Goal: Task Accomplishment & Management: Manage account settings

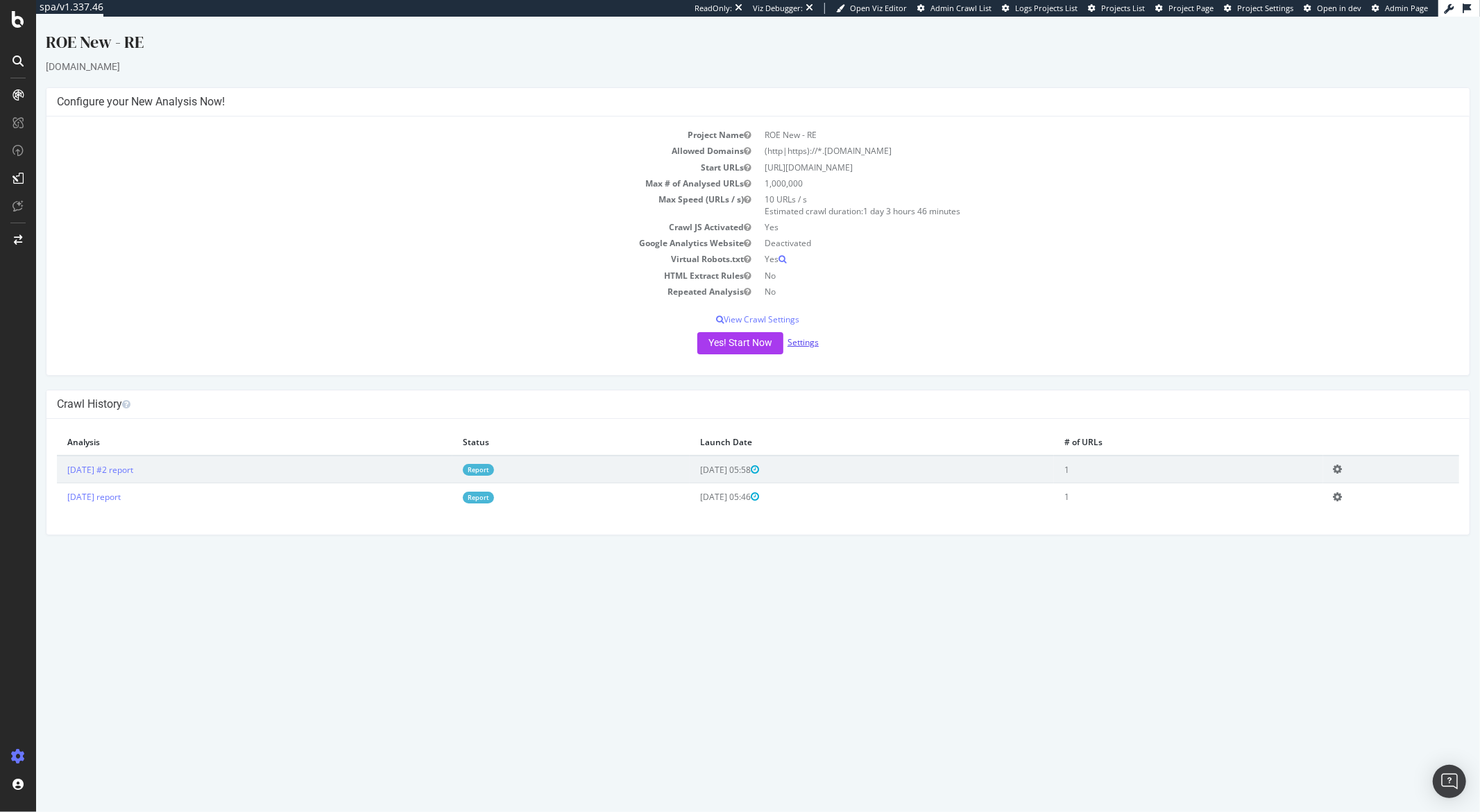
click at [809, 343] on link "Settings" at bounding box center [802, 342] width 31 height 12
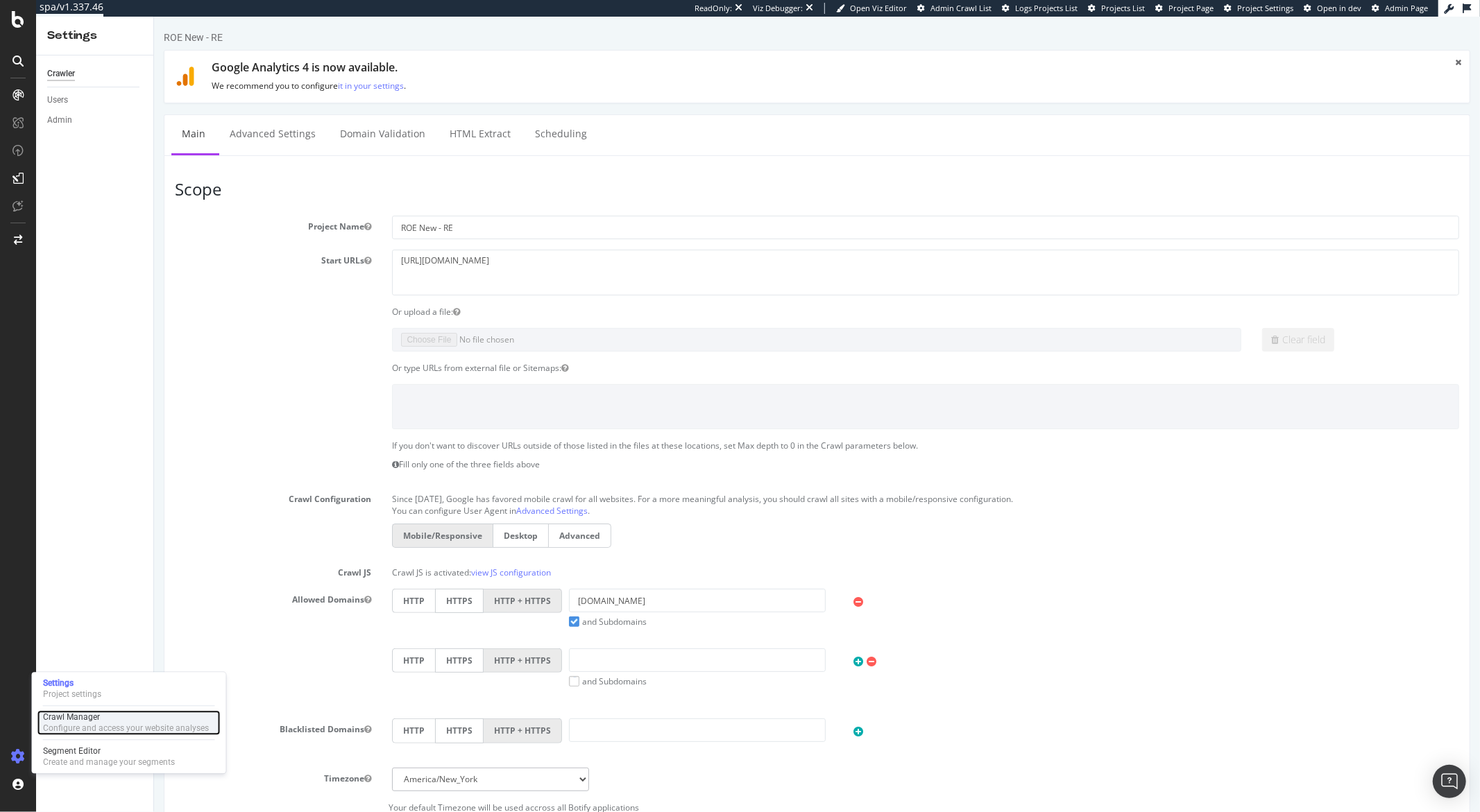
click at [55, 536] on div "Configure and access your website analyses" at bounding box center [126, 729] width 166 height 11
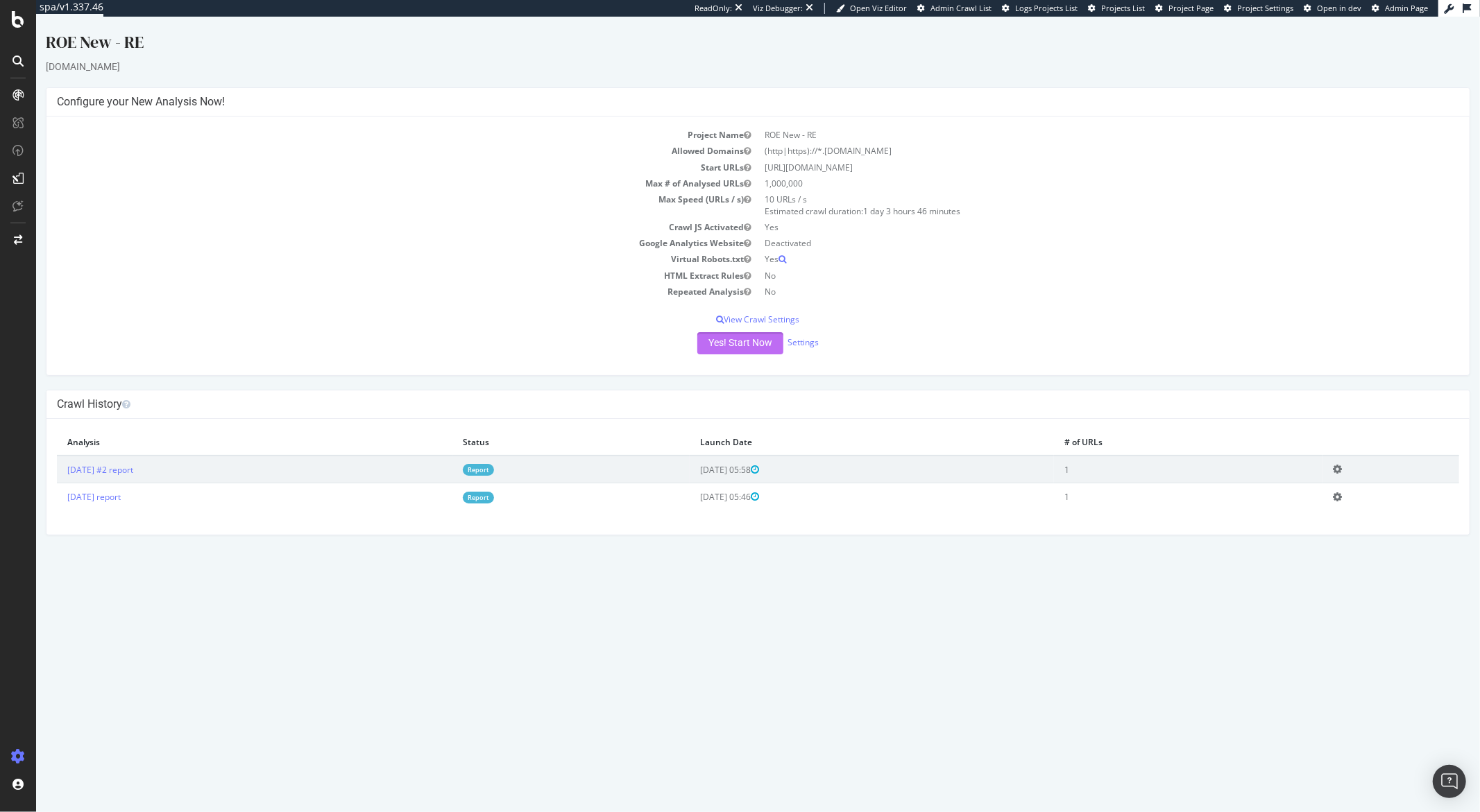
click at [708, 351] on button "Yes! Start Now" at bounding box center [739, 343] width 86 height 22
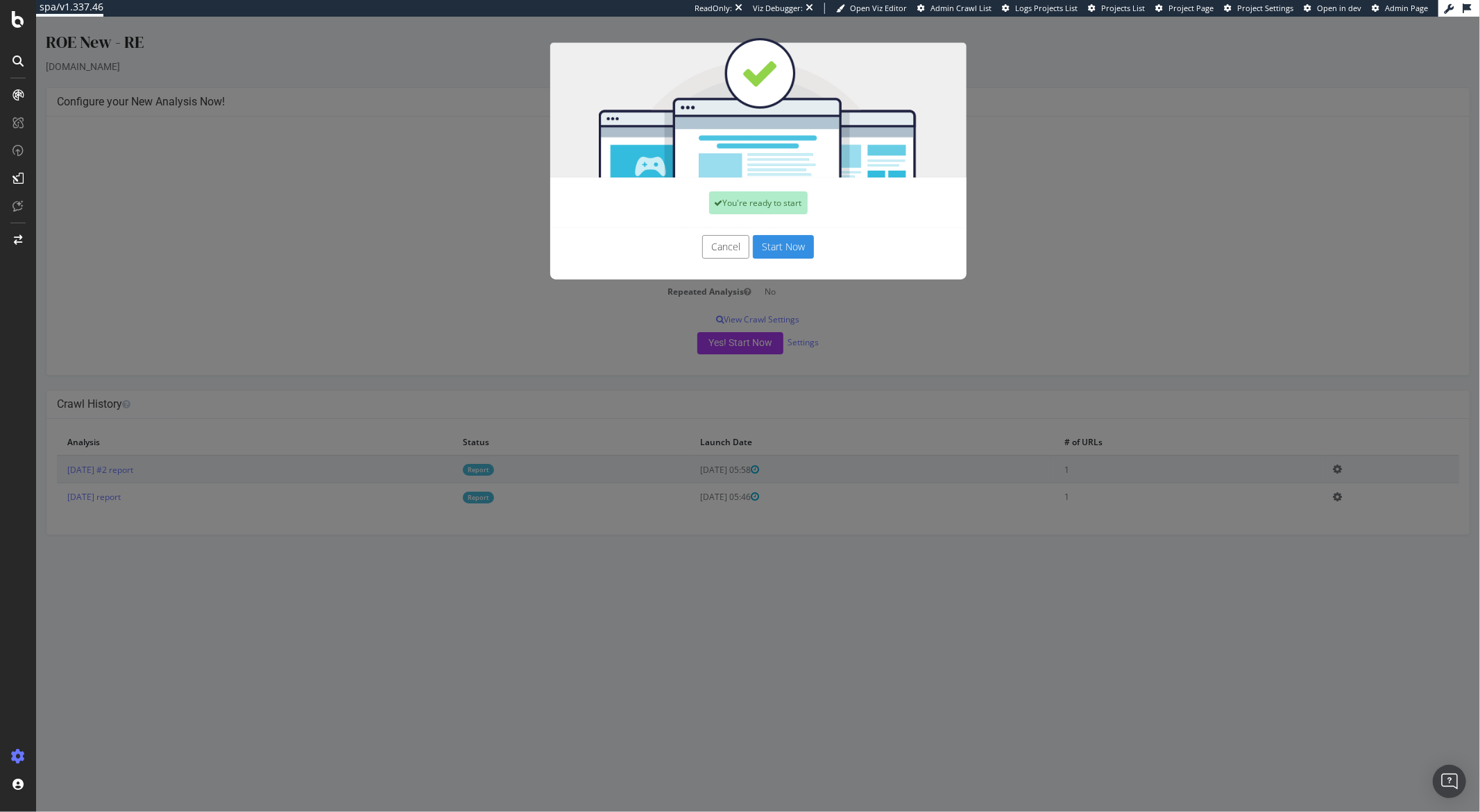
click at [730, 251] on button "Cancel" at bounding box center [725, 247] width 47 height 24
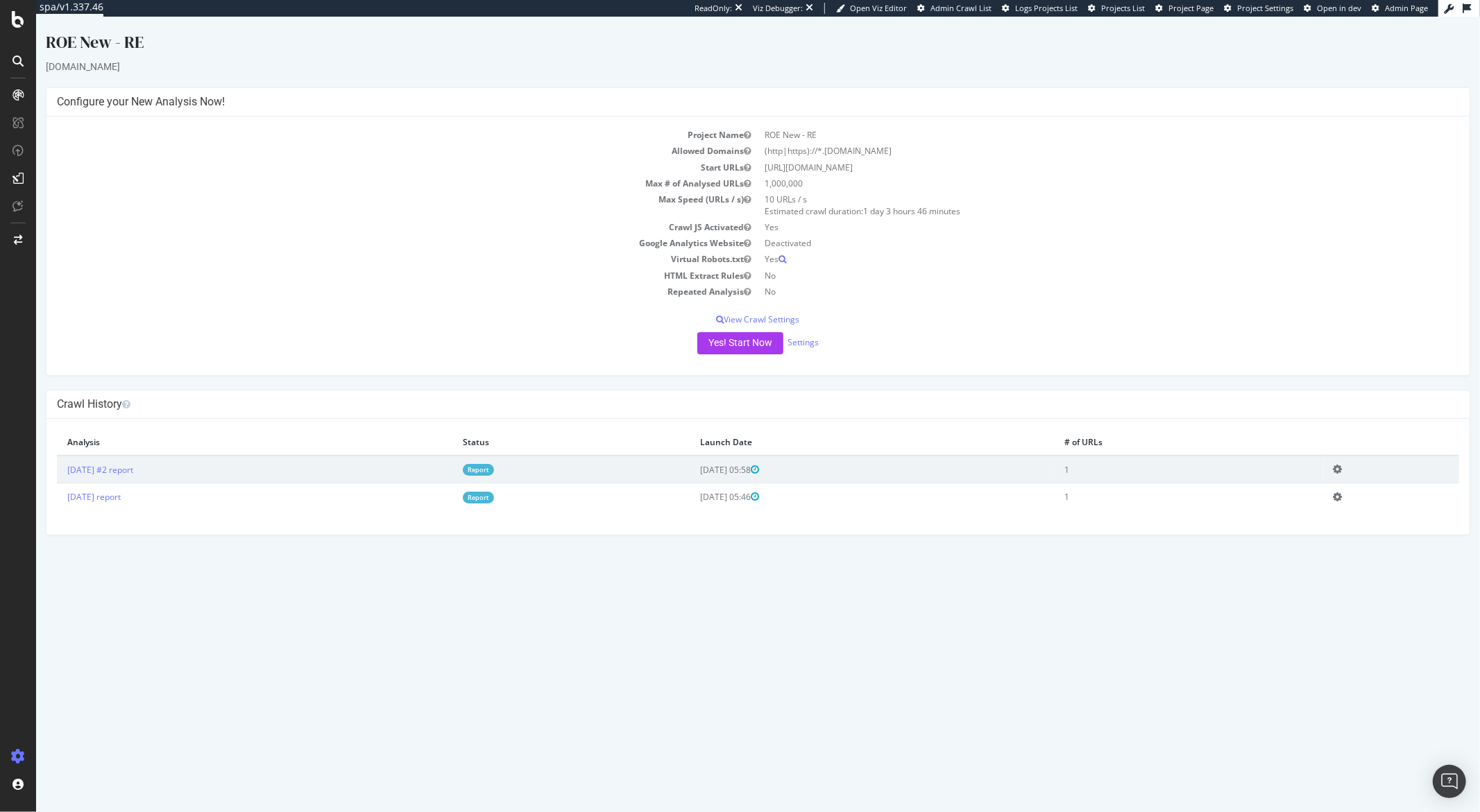
click at [802, 352] on div "Yes! Start Now Settings" at bounding box center [757, 343] width 1402 height 22
click at [801, 348] on div "Yes! Start Now Settings" at bounding box center [757, 343] width 1402 height 22
click at [801, 346] on link "Settings" at bounding box center [802, 342] width 31 height 12
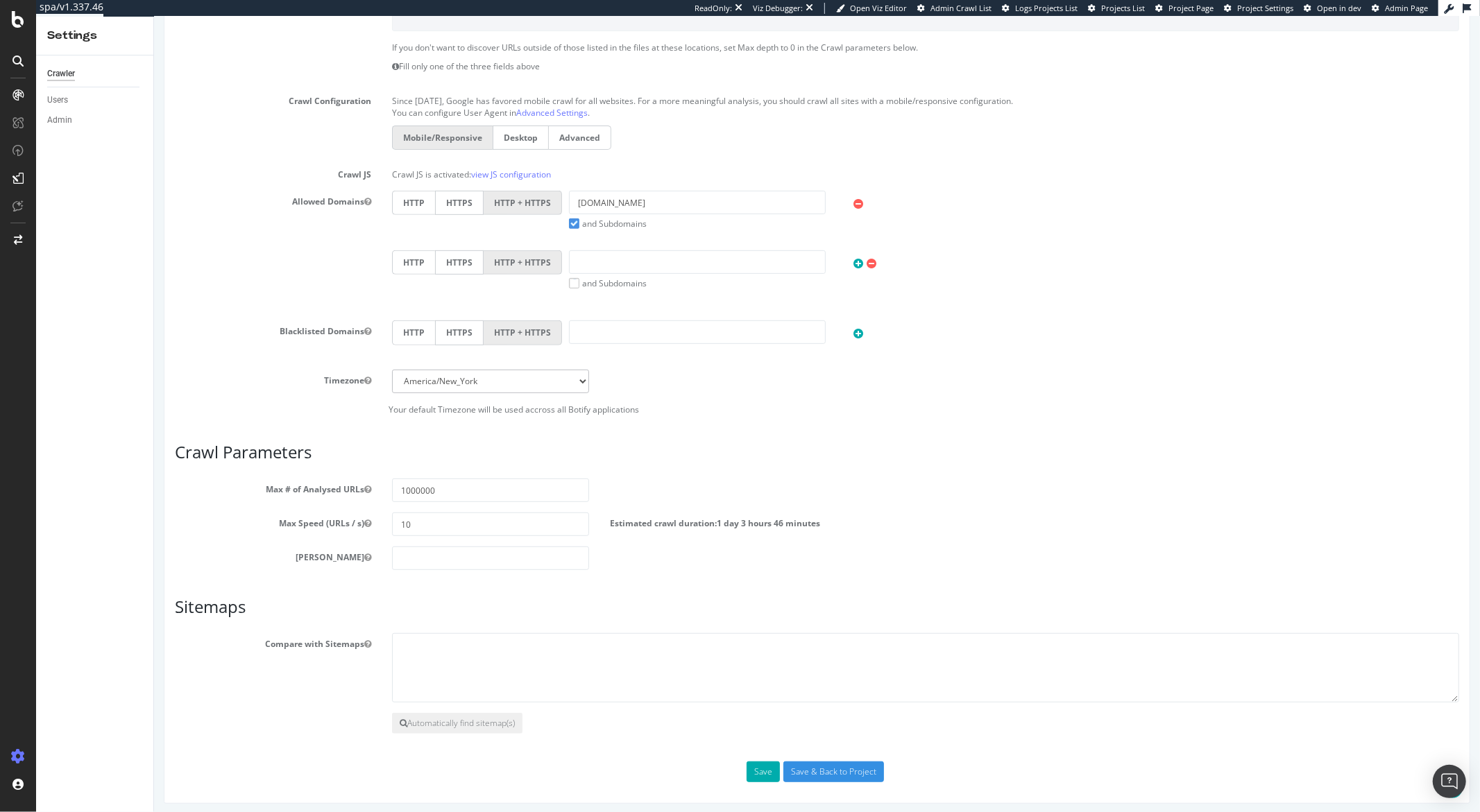
scroll to position [404, 0]
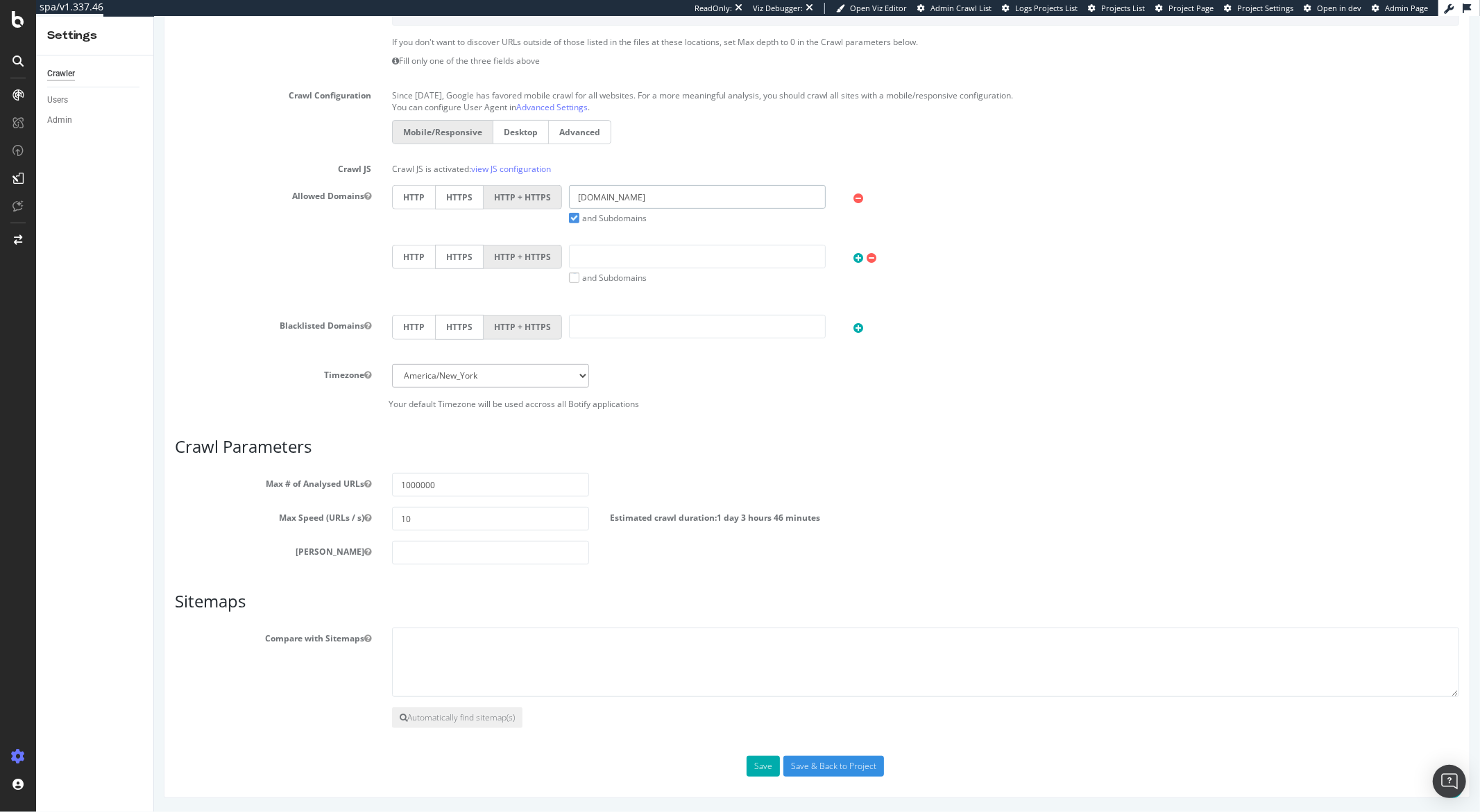
click at [630, 201] on input "candidat-t.ft-qvr.fr" at bounding box center [696, 197] width 256 height 24
click at [630, 201] on input "[DOMAIN_NAME]" at bounding box center [696, 197] width 256 height 24
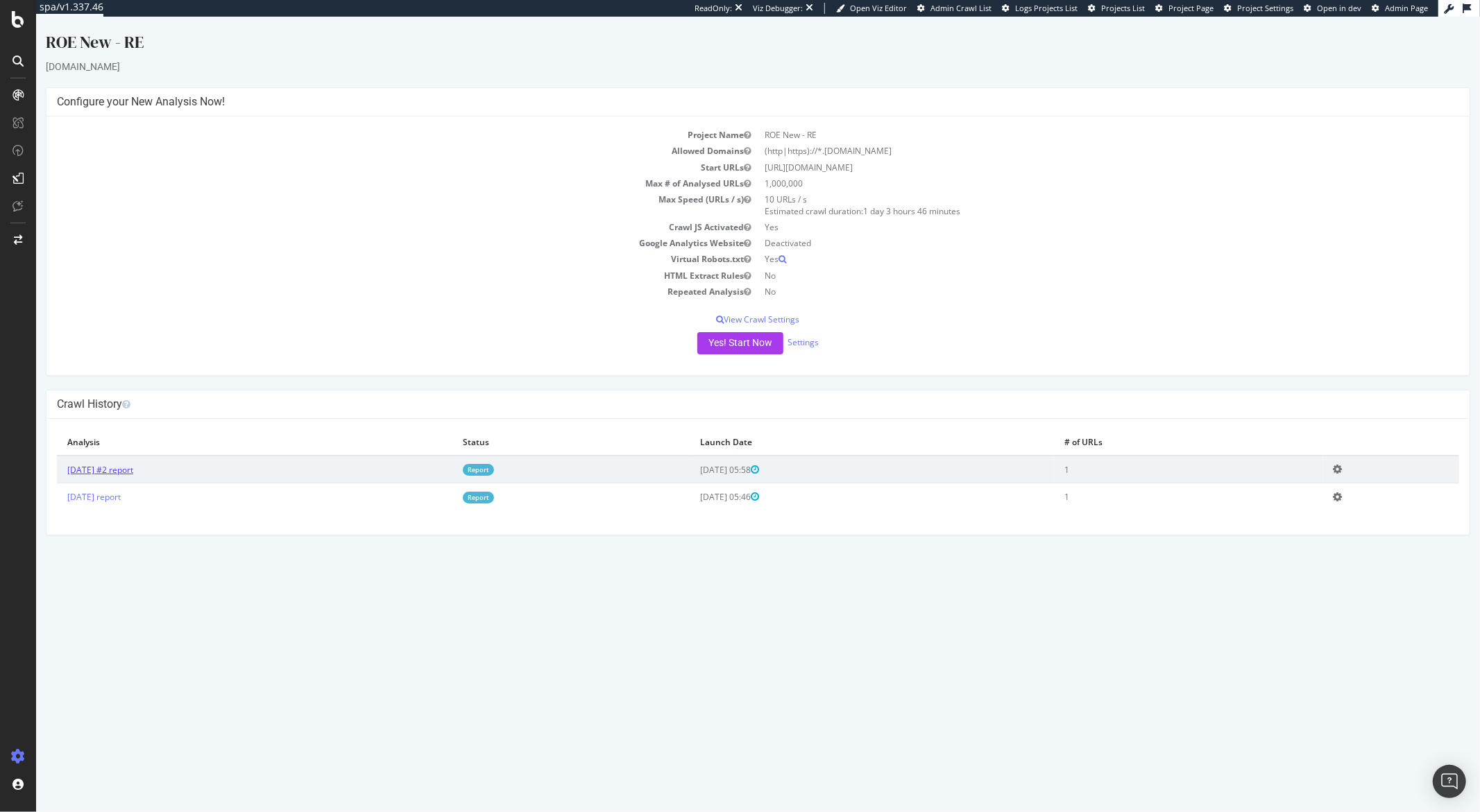
click at [133, 471] on link "2025 Sep. 26th #2 report" at bounding box center [99, 470] width 66 height 12
click at [494, 471] on link "Report" at bounding box center [477, 470] width 31 height 12
click at [1110, 471] on icon at bounding box center [1337, 469] width 9 height 10
drag, startPoint x: 558, startPoint y: 582, endPoint x: 519, endPoint y: 571, distance: 40.5
click at [558, 536] on html "ROE New - RE candidat-t.ft-qvr.fr × × Configure your New Analysis Now! Project …" at bounding box center [757, 283] width 1444 height 532
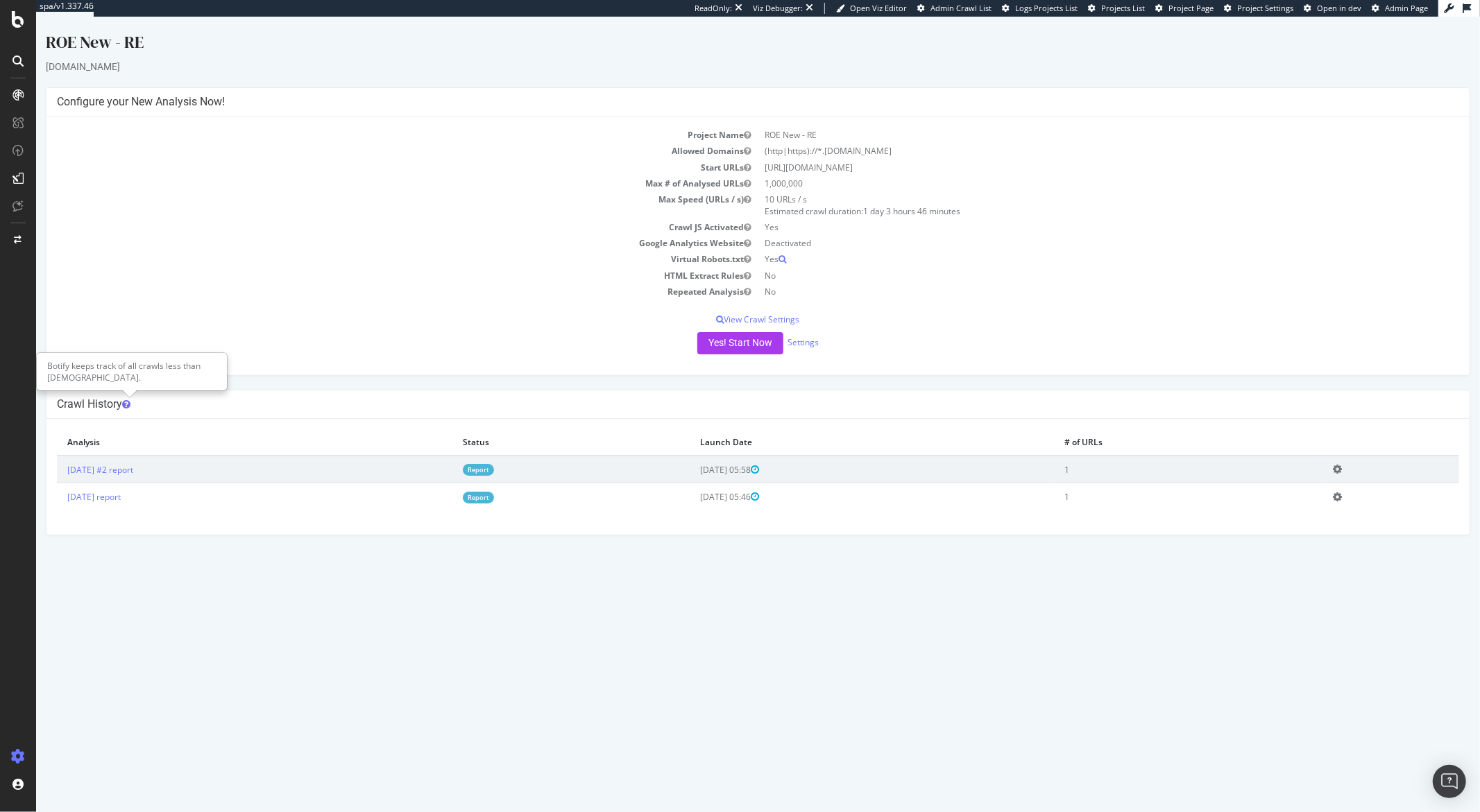
click at [128, 403] on icon at bounding box center [126, 404] width 8 height 10
click at [758, 472] on icon at bounding box center [754, 470] width 8 height 10
click at [1110, 471] on td "1" at bounding box center [1187, 470] width 269 height 28
click at [76, 236] on div "Analytics SiteCrawler LogAnalyzer RealKeywords EngagementAnalytics Overview" at bounding box center [99, 160] width 117 height 171
click at [76, 232] on div "Overview" at bounding box center [72, 227] width 40 height 14
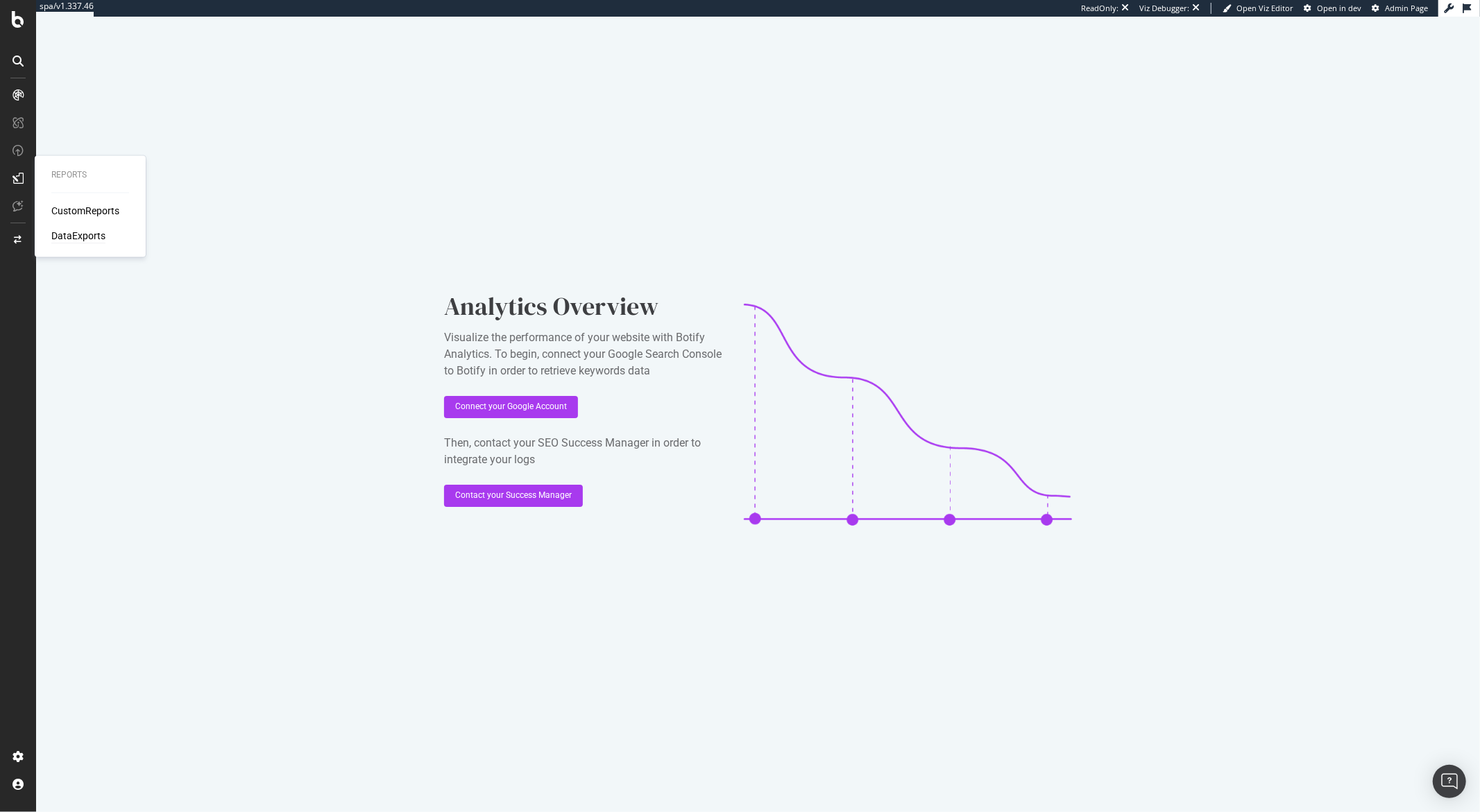
click at [76, 238] on div "DataExports" at bounding box center [79, 236] width 54 height 14
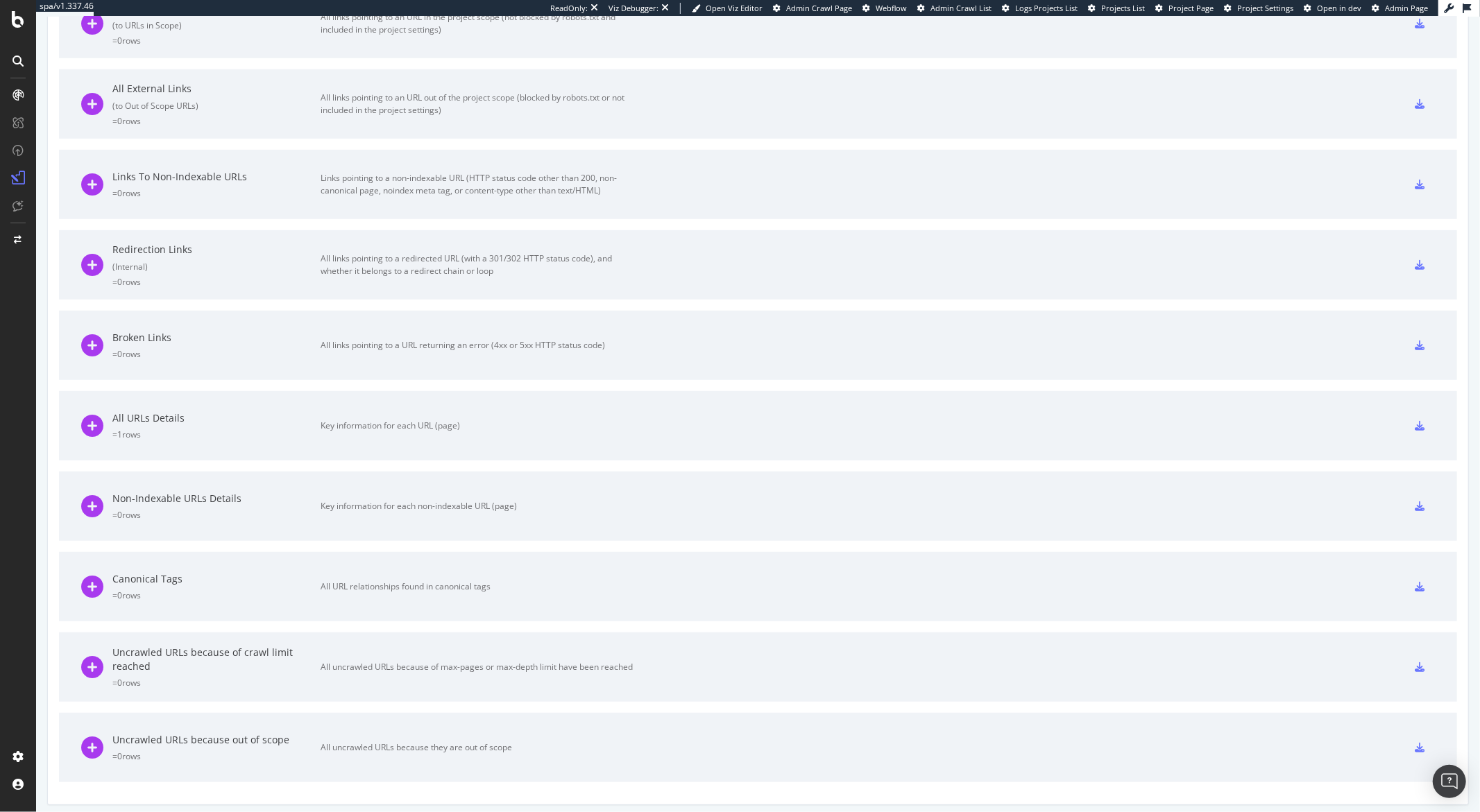
scroll to position [678, 0]
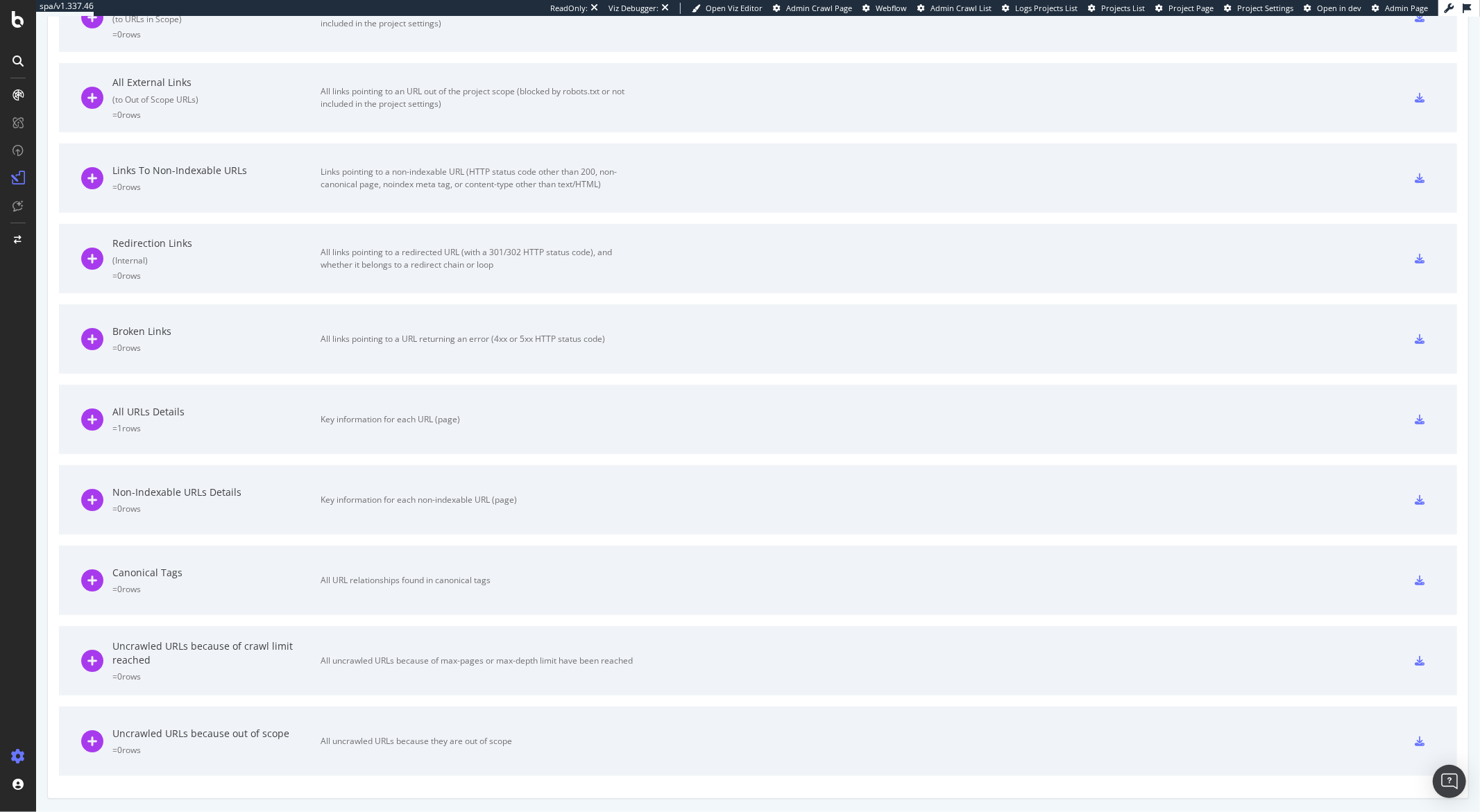
click at [17, 536] on icon at bounding box center [17, 756] width 14 height 14
click at [25, 536] on div at bounding box center [18, 415] width 33 height 662
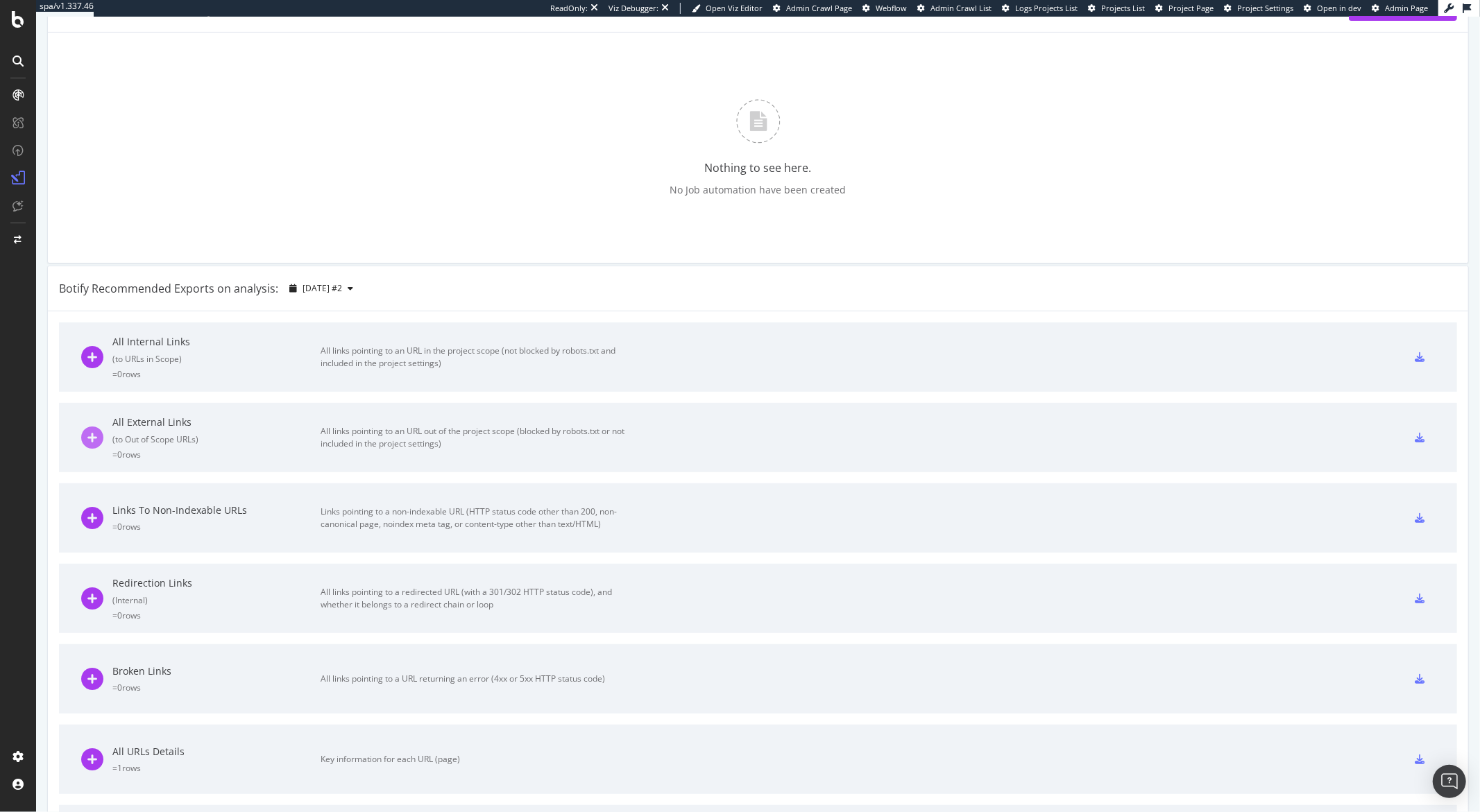
scroll to position [239, 0]
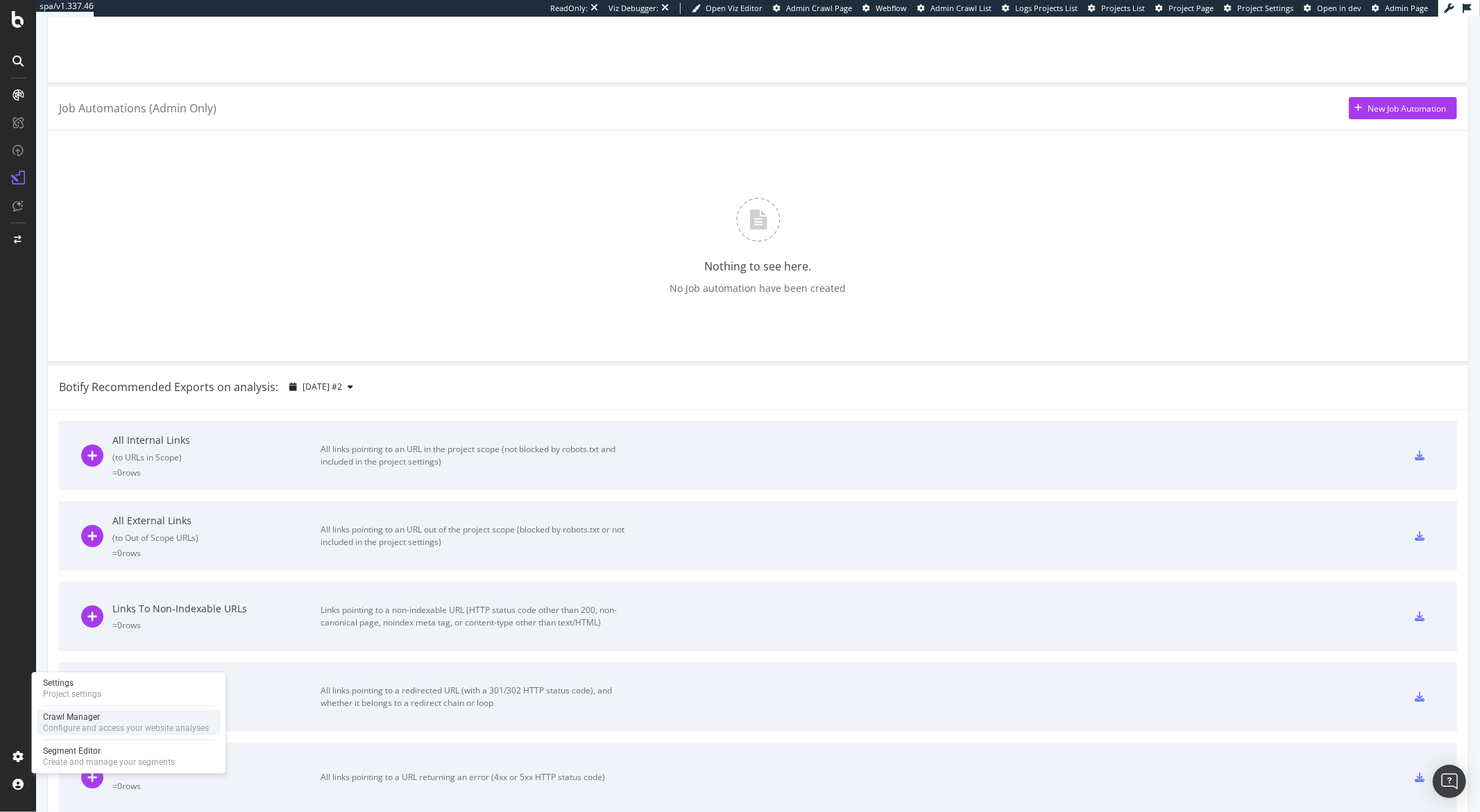
click at [68, 536] on div "Configure and access your website analyses" at bounding box center [126, 729] width 166 height 11
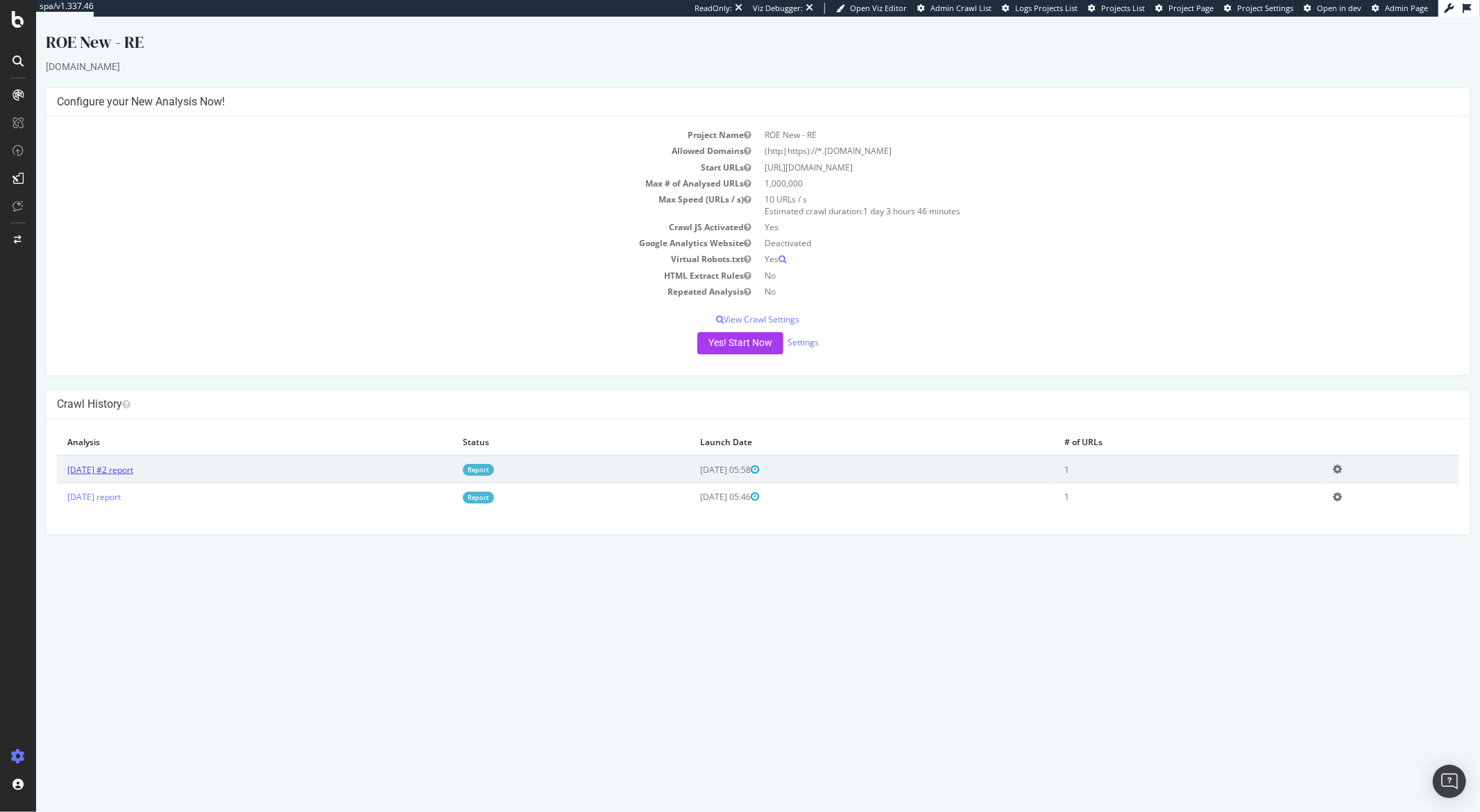
click at [77, 467] on link "2025 Sep. 26th #2 report" at bounding box center [99, 470] width 66 height 12
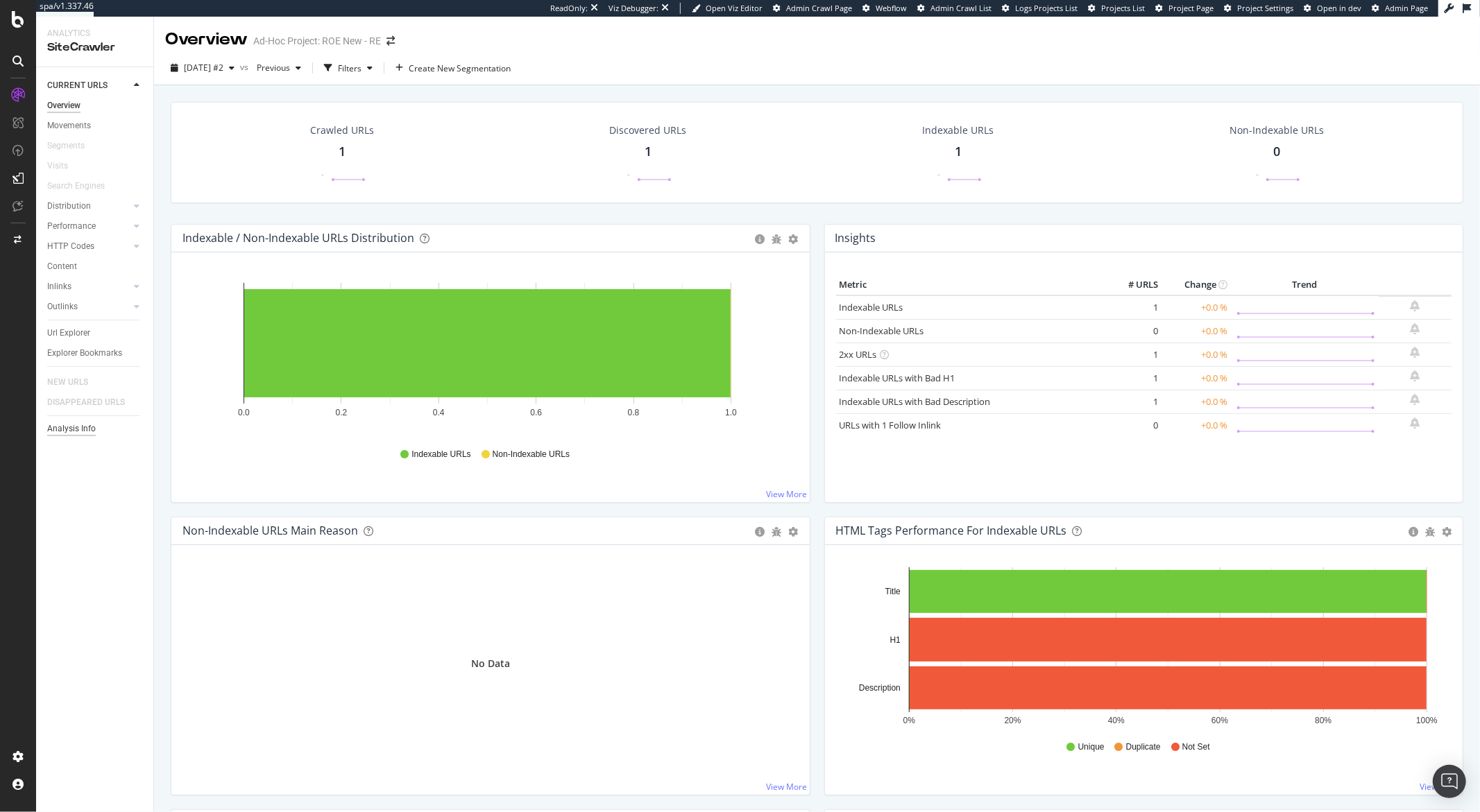
click at [75, 434] on div "Analysis Info" at bounding box center [71, 429] width 48 height 14
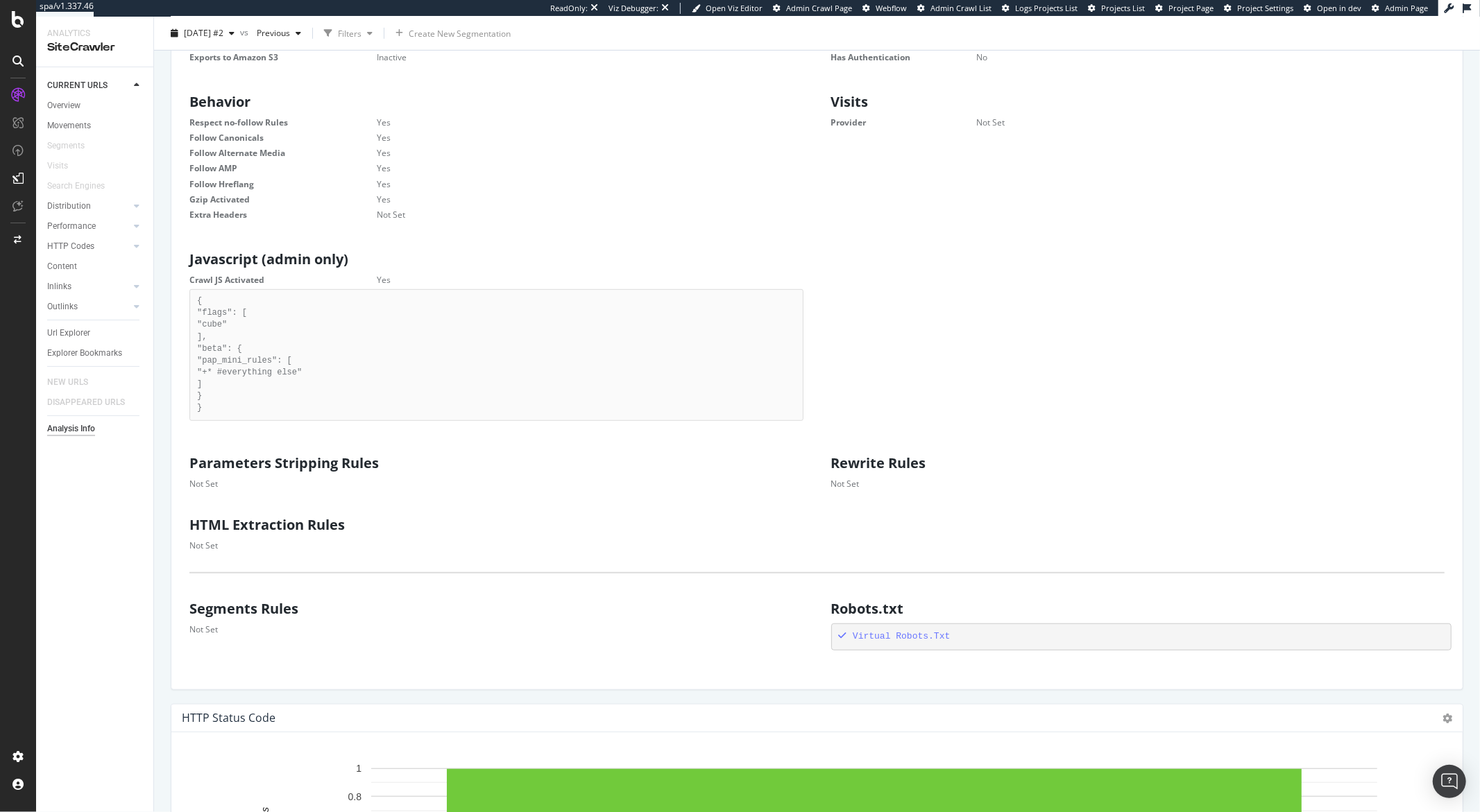
scroll to position [461, 0]
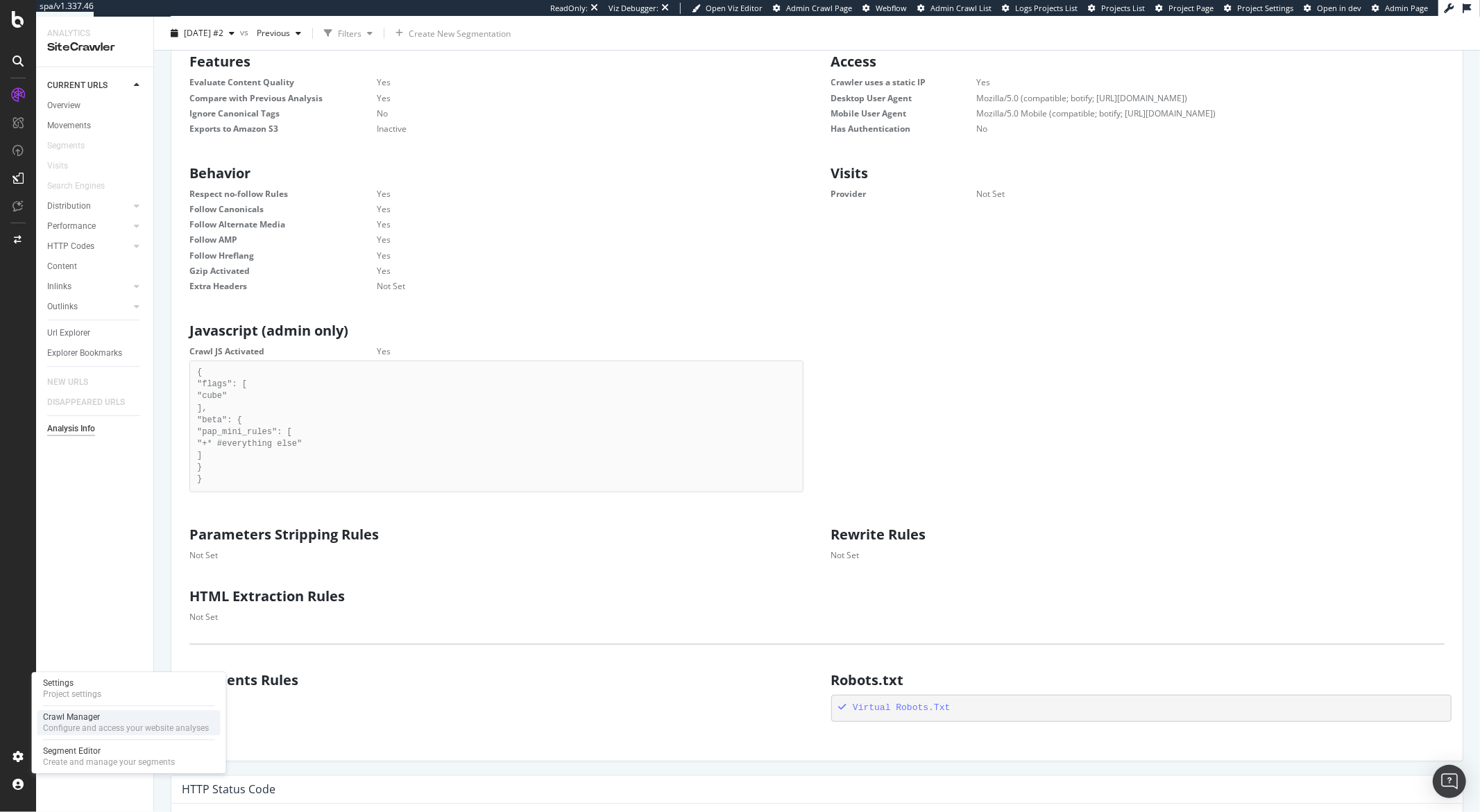
click at [111, 536] on div "Crawl Manager" at bounding box center [126, 717] width 166 height 11
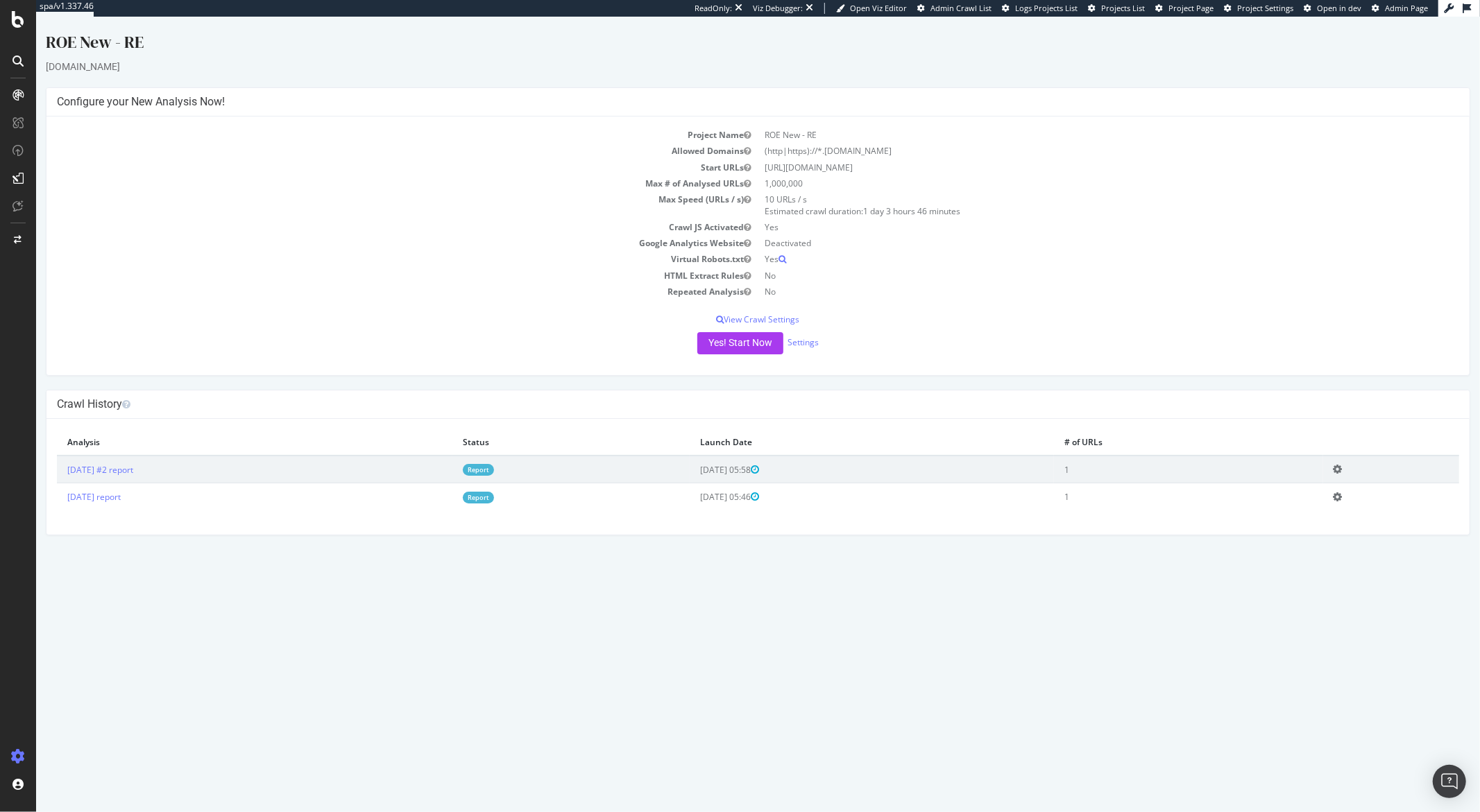
click at [822, 343] on div "Yes! Start Now Settings" at bounding box center [757, 343] width 1402 height 22
click at [819, 343] on div "Yes! Start Now Settings" at bounding box center [757, 343] width 1402 height 22
click at [817, 345] on link "Settings" at bounding box center [802, 342] width 31 height 12
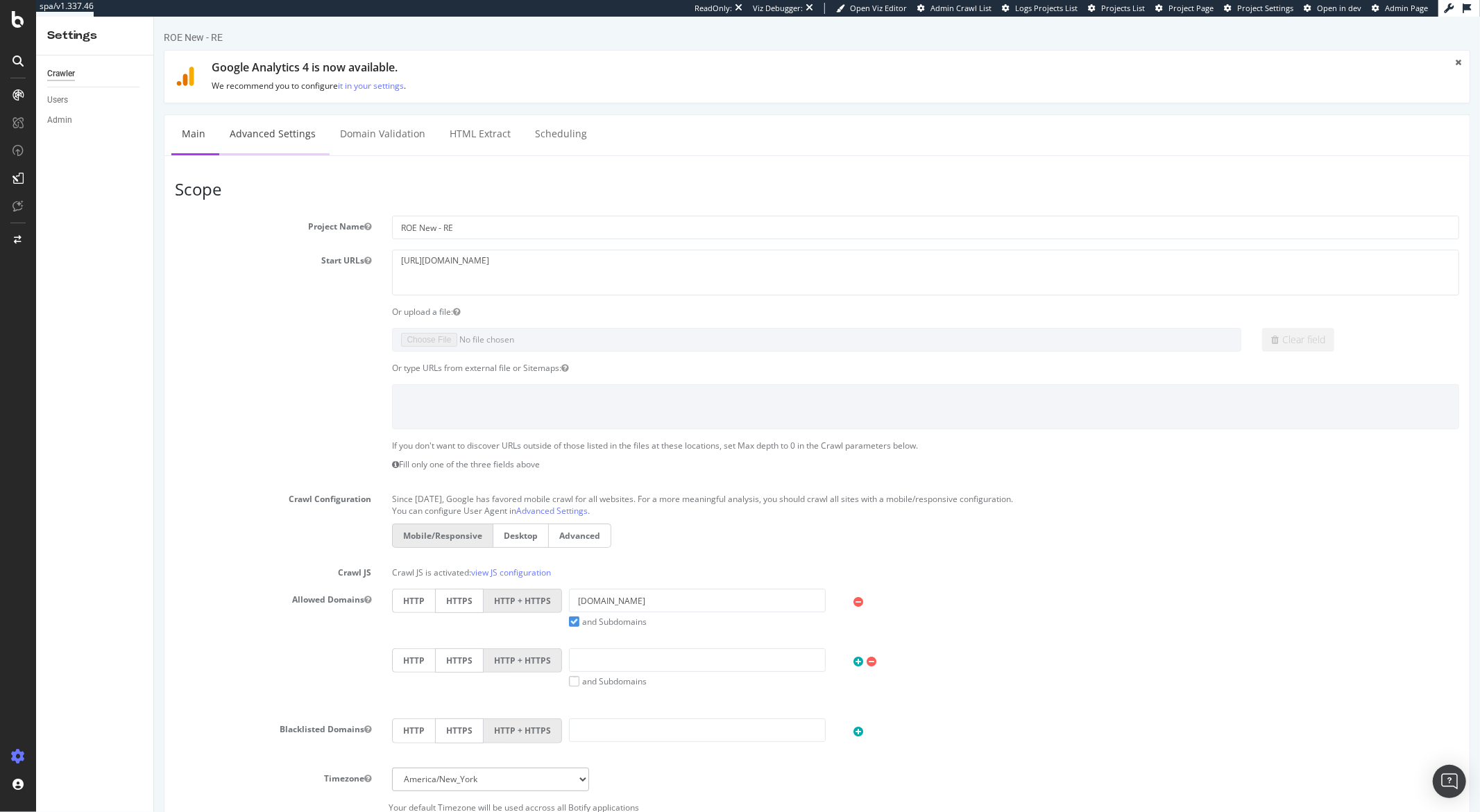
click at [299, 121] on link "Advanced Settings" at bounding box center [272, 134] width 107 height 38
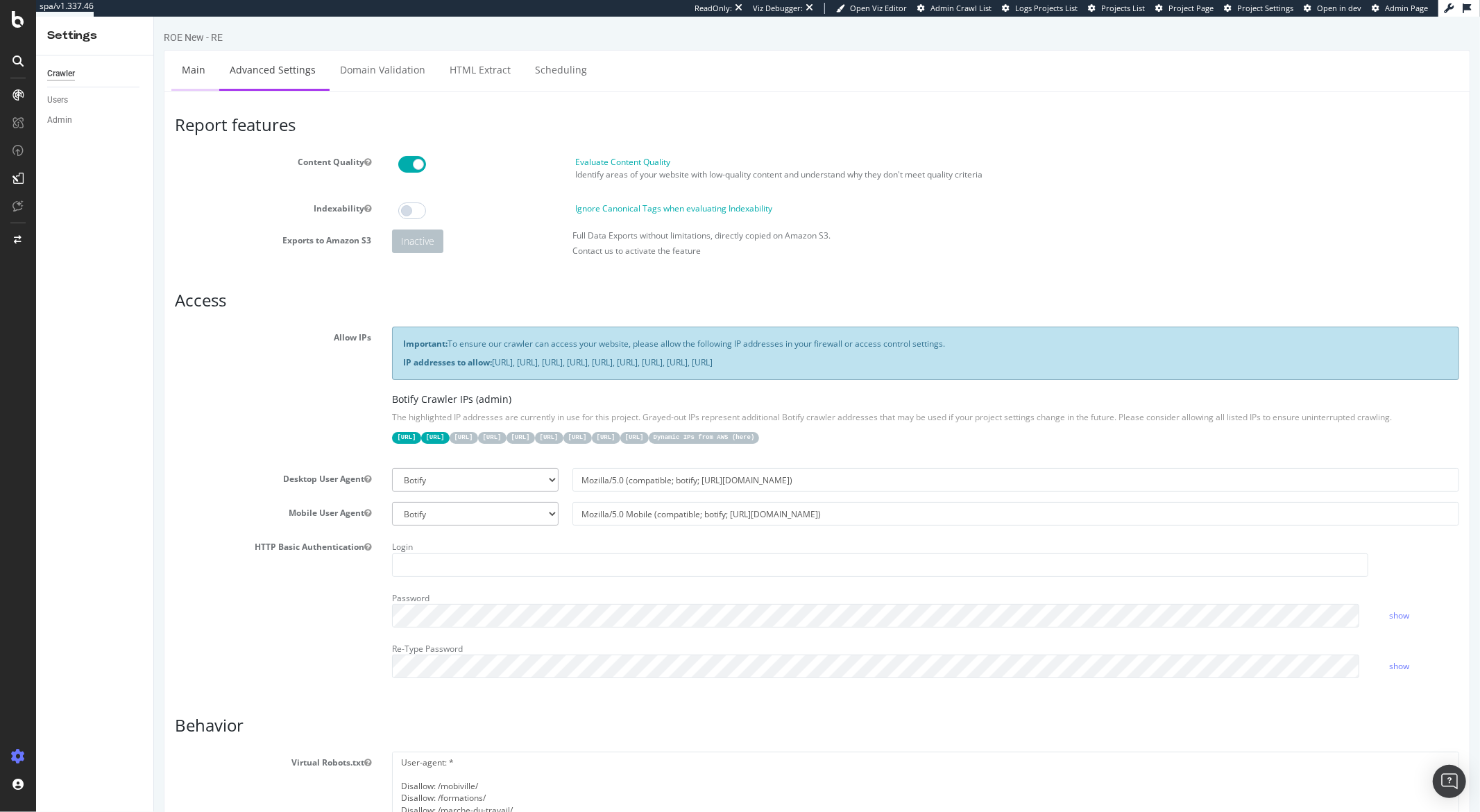
click at [177, 72] on link "Main" at bounding box center [193, 70] width 45 height 38
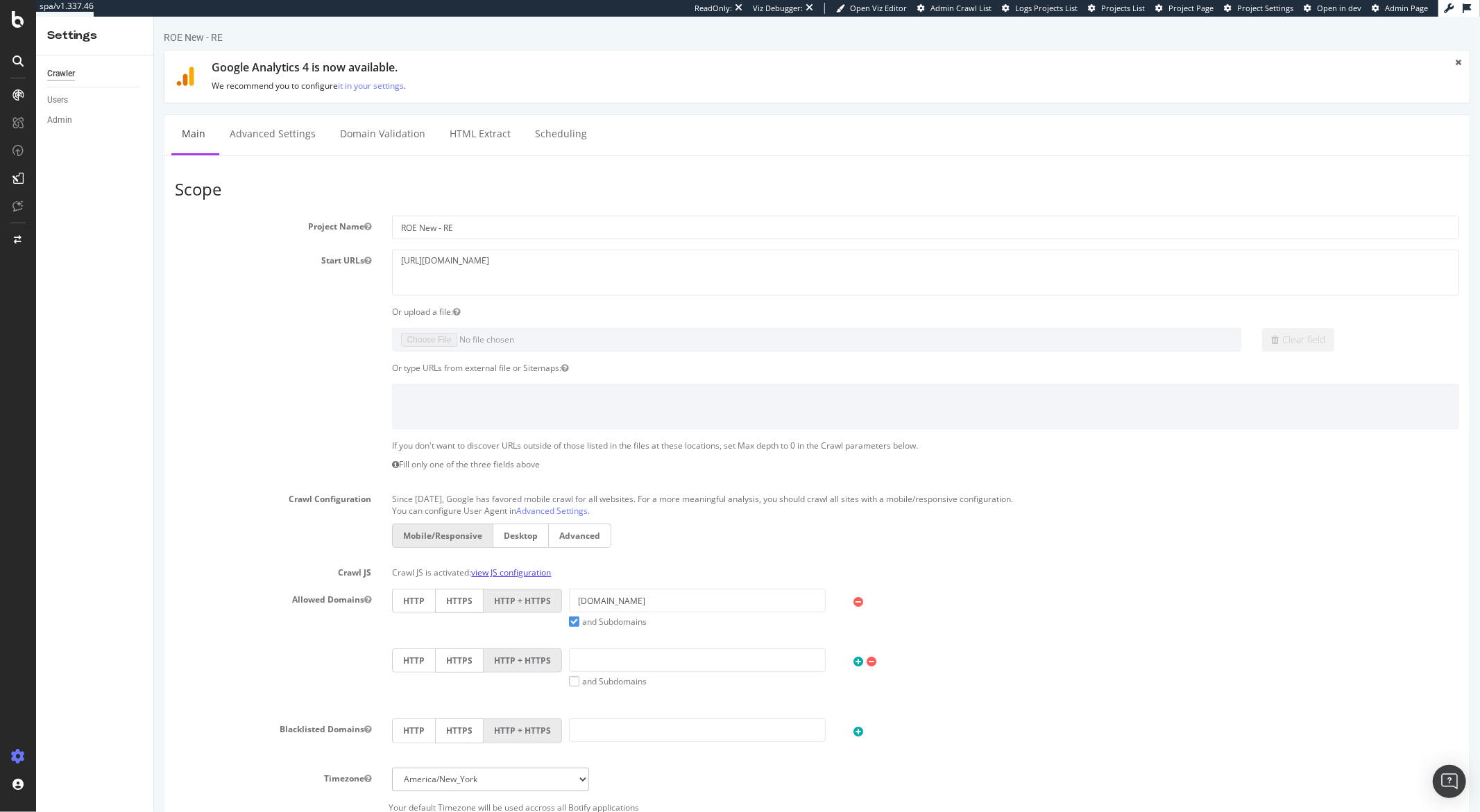
click at [478, 536] on link "view JS configuration" at bounding box center [510, 572] width 79 height 12
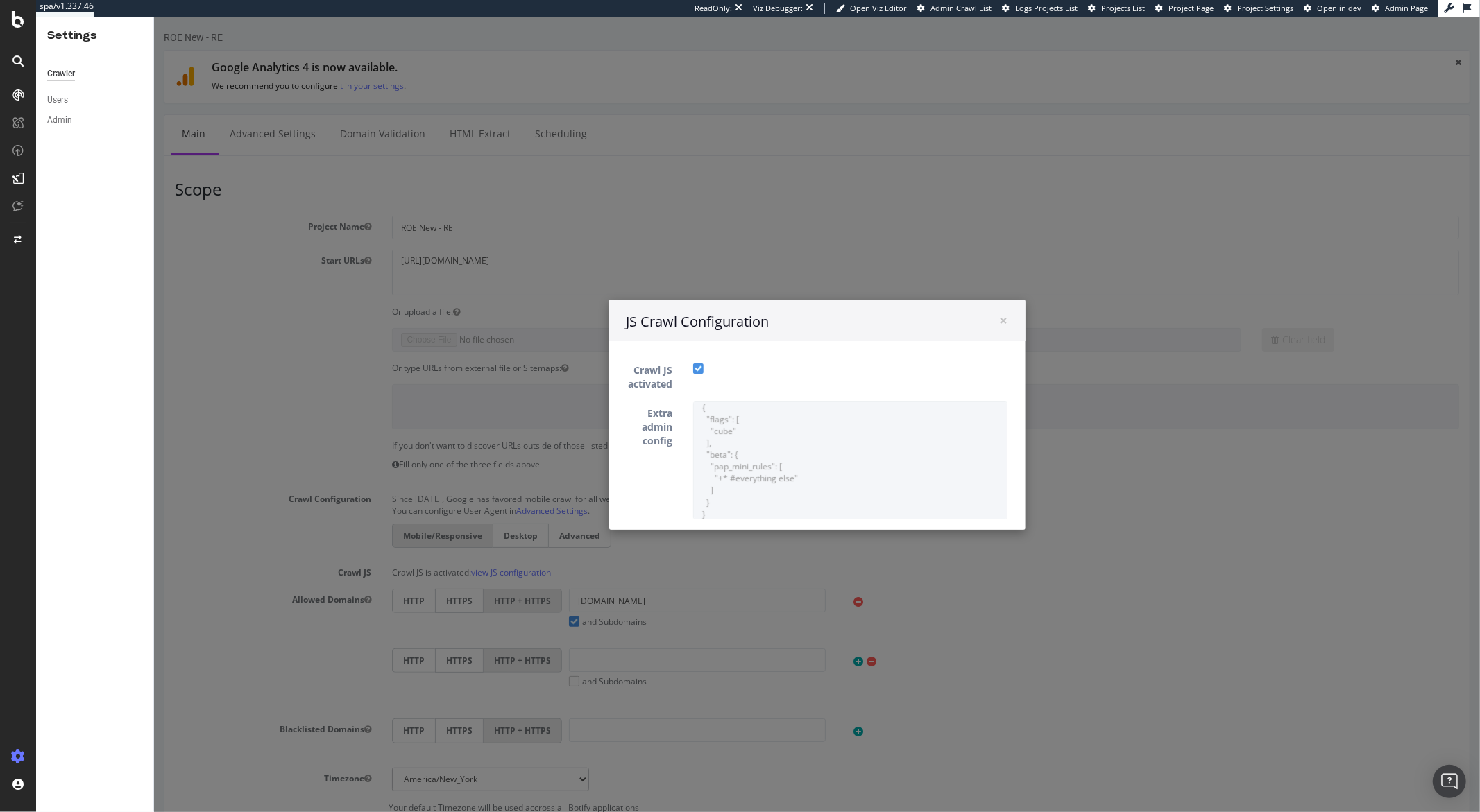
scroll to position [10, 0]
click at [1002, 320] on div "× Close JS Crawl Configuration" at bounding box center [817, 320] width 416 height 41
click at [999, 319] on span "×" at bounding box center [1003, 320] width 8 height 19
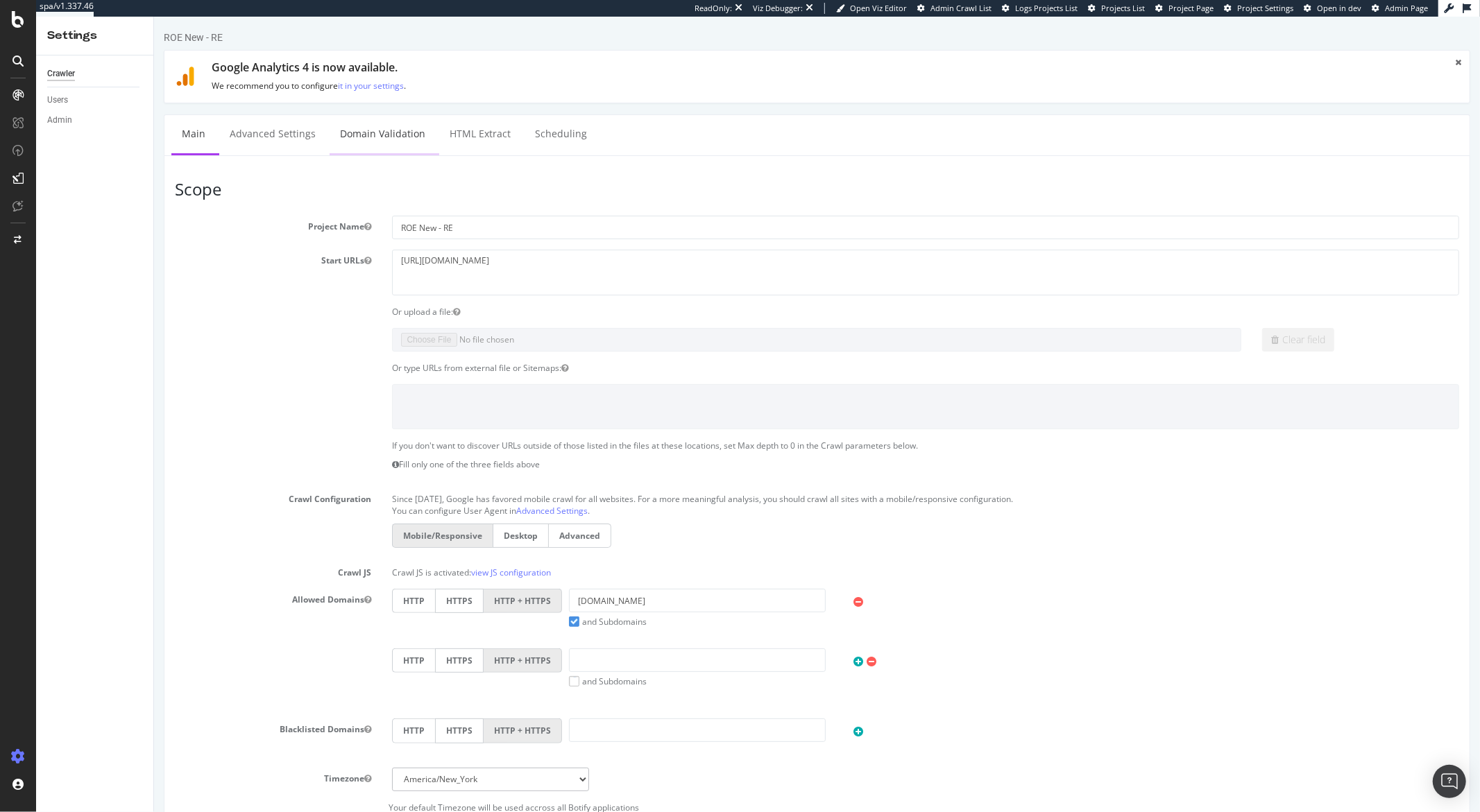
click at [350, 145] on link "Domain Validation" at bounding box center [382, 134] width 107 height 38
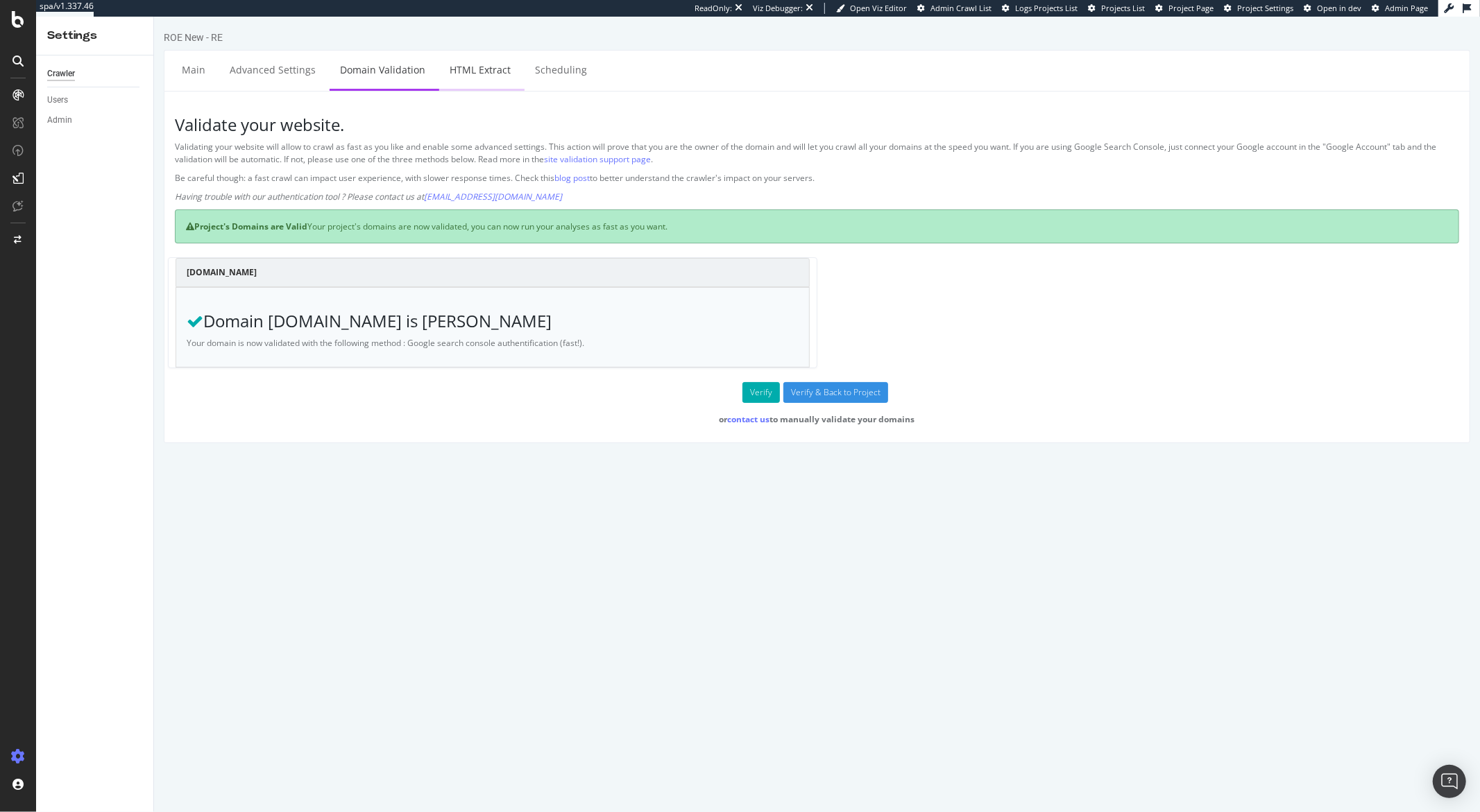
click at [477, 68] on link "HTML Extract" at bounding box center [479, 70] width 82 height 38
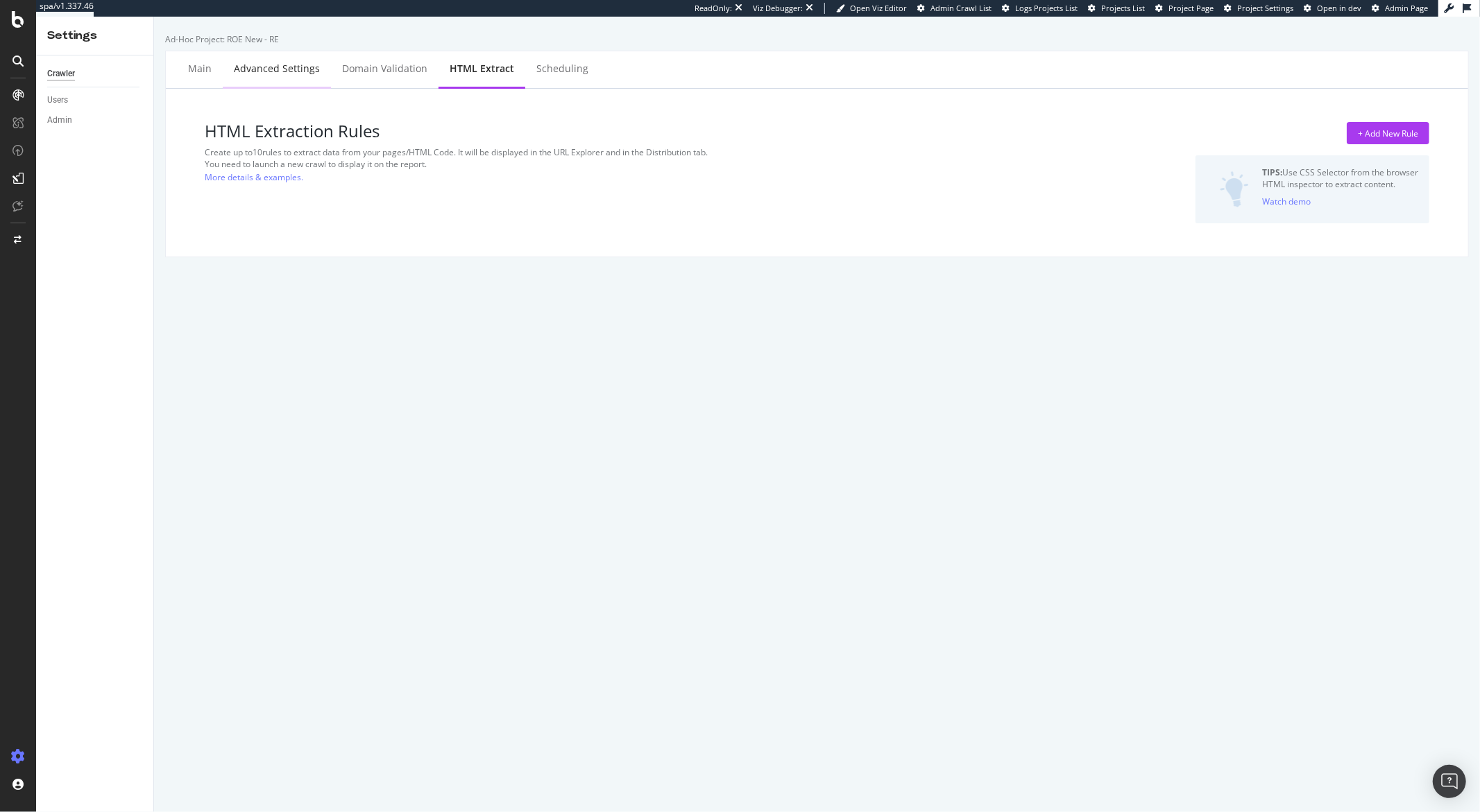
click at [299, 71] on div "Advanced Settings" at bounding box center [277, 68] width 86 height 14
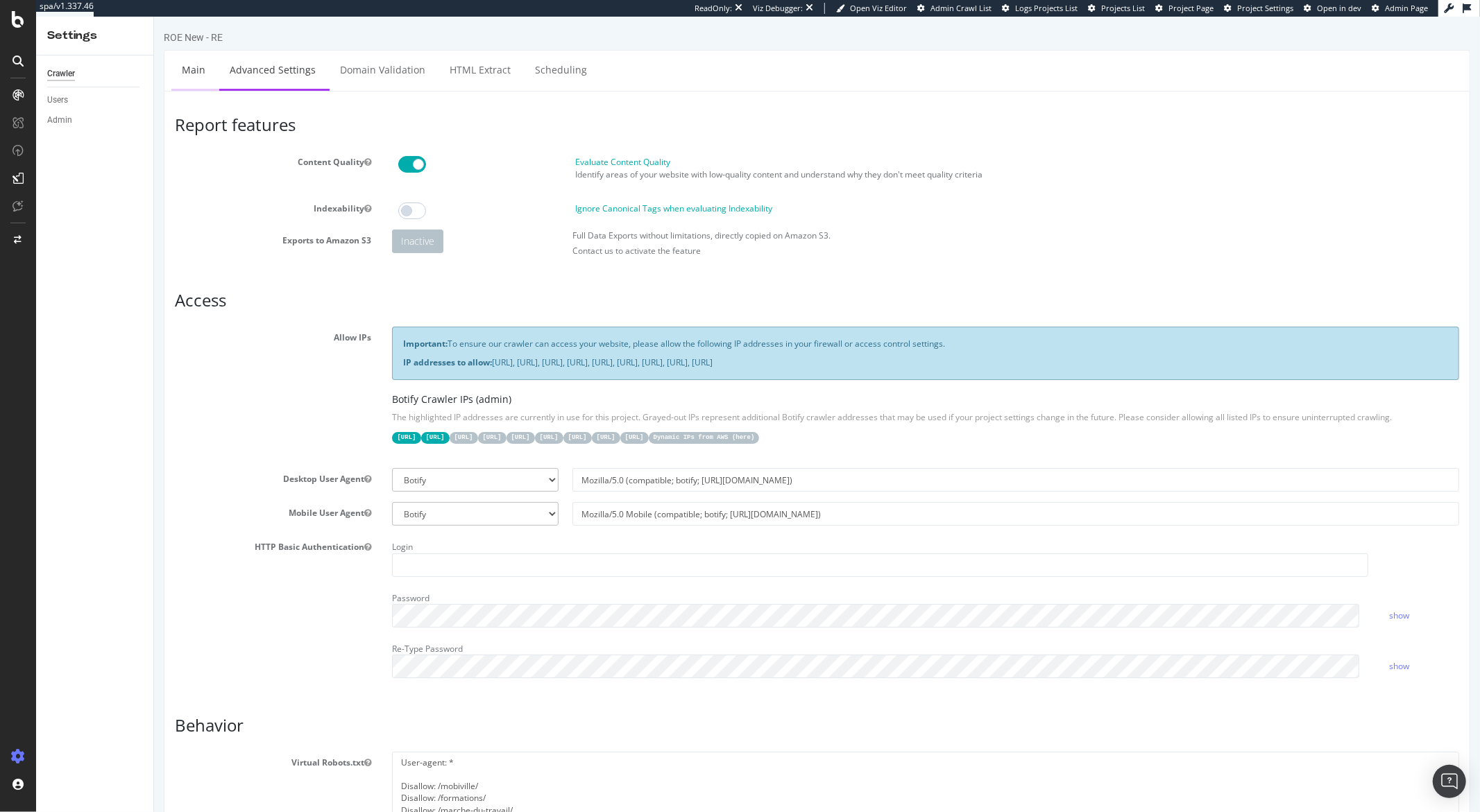
click at [182, 70] on link "Main" at bounding box center [193, 70] width 45 height 38
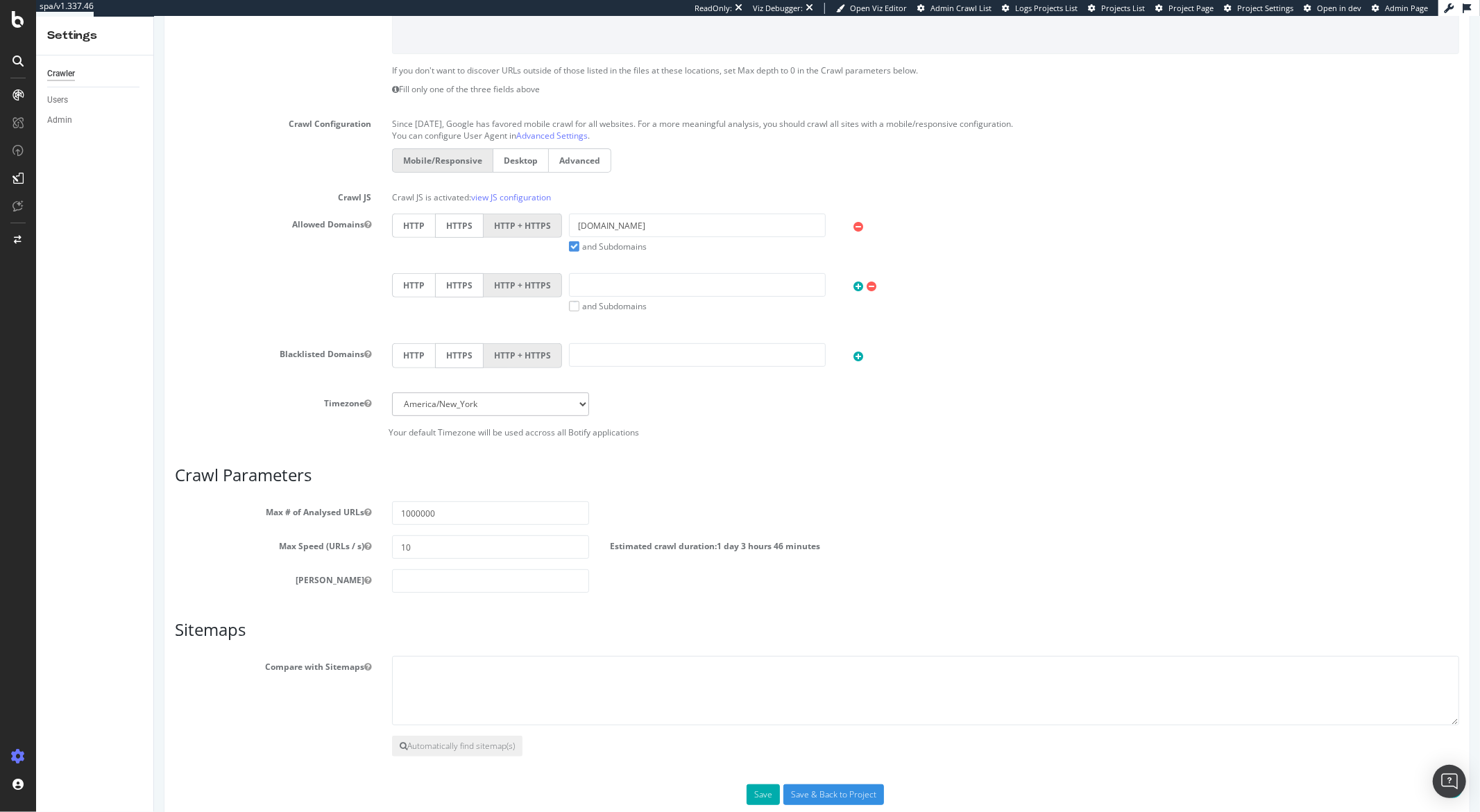
scroll to position [358, 0]
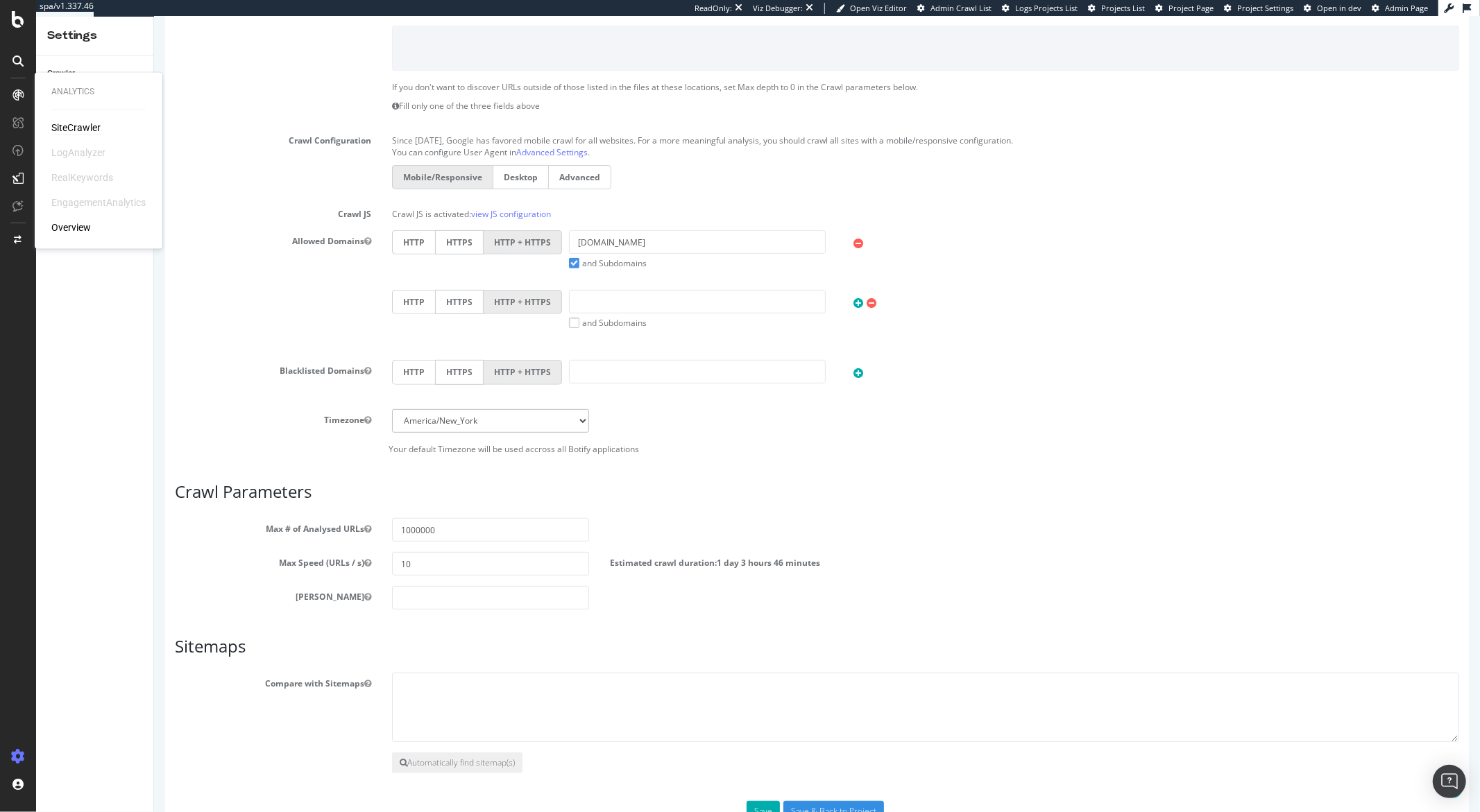
click at [73, 133] on div "SiteCrawler" at bounding box center [76, 128] width 49 height 14
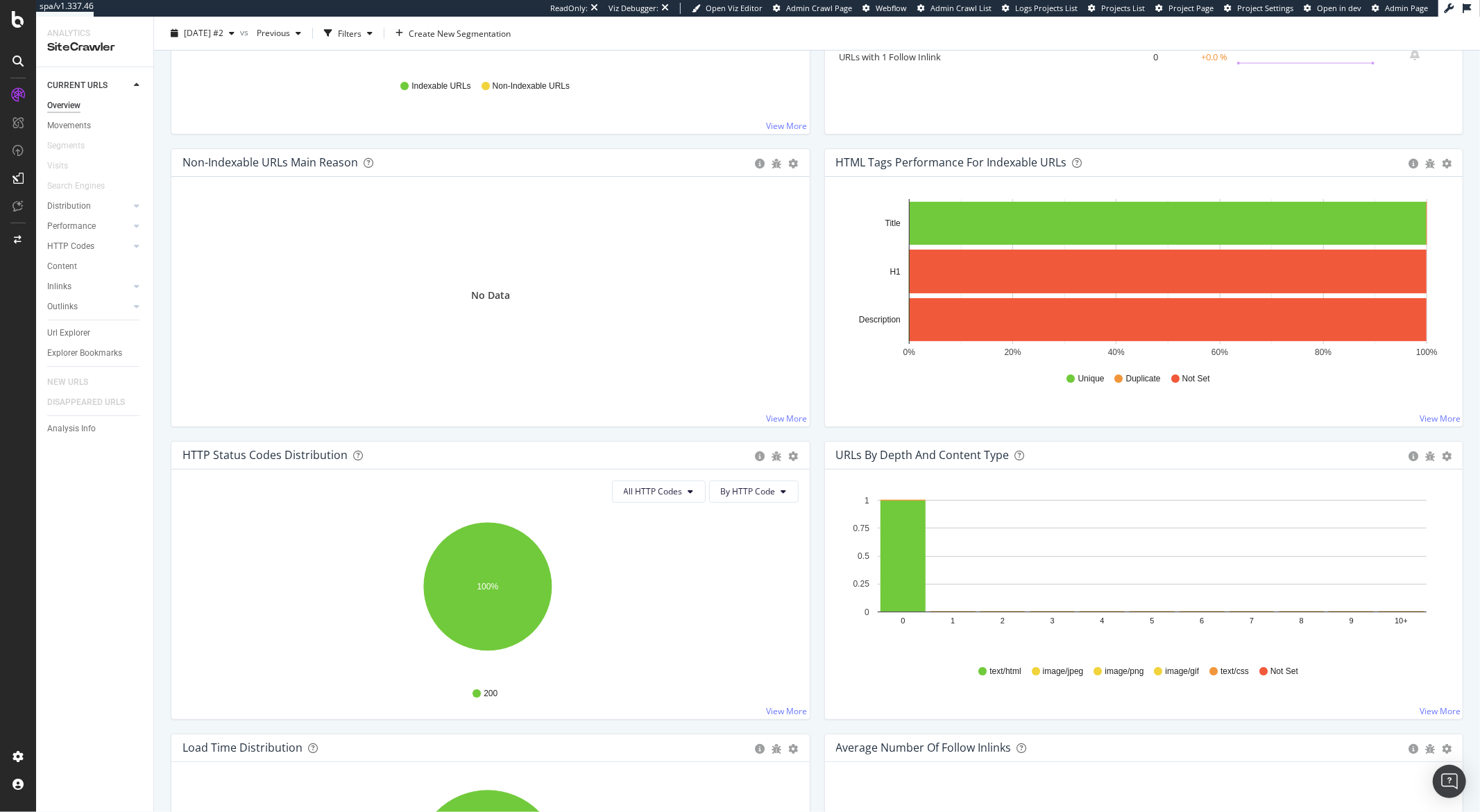
scroll to position [373, 0]
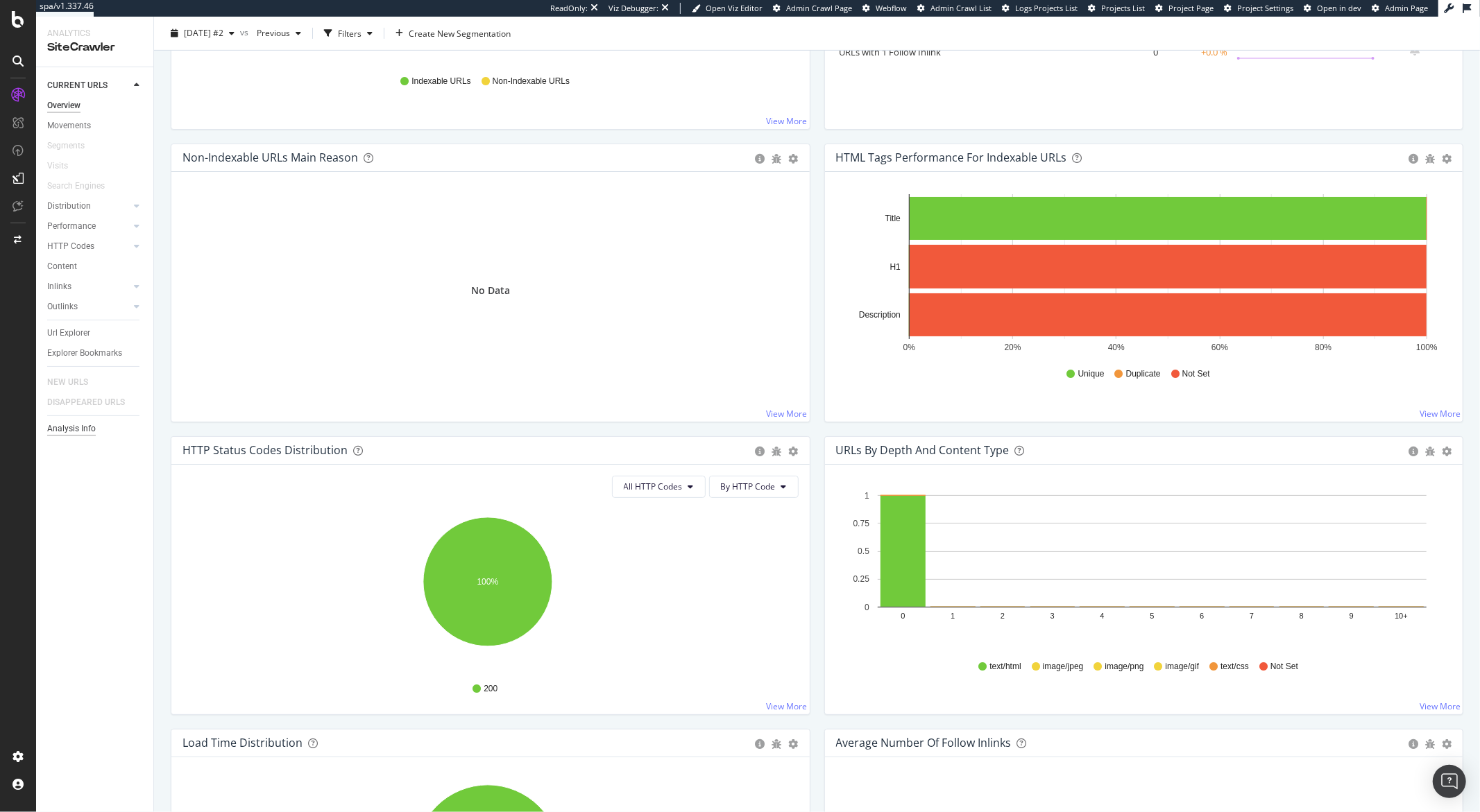
click at [79, 431] on div "Analysis Info" at bounding box center [71, 429] width 48 height 14
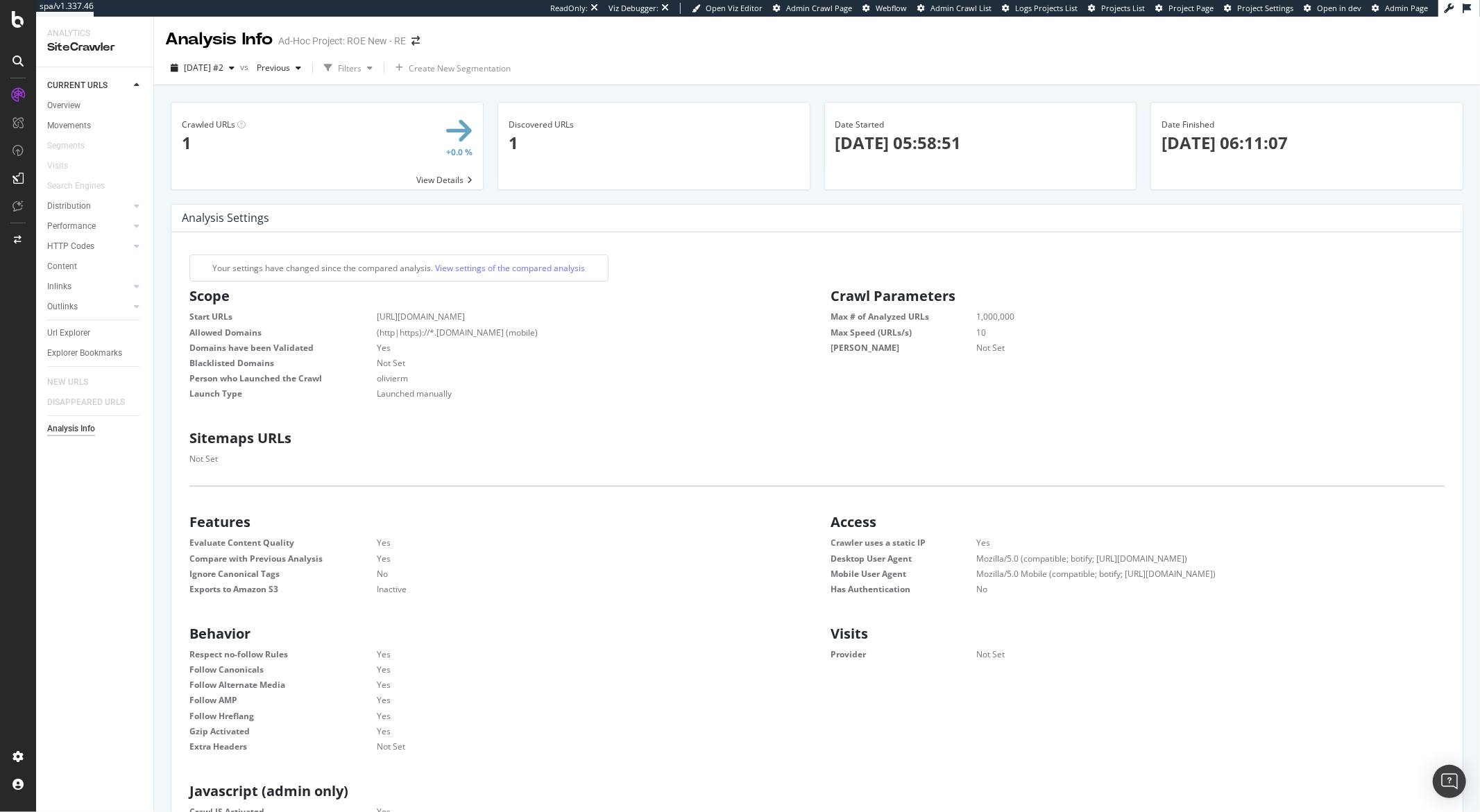
click at [459, 182] on span at bounding box center [327, 145] width 312 height 87
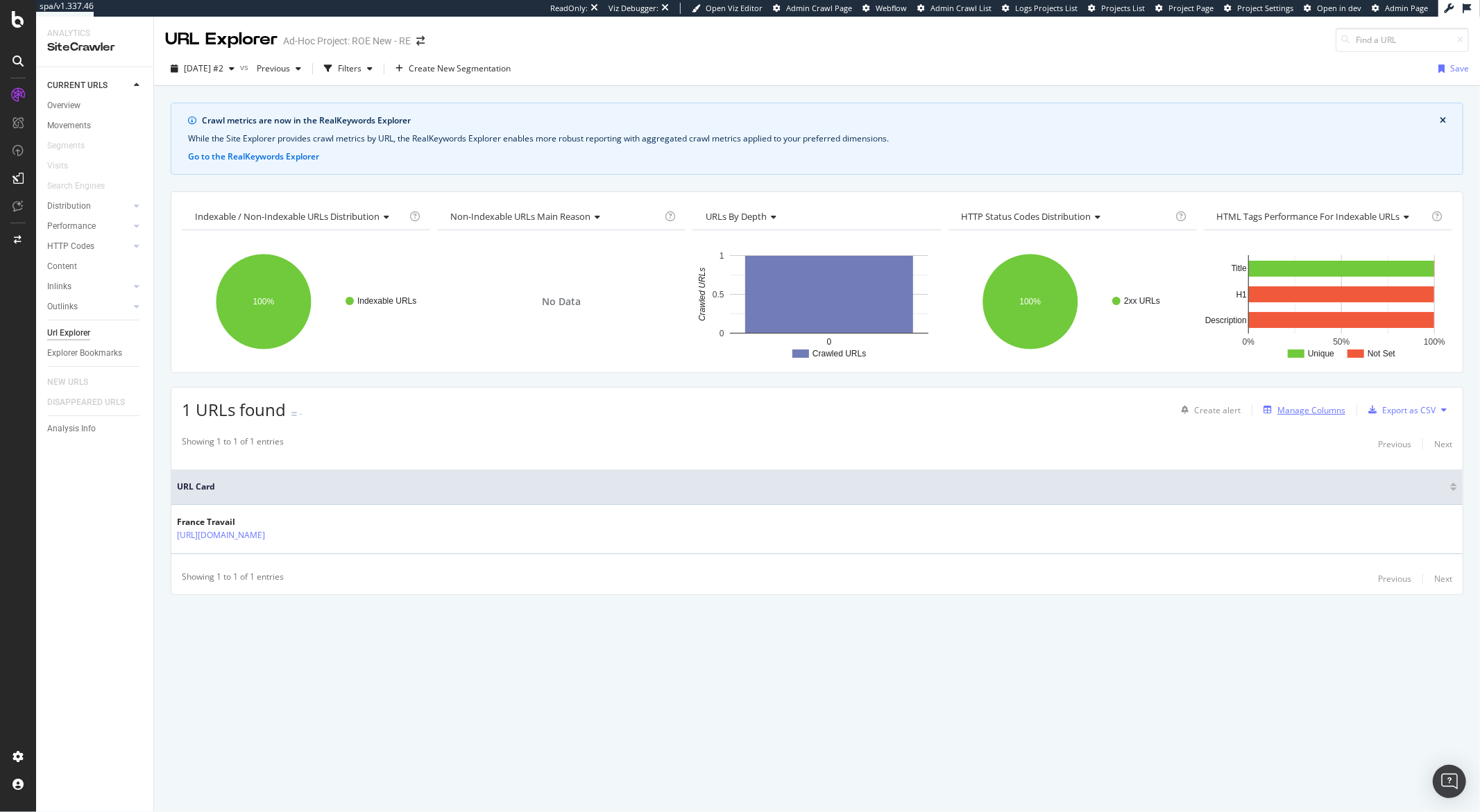
click at [1110, 412] on div "Manage Columns" at bounding box center [1311, 410] width 68 height 12
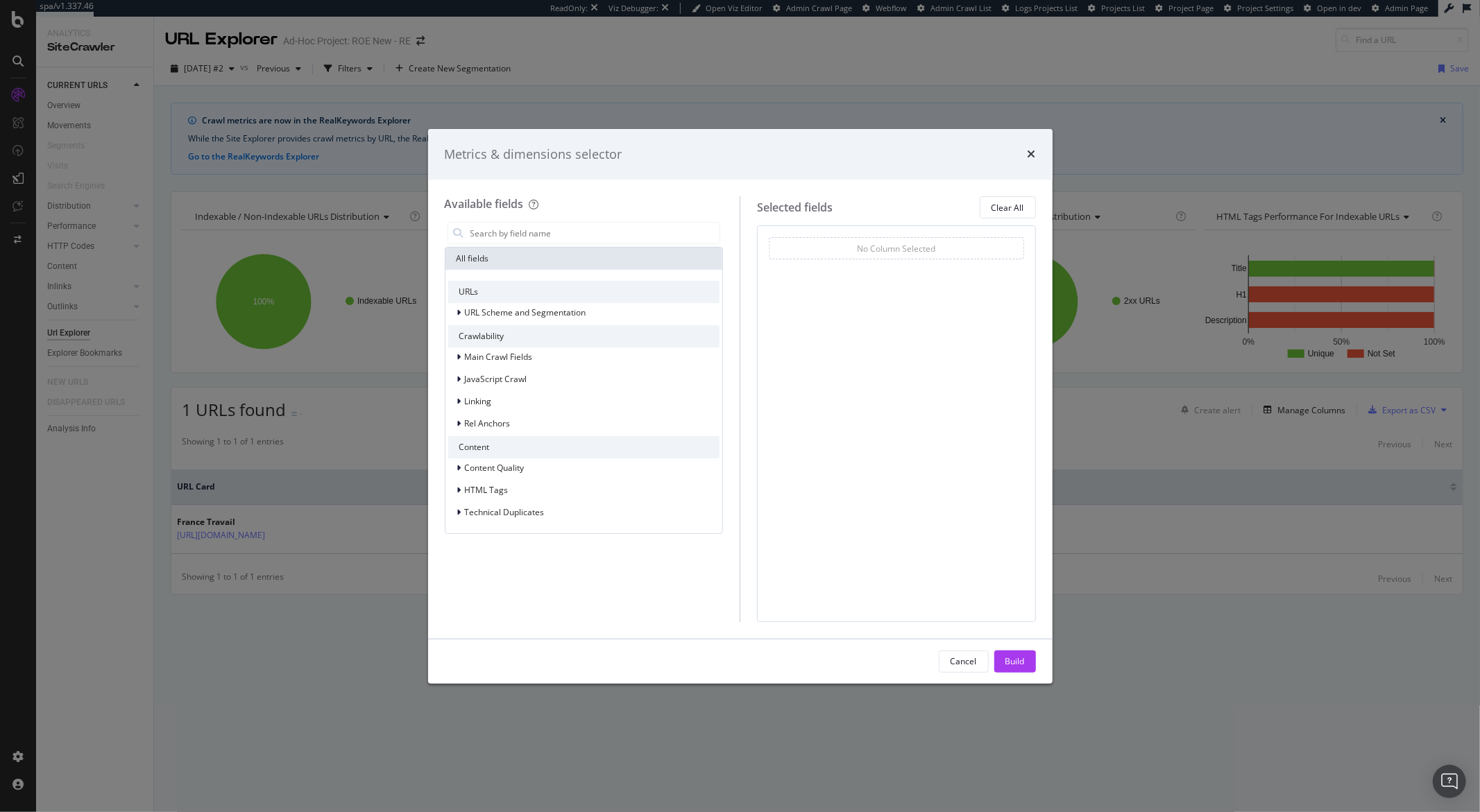
click at [604, 215] on div "Available fields All fields URLs URL Scheme and Segmentation Crawlability Main …" at bounding box center [593, 408] width 296 height 425
click at [602, 224] on input "modal" at bounding box center [595, 233] width 251 height 21
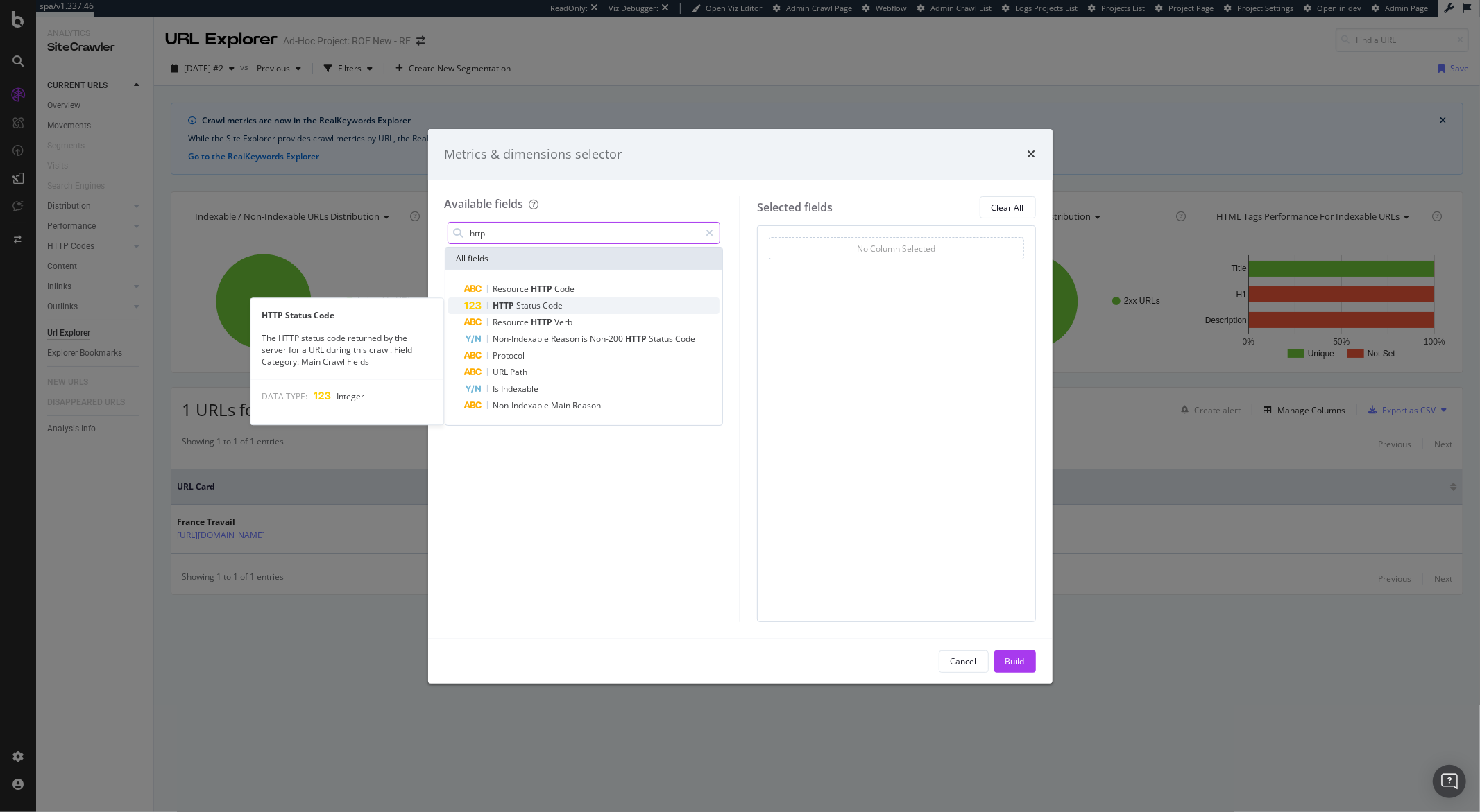
type input "http"
click at [505, 309] on span "HTTP" at bounding box center [506, 305] width 24 height 12
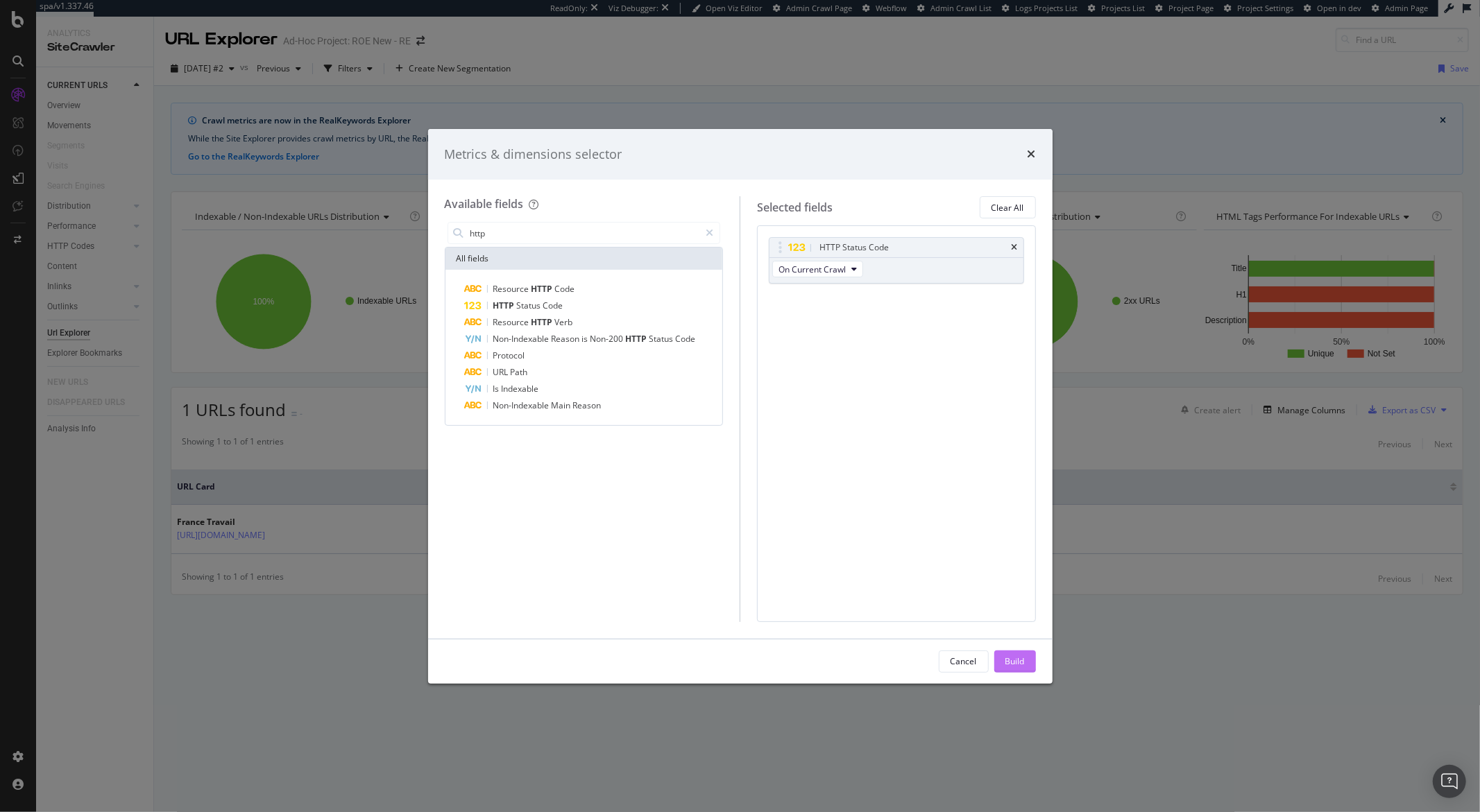
click at [1018, 536] on div "Build" at bounding box center [1015, 661] width 19 height 12
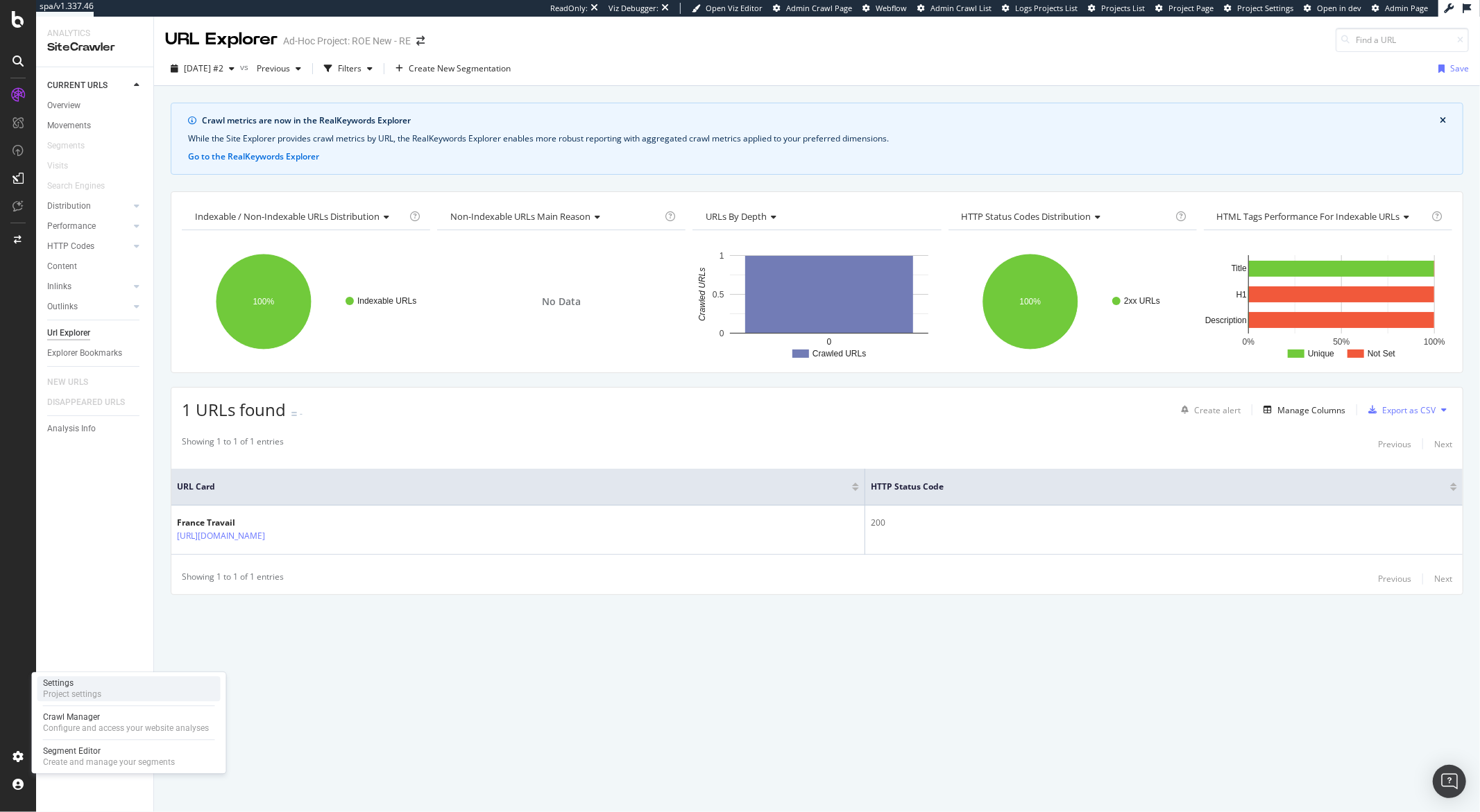
click at [87, 536] on div "Project settings" at bounding box center [72, 694] width 58 height 11
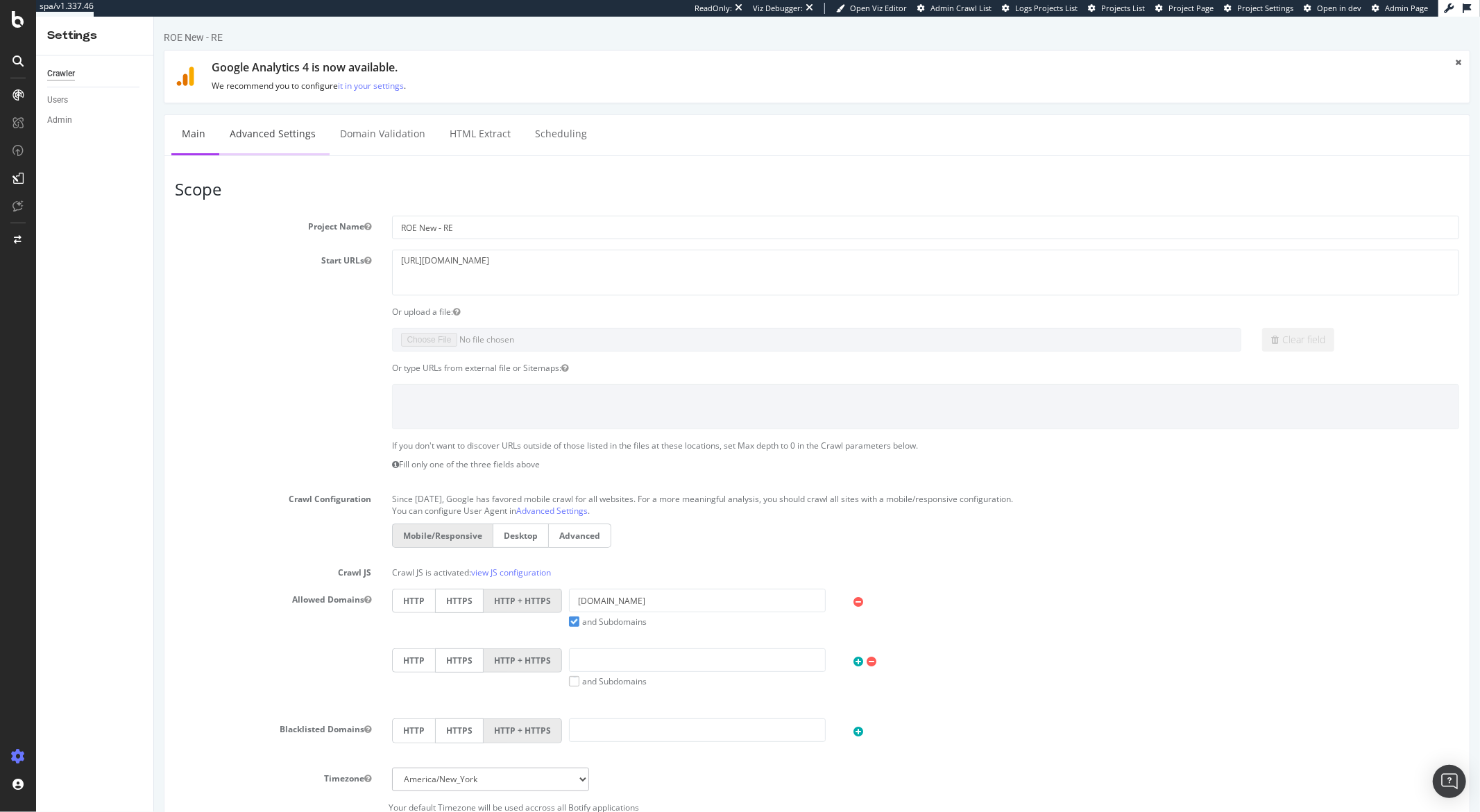
click at [289, 135] on link "Advanced Settings" at bounding box center [272, 134] width 107 height 38
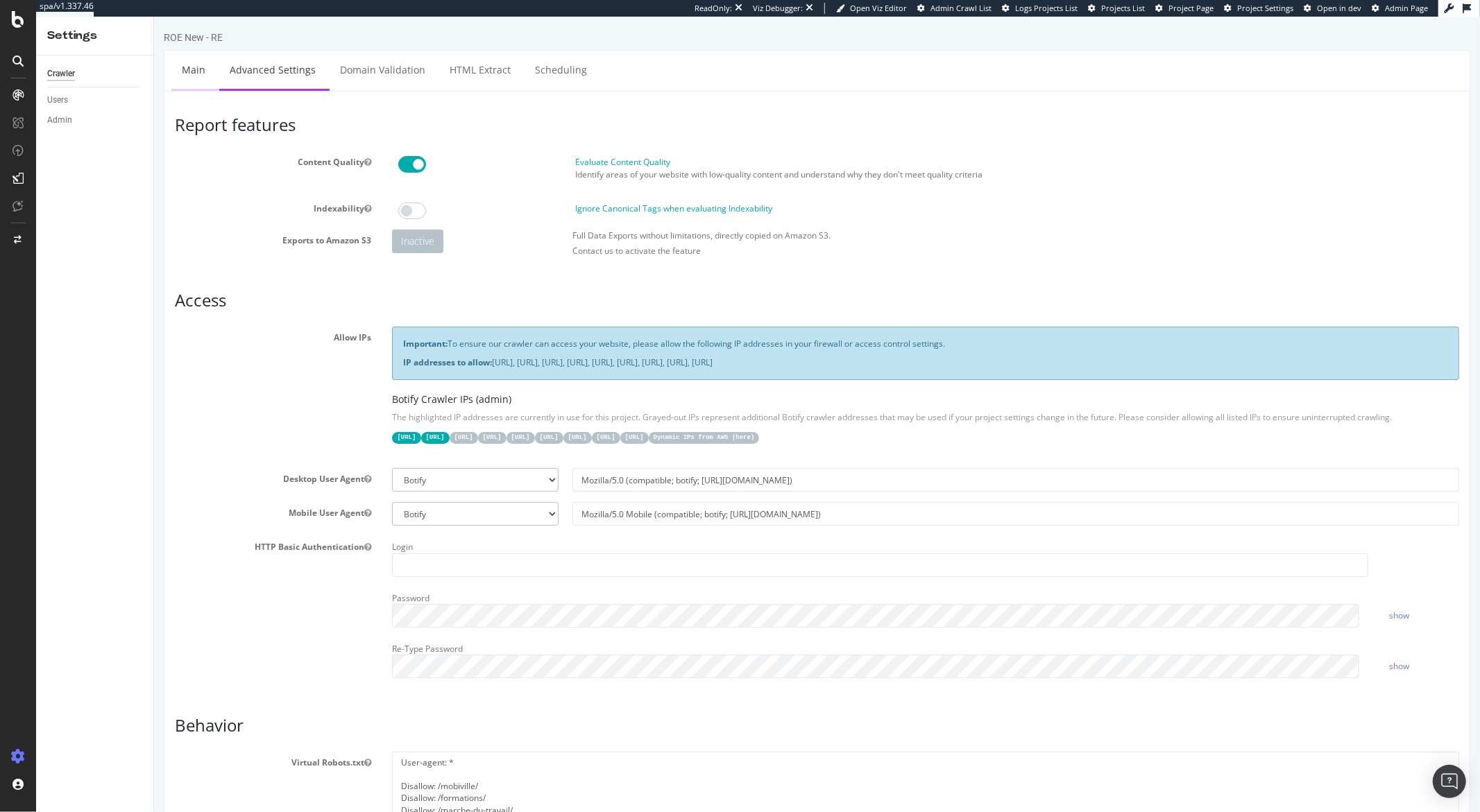
click at [193, 68] on link "Main" at bounding box center [193, 70] width 45 height 38
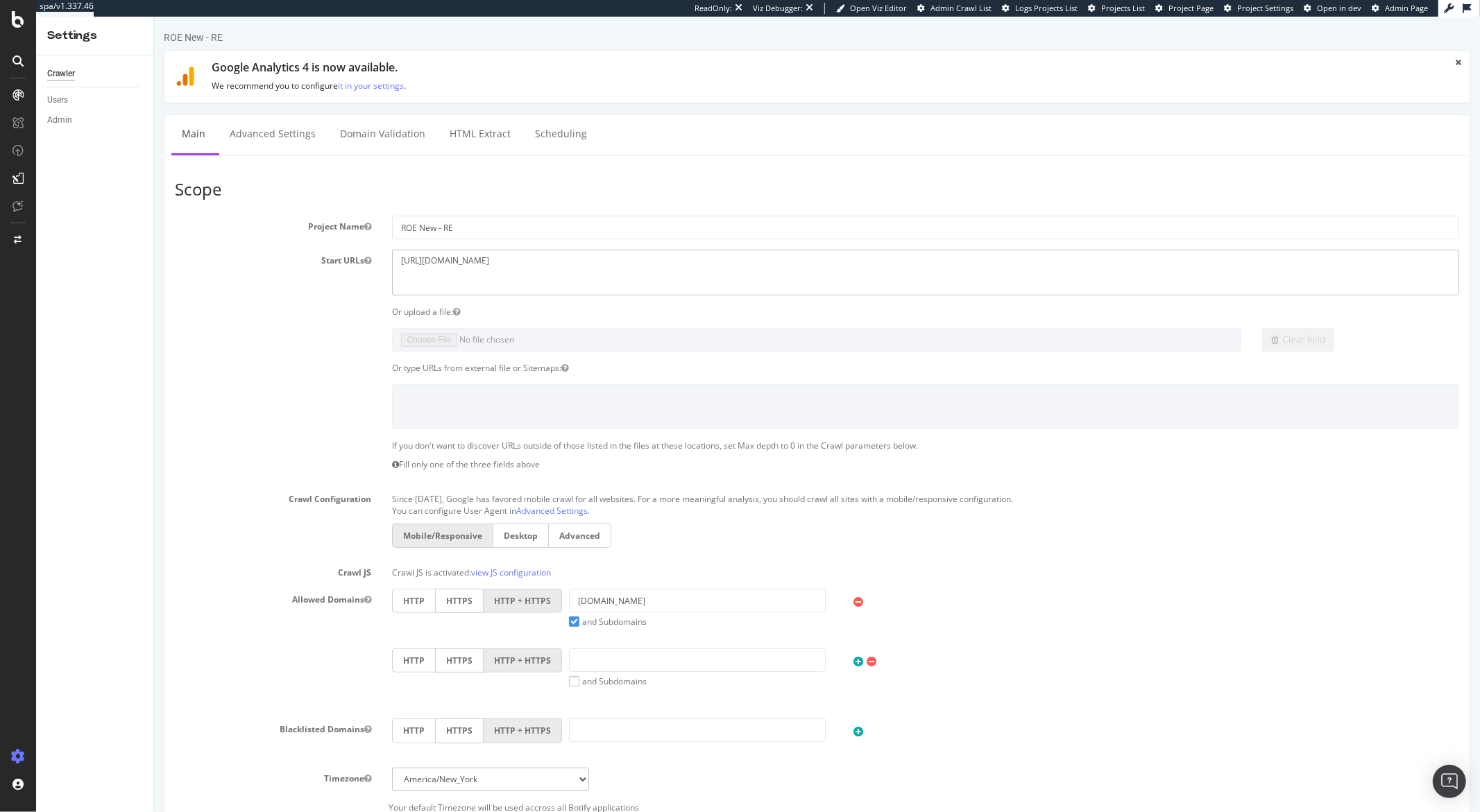
click at [431, 263] on textarea "[URL][DOMAIN_NAME]" at bounding box center [924, 272] width 1067 height 45
click at [181, 281] on div "Start URLs https://candidat-t.ft-qvr.fr/rechercheoffre/emploi" at bounding box center [816, 272] width 1305 height 45
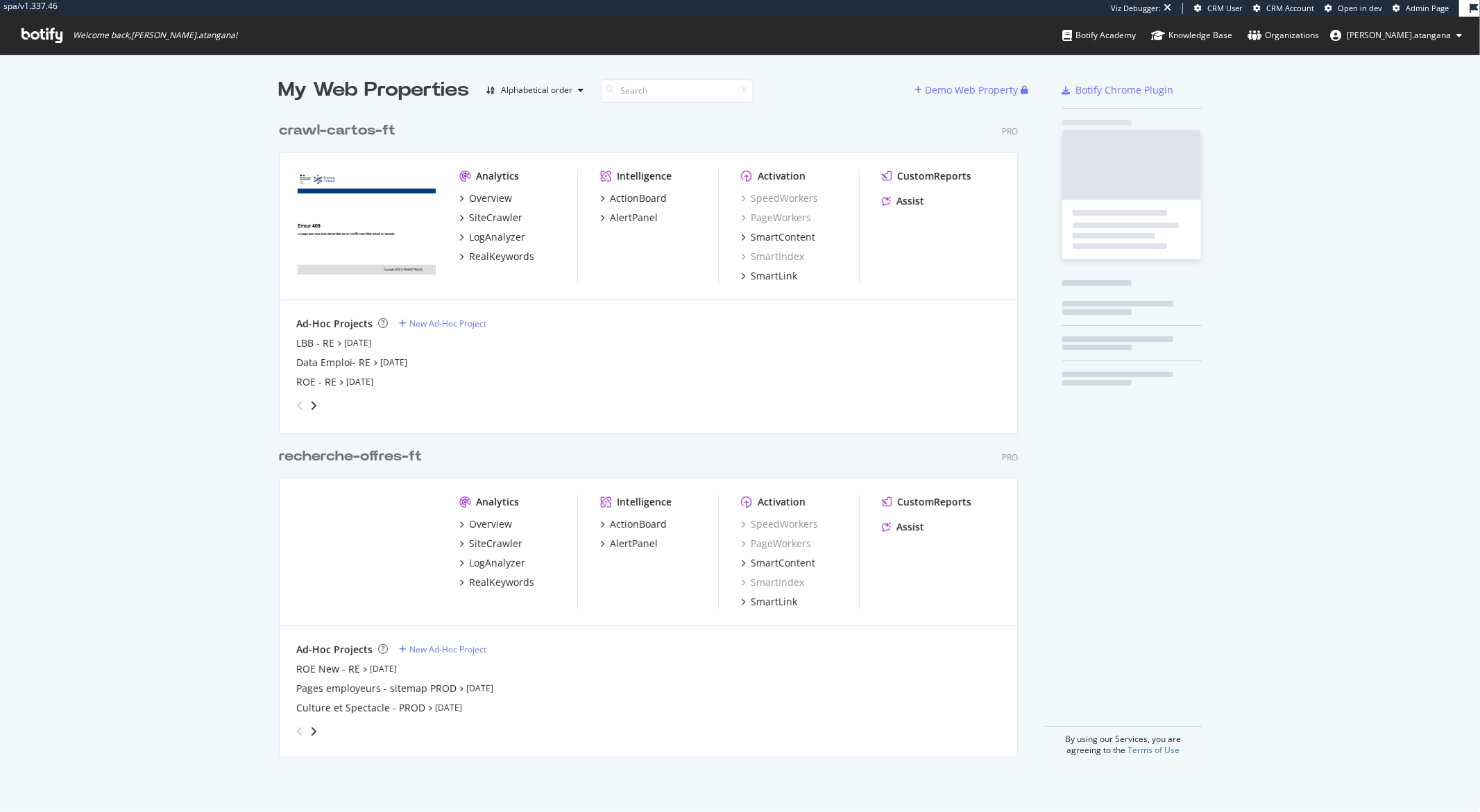
scroll to position [640, 738]
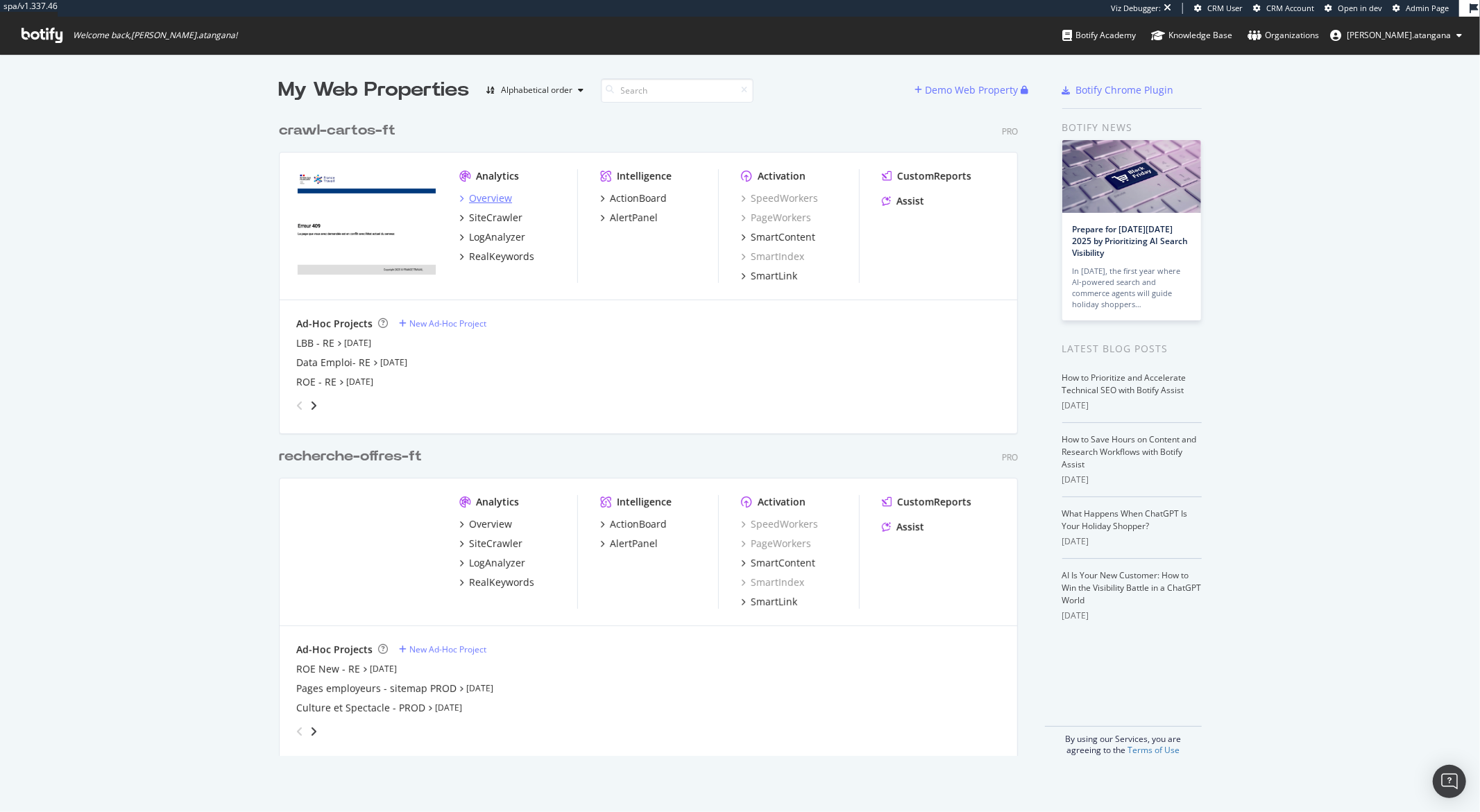
click at [469, 194] on div "Overview" at bounding box center [490, 198] width 43 height 14
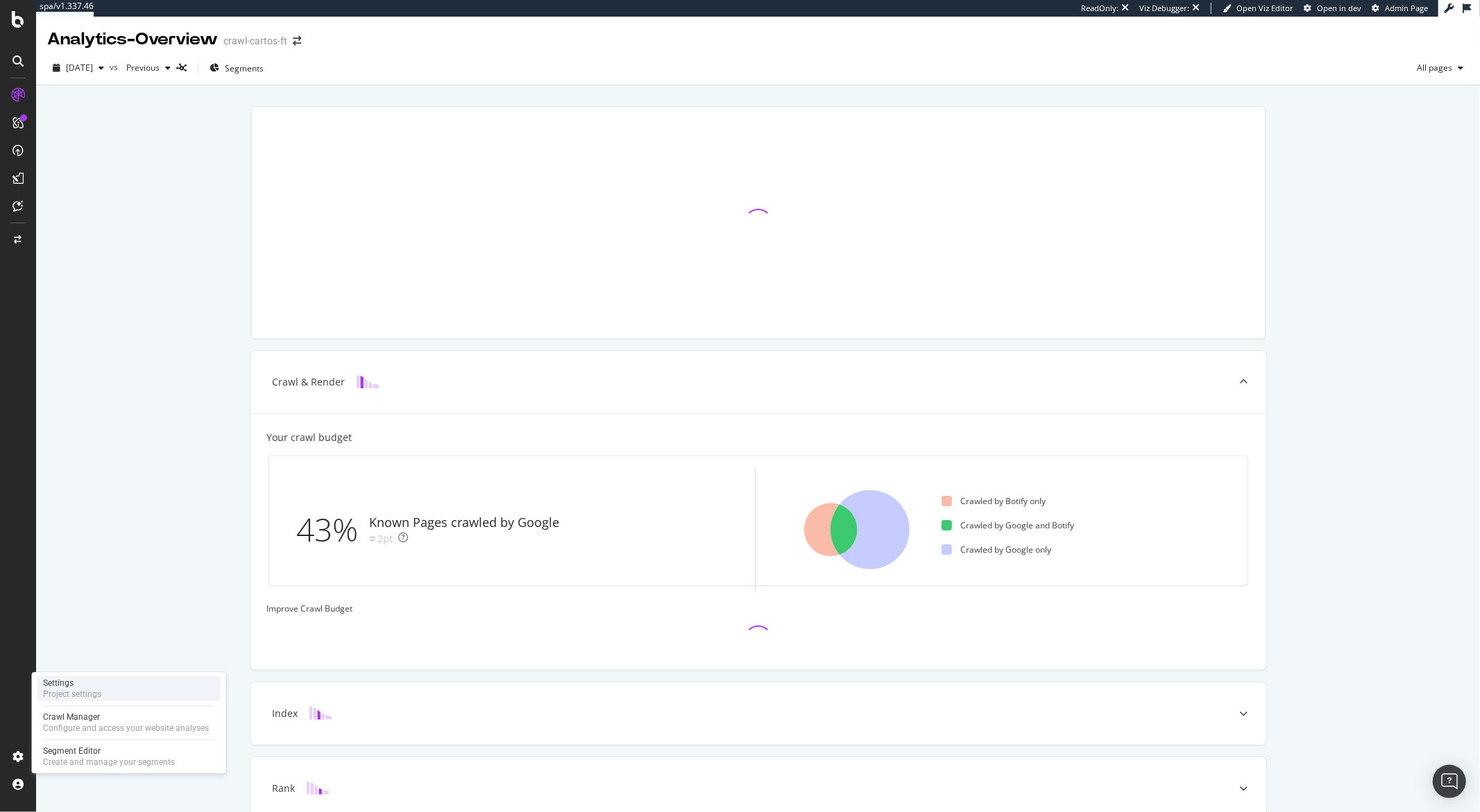
click at [82, 686] on div "Settings" at bounding box center [72, 683] width 58 height 11
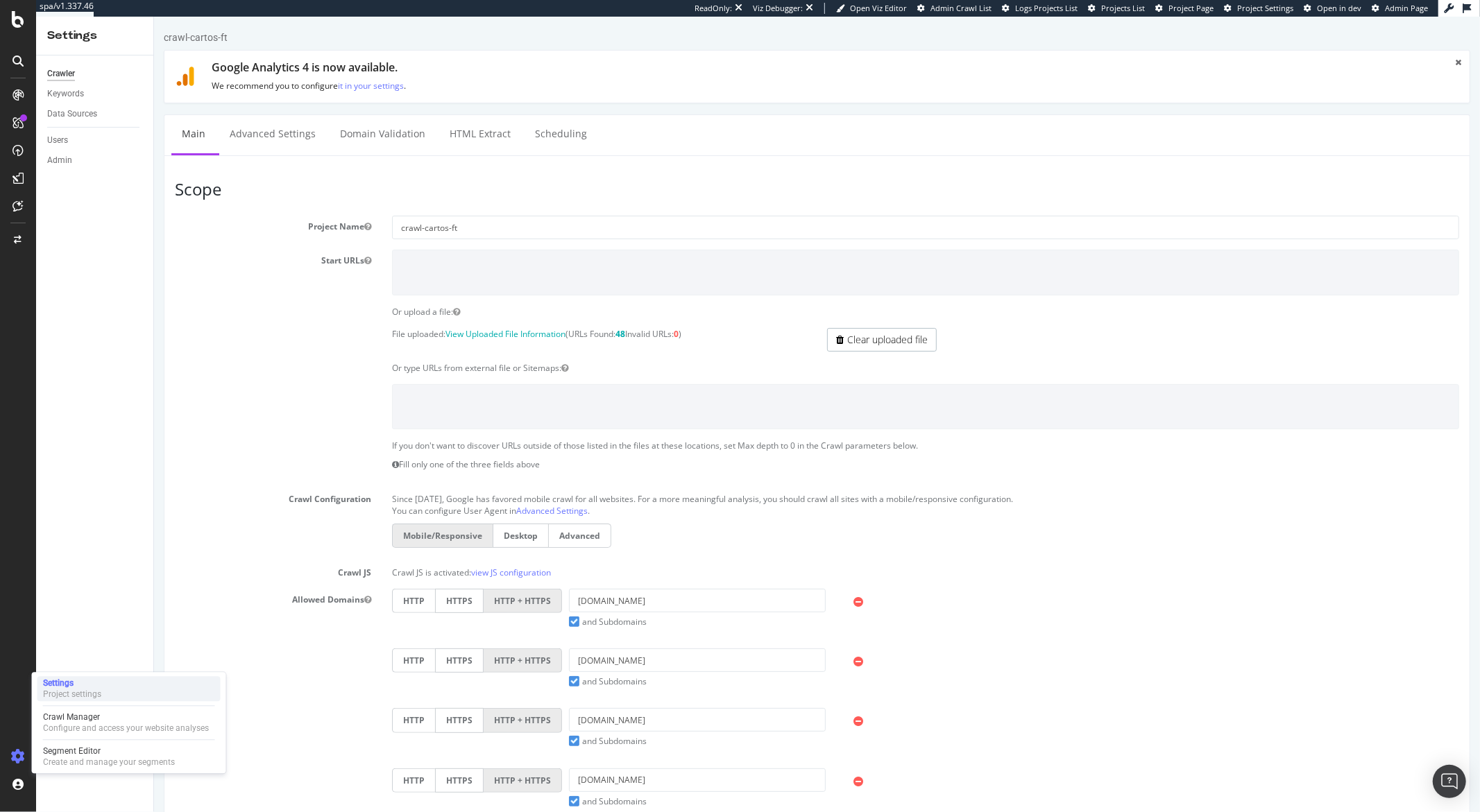
click at [66, 682] on div "Settings" at bounding box center [72, 683] width 58 height 11
click at [78, 717] on div "Crawl Manager" at bounding box center [126, 717] width 166 height 11
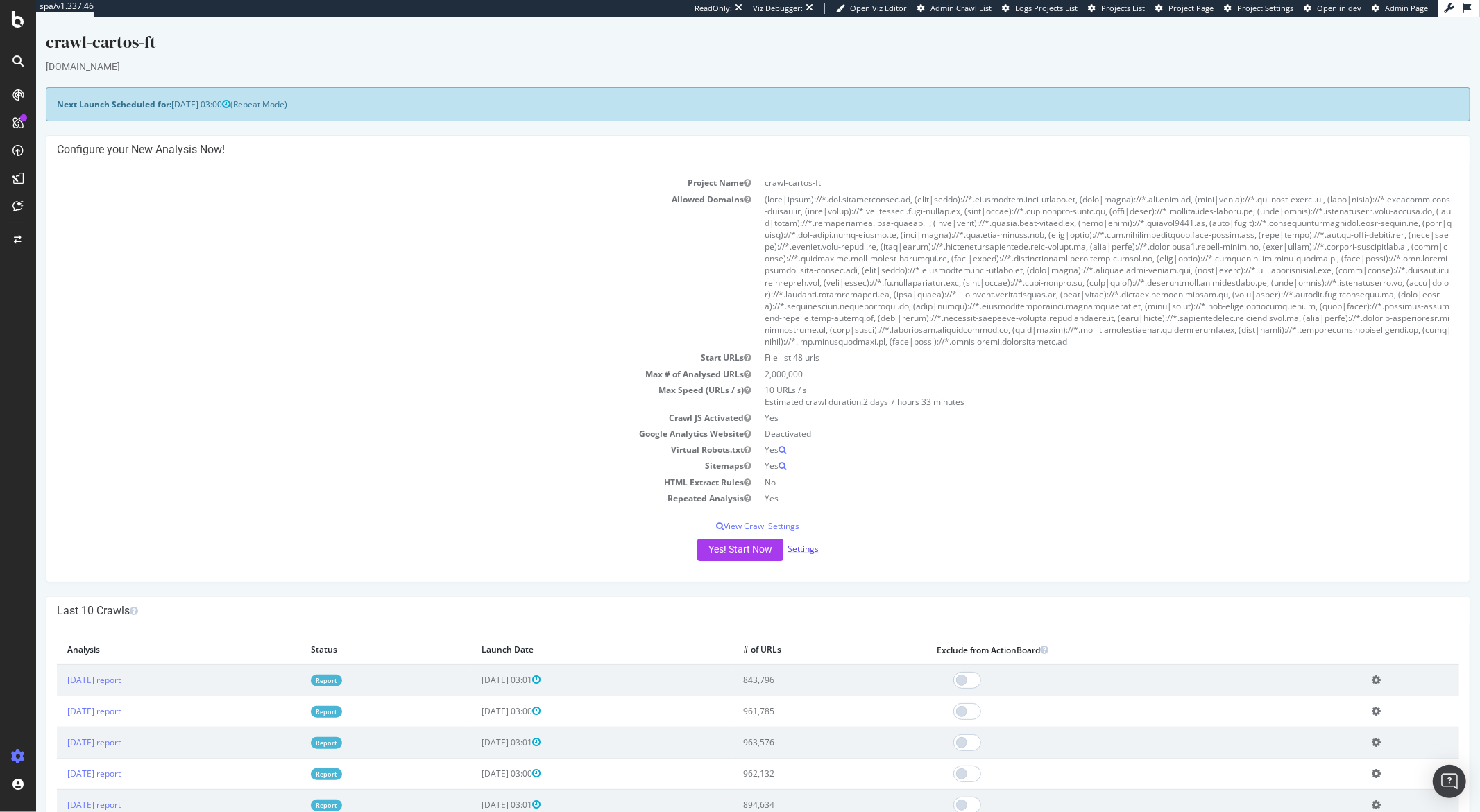
click at [808, 546] on link "Settings" at bounding box center [802, 548] width 31 height 12
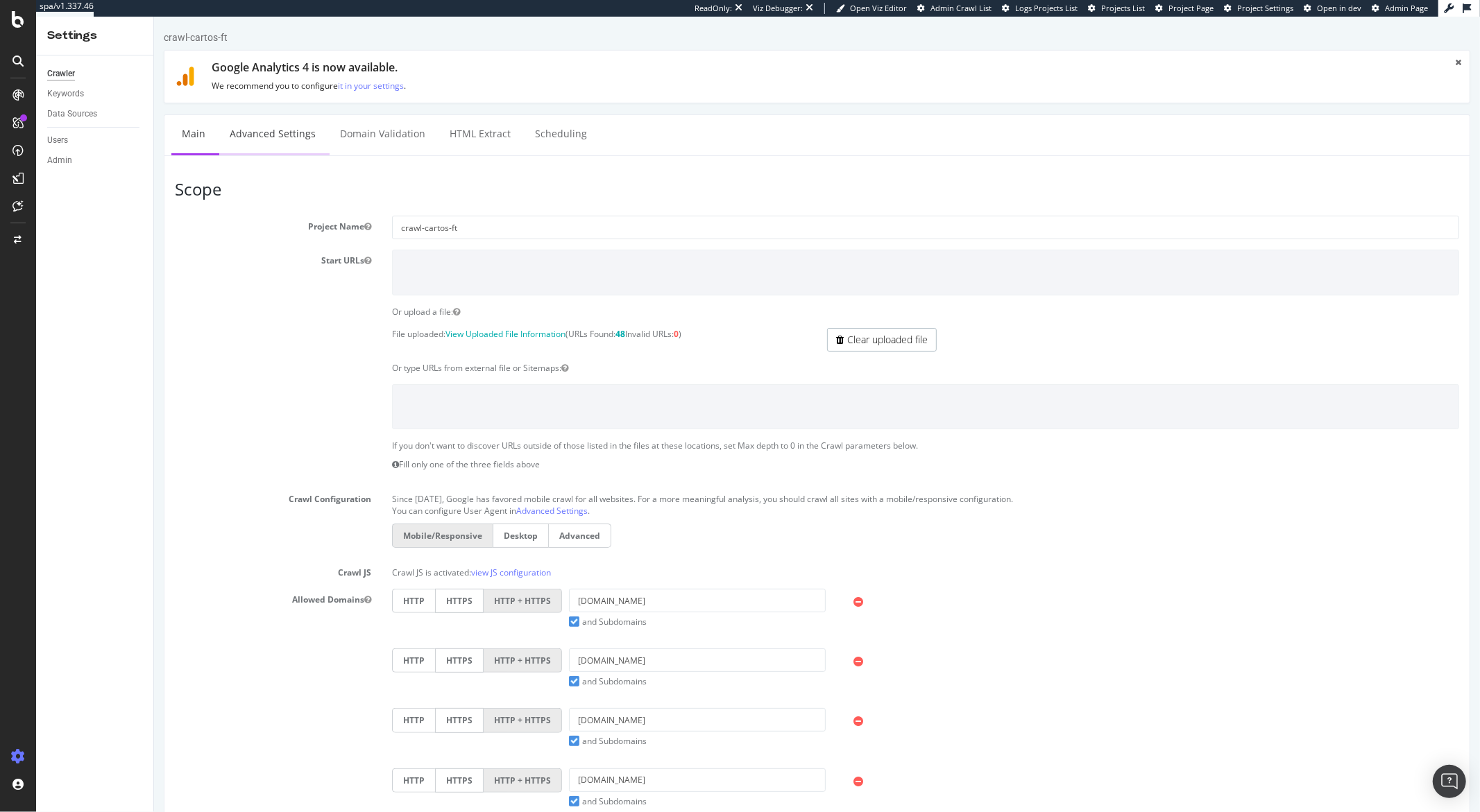
click at [269, 118] on link "Advanced Settings" at bounding box center [272, 134] width 107 height 38
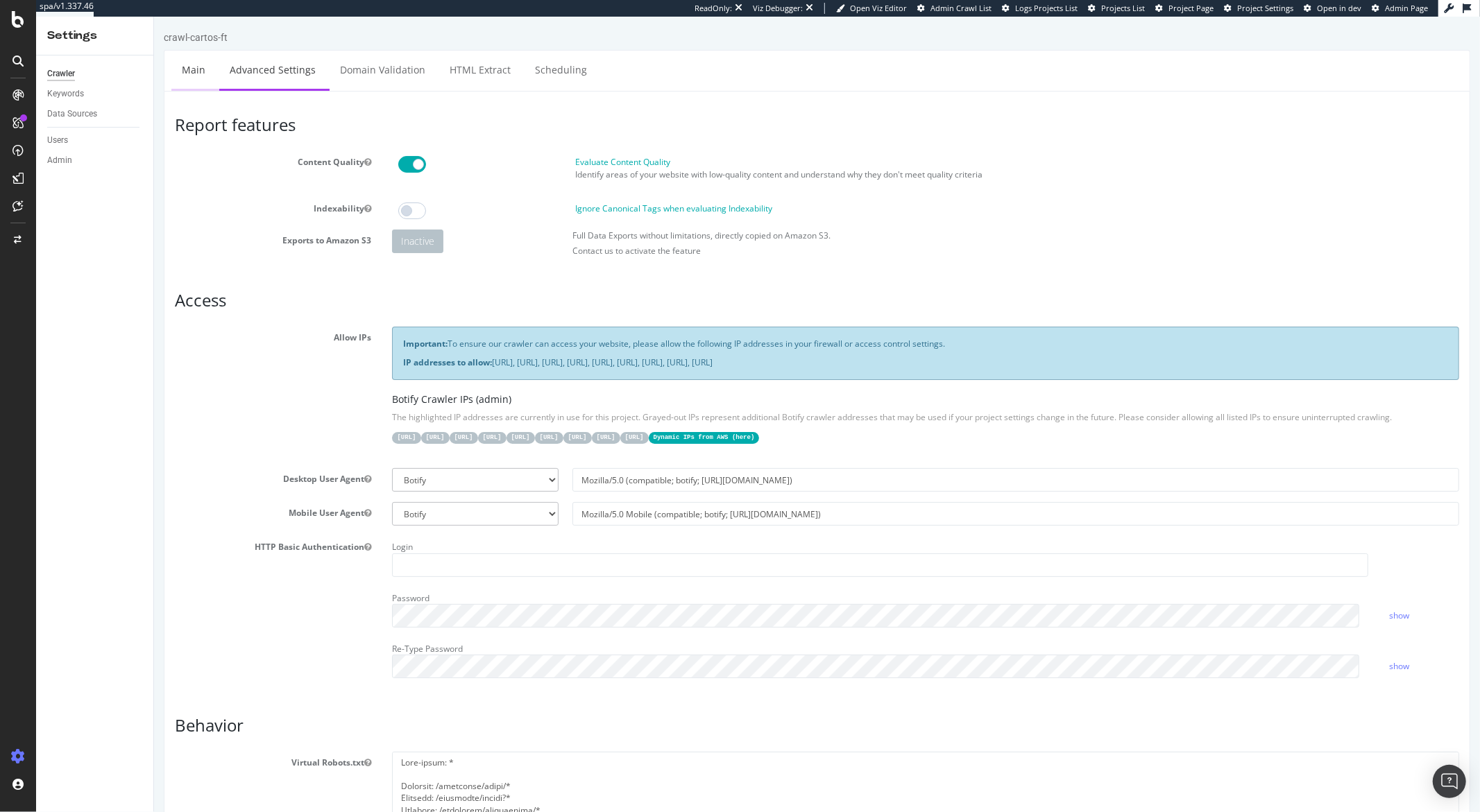
click at [186, 74] on link "Main" at bounding box center [193, 70] width 45 height 38
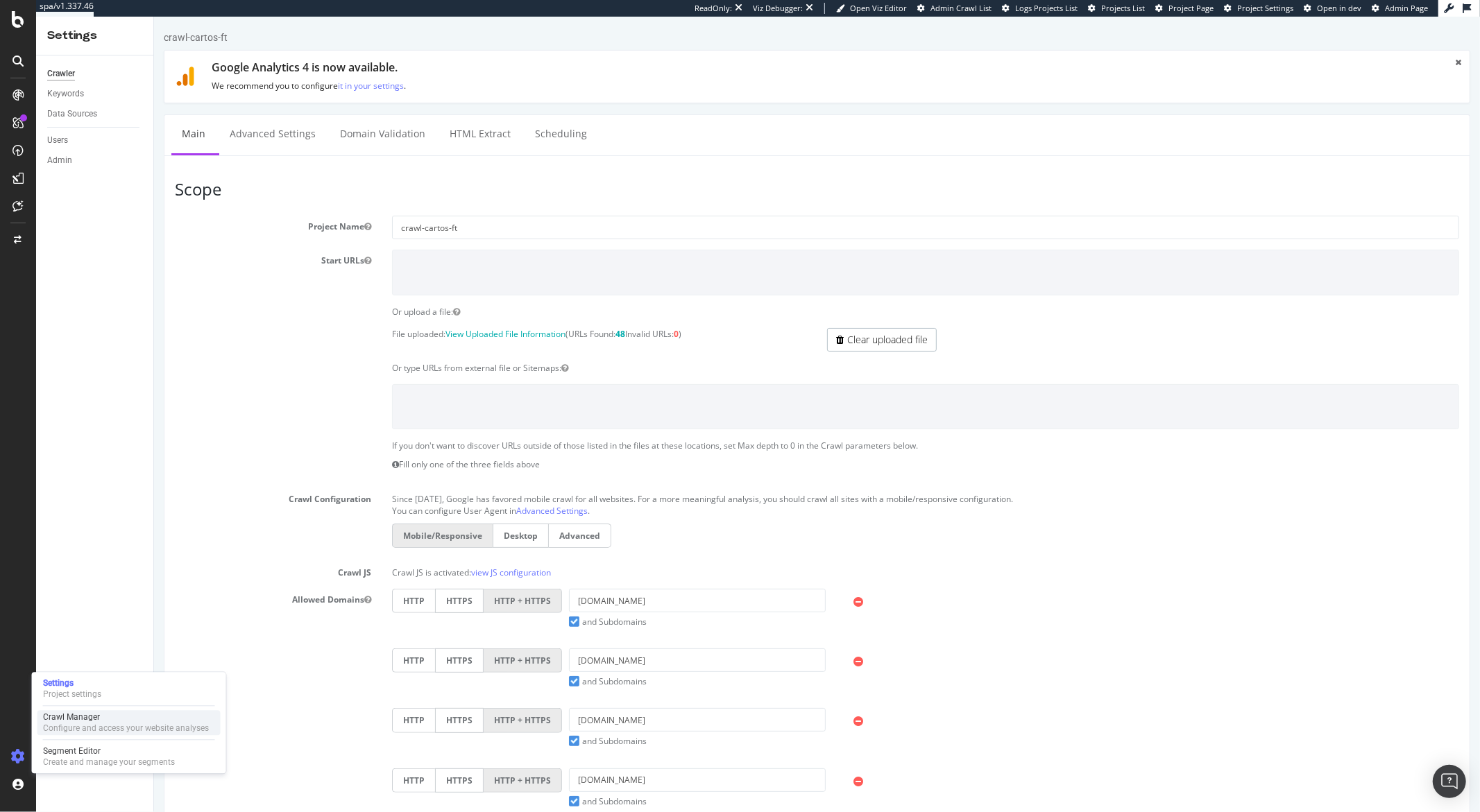
click at [69, 712] on div "Crawl Manager" at bounding box center [126, 717] width 166 height 11
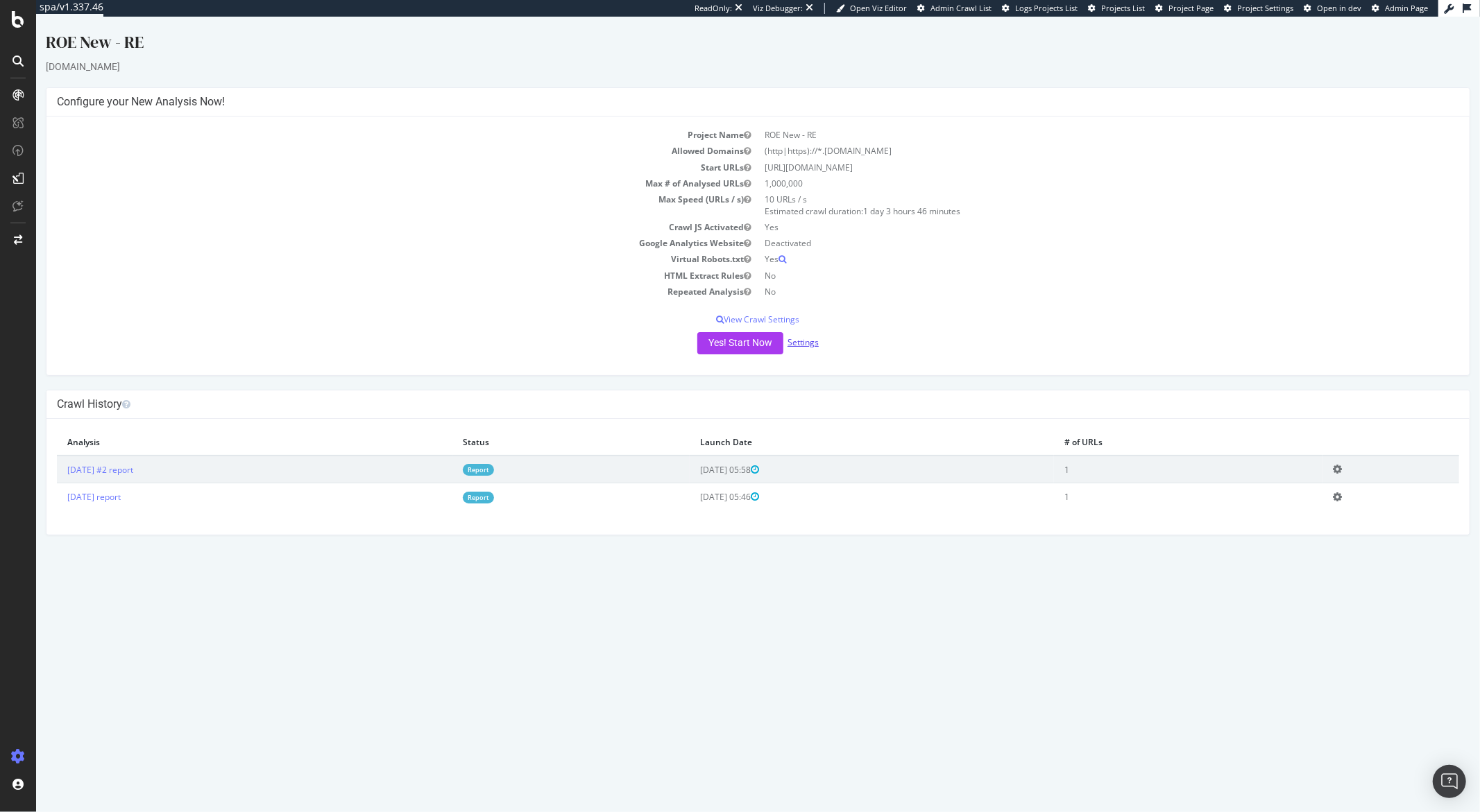
click at [812, 346] on link "Settings" at bounding box center [802, 342] width 31 height 12
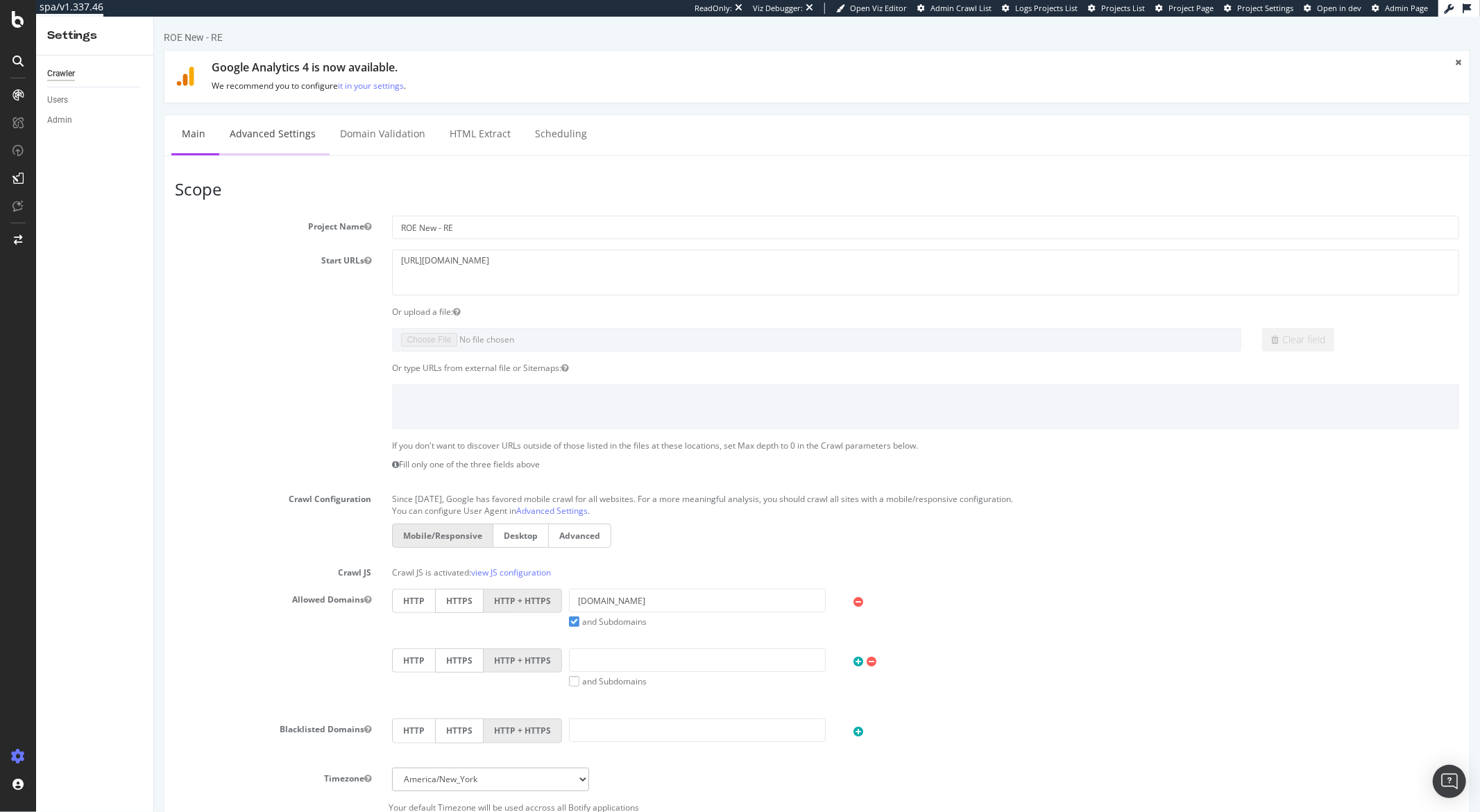
click at [287, 137] on link "Advanced Settings" at bounding box center [272, 134] width 107 height 38
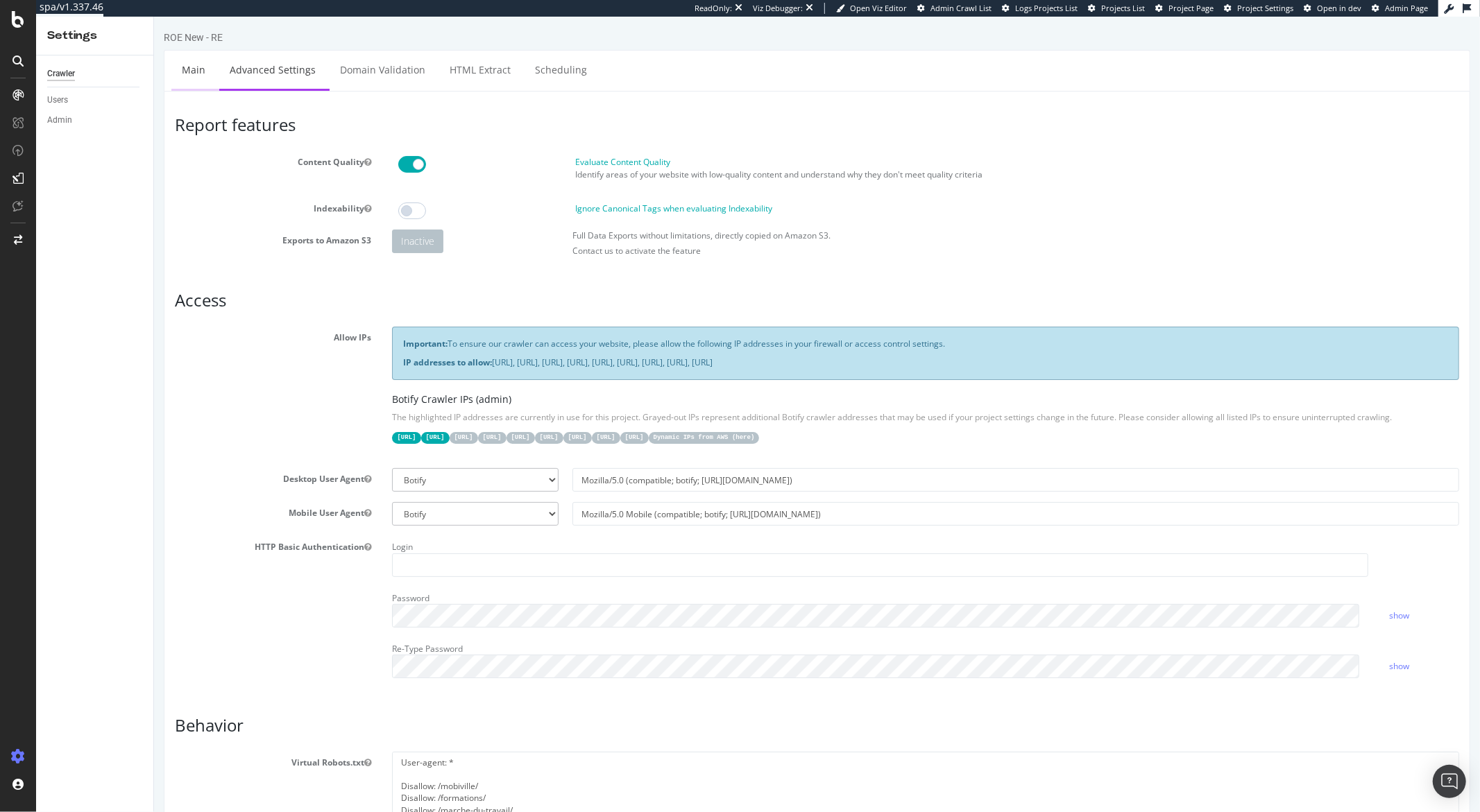
click at [196, 68] on link "Main" at bounding box center [193, 70] width 45 height 38
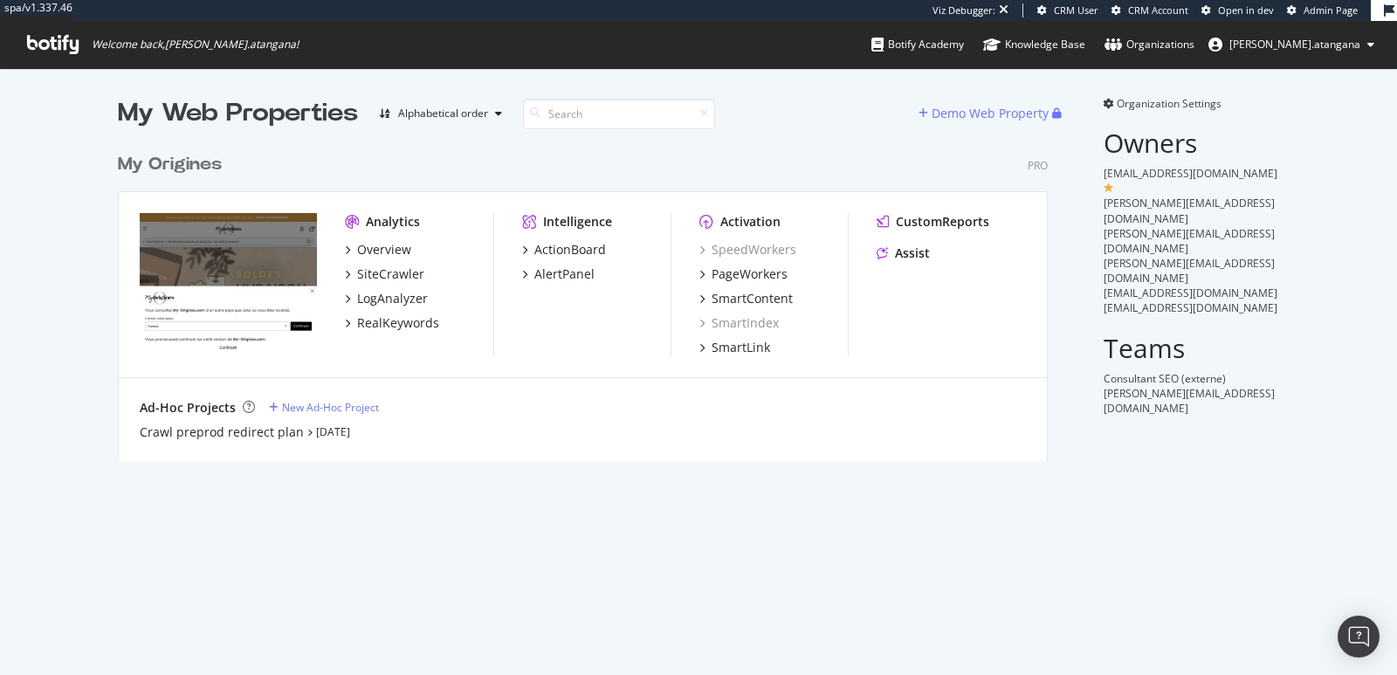
scroll to position [315, 929]
click at [366, 251] on div "Overview" at bounding box center [384, 249] width 54 height 17
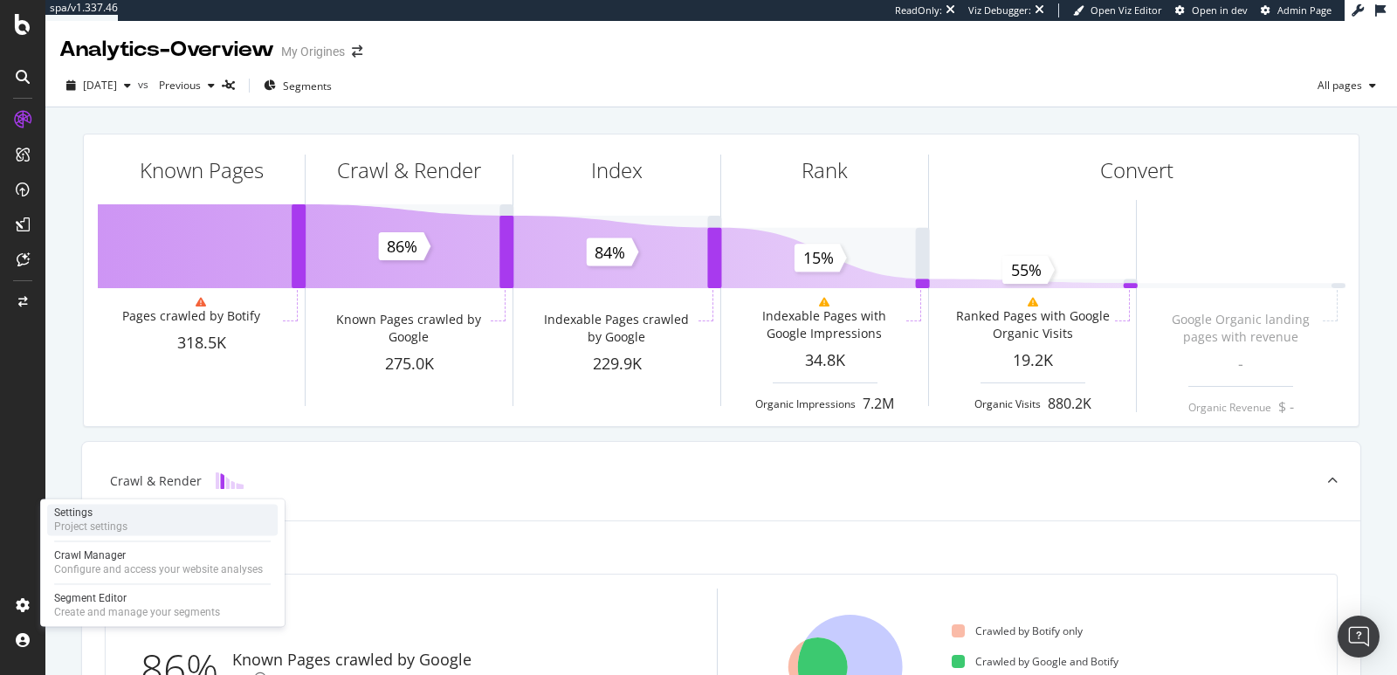
click at [88, 514] on div "Settings" at bounding box center [90, 512] width 73 height 14
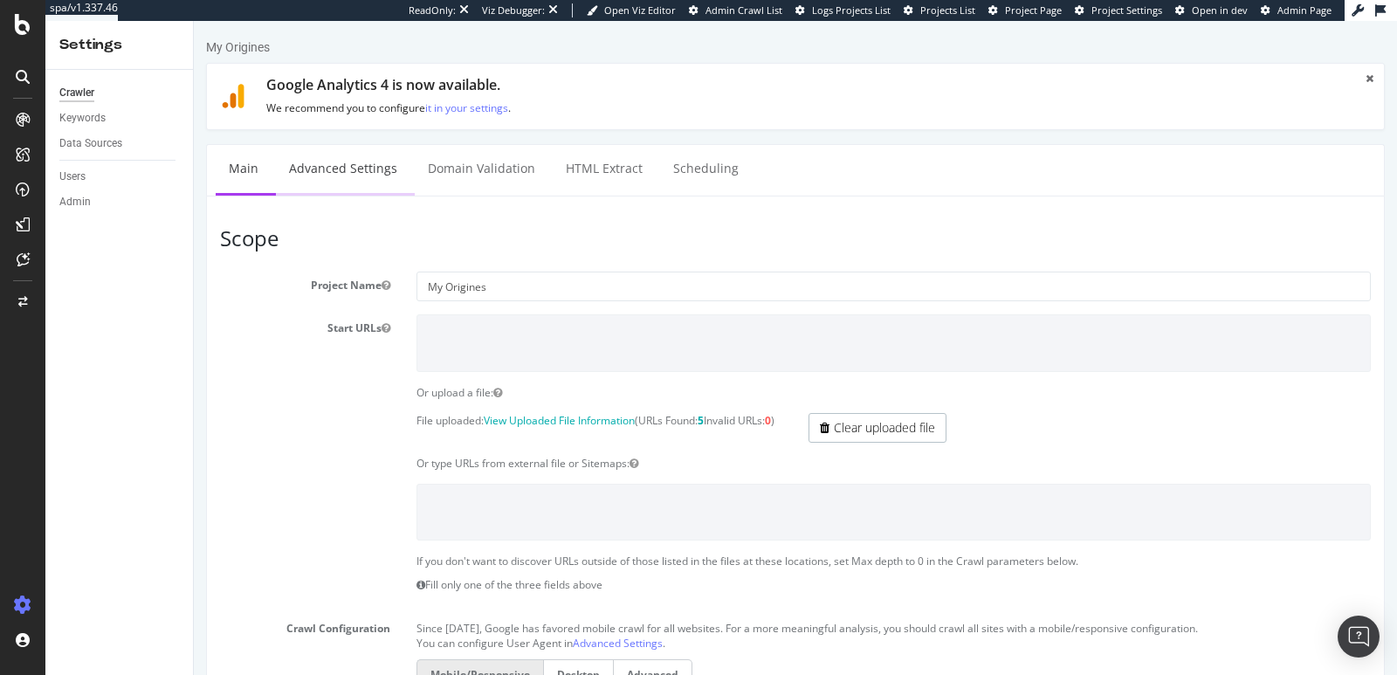
click at [335, 182] on link "Advanced Settings" at bounding box center [343, 169] width 134 height 48
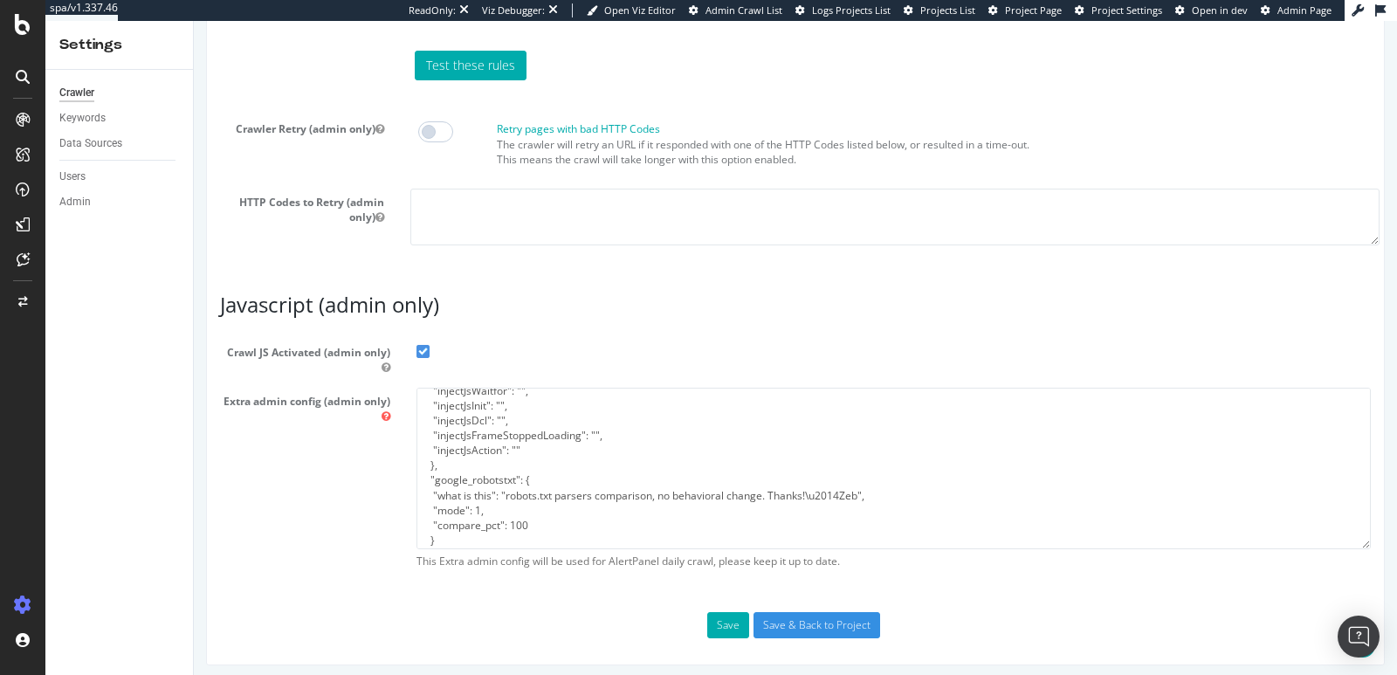
scroll to position [314, 0]
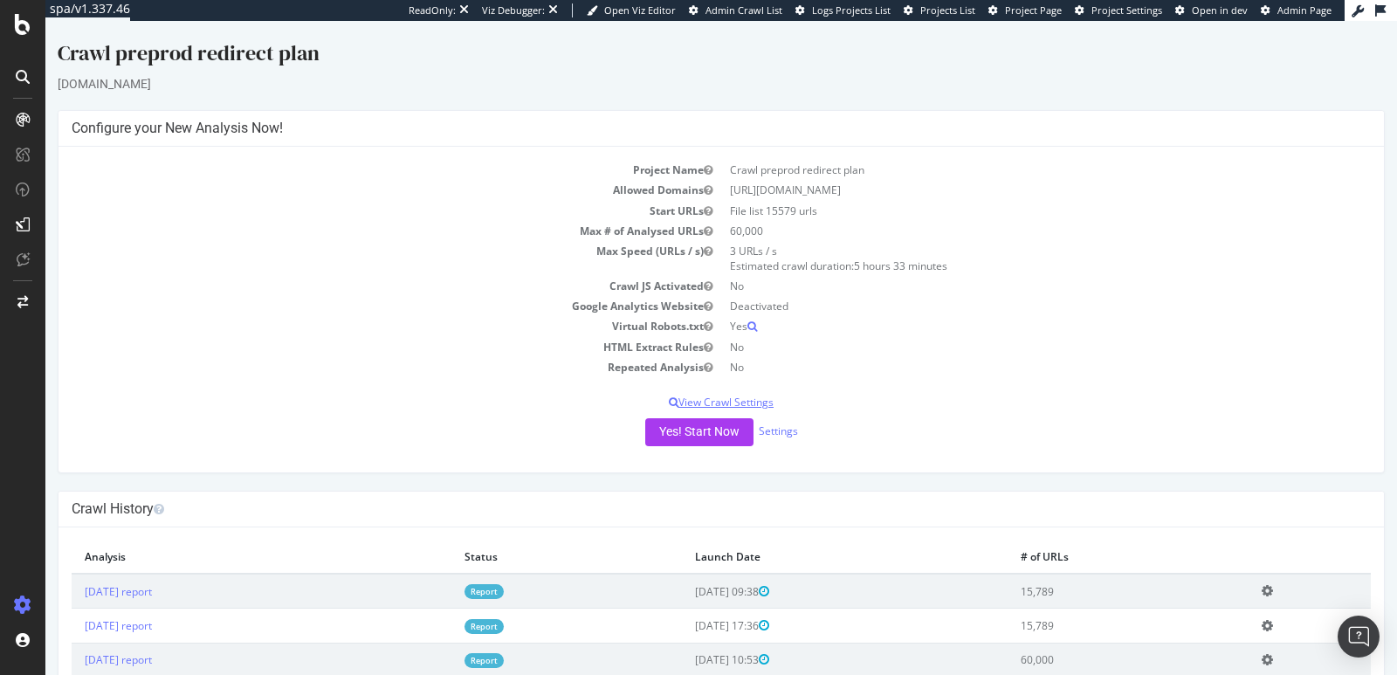
click at [736, 395] on p "View Crawl Settings" at bounding box center [721, 402] width 1299 height 15
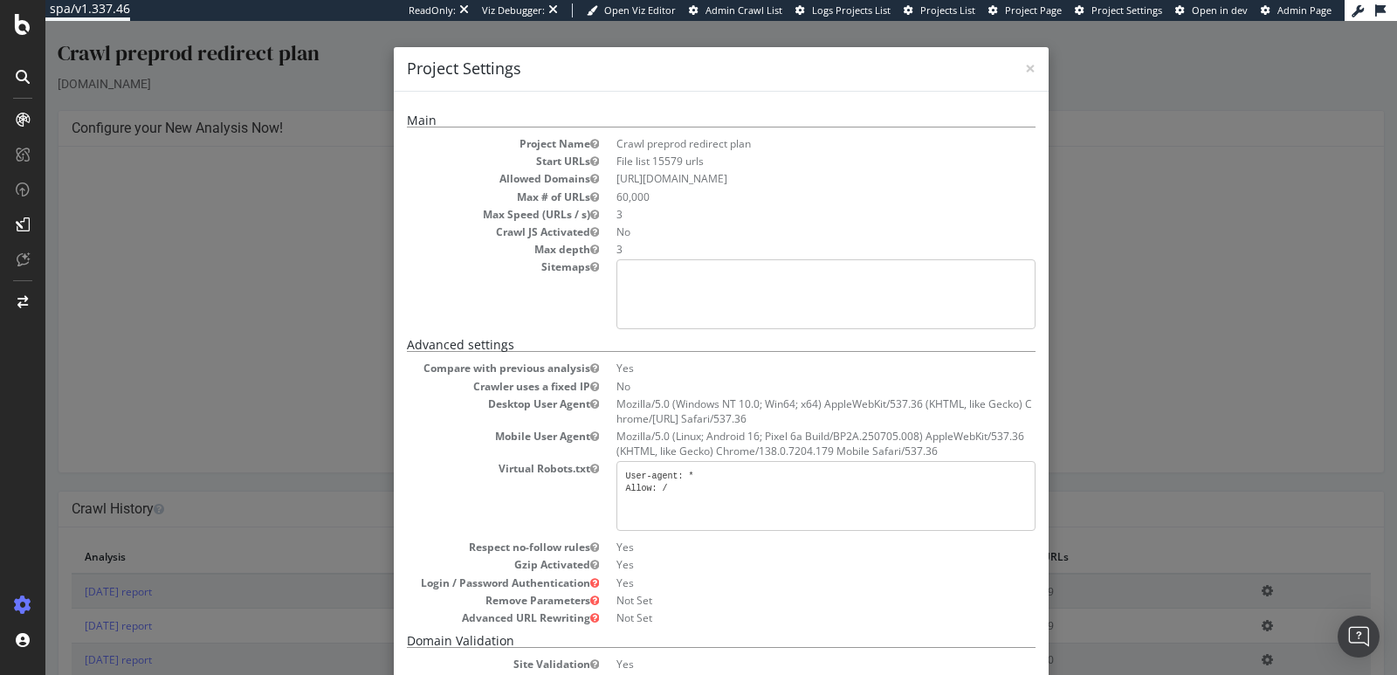
click at [262, 308] on div "× Close Project Settings Main Project Name Crawl preprod redirect plan Start UR…" at bounding box center [720, 348] width 1351 height 654
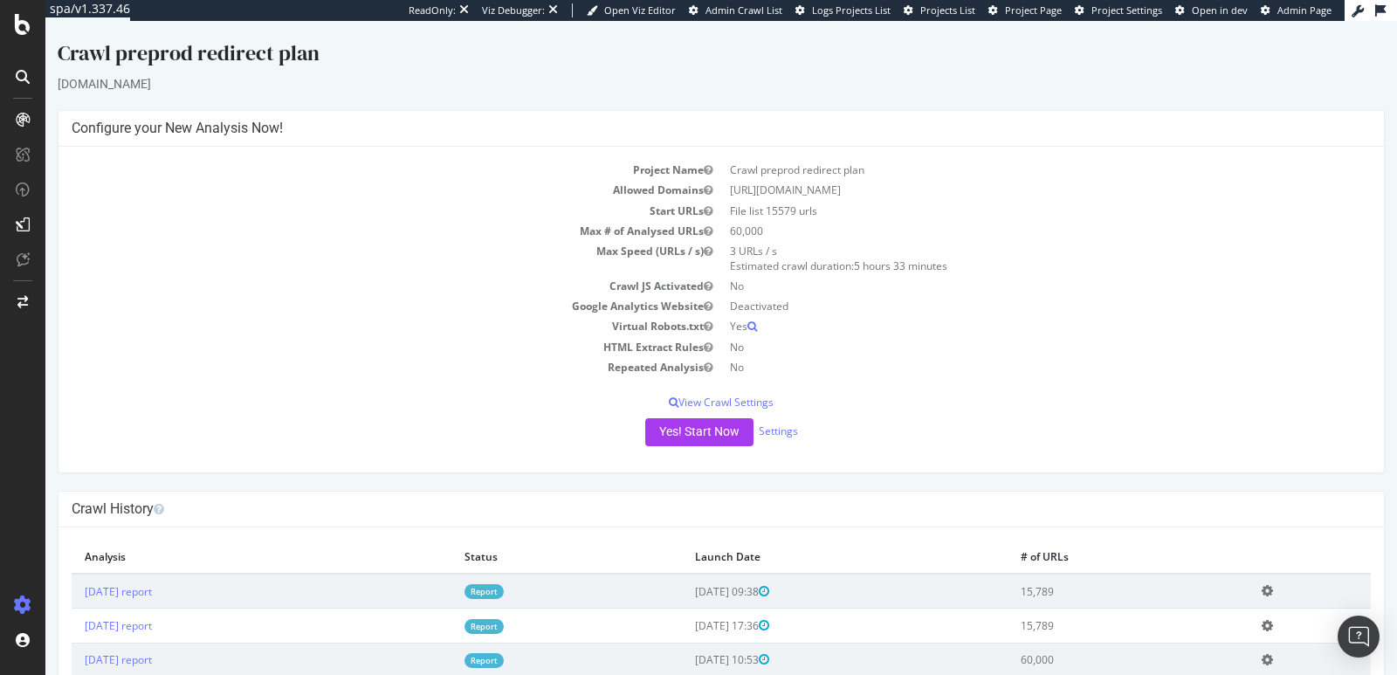
click at [774, 437] on div "Yes! Start Now Settings" at bounding box center [721, 432] width 1299 height 28
click at [773, 432] on link "Settings" at bounding box center [778, 430] width 39 height 15
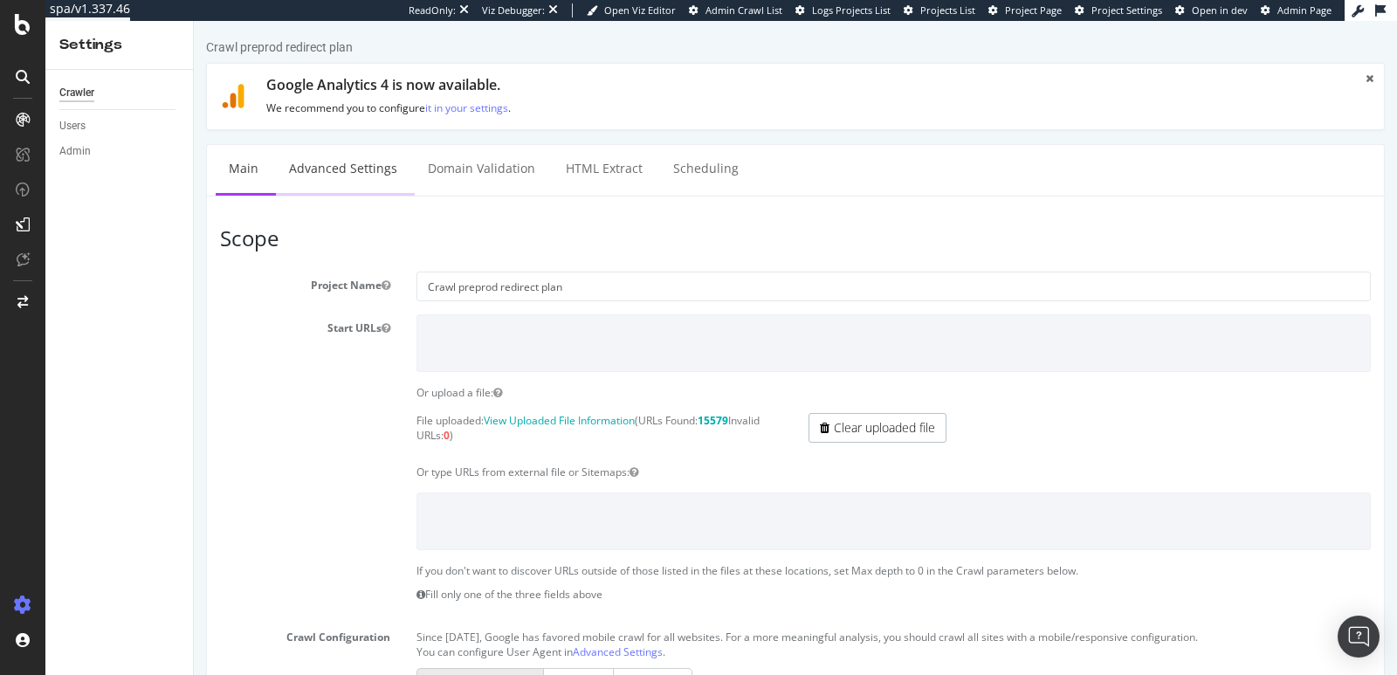
click at [326, 155] on link "Advanced Settings" at bounding box center [343, 169] width 134 height 48
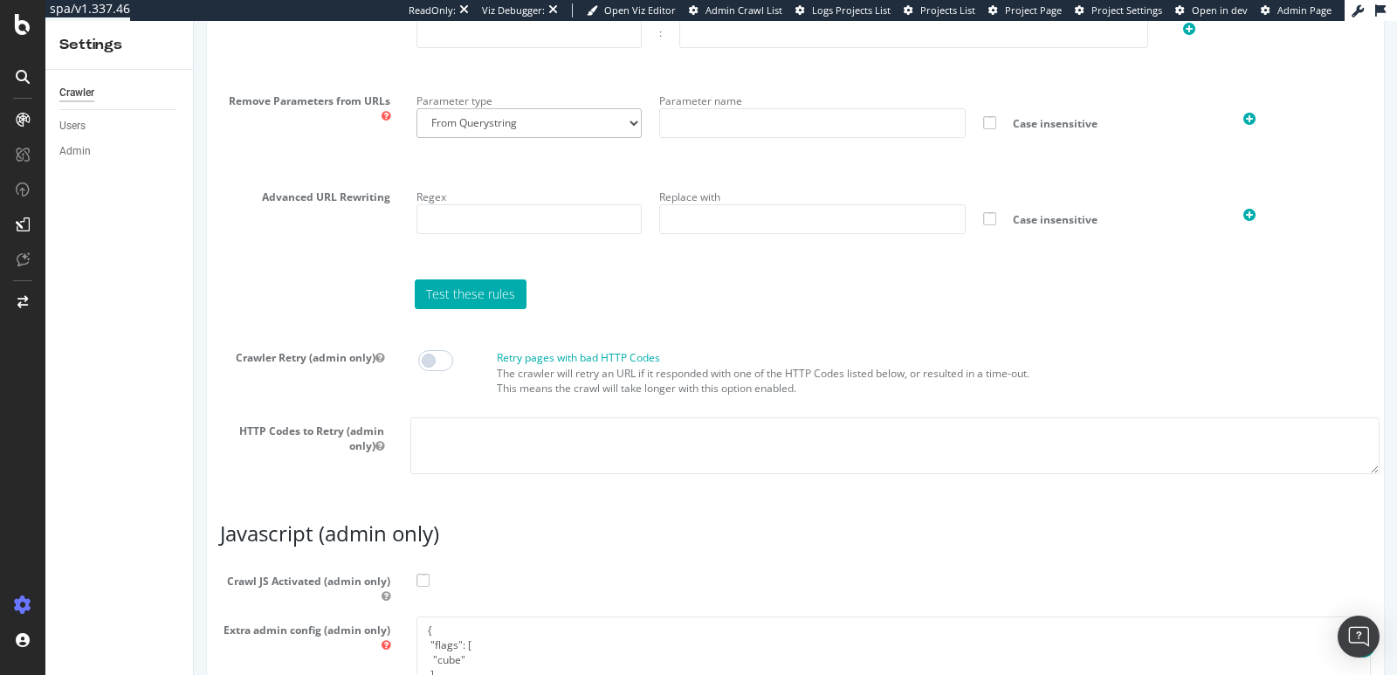
scroll to position [1245, 0]
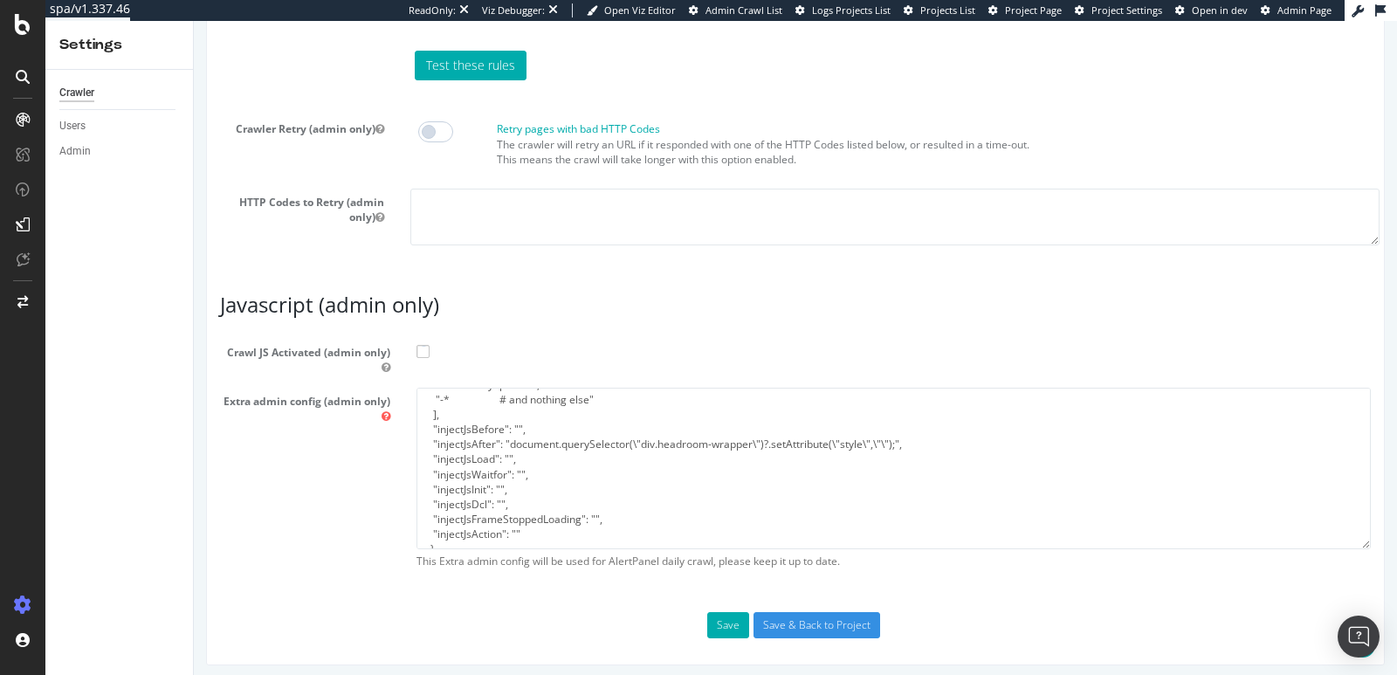
scroll to position [314, 0]
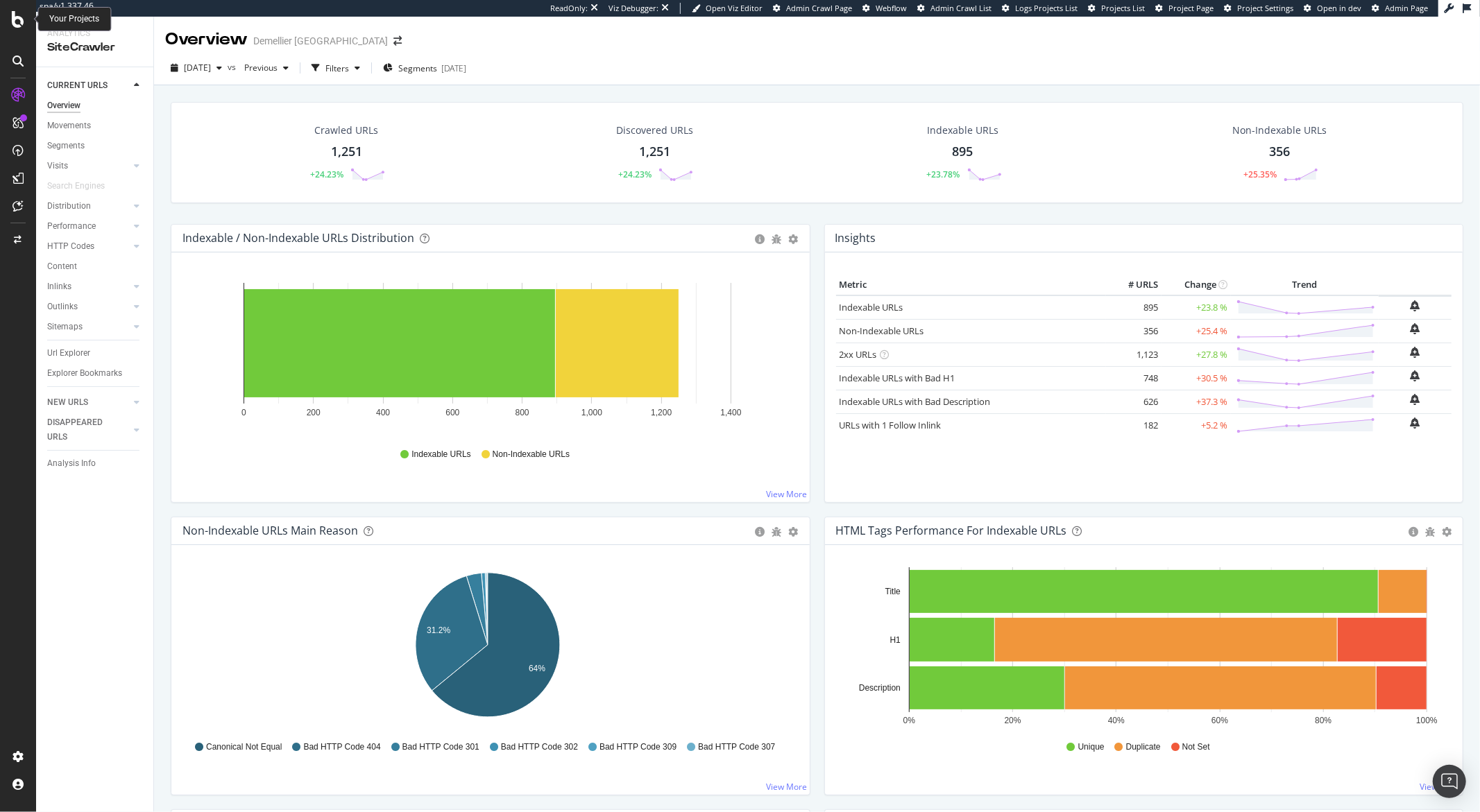
click at [18, 15] on icon at bounding box center [18, 19] width 13 height 17
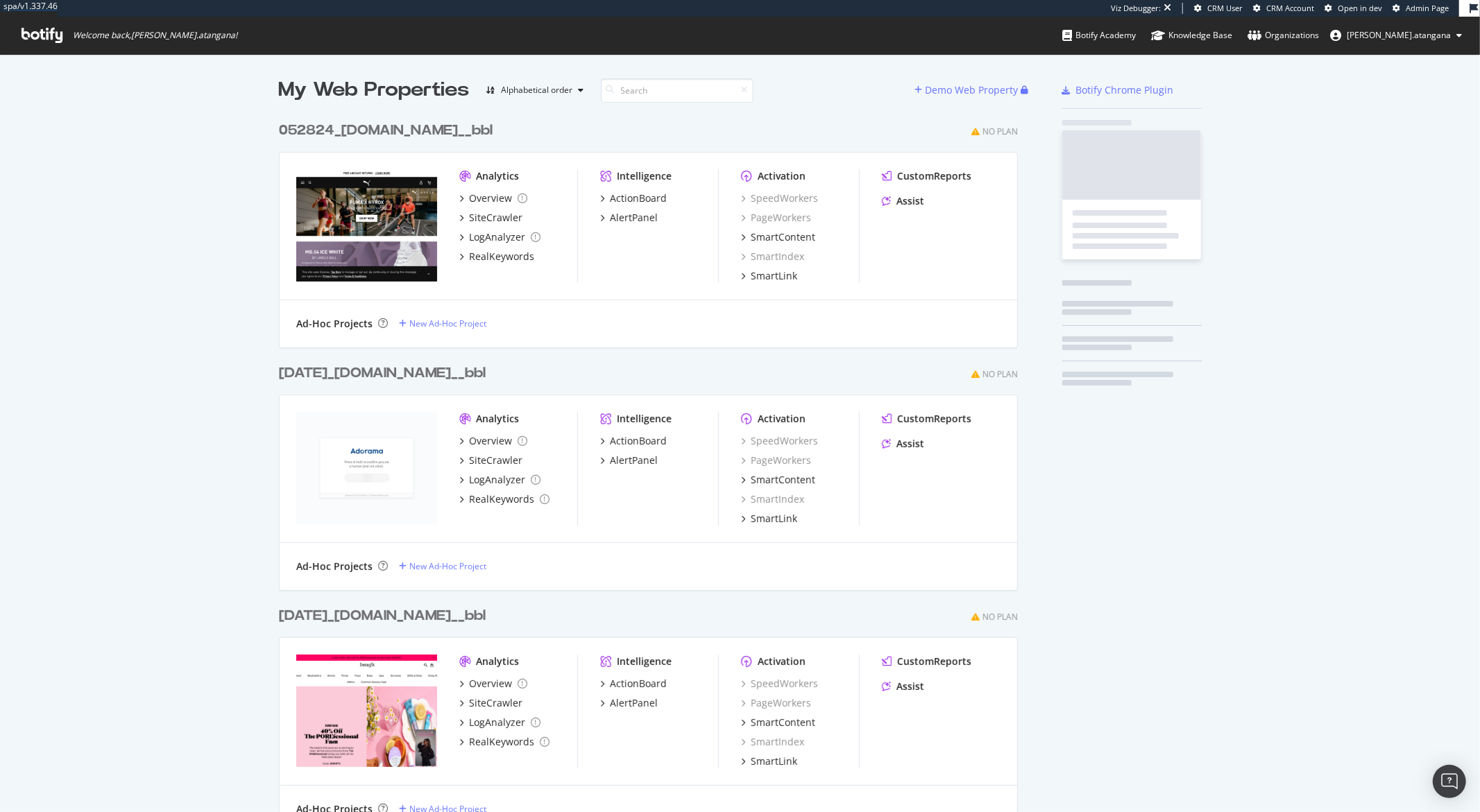
scroll to position [36219, 738]
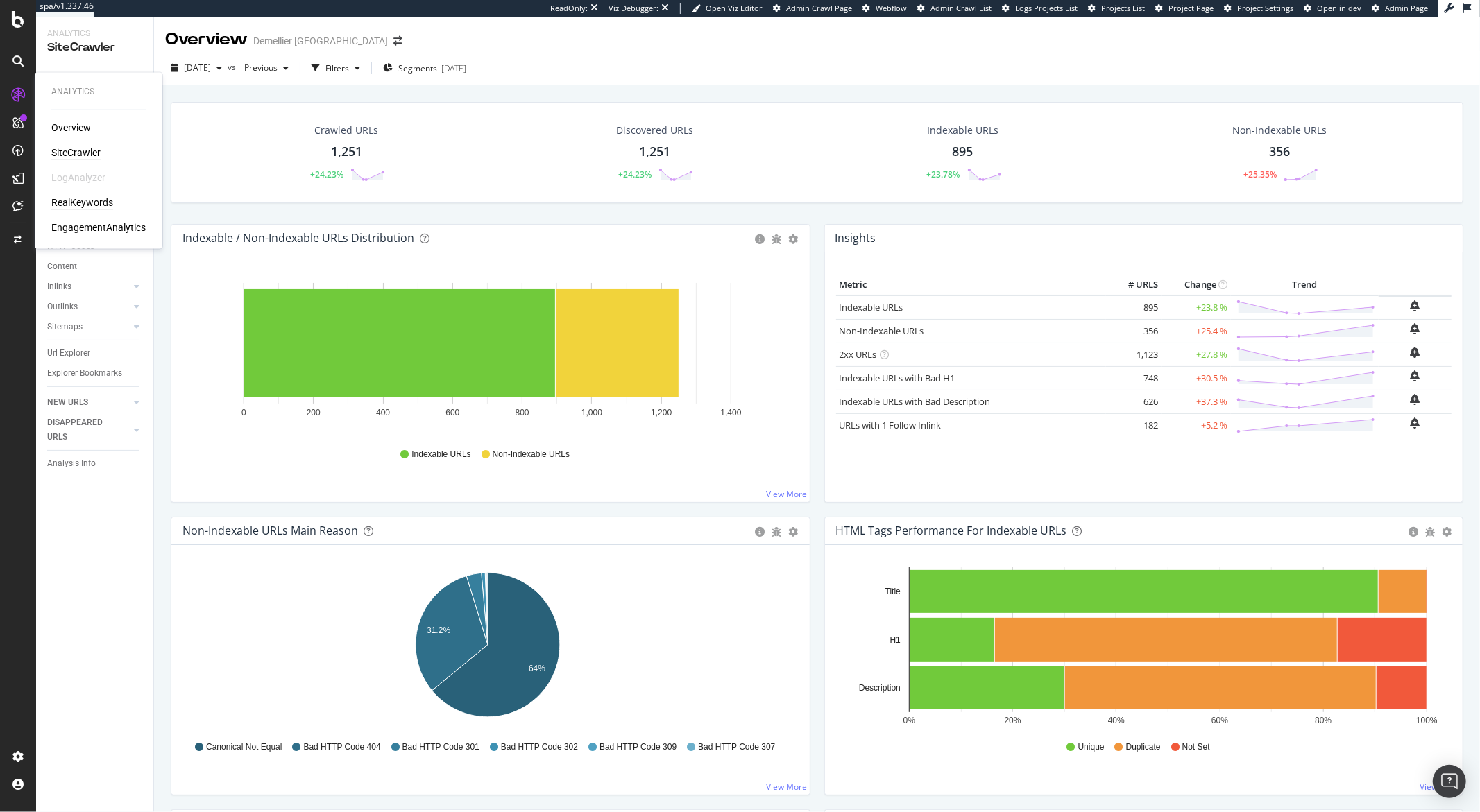
click at [93, 199] on div "RealKeywords" at bounding box center [83, 203] width 62 height 14
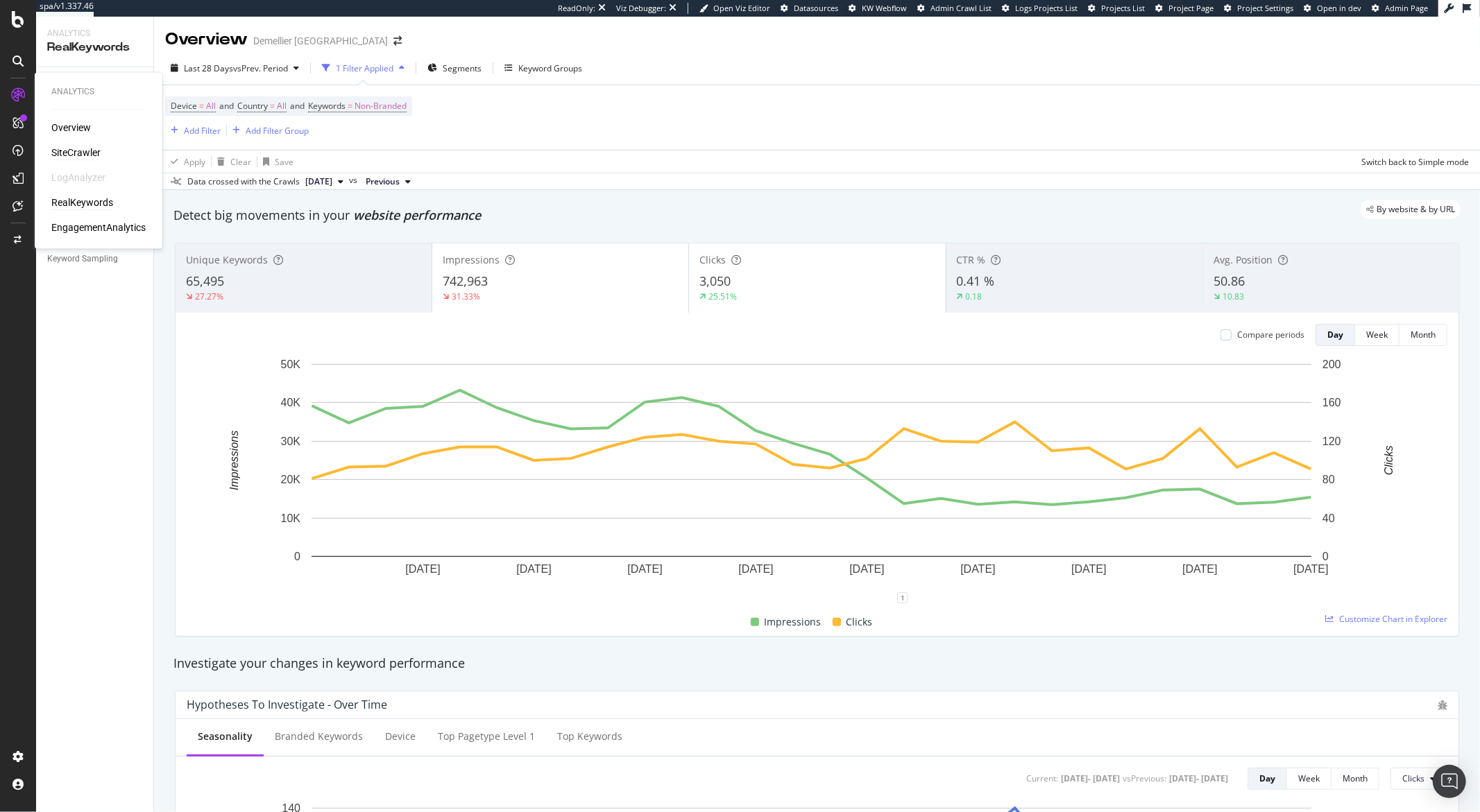
click at [76, 149] on div "SiteCrawler" at bounding box center [76, 153] width 49 height 14
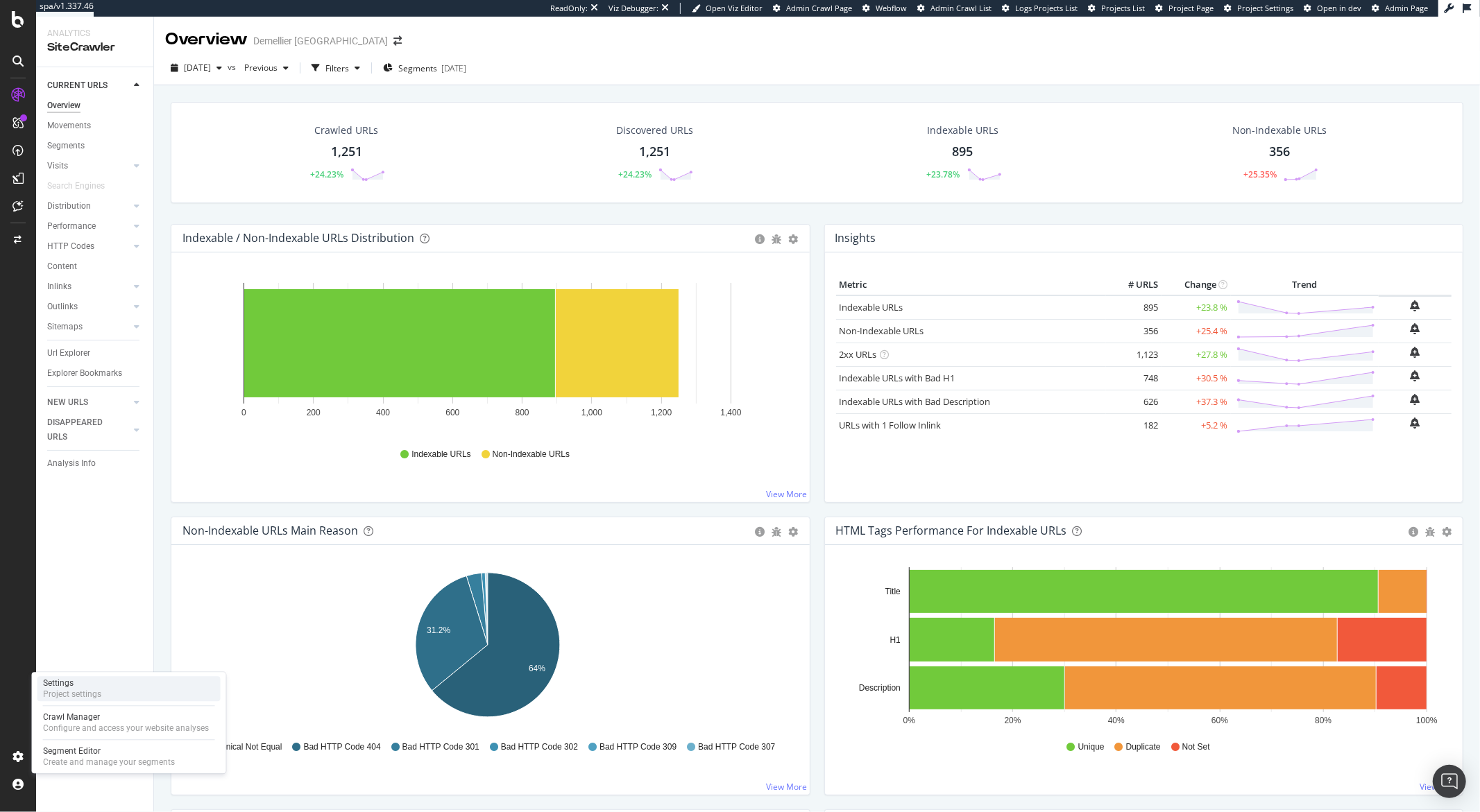
click at [100, 690] on div "Project settings" at bounding box center [72, 694] width 58 height 11
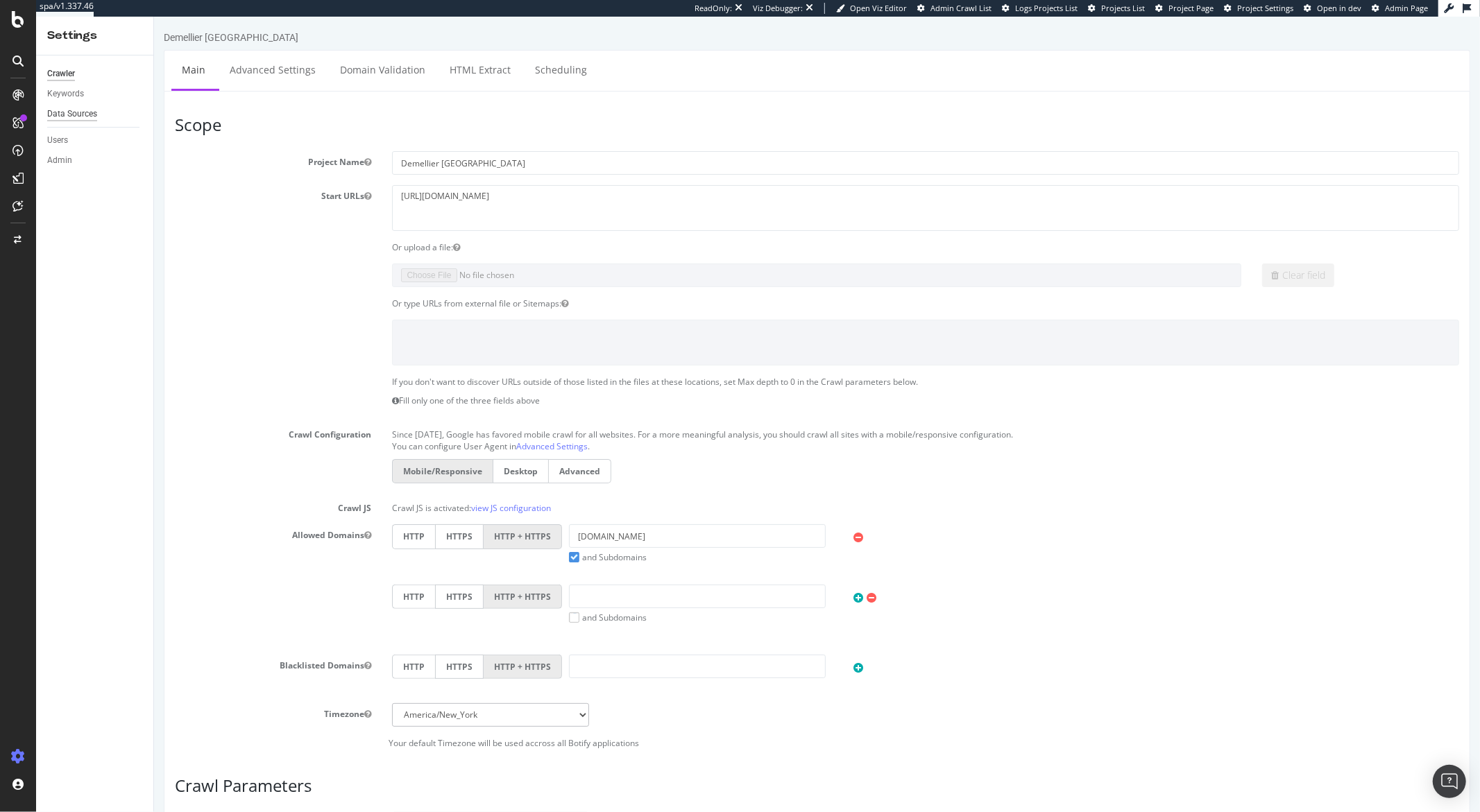
click at [70, 118] on div "Data Sources" at bounding box center [72, 114] width 50 height 14
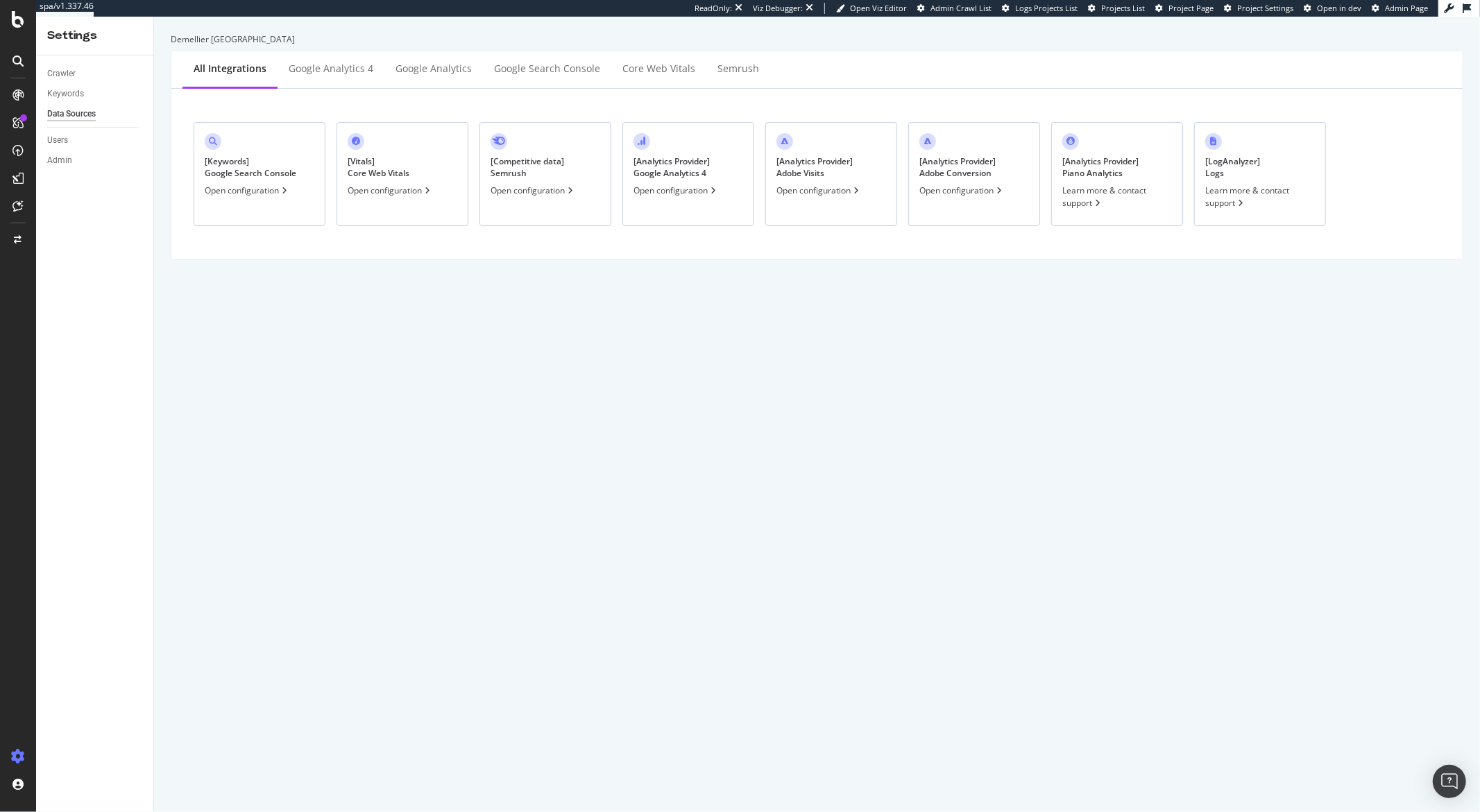
click at [221, 178] on div "[ Keywords ] Google Search Console" at bounding box center [250, 168] width 91 height 24
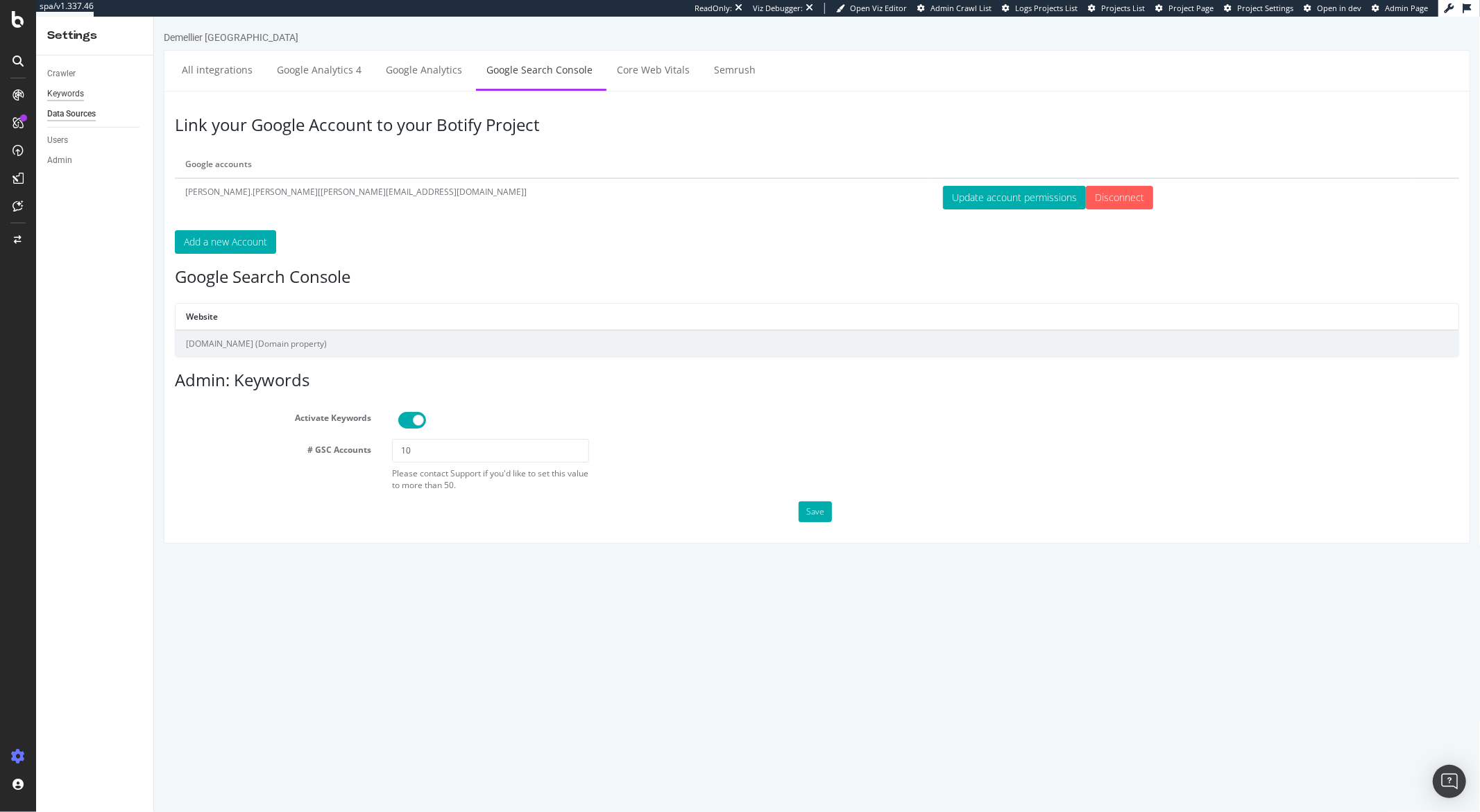
click at [70, 94] on div "Keywords" at bounding box center [65, 94] width 37 height 14
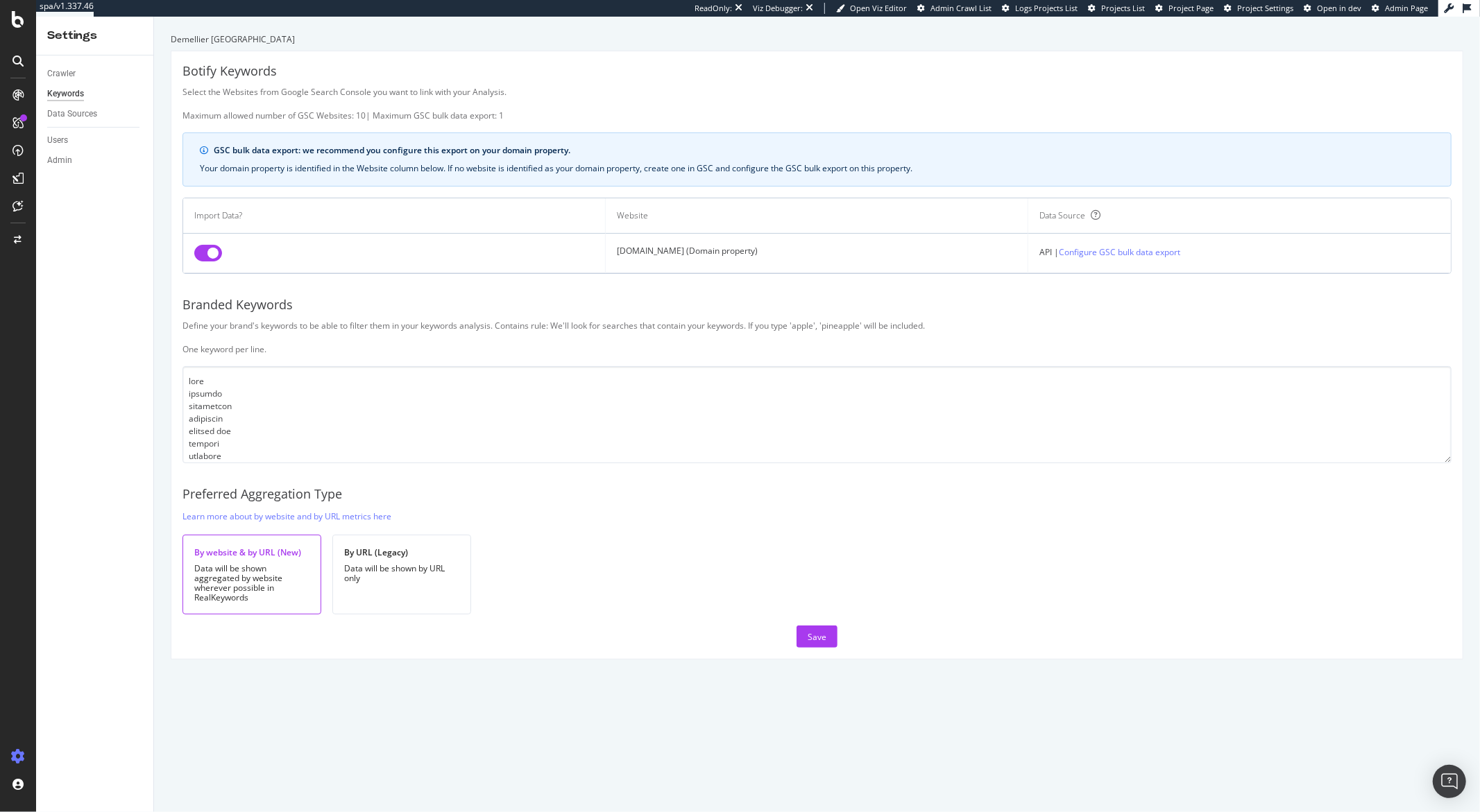
click at [134, 327] on div "Crawler Keywords Data Sources Users Admin" at bounding box center [95, 434] width 118 height 756
click at [74, 112] on div "Data Sources" at bounding box center [72, 114] width 50 height 14
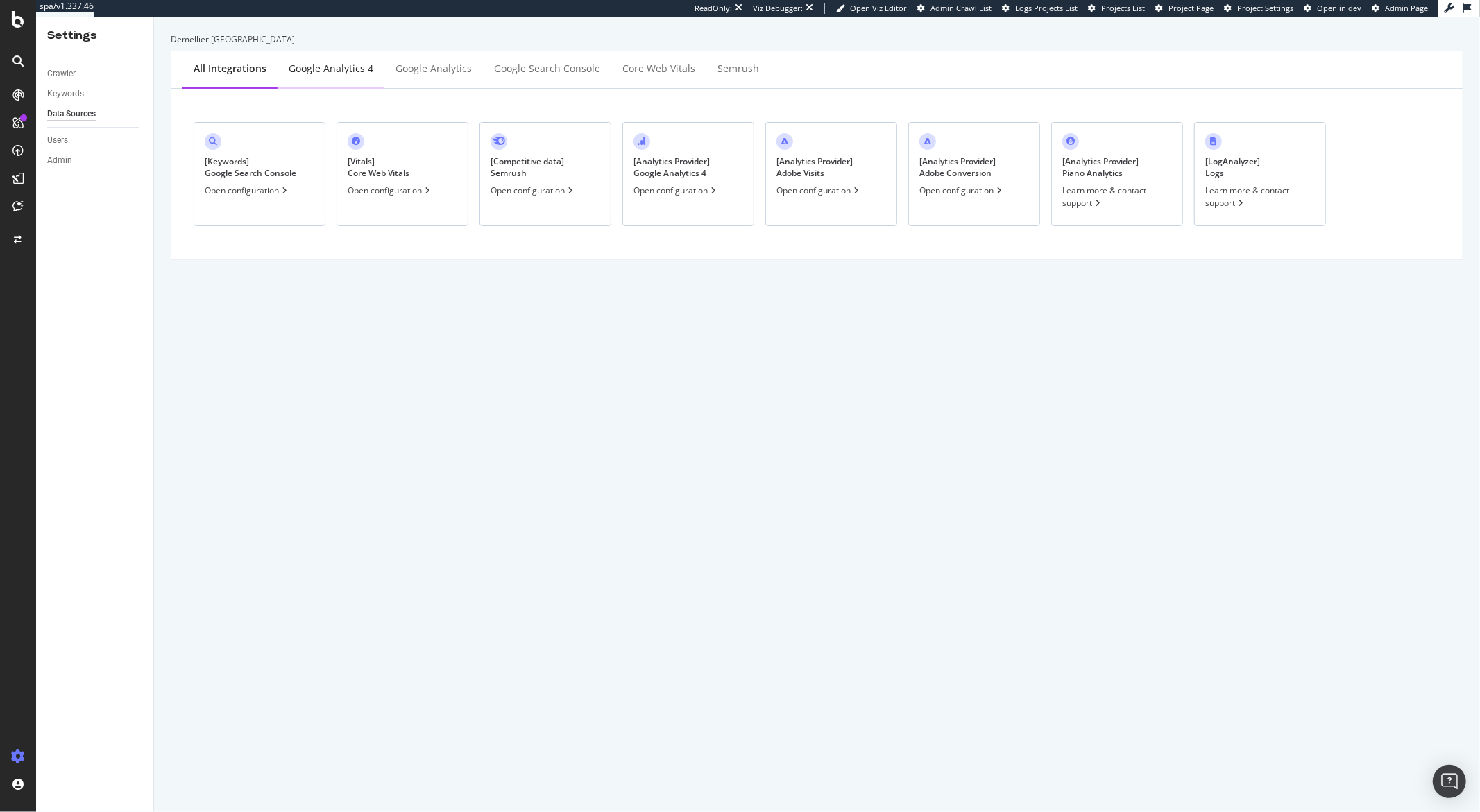
click at [379, 68] on div "Google Analytics 4" at bounding box center [331, 70] width 107 height 38
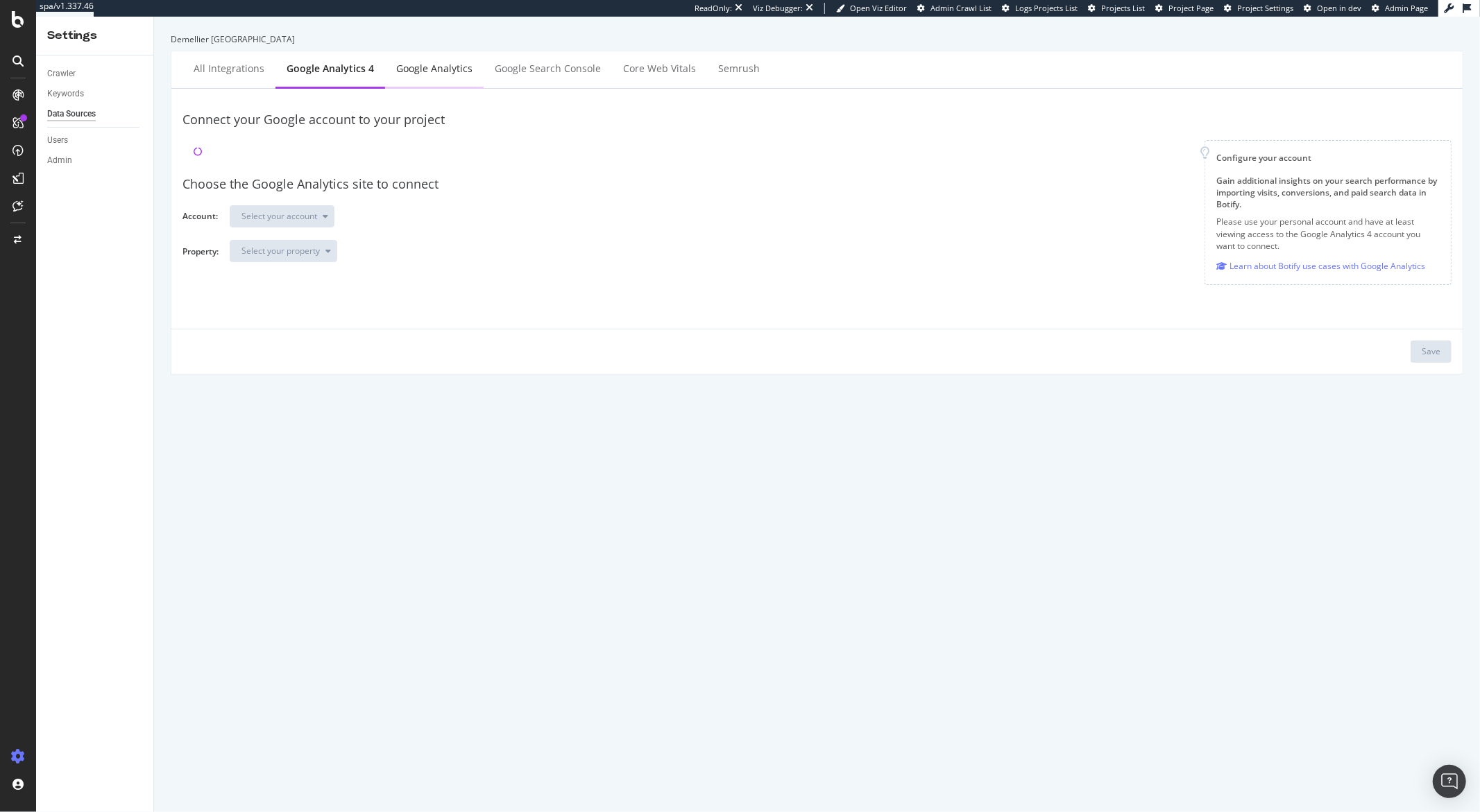
click at [417, 68] on div "Google Analytics" at bounding box center [434, 68] width 76 height 14
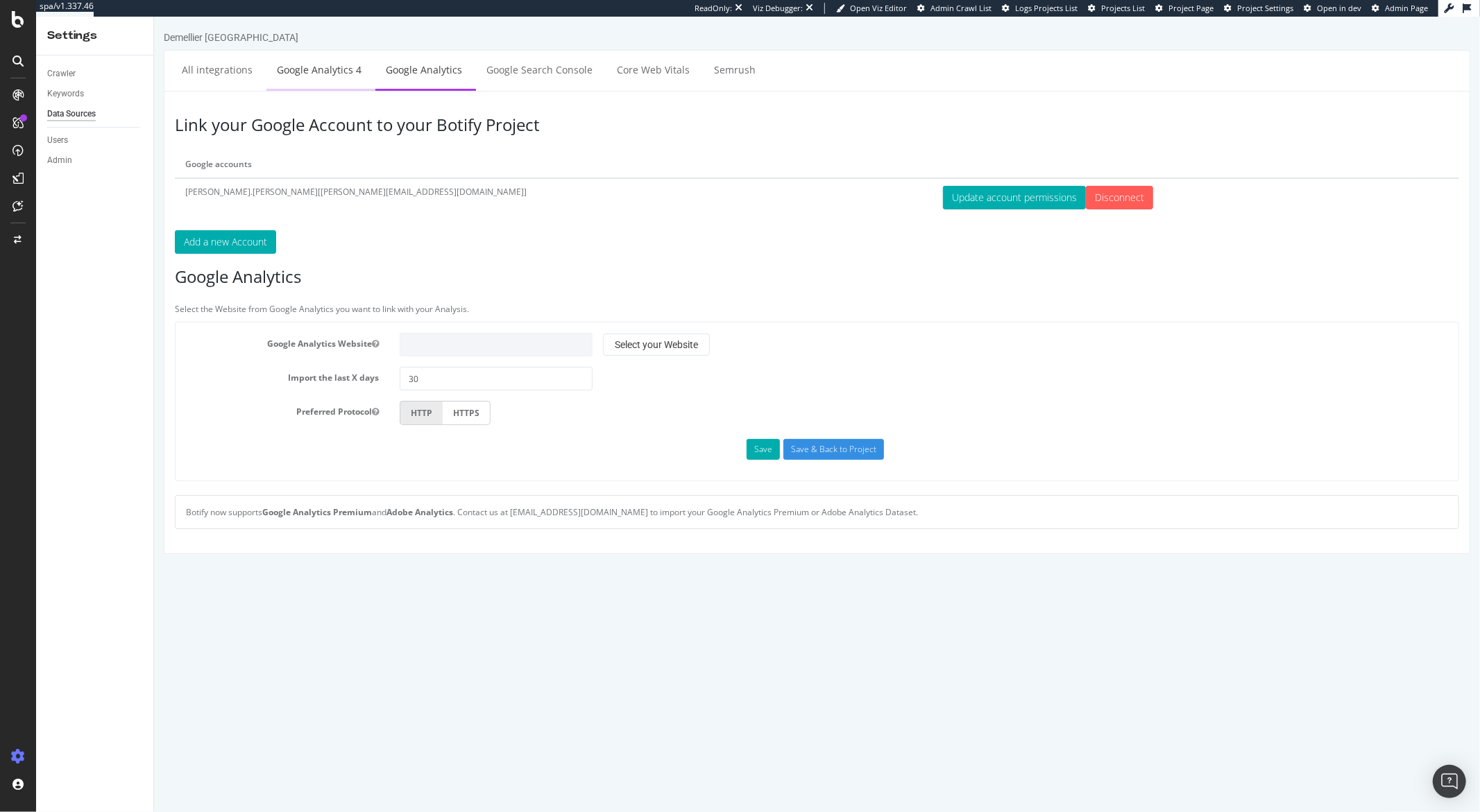
click at [321, 69] on link "Google Analytics 4" at bounding box center [318, 70] width 106 height 38
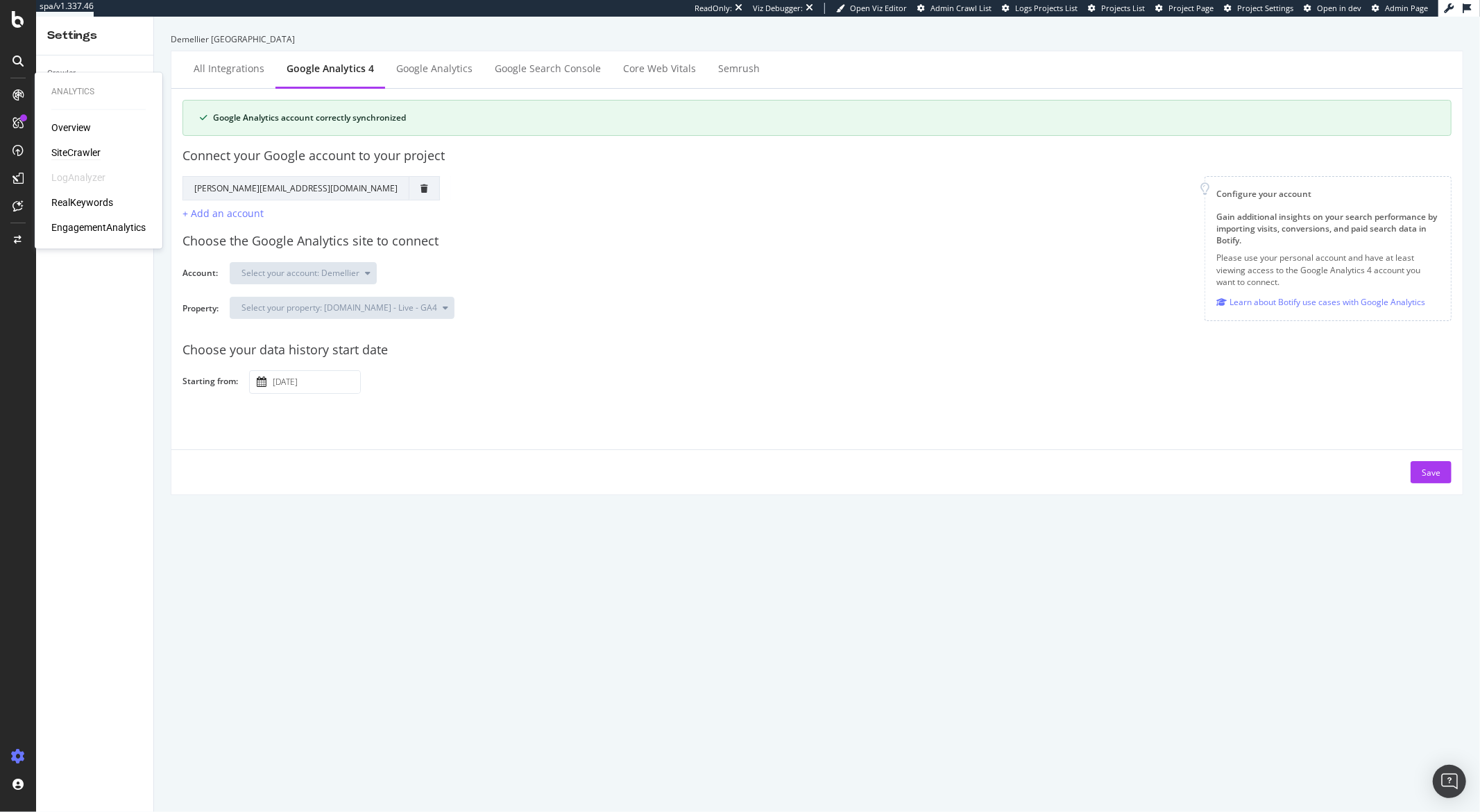
click at [80, 150] on div "SiteCrawler" at bounding box center [76, 153] width 49 height 14
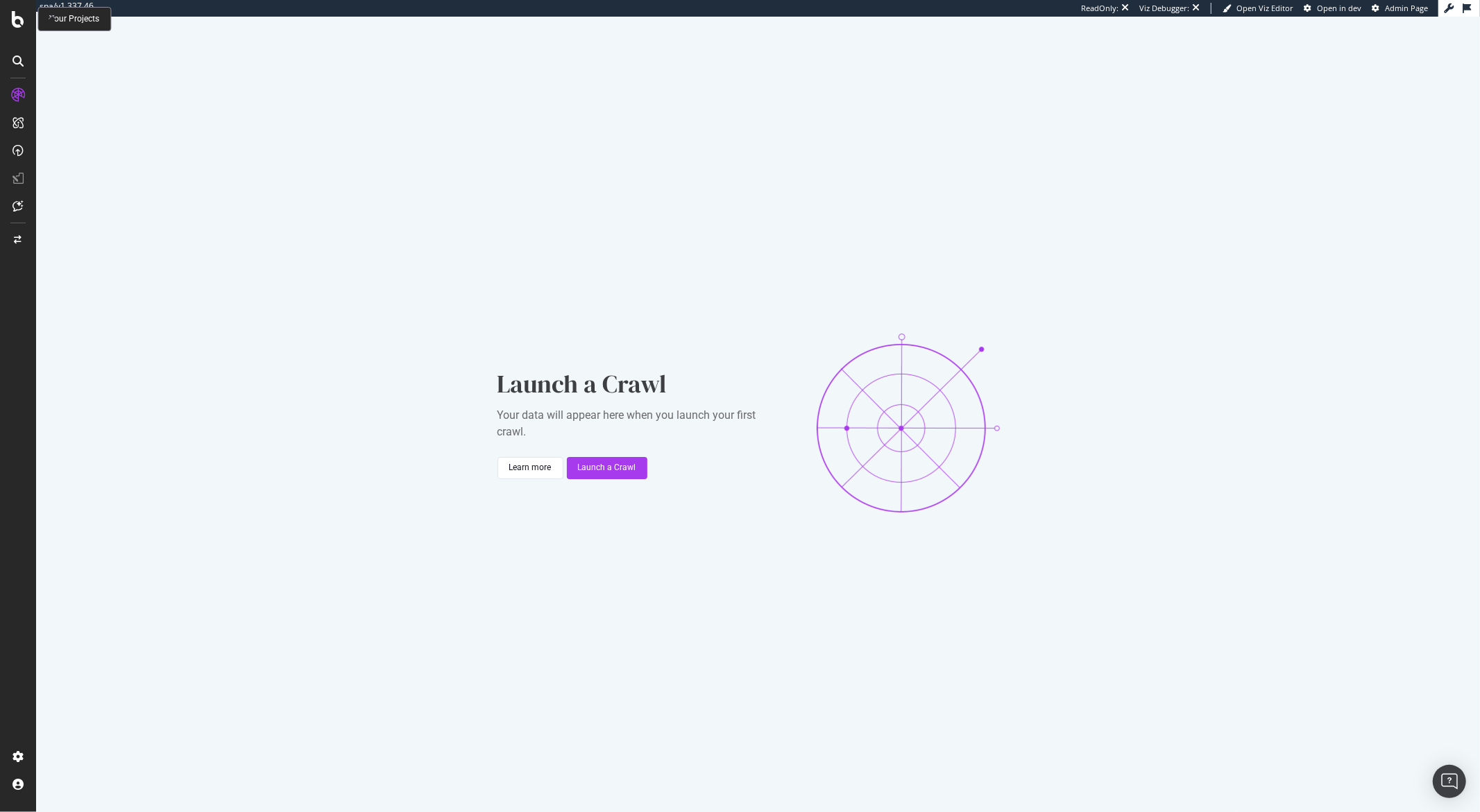
click at [23, 18] on icon at bounding box center [18, 19] width 13 height 17
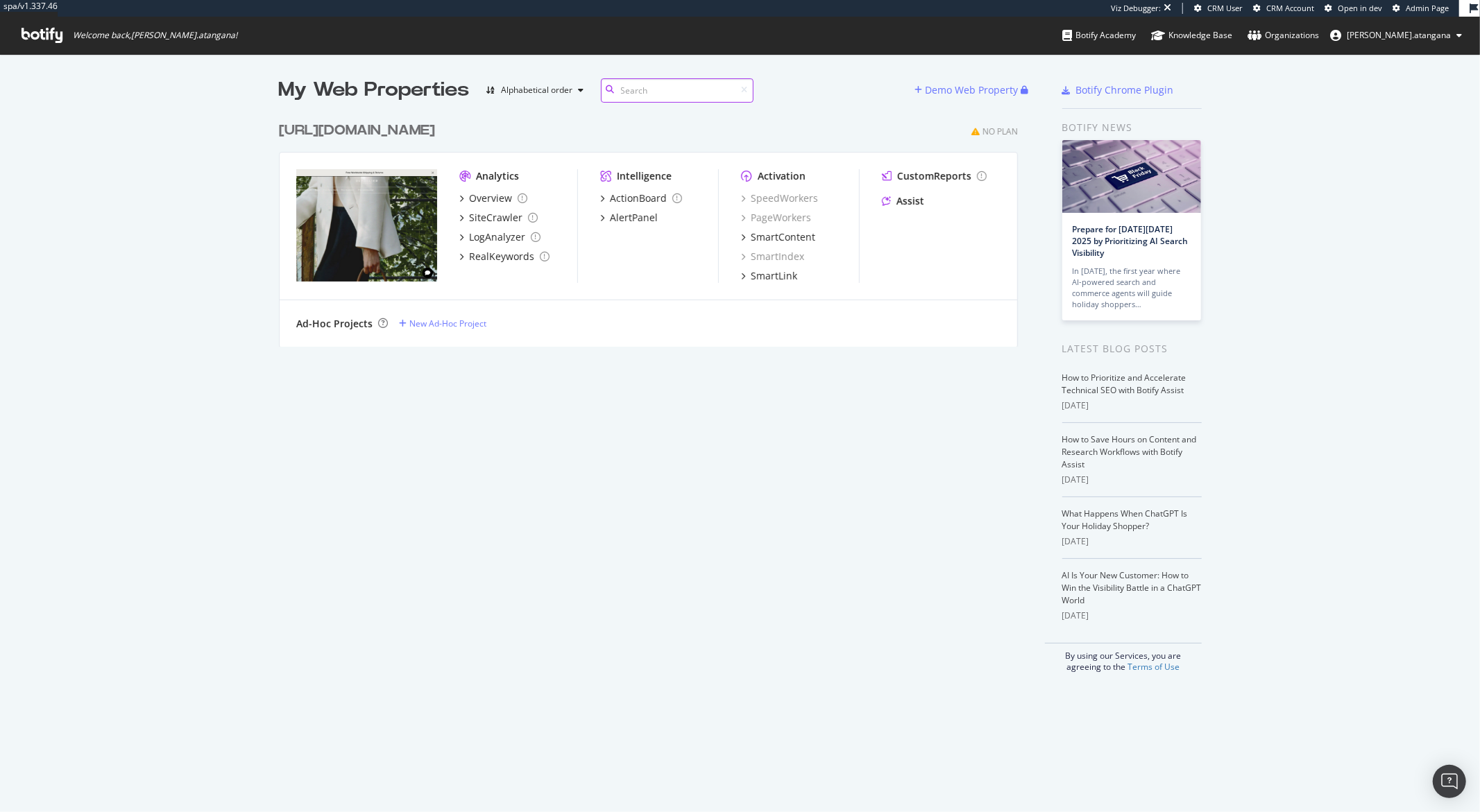
scroll to position [800, 1457]
click at [483, 217] on div "SiteCrawler" at bounding box center [495, 217] width 53 height 14
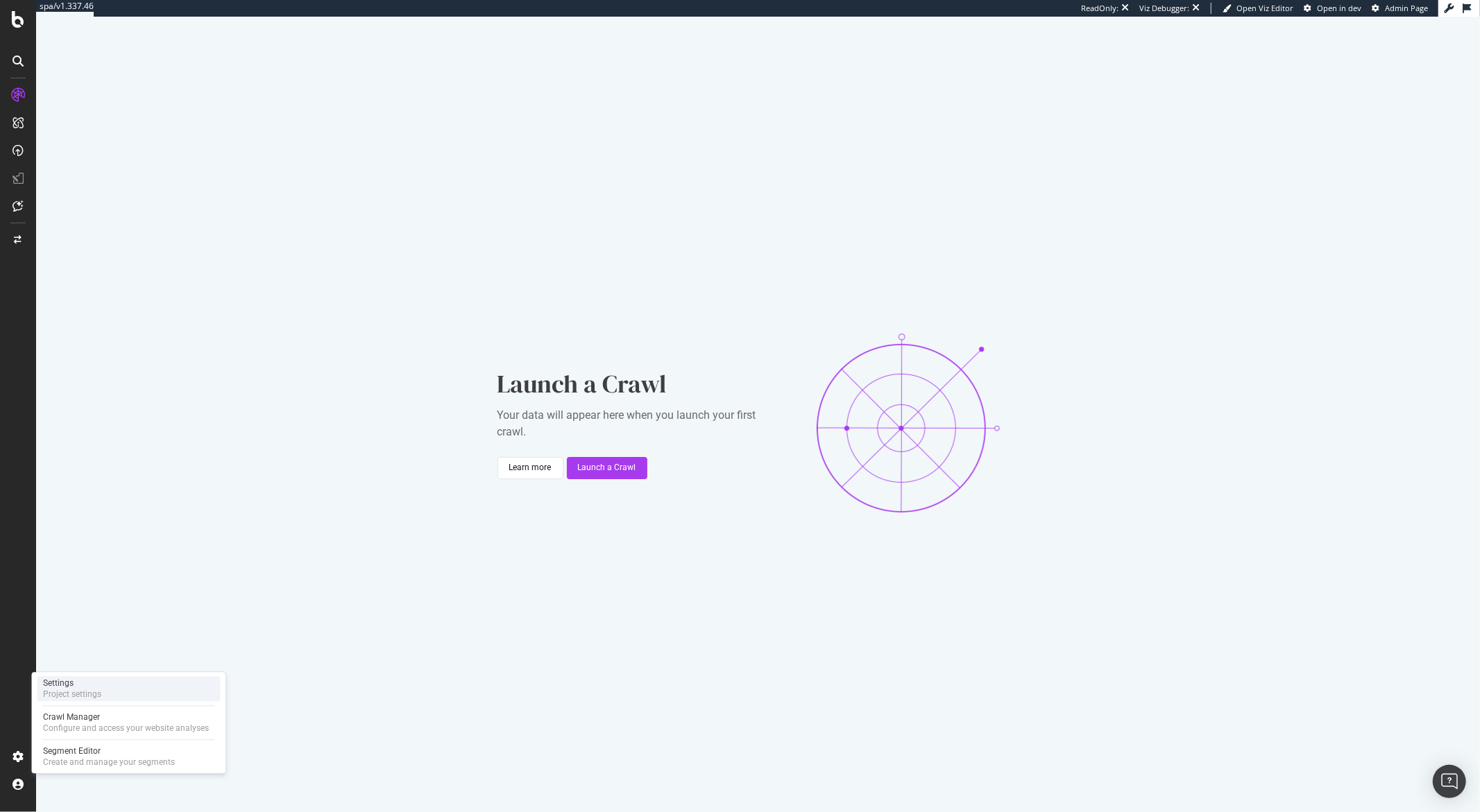
click at [84, 690] on div "Project settings" at bounding box center [72, 694] width 58 height 11
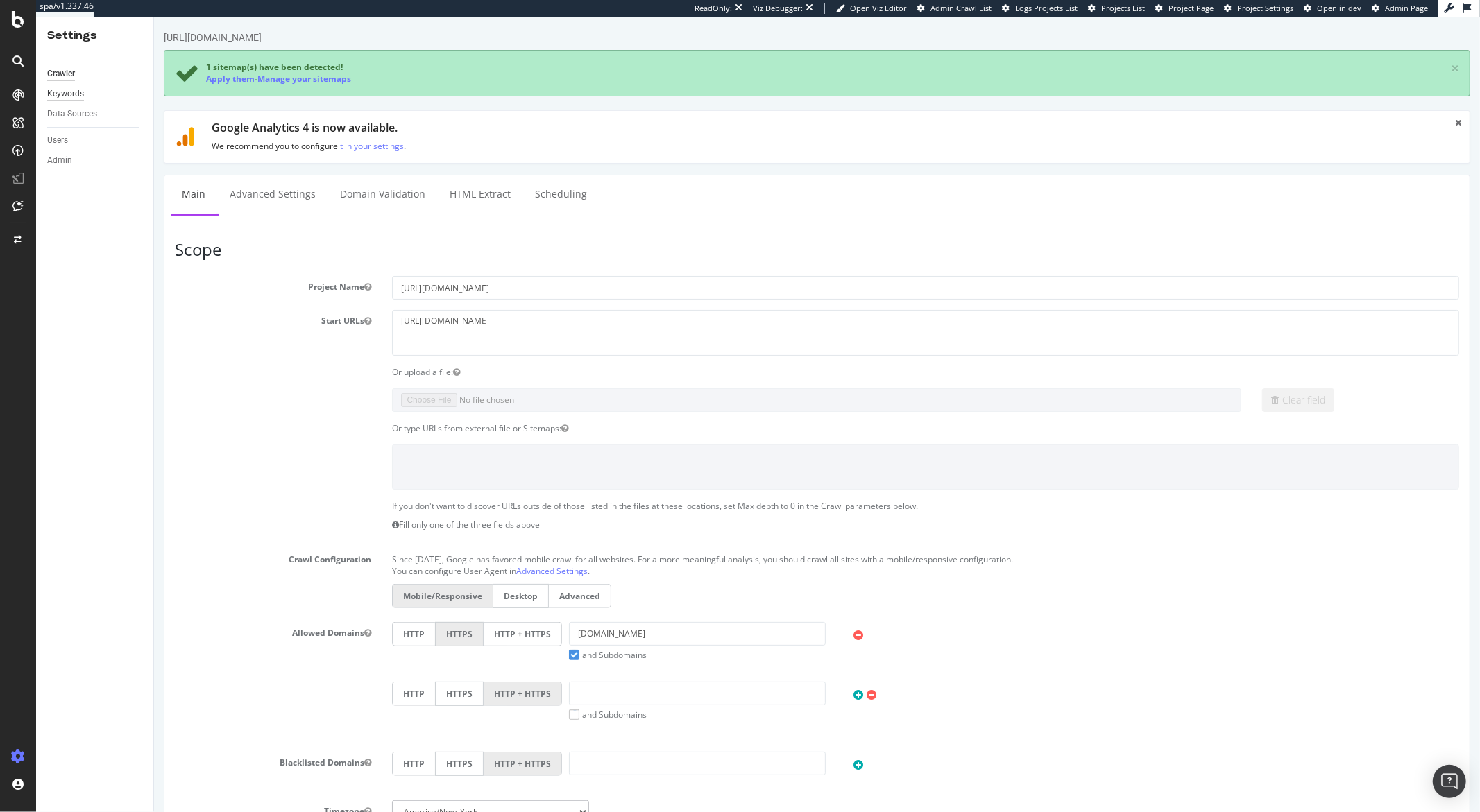
click at [63, 91] on div "Keywords" at bounding box center [65, 94] width 37 height 14
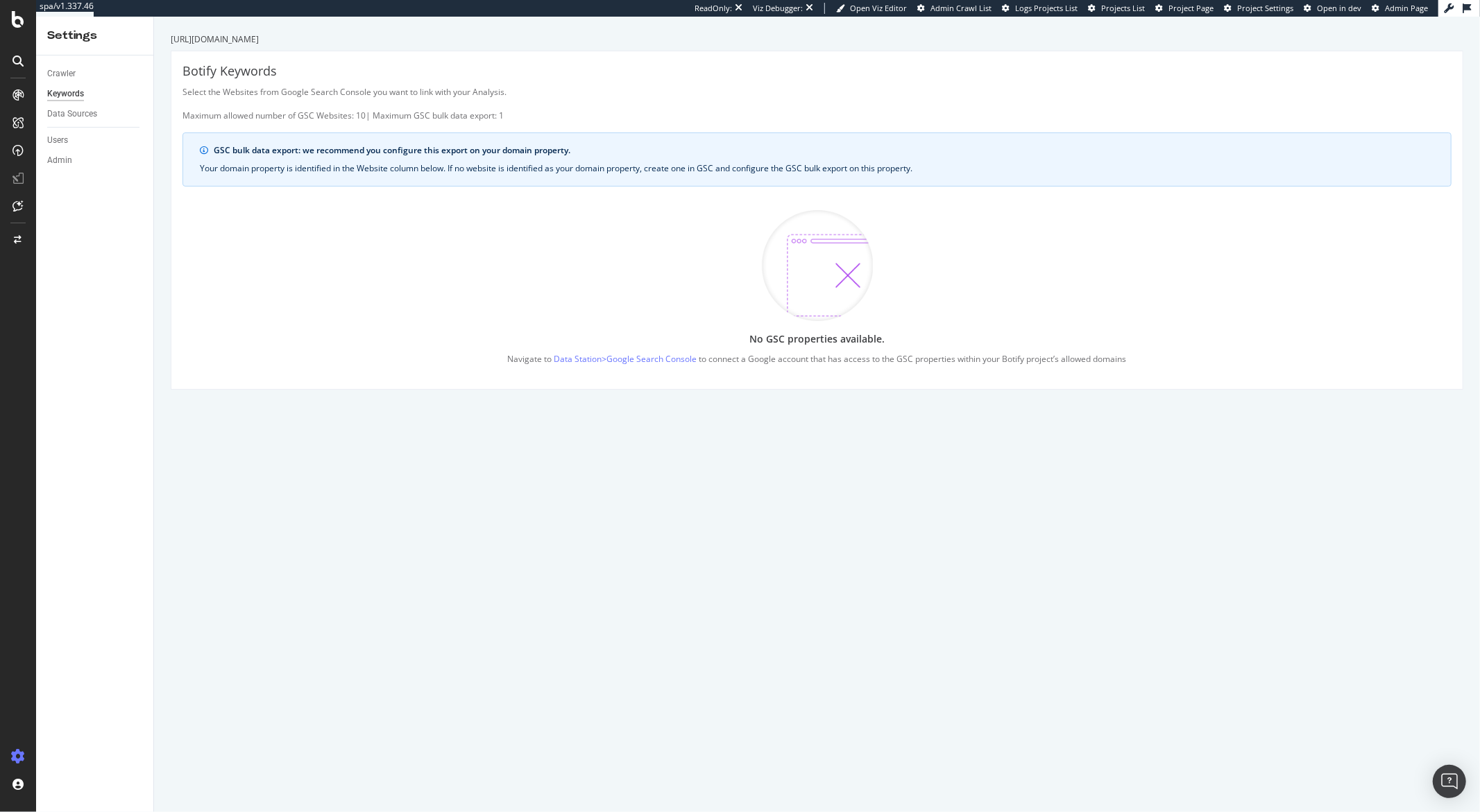
click at [88, 122] on div "Data Sources" at bounding box center [100, 114] width 107 height 20
click at [85, 111] on div "Data Sources" at bounding box center [72, 114] width 50 height 14
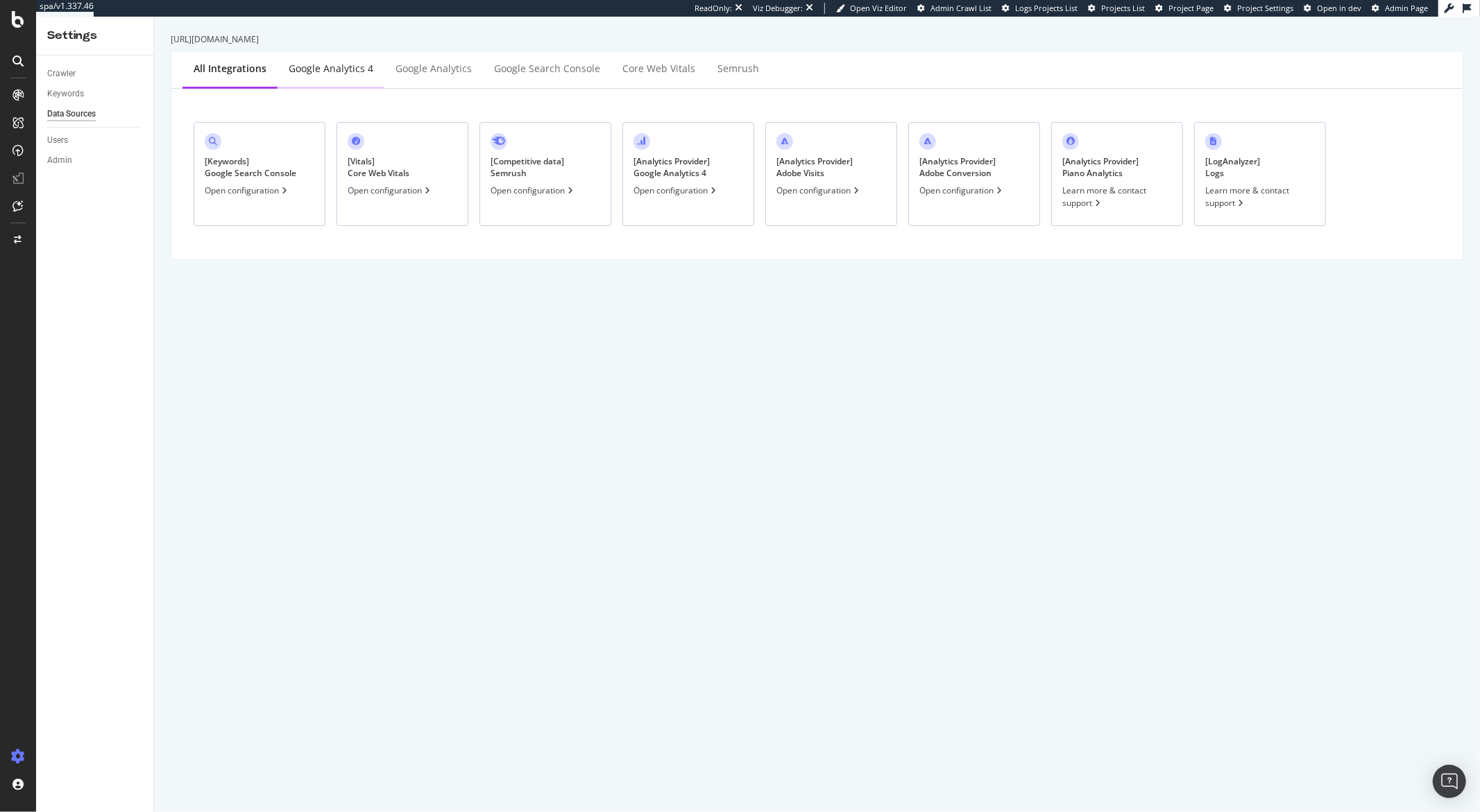
click at [352, 80] on div "Google Analytics 4" at bounding box center [331, 70] width 107 height 38
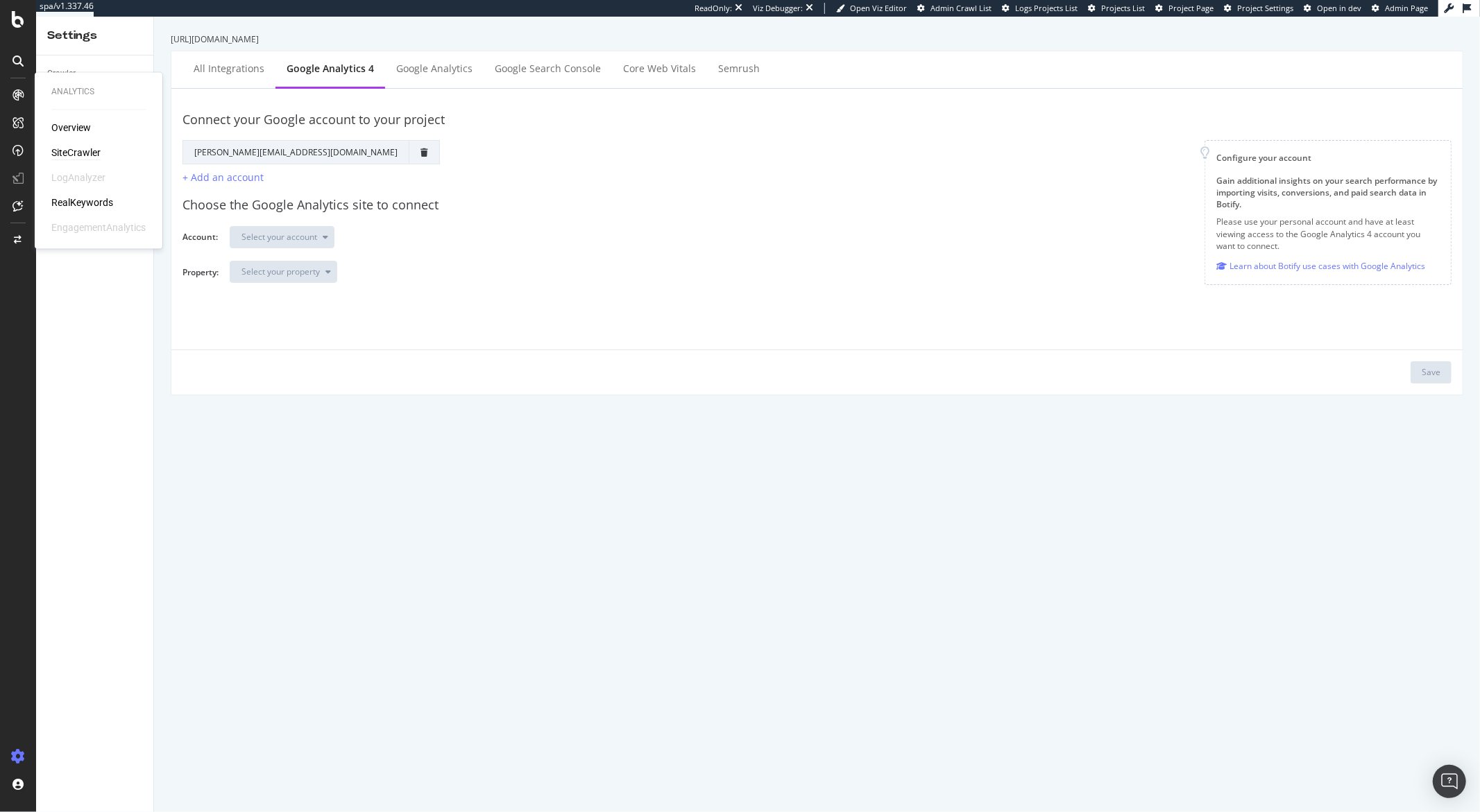
click at [68, 156] on div "SiteCrawler" at bounding box center [76, 153] width 49 height 14
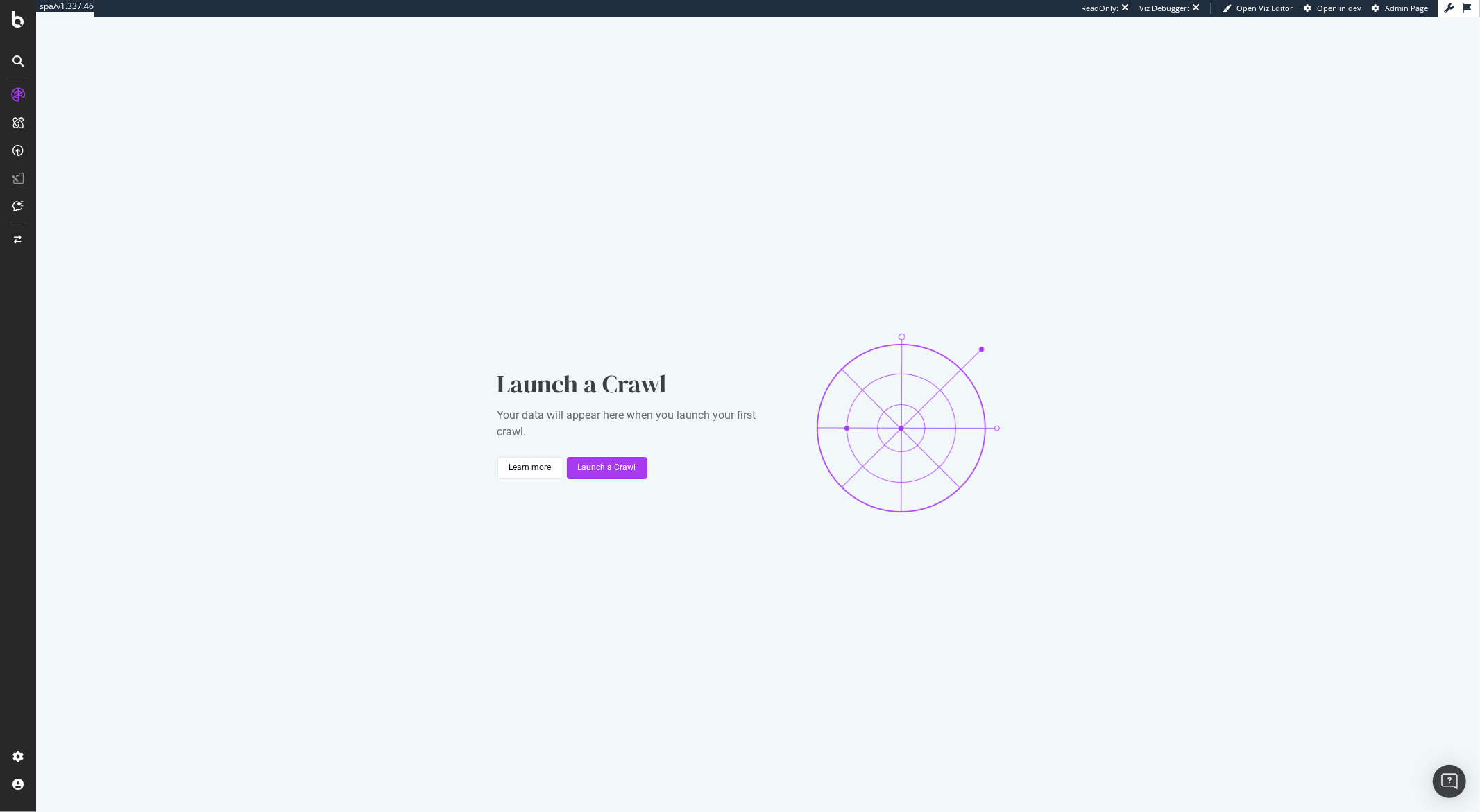
click at [606, 106] on div "Launch a Crawl Your data will appear here when you launch your first crawl. Lea…" at bounding box center [757, 423] width 1444 height 812
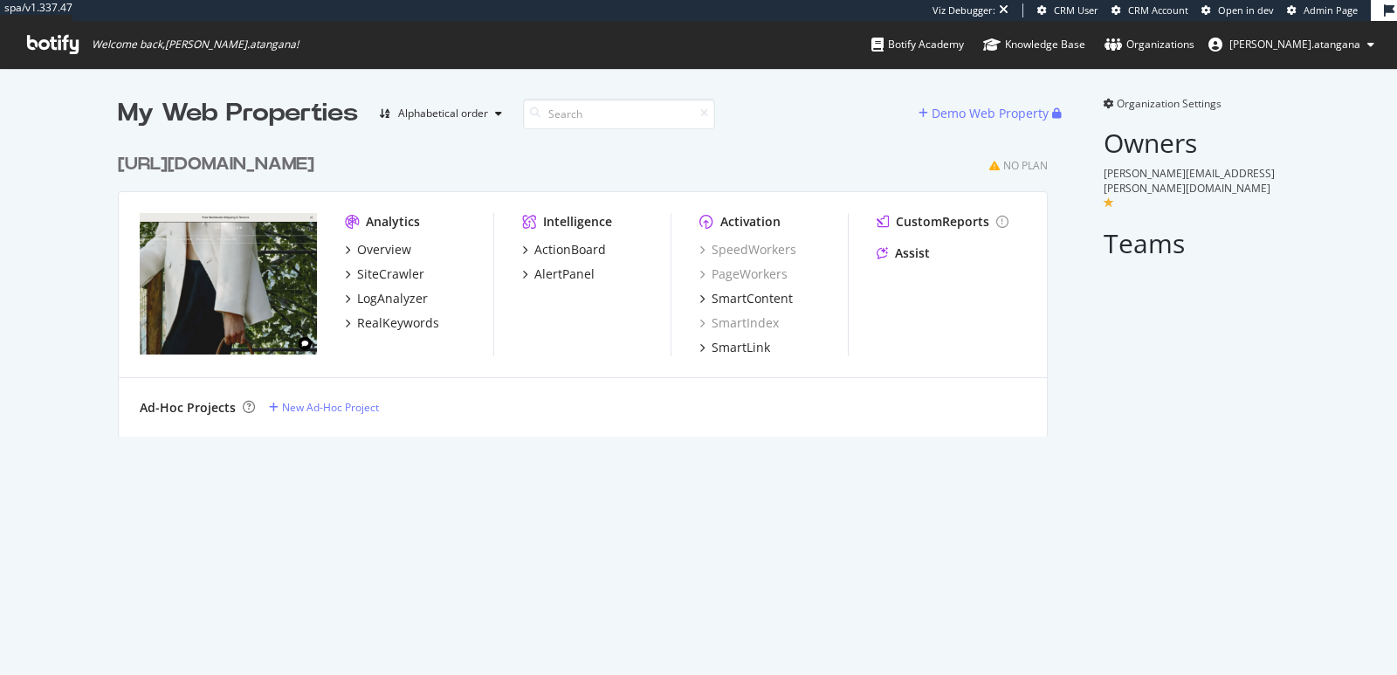
scroll to position [291, 929]
click at [357, 277] on div "SiteCrawler" at bounding box center [390, 273] width 67 height 17
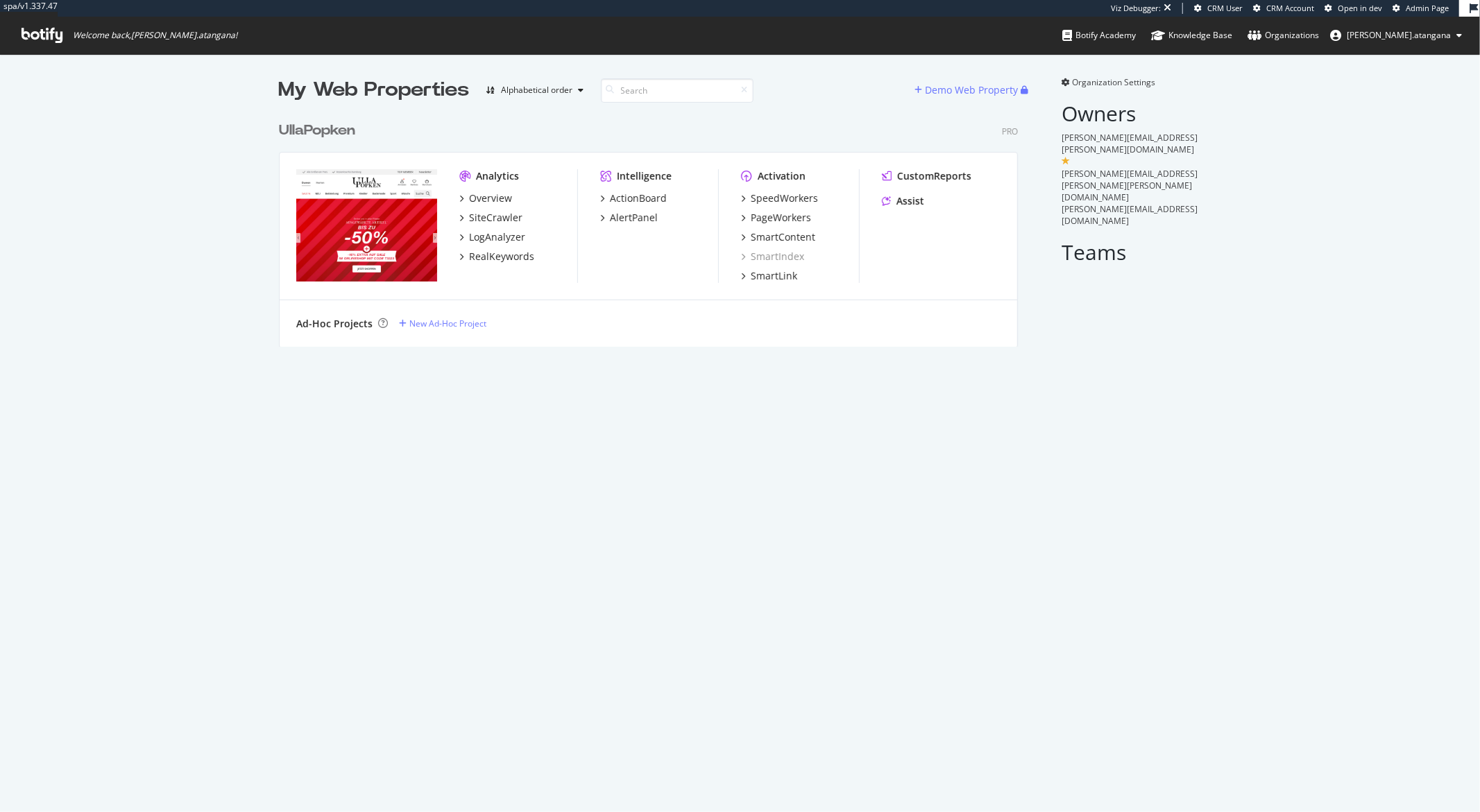
scroll to position [231, 738]
click at [793, 213] on div "PageWorkers" at bounding box center [781, 217] width 60 height 14
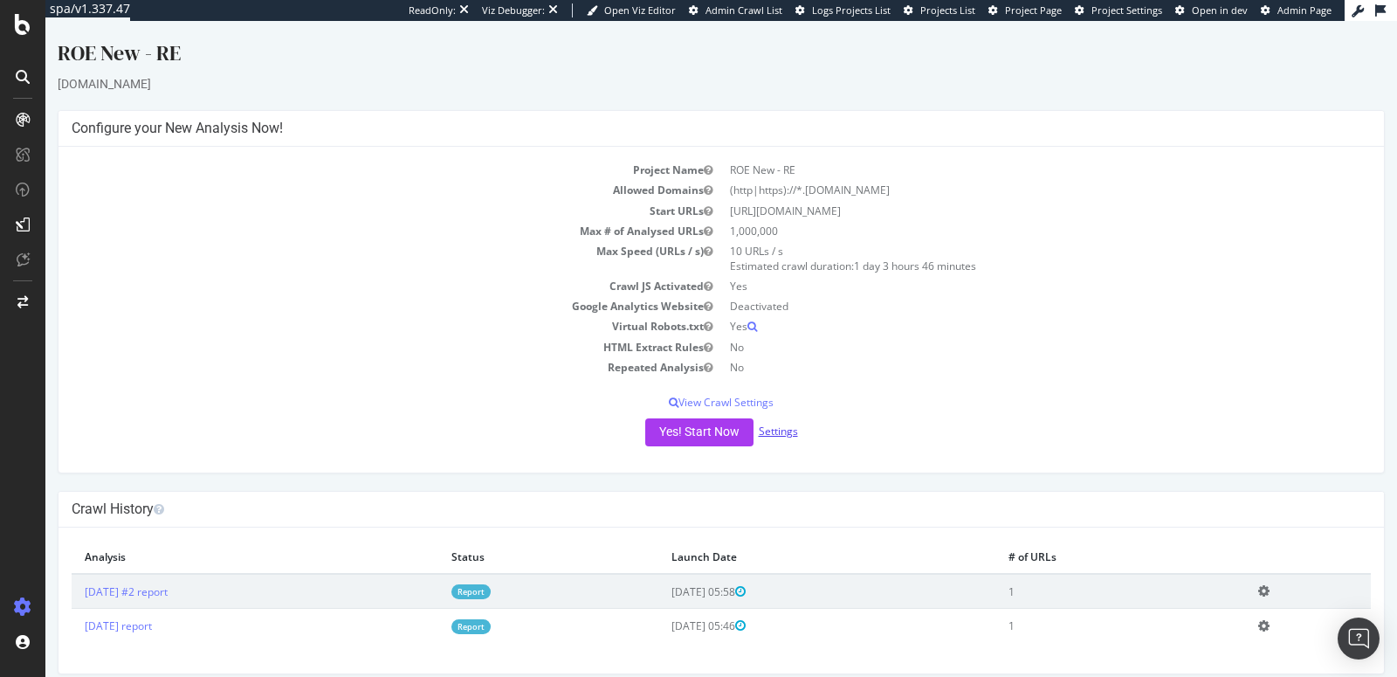
click at [759, 432] on link "Settings" at bounding box center [778, 430] width 39 height 15
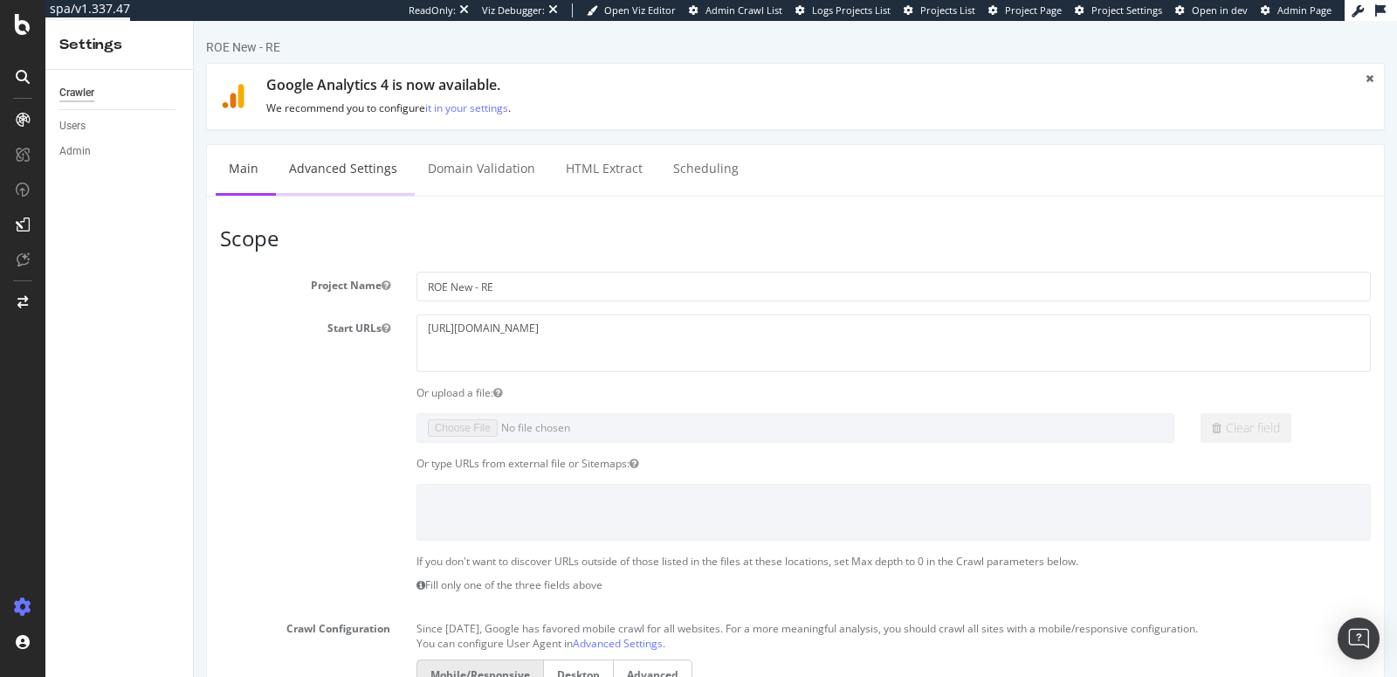
click at [305, 160] on link "Advanced Settings" at bounding box center [343, 169] width 134 height 48
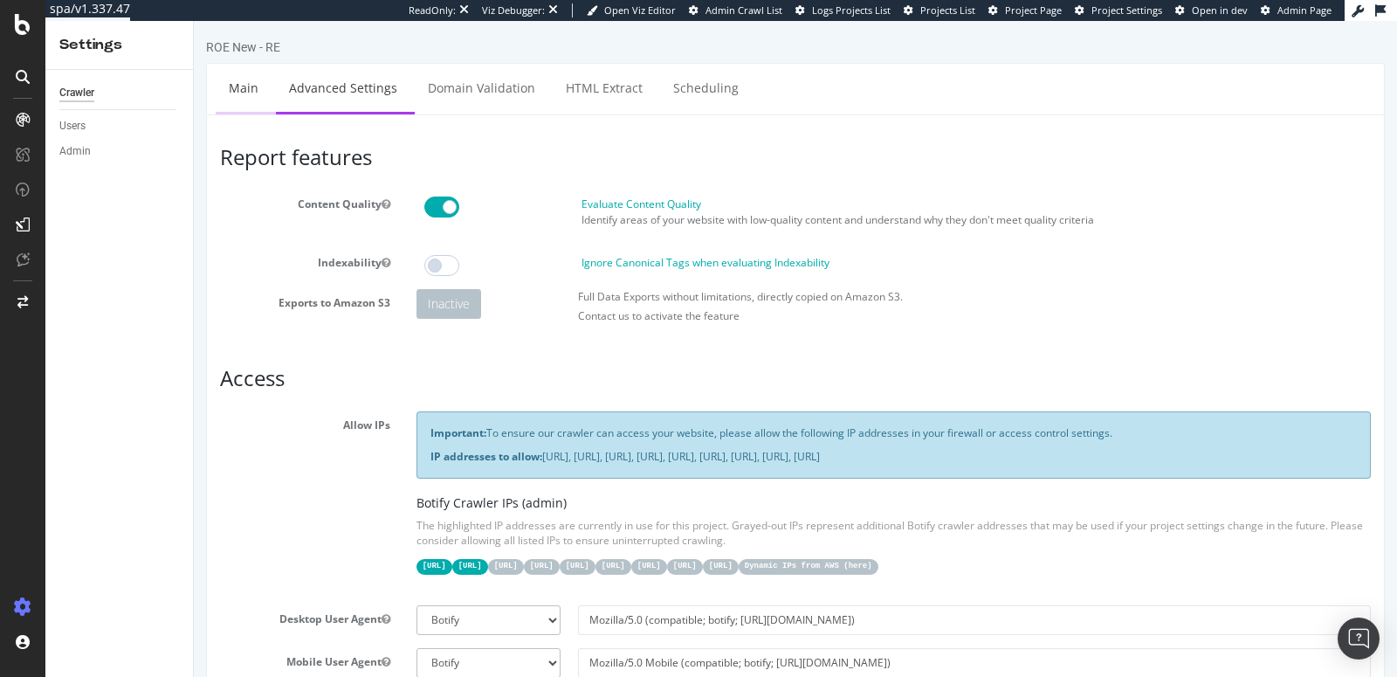
click at [251, 93] on link "Main" at bounding box center [244, 88] width 56 height 48
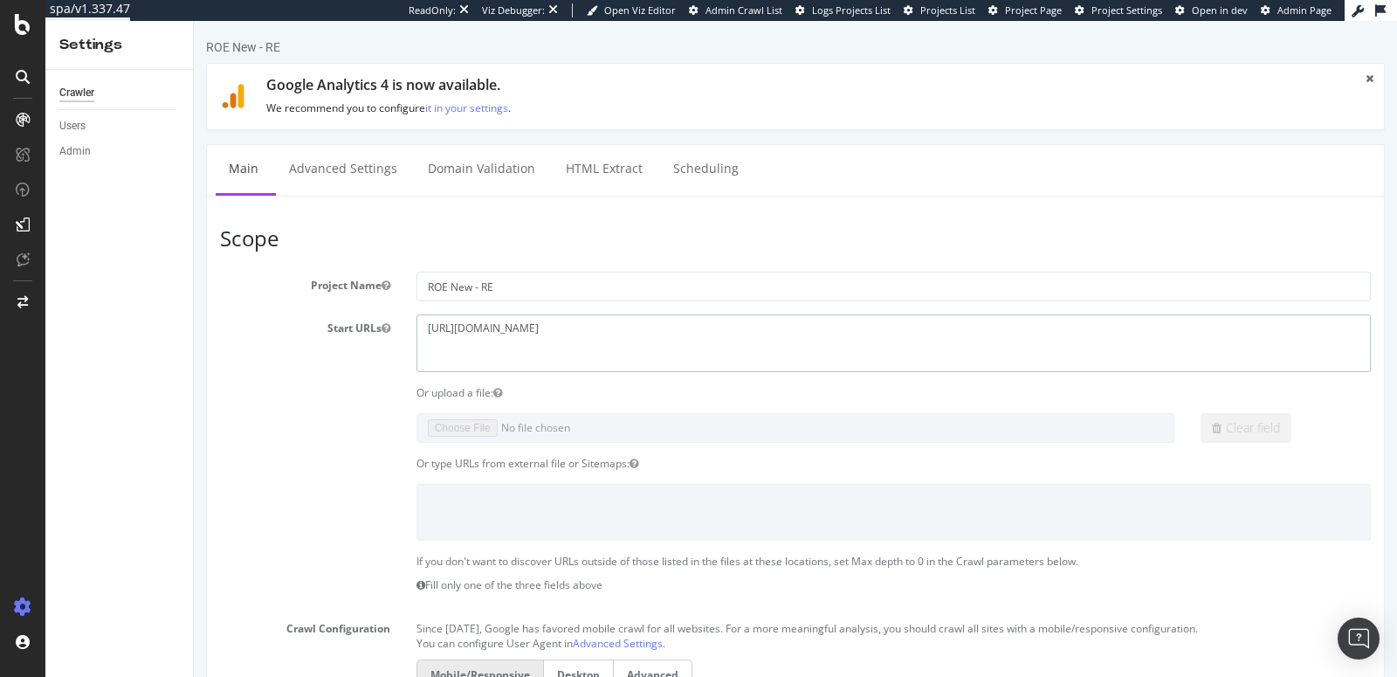
click at [468, 327] on textarea "[URL][DOMAIN_NAME]" at bounding box center [893, 342] width 954 height 57
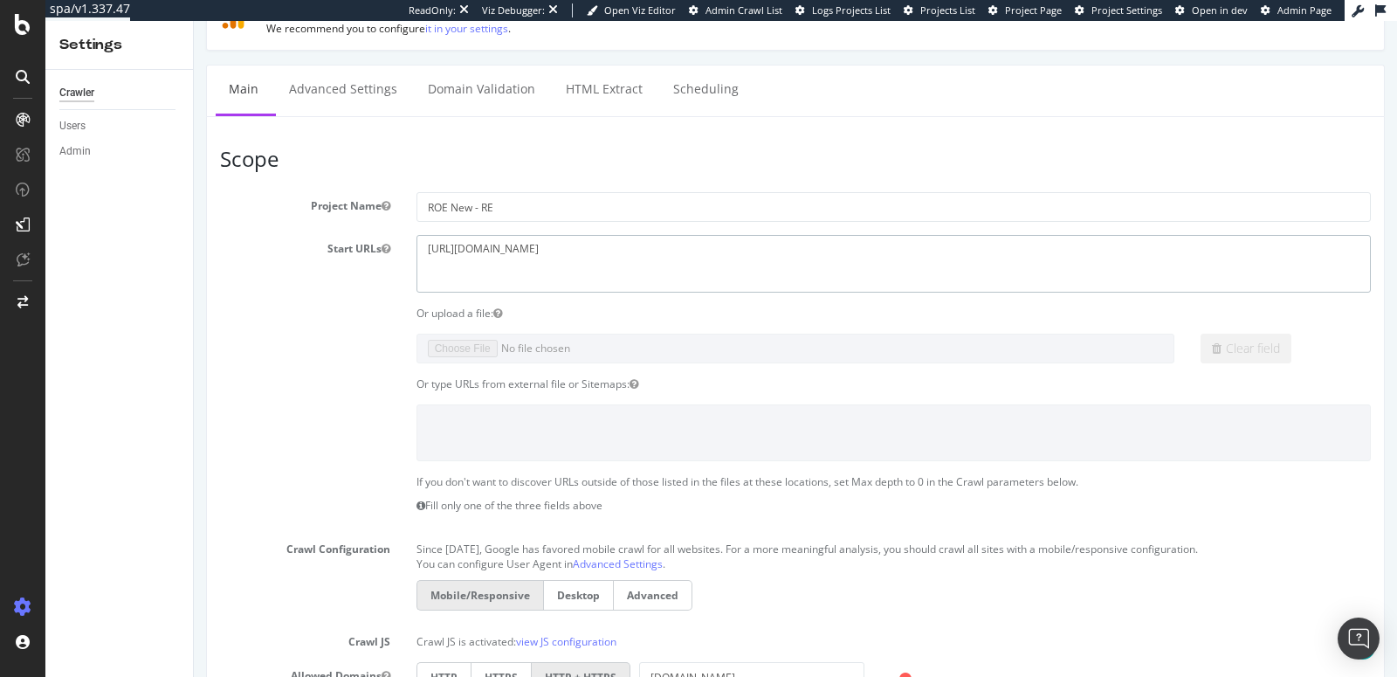
scroll to position [12, 0]
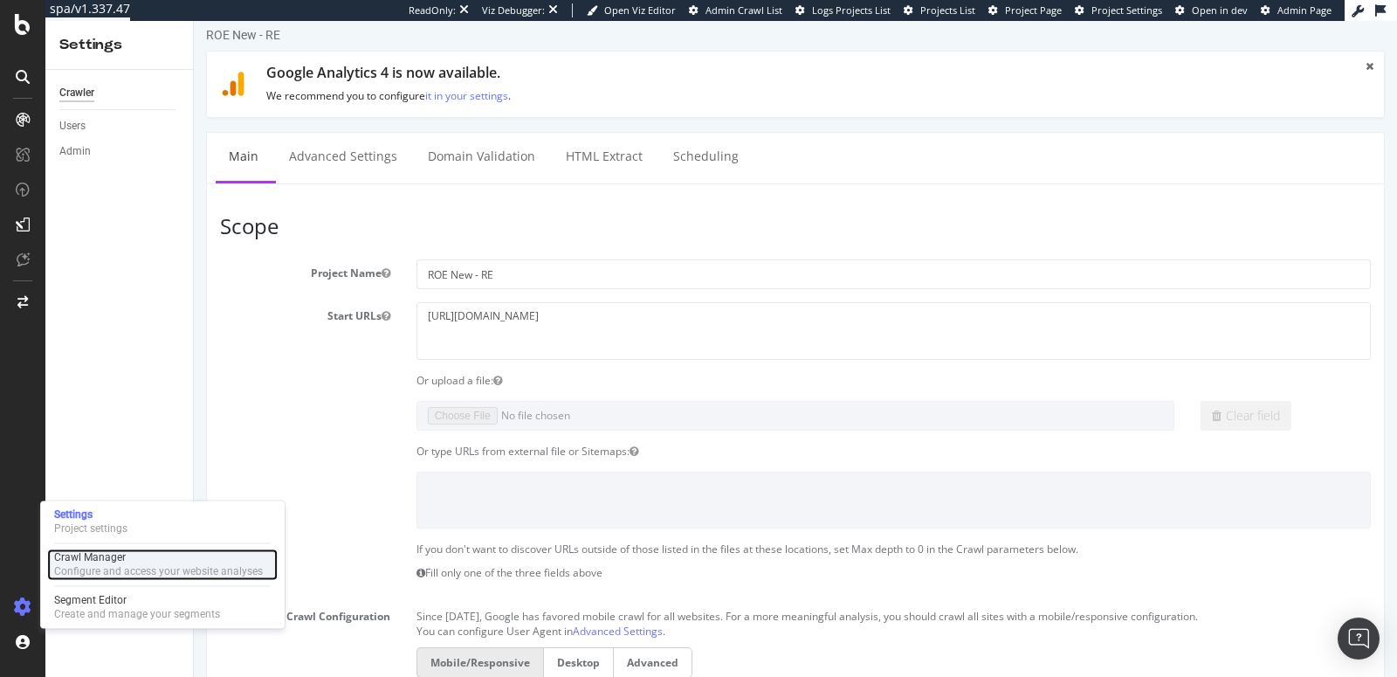
click at [117, 561] on div "Crawl Manager" at bounding box center [158, 557] width 209 height 14
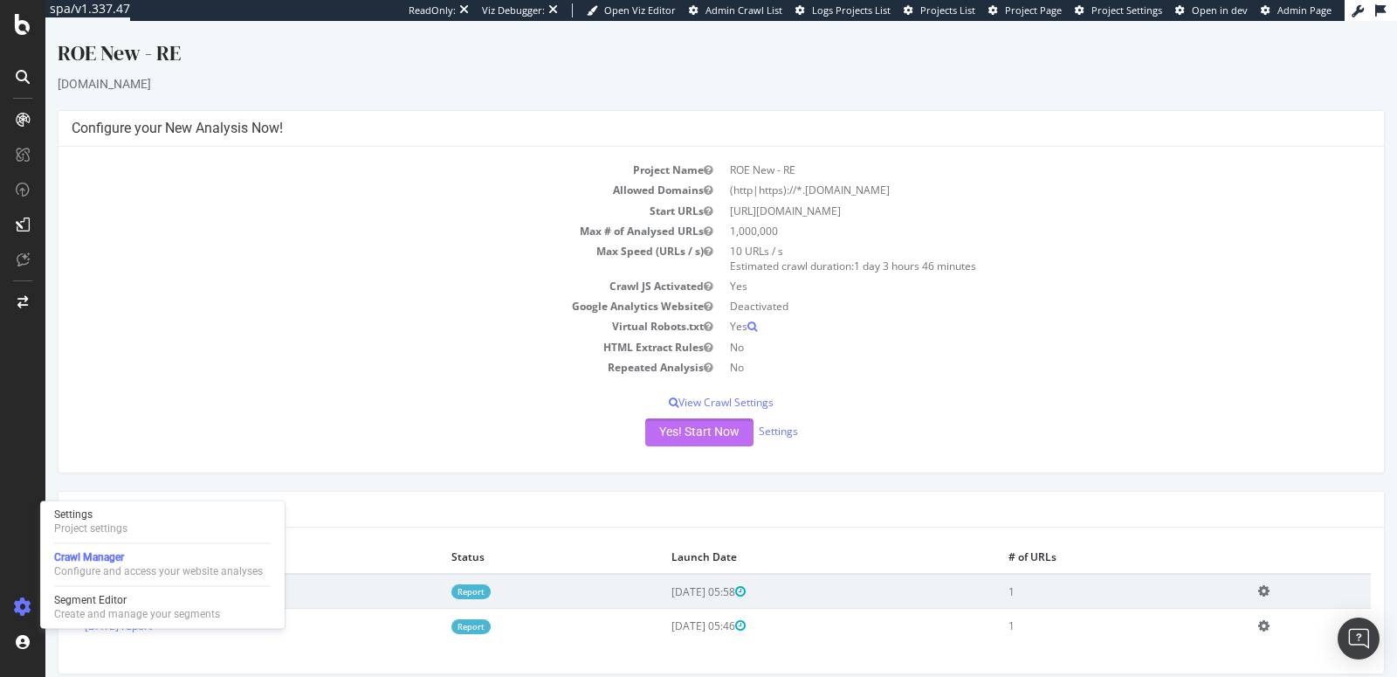
click at [697, 429] on button "Yes! Start Now" at bounding box center [699, 432] width 108 height 28
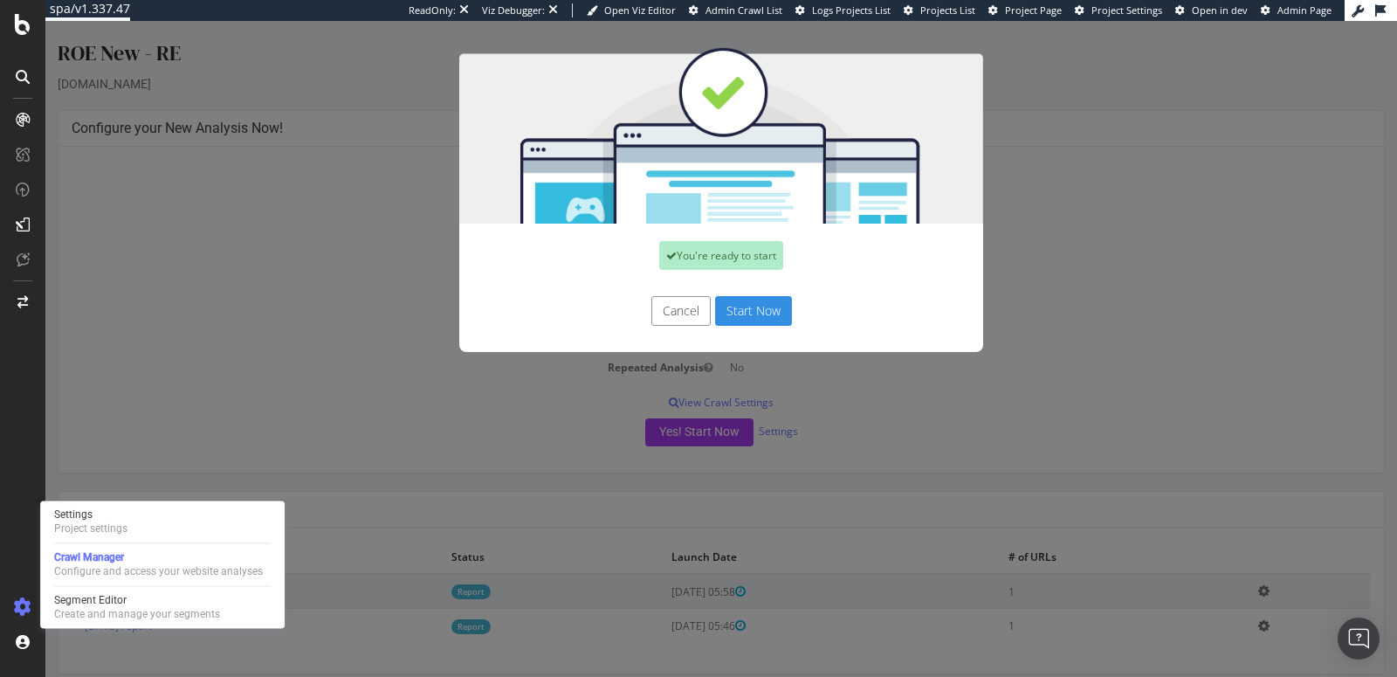
click at [744, 308] on button "Start Now" at bounding box center [753, 311] width 77 height 30
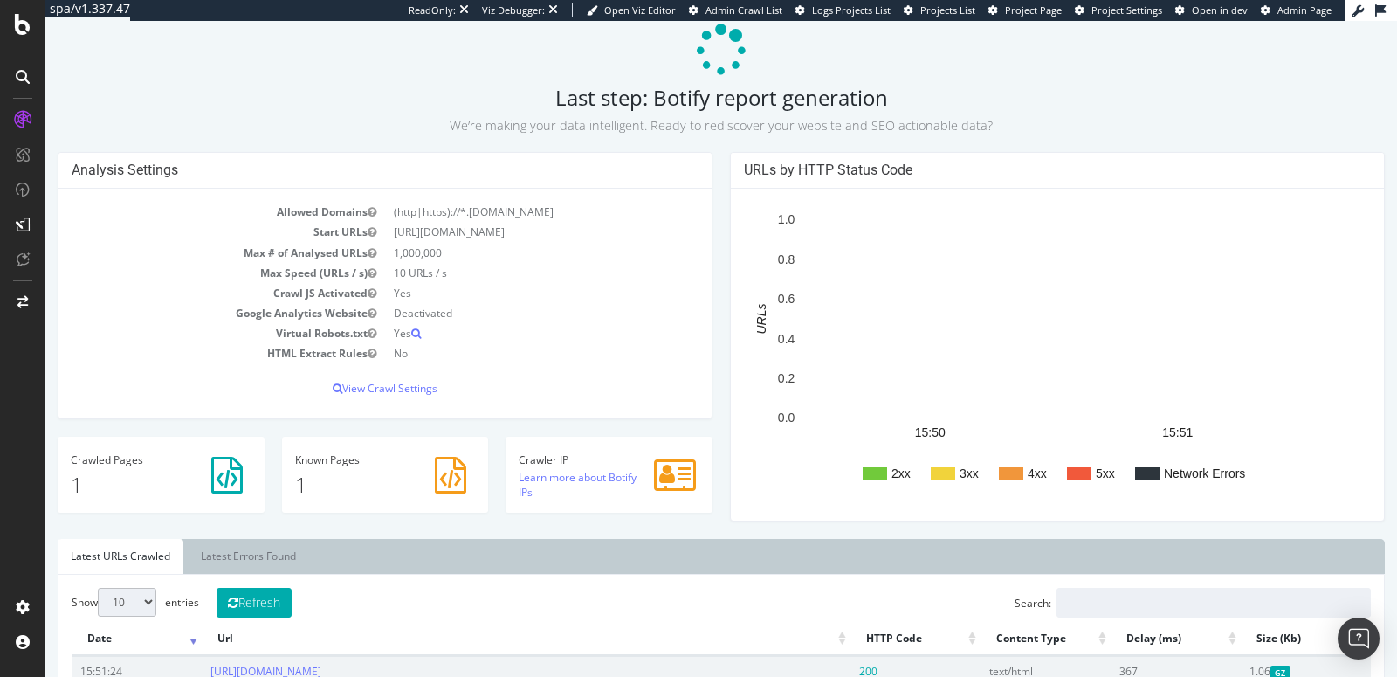
scroll to position [86, 0]
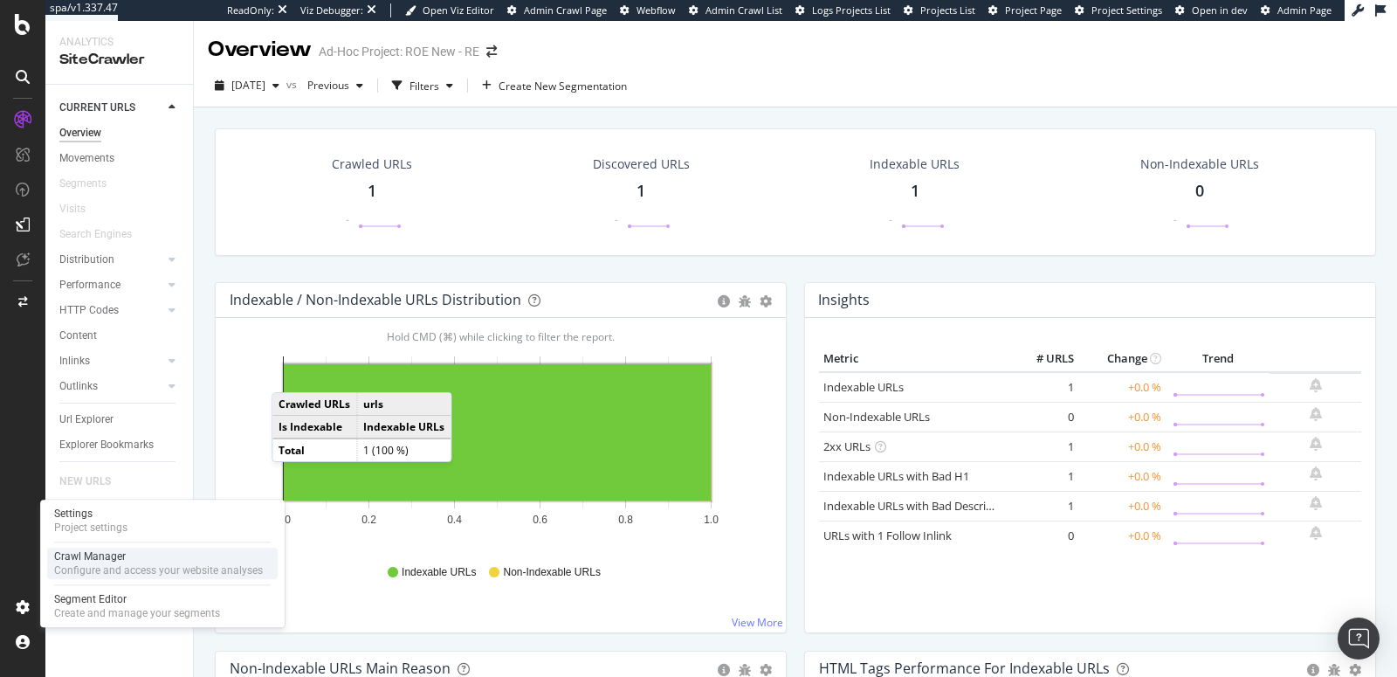
click at [93, 568] on div "Configure and access your website analyses" at bounding box center [158, 570] width 209 height 14
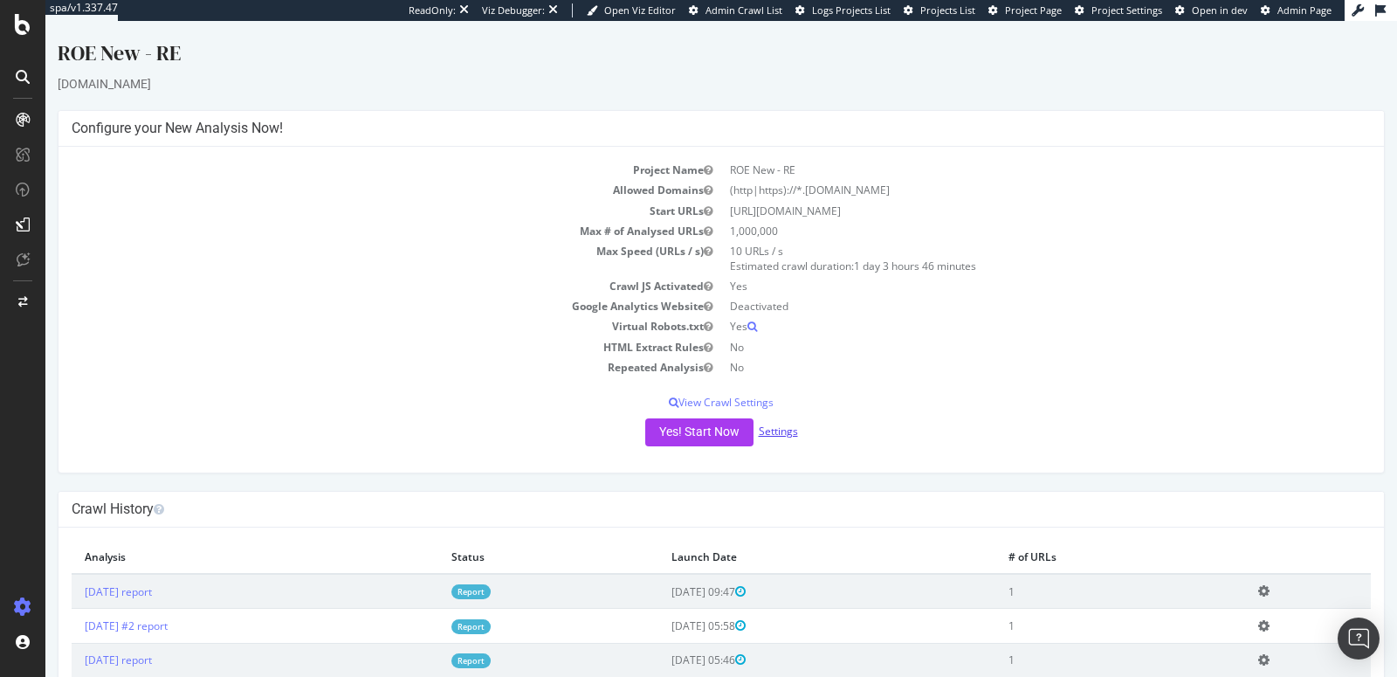
click at [763, 427] on link "Settings" at bounding box center [778, 430] width 39 height 15
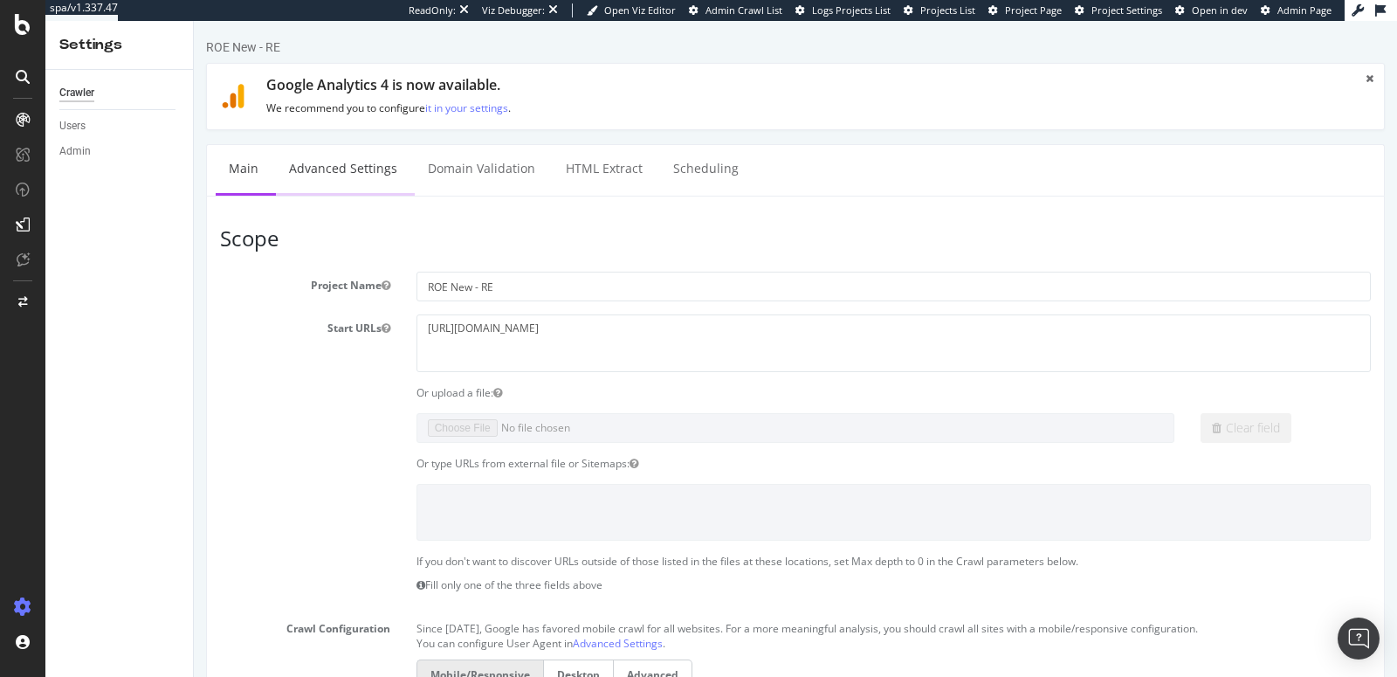
click at [354, 163] on link "Advanced Settings" at bounding box center [343, 169] width 134 height 48
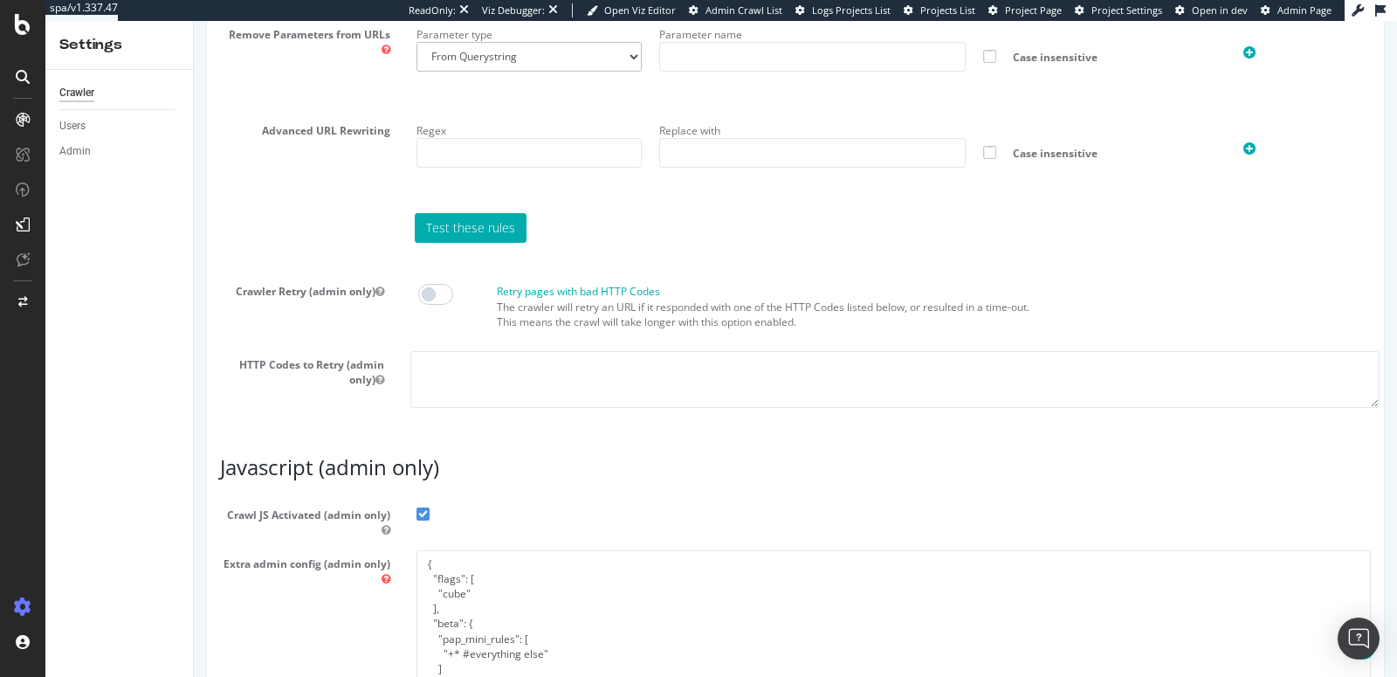
scroll to position [1470, 0]
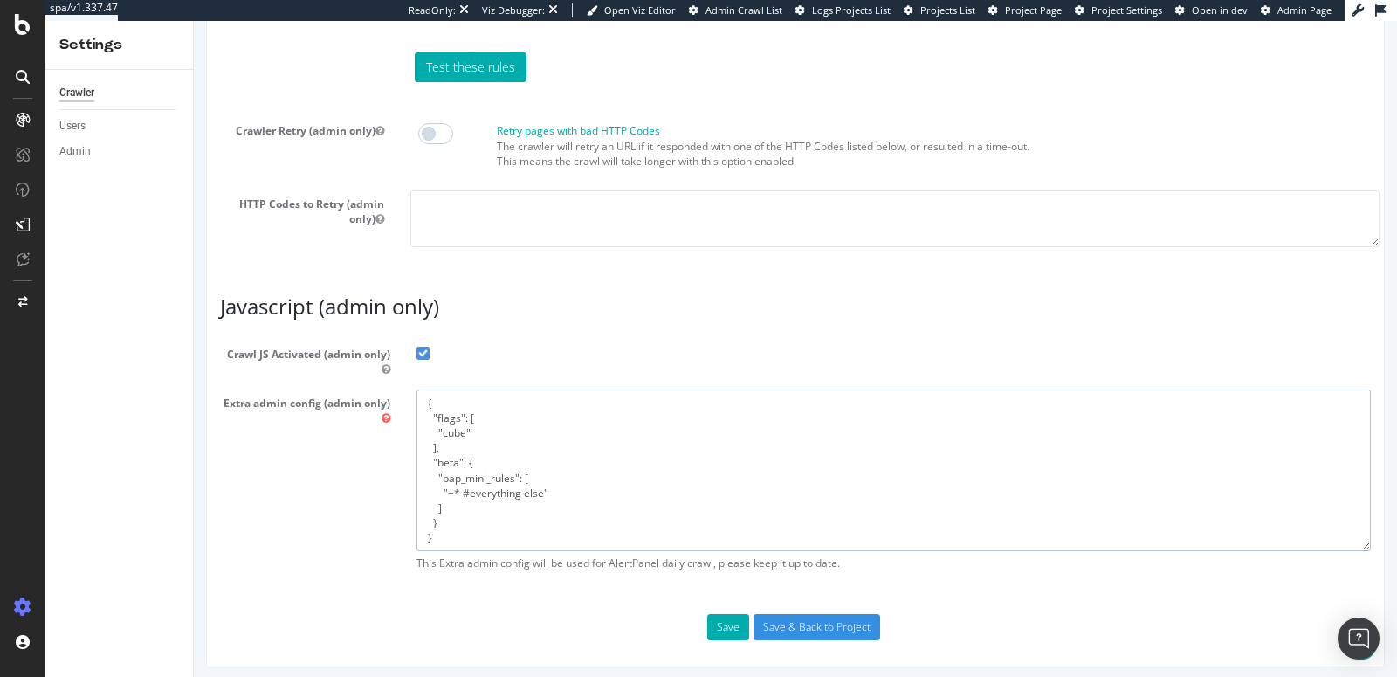
click at [527, 471] on textarea "{ "flags": [ "cube" ], "beta": { "pap_mini_rules": [ "+* #everything else" ] } }" at bounding box center [893, 469] width 954 height 161
paste textarea "+ *[DOMAIN_NAME][URL] + *[DOMAIN_NAME][URL] + *[DOMAIN_NAME][URL] + *[DOMAIN_NA…"
click at [425, 402] on textarea "{ "flags": [ "cube" ], "beta": { "pap_mini_rules": [ "+* #everything else" ] } }" at bounding box center [893, 469] width 954 height 161
click at [477, 409] on textarea "{ "flags": [ "cube" ], "beta": { "pap_mini_rules": [ "+* #everything else" ] } }" at bounding box center [893, 469] width 954 height 161
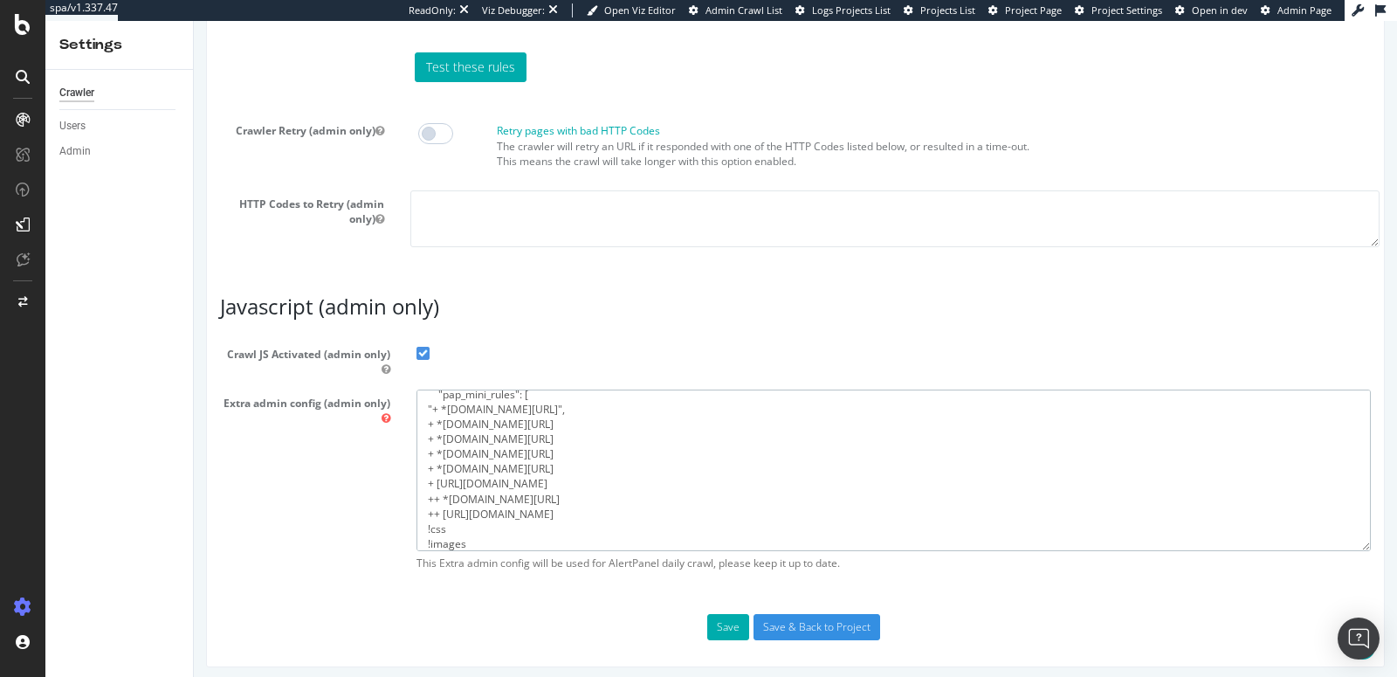
click at [422, 419] on textarea "{ "flags": [ "cube" ], "beta": { "pap_mini_rules": [ "+* #everything else" ] } }" at bounding box center [893, 469] width 954 height 161
click at [499, 418] on textarea "{ "flags": [ "cube" ], "beta": { "pap_mini_rules": [ "+* #everything else" ] } }" at bounding box center [893, 469] width 954 height 161
click at [426, 437] on textarea "{ "flags": [ "cube" ], "beta": { "pap_mini_rules": [ "+* #everything else" ] } }" at bounding box center [893, 469] width 954 height 161
click at [525, 434] on textarea "{ "flags": [ "cube" ], "beta": { "pap_mini_rules": [ "+* #everything else" ] } }" at bounding box center [893, 469] width 954 height 161
click at [423, 453] on textarea "{ "flags": [ "cube" ], "beta": { "pap_mini_rules": [ "+* #everything else" ] } }" at bounding box center [893, 469] width 954 height 161
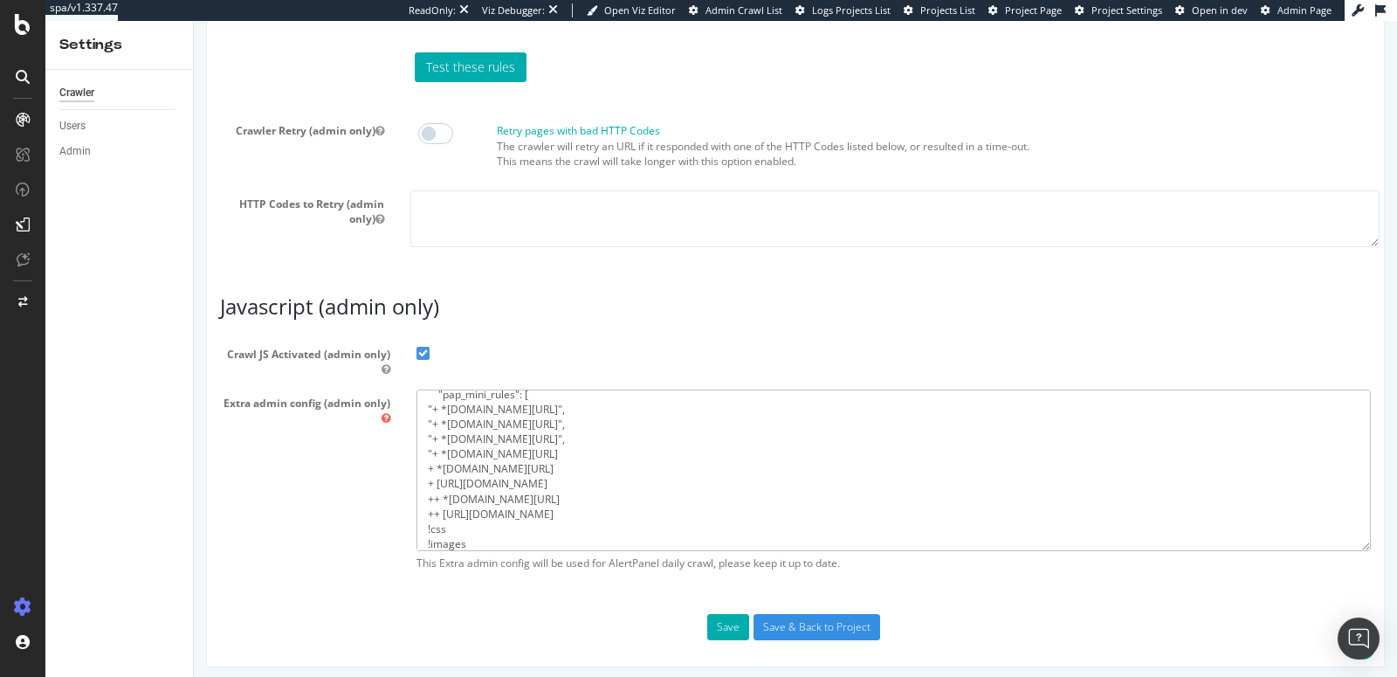
click at [559, 450] on textarea "{ "flags": [ "cube" ], "beta": { "pap_mini_rules": [ "+* #everything else" ] } }" at bounding box center [893, 469] width 954 height 161
click at [427, 466] on textarea "{ "flags": [ "cube" ], "beta": { "pap_mini_rules": [ "+* #everything else" ] } }" at bounding box center [893, 469] width 954 height 161
click at [549, 466] on textarea "{ "flags": [ "cube" ], "beta": { "pap_mini_rules": [ "+* #everything else" ] } }" at bounding box center [893, 469] width 954 height 161
click at [427, 480] on textarea "{ "flags": [ "cube" ], "beta": { "pap_mini_rules": [ "+* #everything else" ] } }" at bounding box center [893, 469] width 954 height 161
click at [427, 484] on textarea "{ "flags": [ "cube" ], "beta": { "pap_mini_rules": [ "+* #everything else" ] } }" at bounding box center [893, 469] width 954 height 161
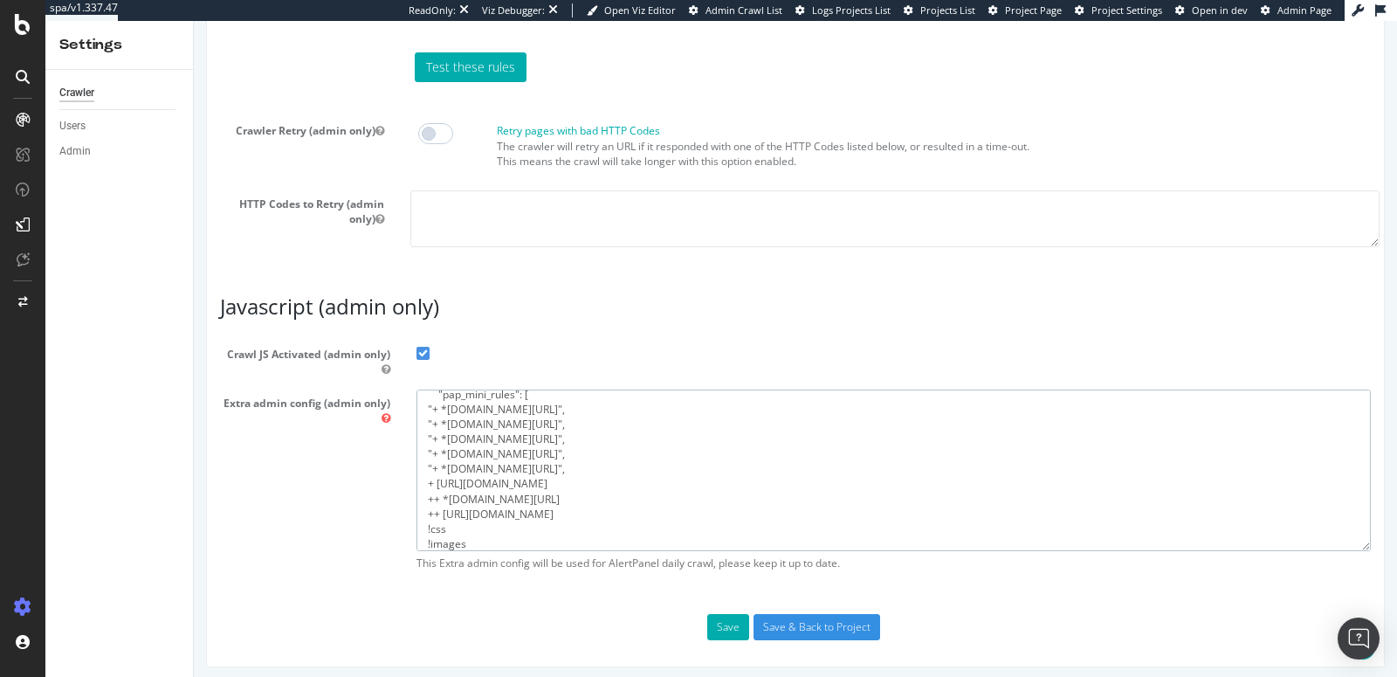
click at [425, 481] on textarea "{ "flags": [ "cube" ], "beta": { "pap_mini_rules": [ "+* #everything else" ] } }" at bounding box center [893, 469] width 954 height 161
click at [741, 484] on textarea "{ "flags": [ "cube" ], "beta": { "pap_mini_rules": [ "+* #everything else" ] } }" at bounding box center [893, 469] width 954 height 161
click at [424, 504] on textarea "{ "flags": [ "cube" ], "beta": { "pap_mini_rules": [ "+* #everything else" ] } }" at bounding box center [893, 469] width 954 height 161
click at [505, 505] on textarea "{ "flags": [ "cube" ], "beta": { "pap_mini_rules": [ "+* #everything else" ] } }" at bounding box center [893, 469] width 954 height 161
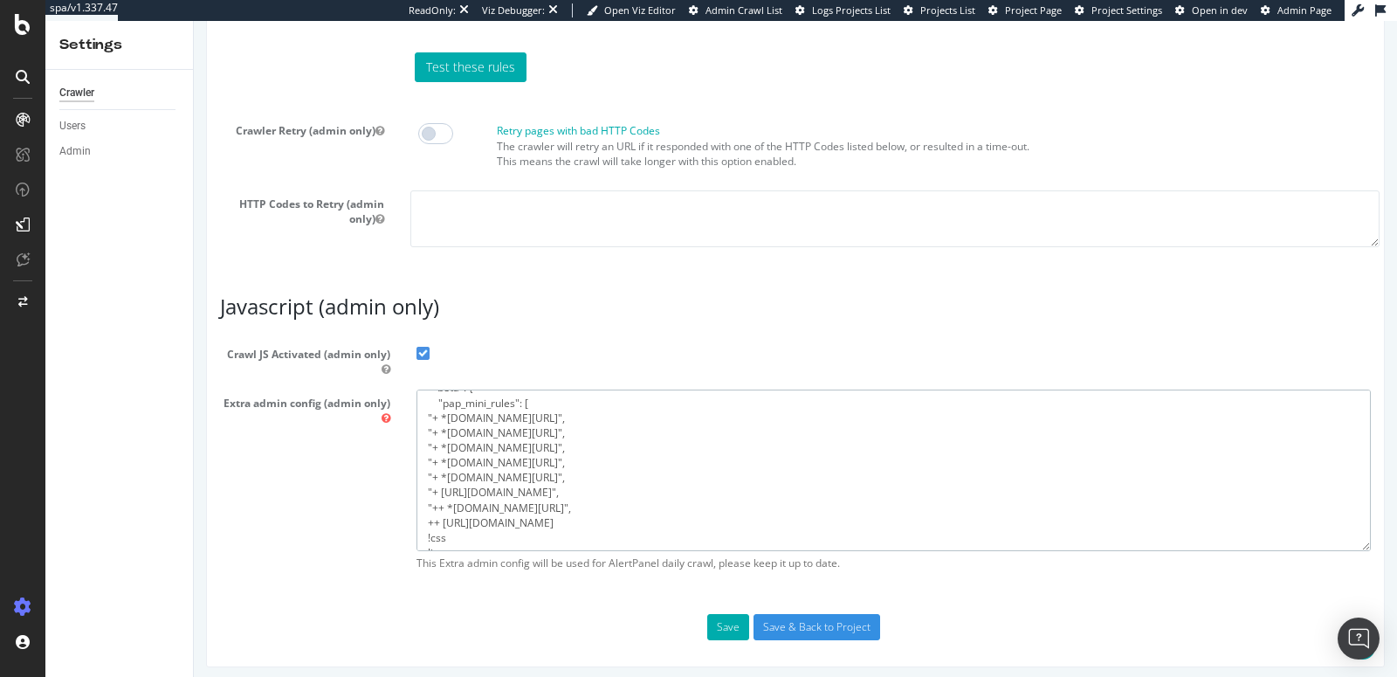
click at [423, 516] on textarea "{ "flags": [ "cube" ], "beta": { "pap_mini_rules": [ "+* #everything else" ] } }" at bounding box center [893, 469] width 954 height 161
drag, startPoint x: 423, startPoint y: 516, endPoint x: 791, endPoint y: 513, distance: 367.5
click at [791, 513] on textarea "{ "flags": [ "cube" ], "beta": { "pap_mini_rules": [ "+* #everything else" ] } }" at bounding box center [893, 469] width 954 height 161
click at [422, 513] on textarea "{ "flags": [ "cube" ], "beta": { "pap_mini_rules": [ "+* #everything else" ] } }" at bounding box center [893, 469] width 954 height 161
click at [453, 523] on textarea "{ "flags": [ "cube" ], "beta": { "pap_mini_rules": [ "+* #everything else" ] } }" at bounding box center [893, 469] width 954 height 161
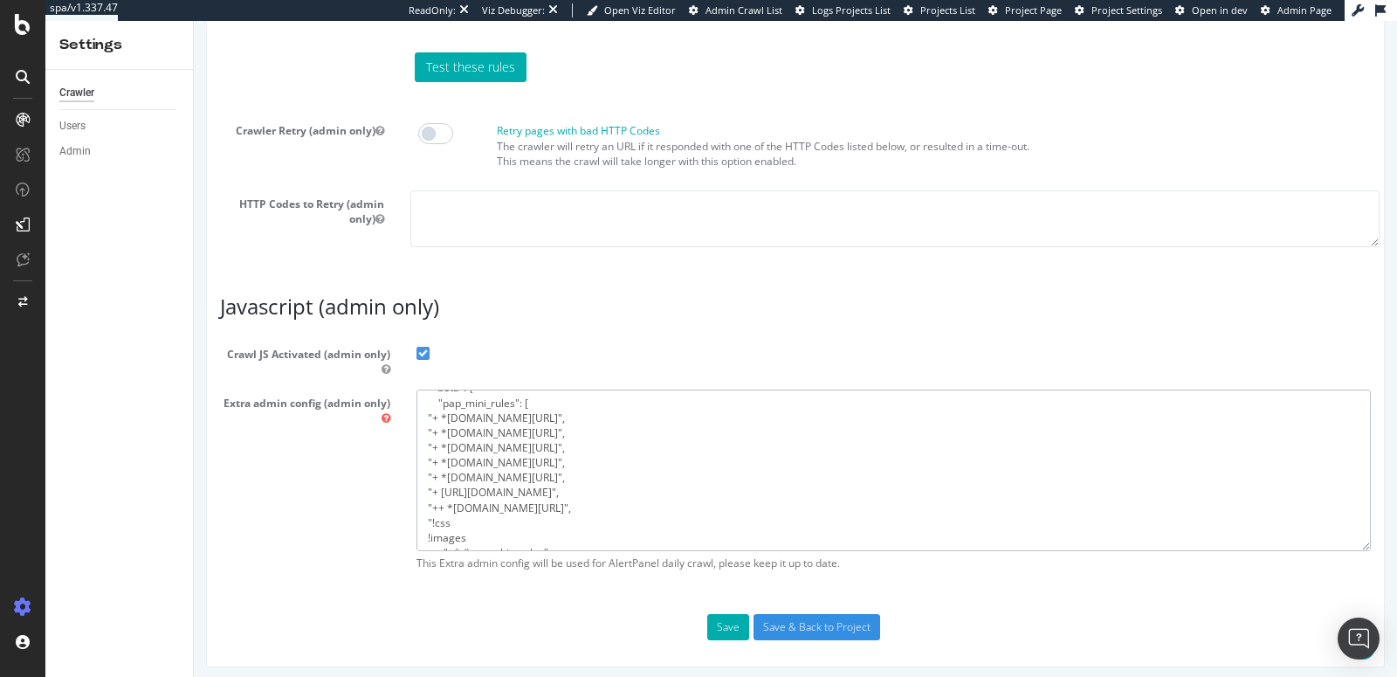
click at [452, 519] on textarea "{ "flags": [ "cube" ], "beta": { "pap_mini_rules": [ "+* #everything else" ] } }" at bounding box center [893, 469] width 954 height 161
click at [424, 535] on textarea "{ "flags": [ "cube" ], "beta": { "pap_mini_rules": [ "+* #everything else" ] } }" at bounding box center [893, 469] width 954 height 161
click at [469, 531] on textarea "{ "flags": [ "cube" ], "beta": { "pap_mini_rules": [ "+* #everything else" ] } }" at bounding box center [893, 469] width 954 height 161
click at [453, 485] on textarea "{ "flags": [ "cube" ], "beta": { "pap_mini_rules": [ "+* #everything else" ] } }" at bounding box center [893, 469] width 954 height 161
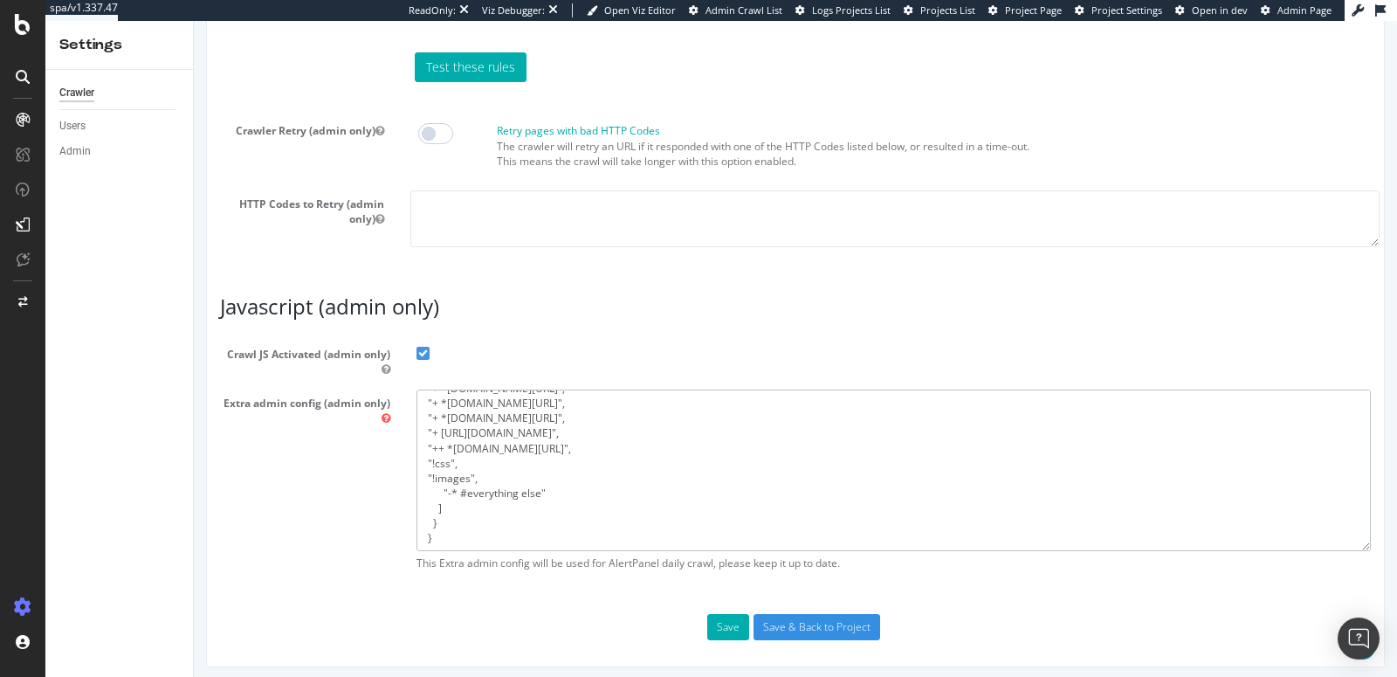
click at [475, 471] on textarea "{ "flags": [ "cube" ], "beta": { "pap_mini_rules": [ "+* #everything else" ] } }" at bounding box center [893, 469] width 954 height 161
click at [464, 486] on textarea "{ "flags": [ "cube" ], "beta": { "pap_mini_rules": [ "+* #everything else" ] } }" at bounding box center [893, 469] width 954 height 161
click at [441, 512] on textarea "{ "flags": [ "cube" ], "beta": { "pap_mini_rules": [ "+* #everything else" ] } }" at bounding box center [893, 469] width 954 height 161
click at [429, 506] on textarea "{ "flags": [ "cube" ], "beta": { "pap_mini_rules": [ "+* #everything else" ] } }" at bounding box center [893, 469] width 954 height 161
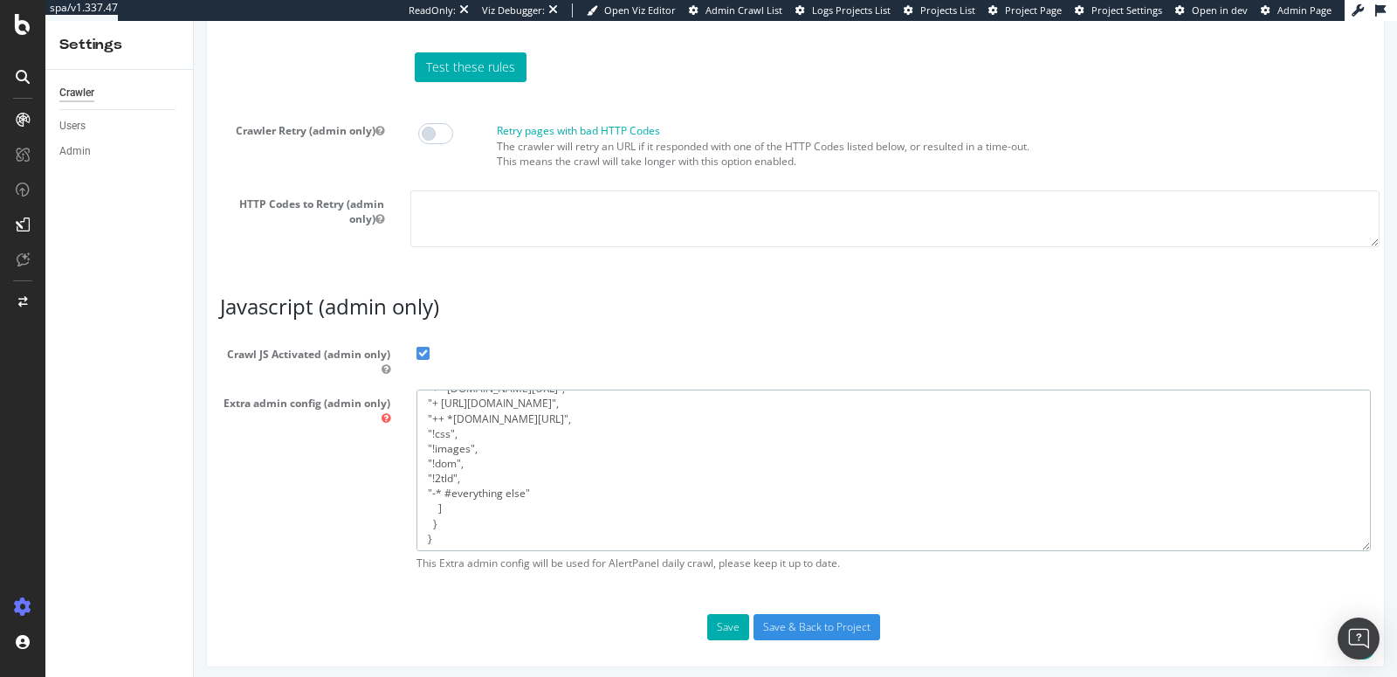
click at [448, 525] on textarea "{ "flags": [ "cube" ], "beta": { "pap_mini_rules": [ "+* #everything else" ] } }" at bounding box center [893, 469] width 954 height 161
click at [430, 474] on textarea "{ "flags": [ "cube" ], "beta": { "pap_mini_rules": [ "+* #everything else" ] } }" at bounding box center [893, 469] width 954 height 161
click at [441, 500] on textarea "{ "flags": [ "cube" ], "beta": { "pap_mini_rules": [ "+* #everything else" ] } }" at bounding box center [893, 469] width 954 height 161
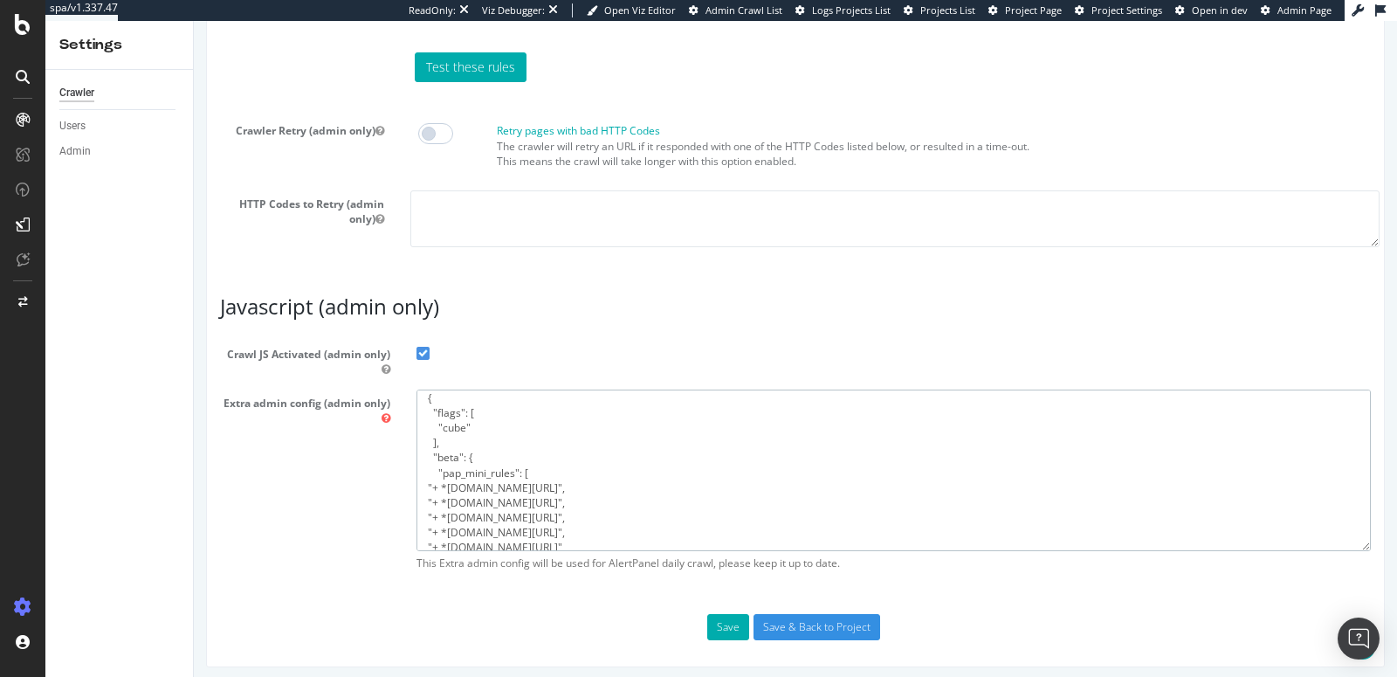
scroll to position [7, 0]
type textarea "{ "flags": [ "cube" ], "beta": { "pap_mini_rules": [ "+ *[DOMAIN_NAME][URL]", "…"
click at [552, 497] on textarea "{ "flags": [ "cube" ], "beta": { "pap_mini_rules": [ "+* #everything else" ] } }" at bounding box center [893, 469] width 954 height 161
click at [711, 629] on button "Save" at bounding box center [728, 627] width 42 height 26
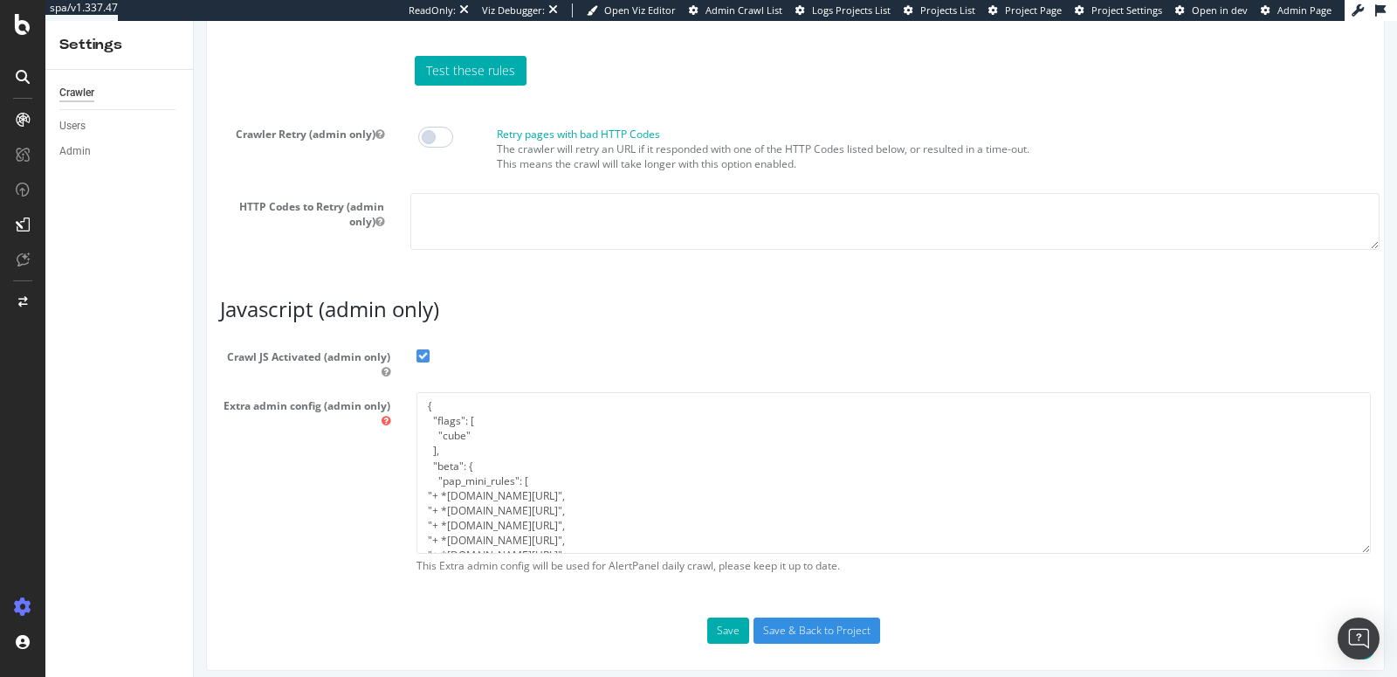
scroll to position [1529, 0]
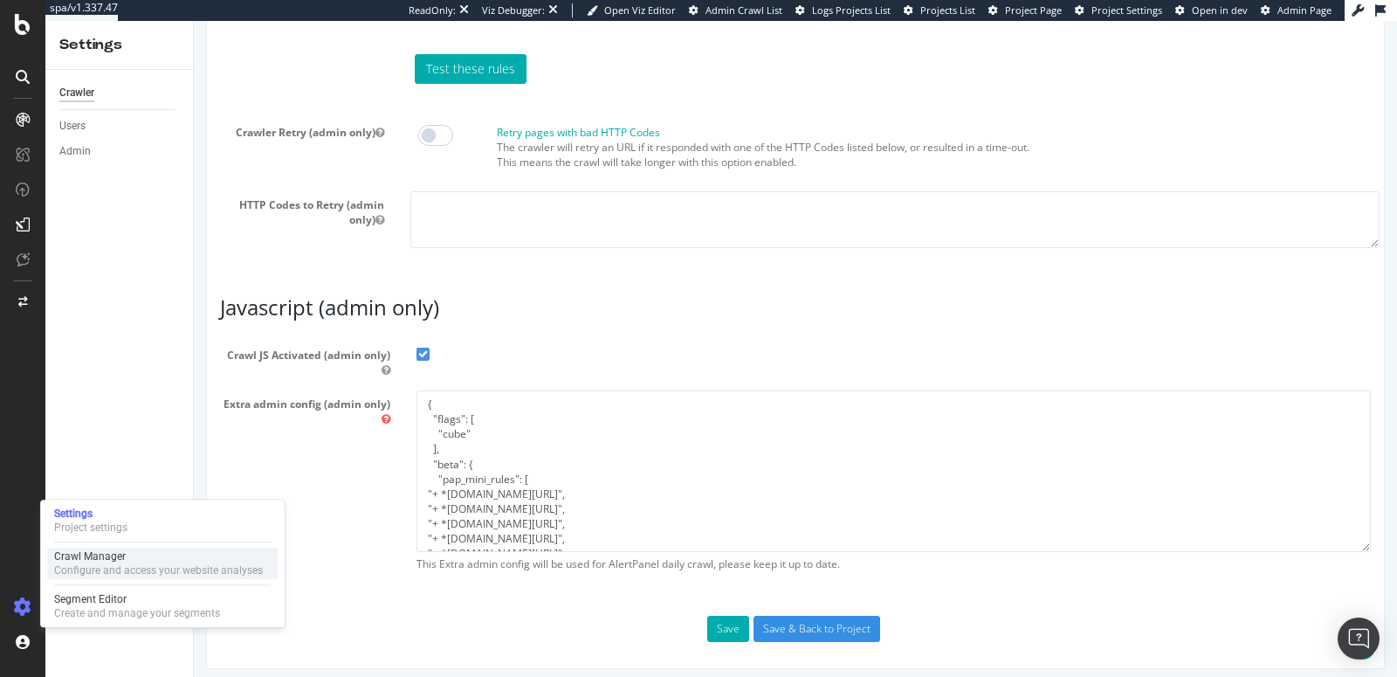
click at [109, 567] on div "Configure and access your website analyses" at bounding box center [158, 570] width 209 height 14
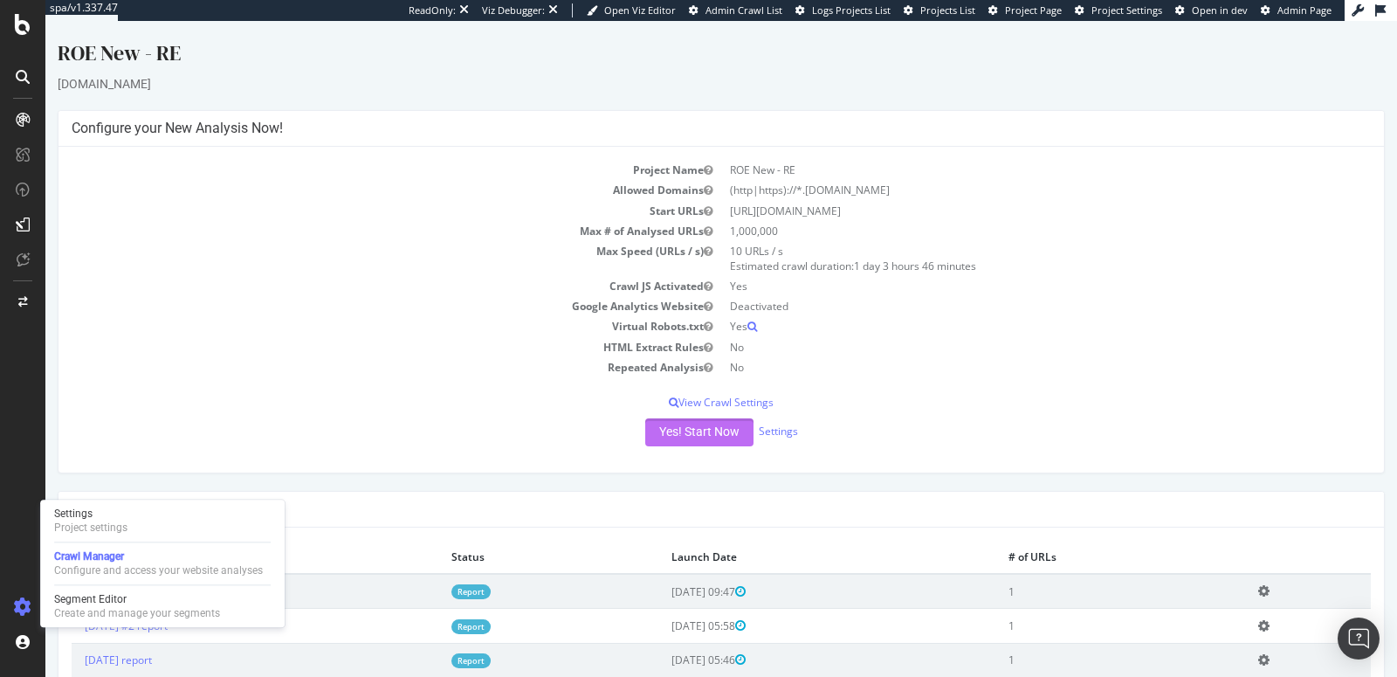
click at [670, 439] on button "Yes! Start Now" at bounding box center [699, 432] width 108 height 28
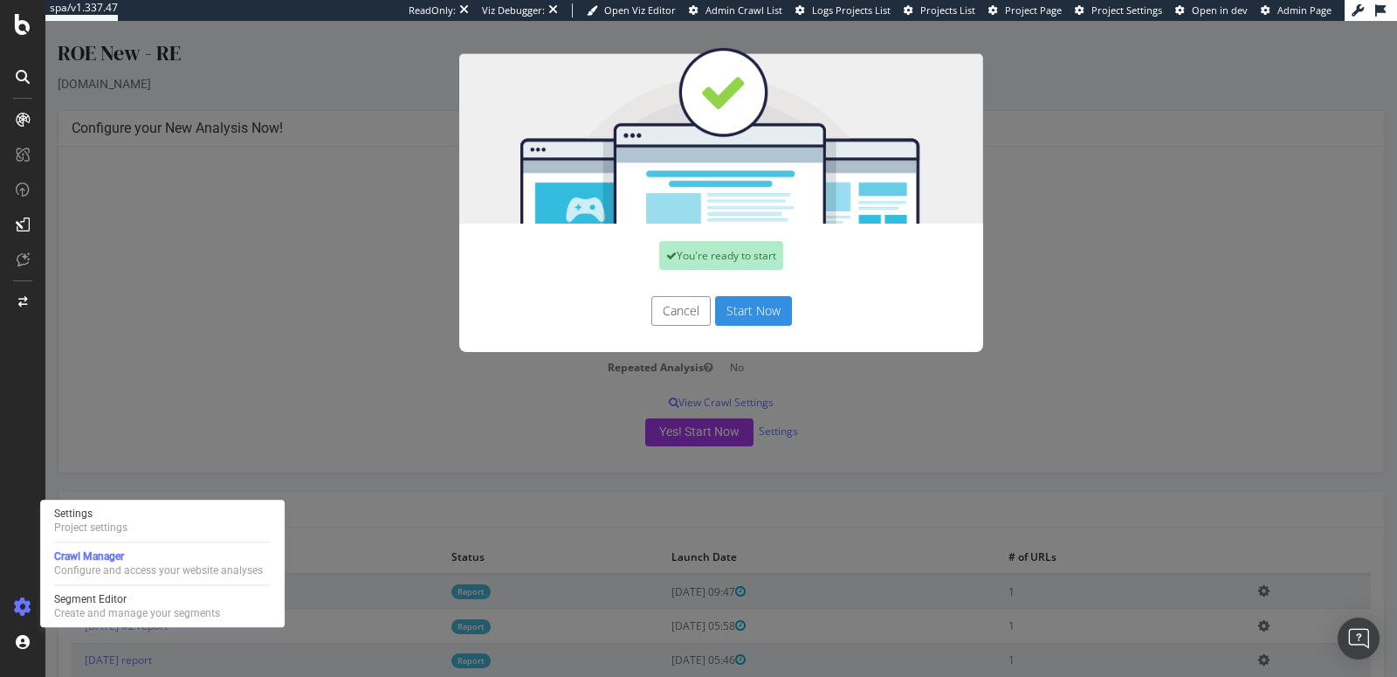
click at [725, 319] on button "Start Now" at bounding box center [753, 311] width 77 height 30
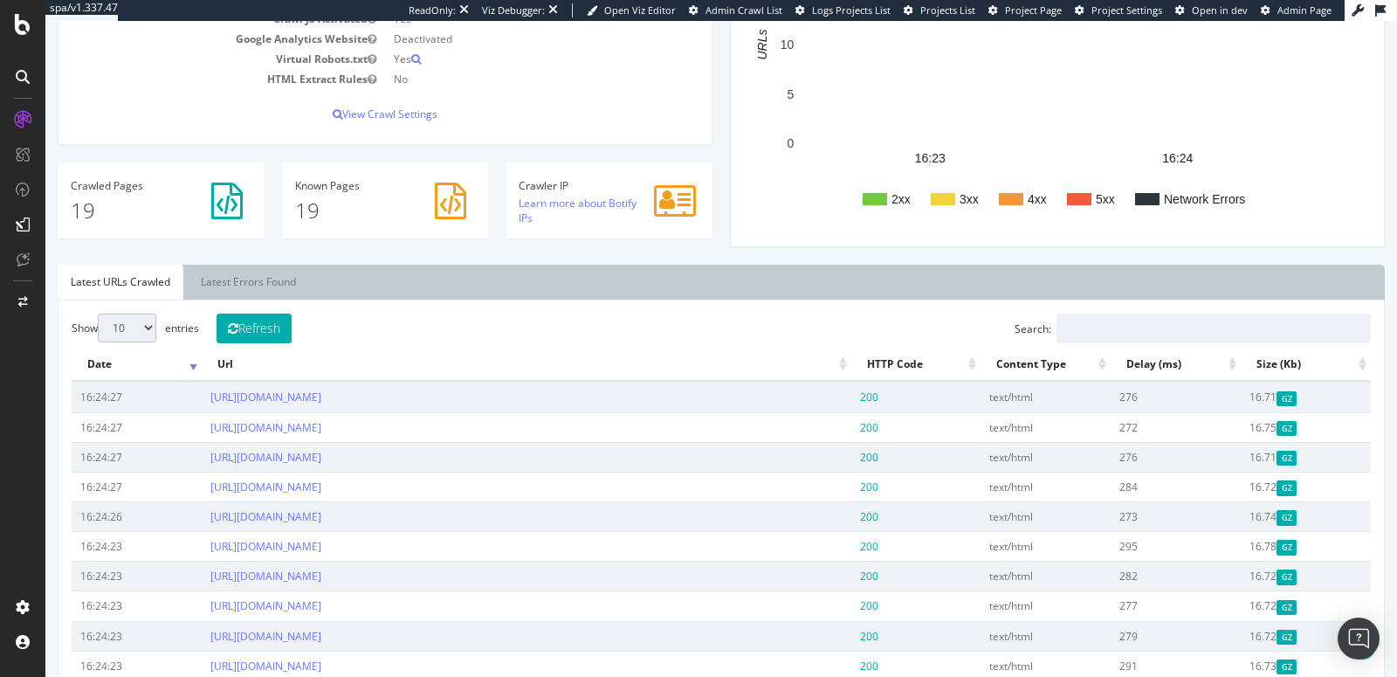
scroll to position [8, 0]
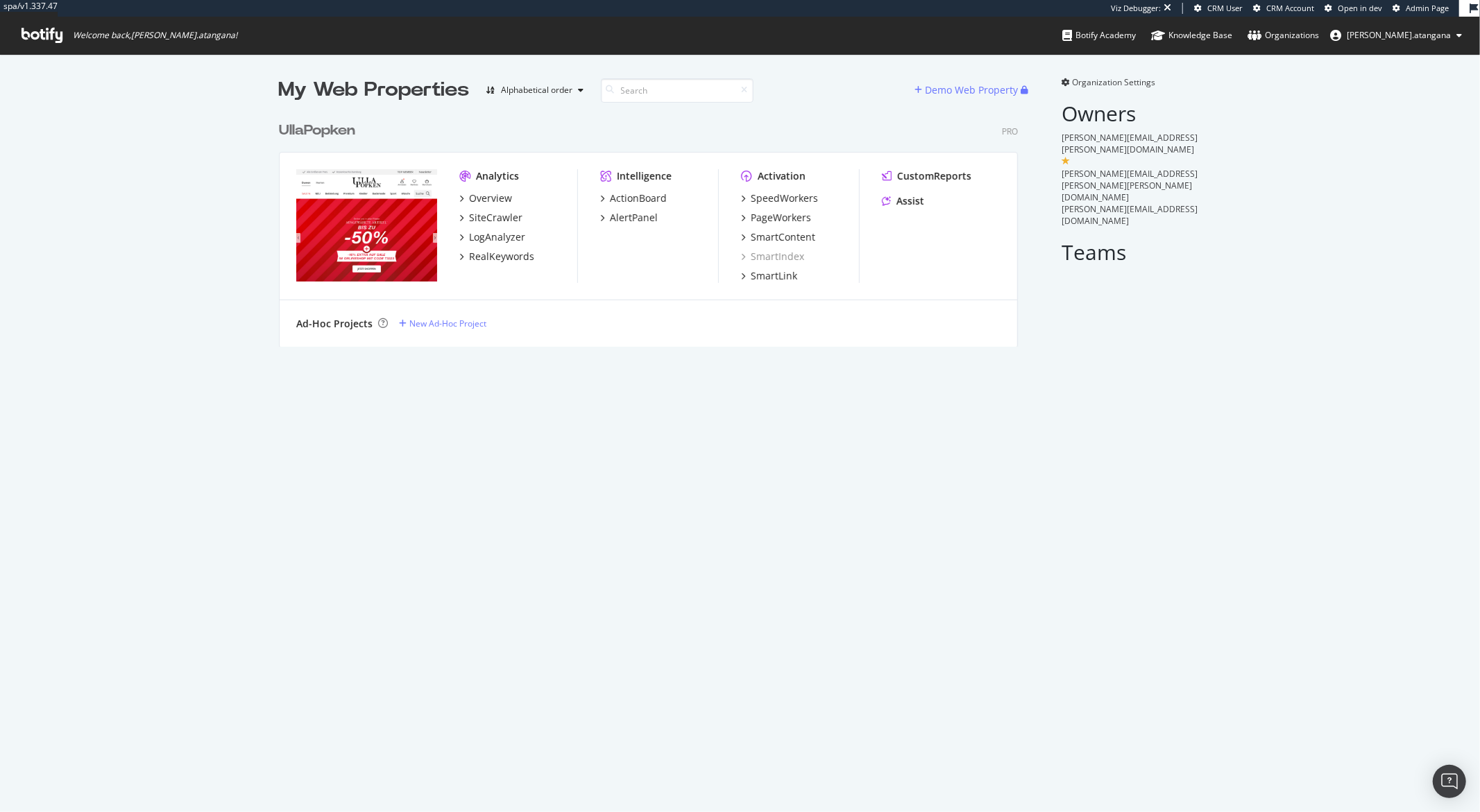
scroll to position [231, 738]
click at [494, 196] on div "Overview" at bounding box center [490, 198] width 43 height 14
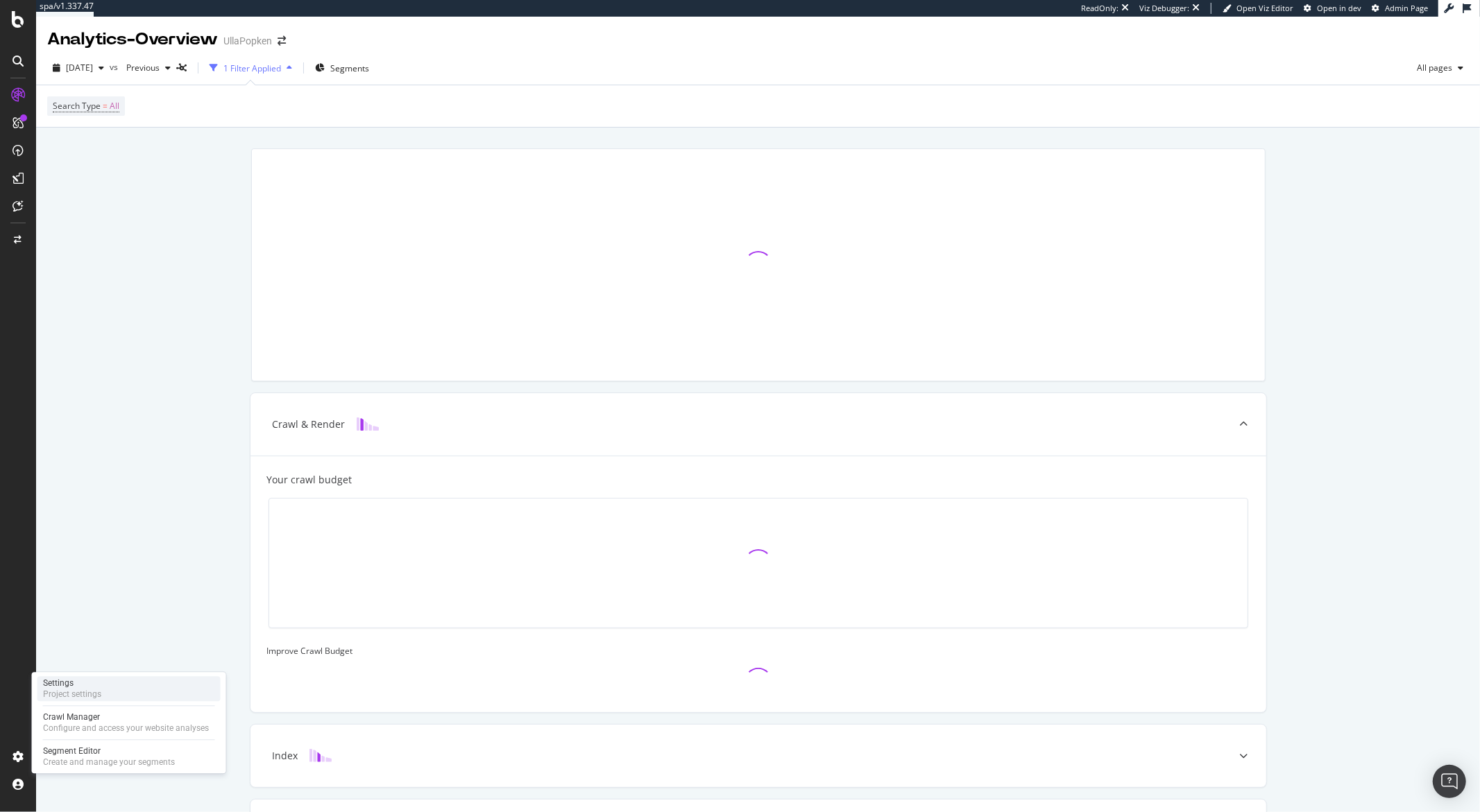
click at [75, 680] on div "Settings" at bounding box center [72, 683] width 58 height 11
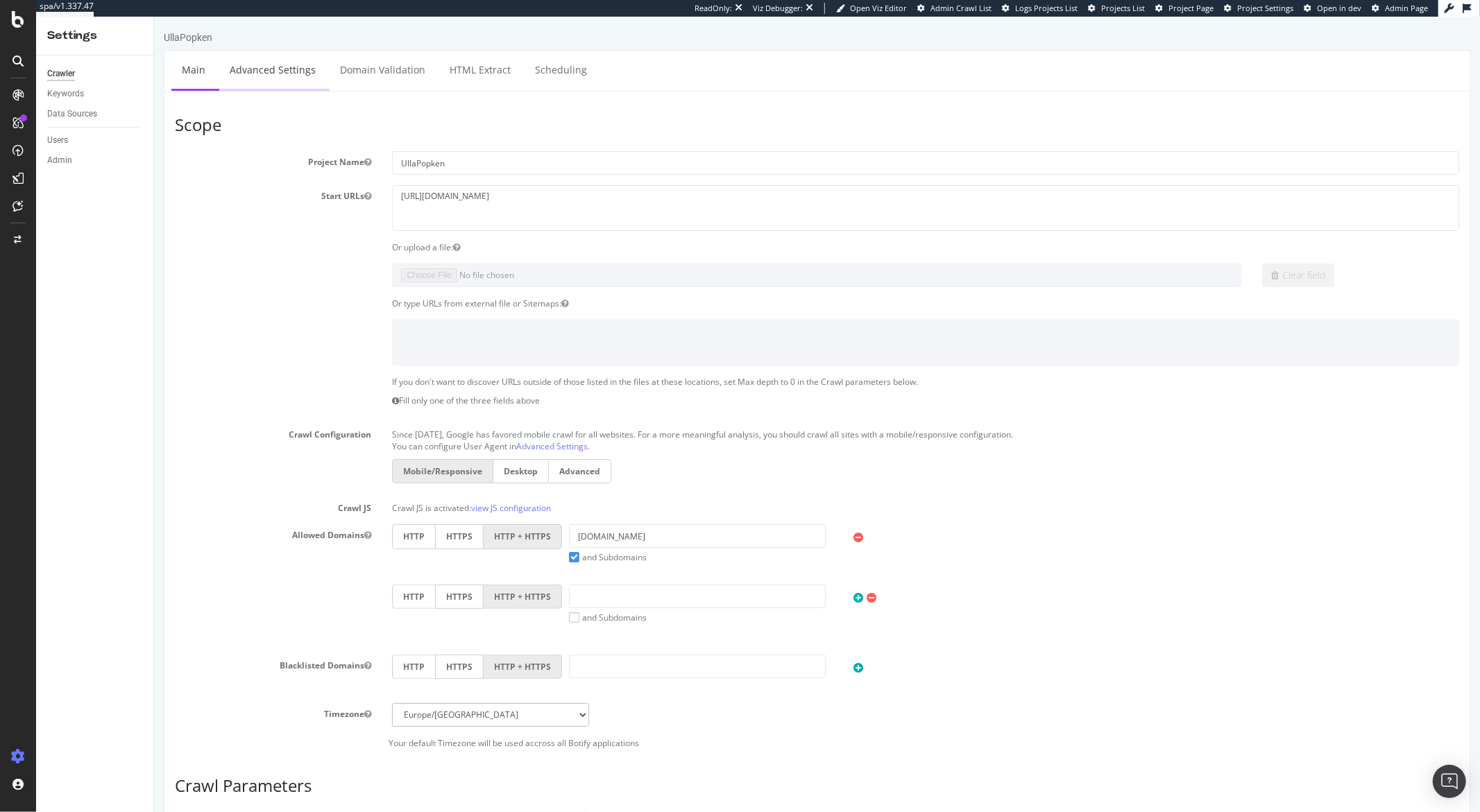
click at [293, 70] on link "Advanced Settings" at bounding box center [272, 70] width 107 height 38
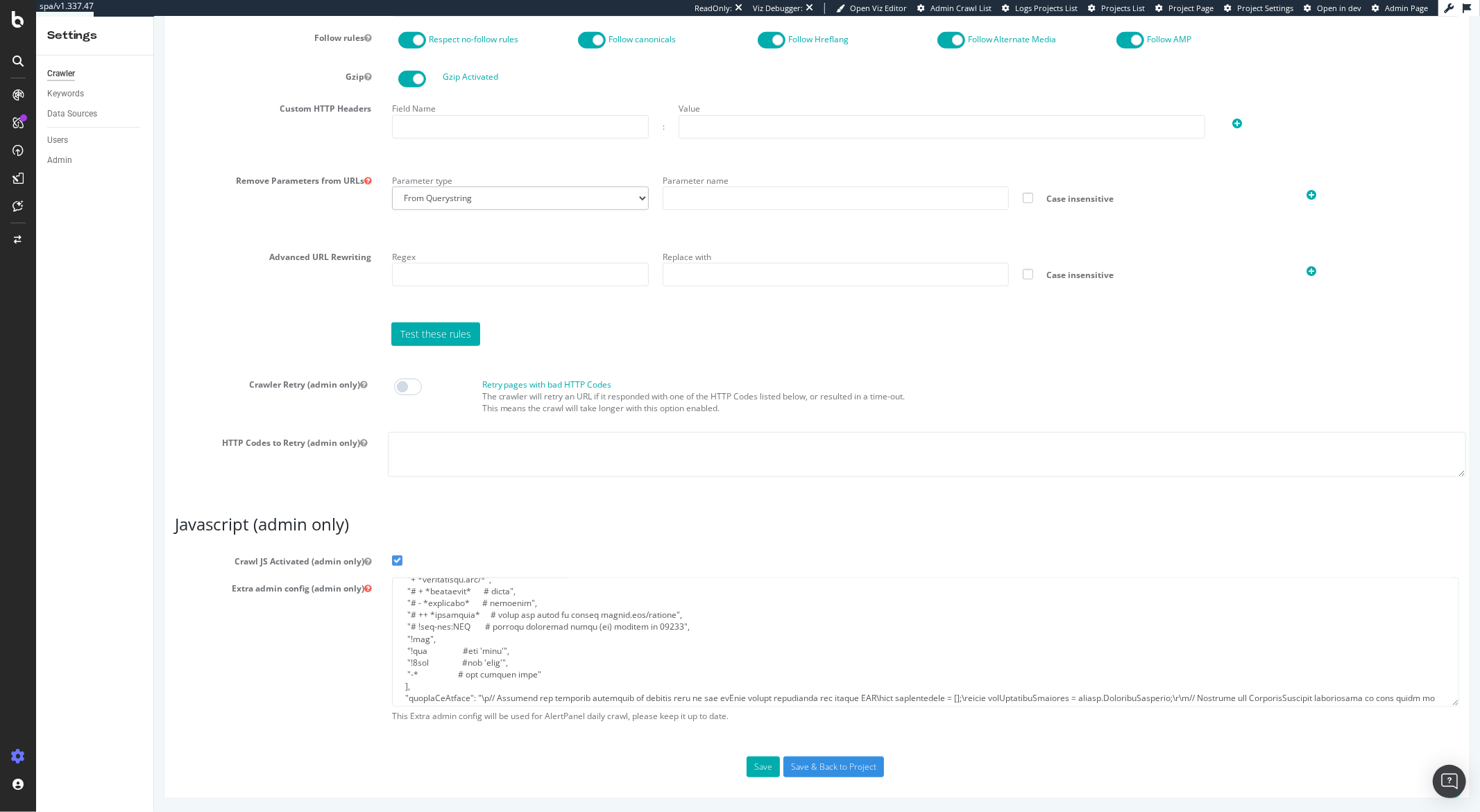
scroll to position [296, 0]
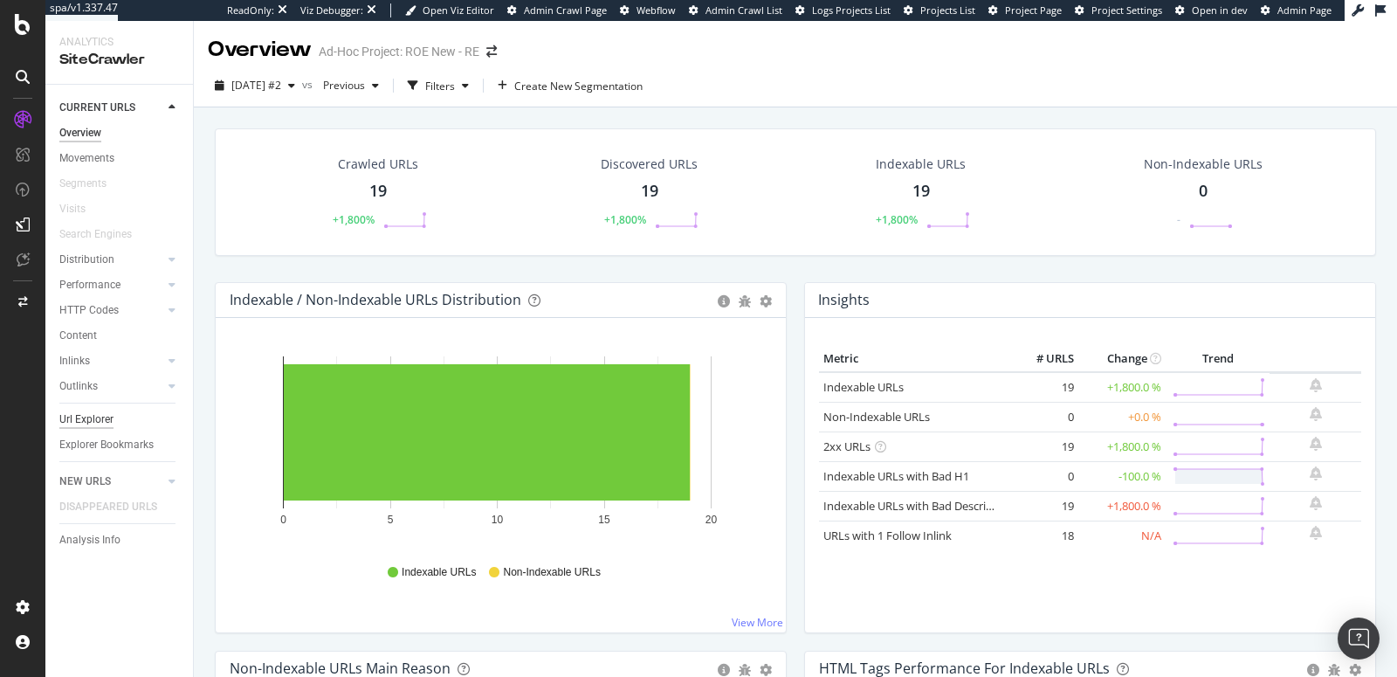
click at [86, 421] on div "Url Explorer" at bounding box center [86, 419] width 54 height 18
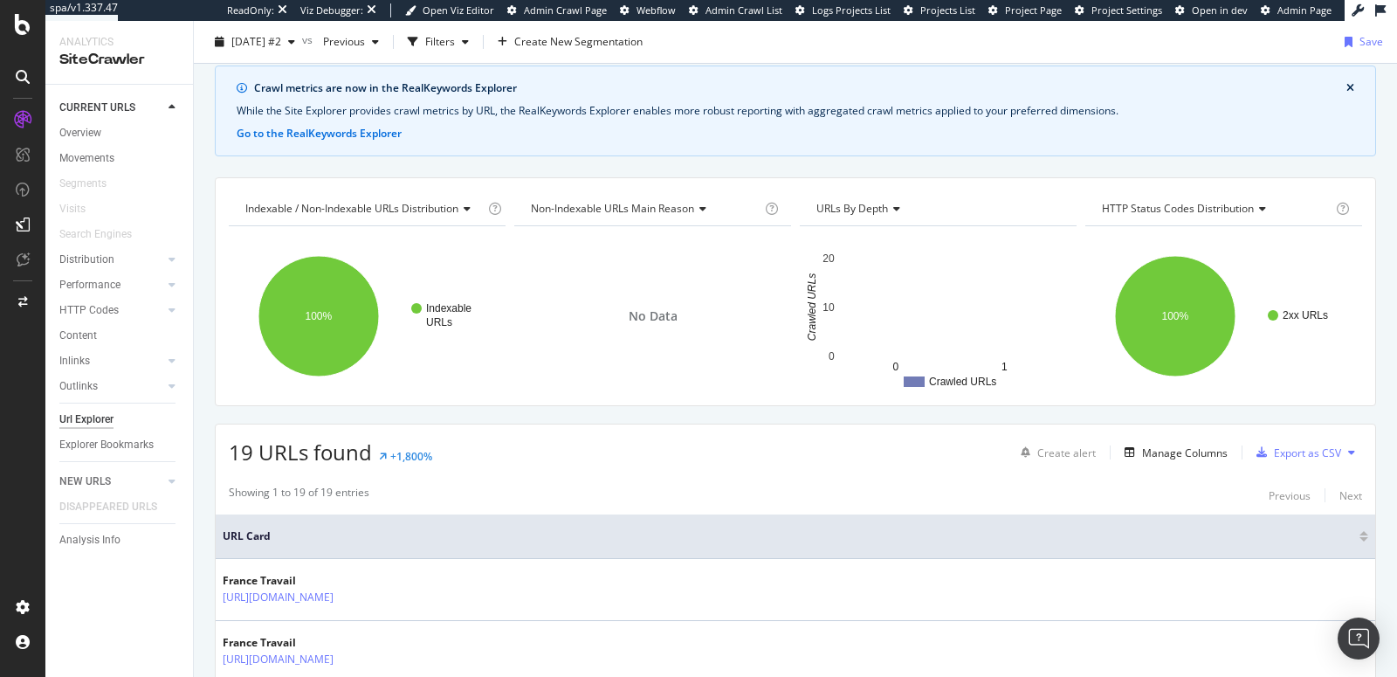
scroll to position [306, 0]
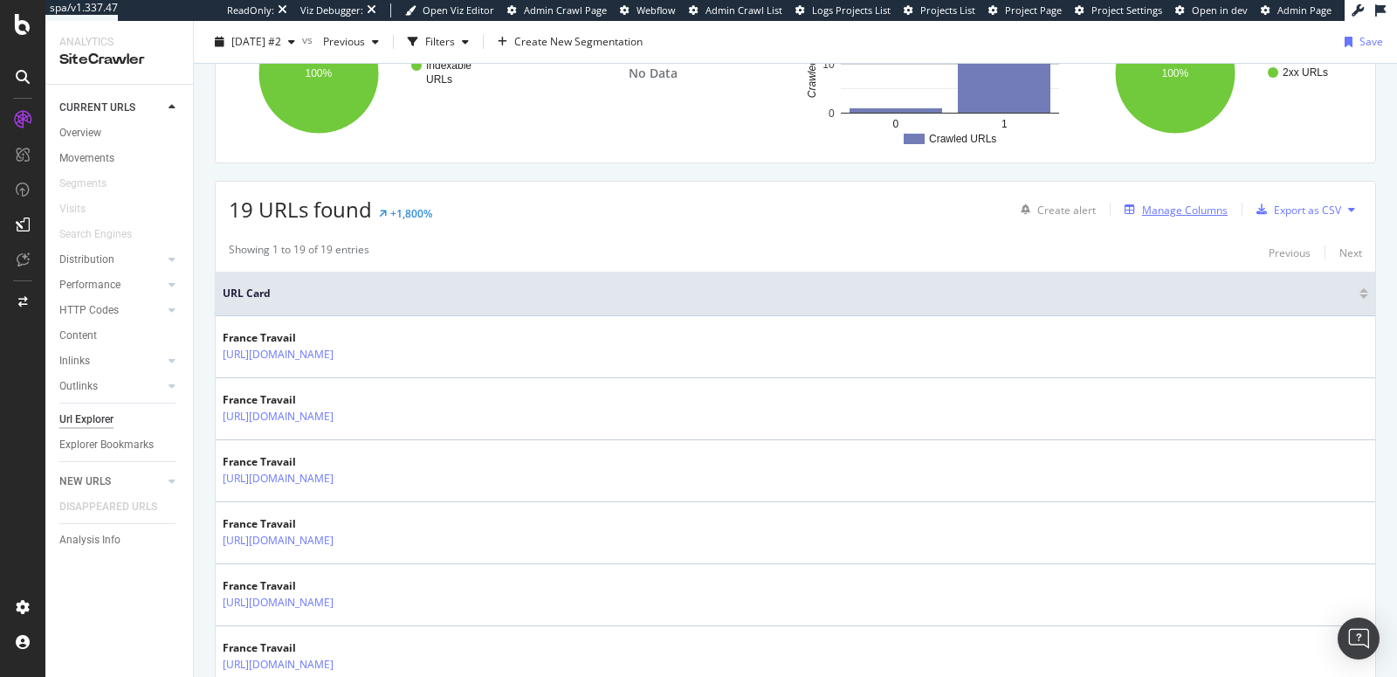
click at [1124, 206] on icon "button" at bounding box center [1129, 209] width 10 height 10
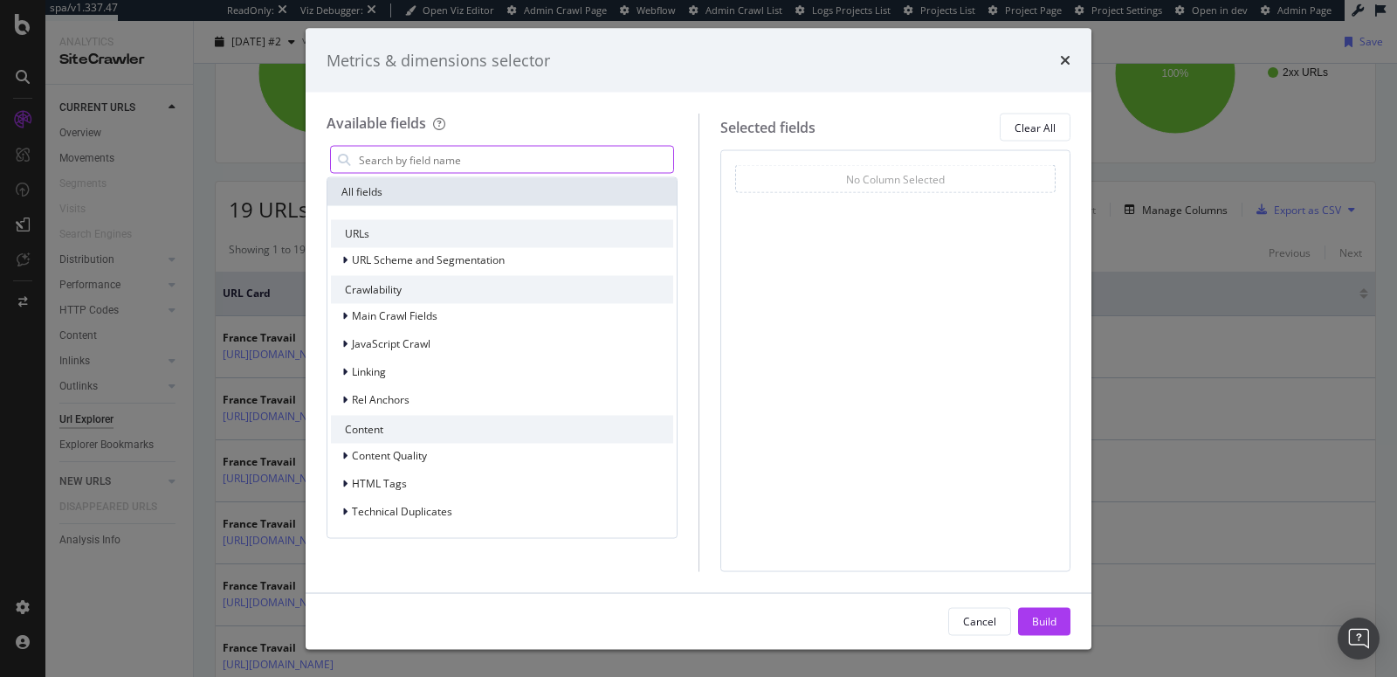
click at [494, 161] on input "modal" at bounding box center [515, 160] width 316 height 26
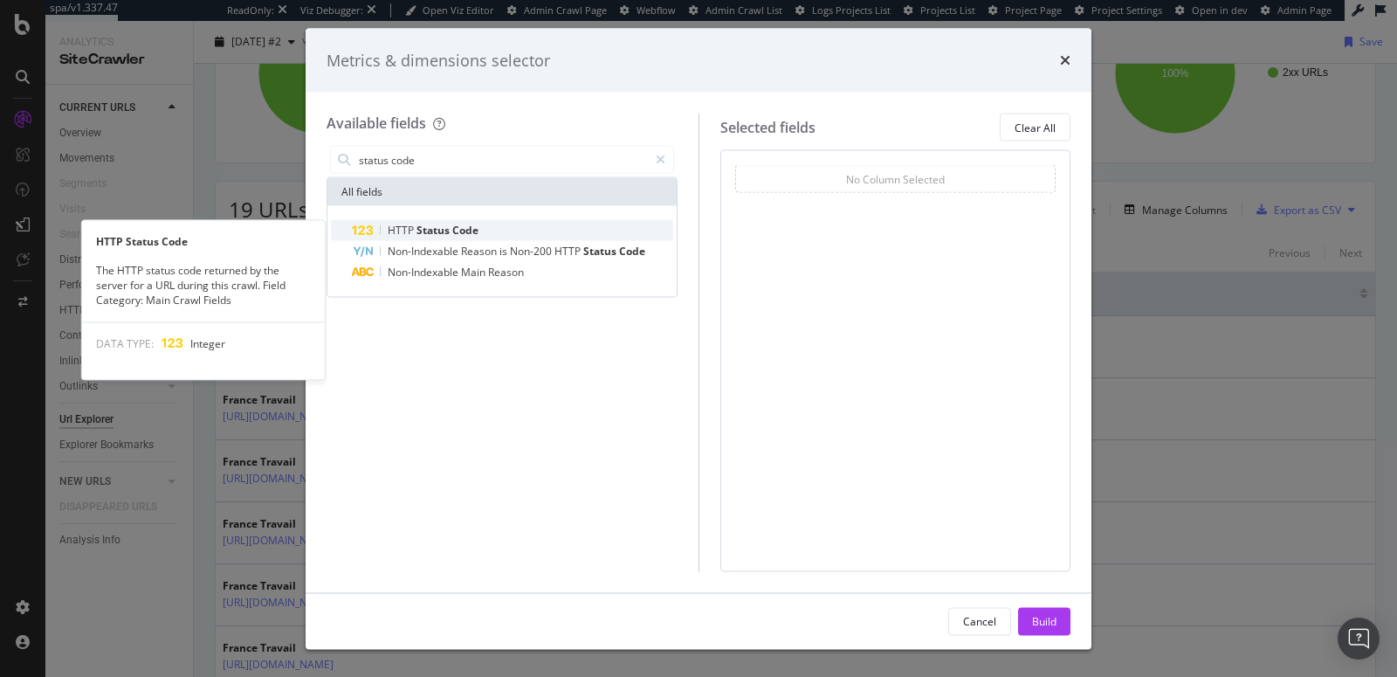
type input "status code"
click at [466, 226] on span "Code" at bounding box center [465, 230] width 26 height 15
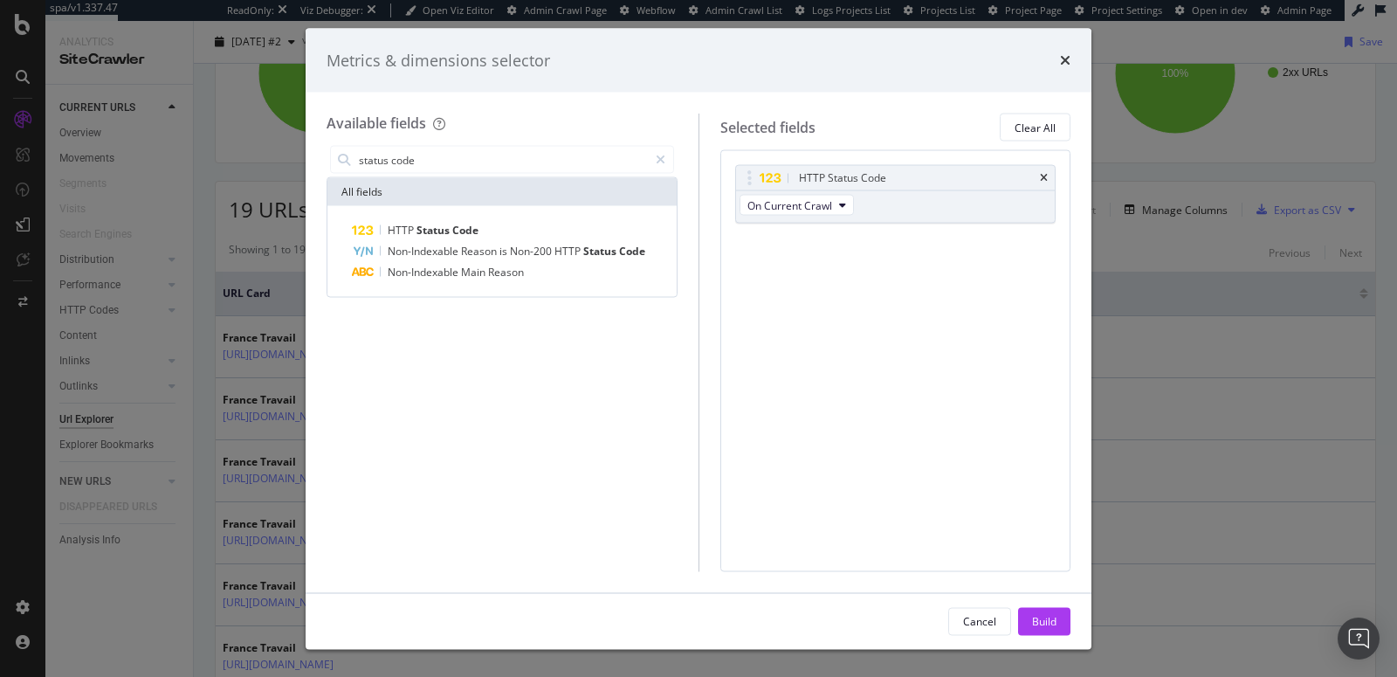
click at [1042, 620] on div "Build" at bounding box center [1044, 620] width 24 height 15
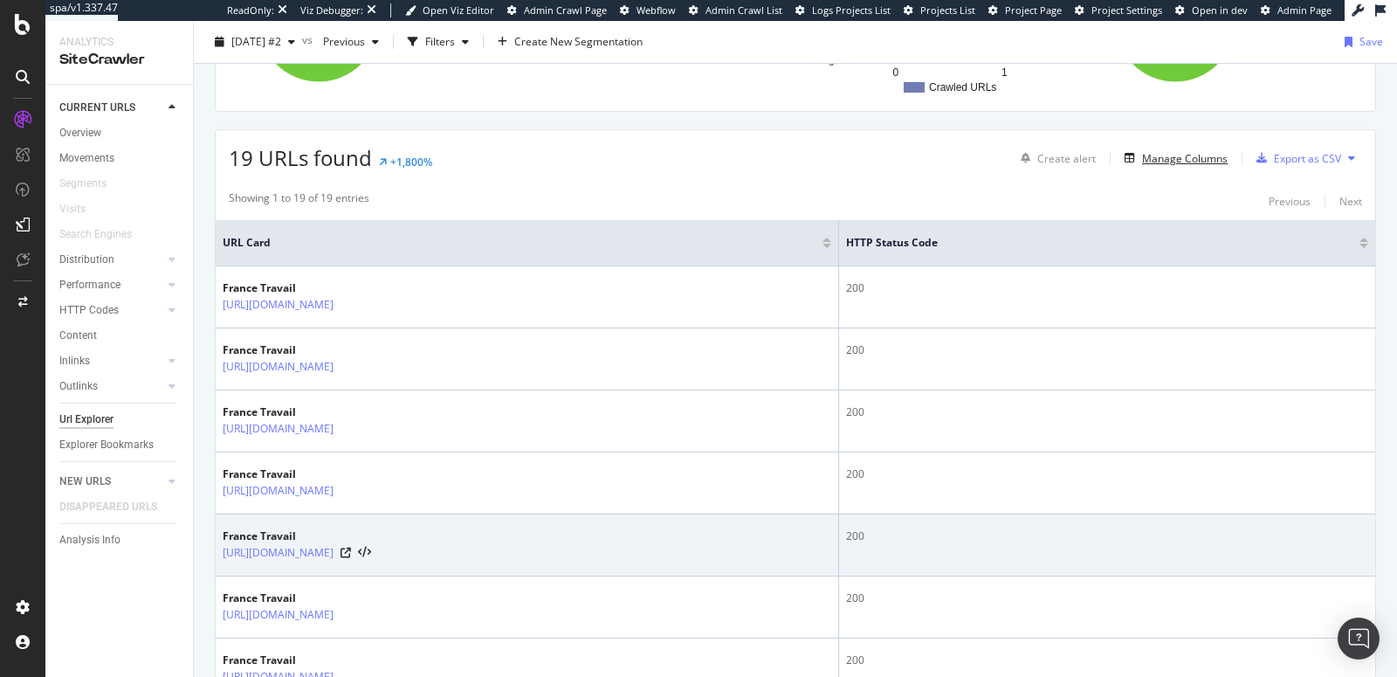
scroll to position [353, 0]
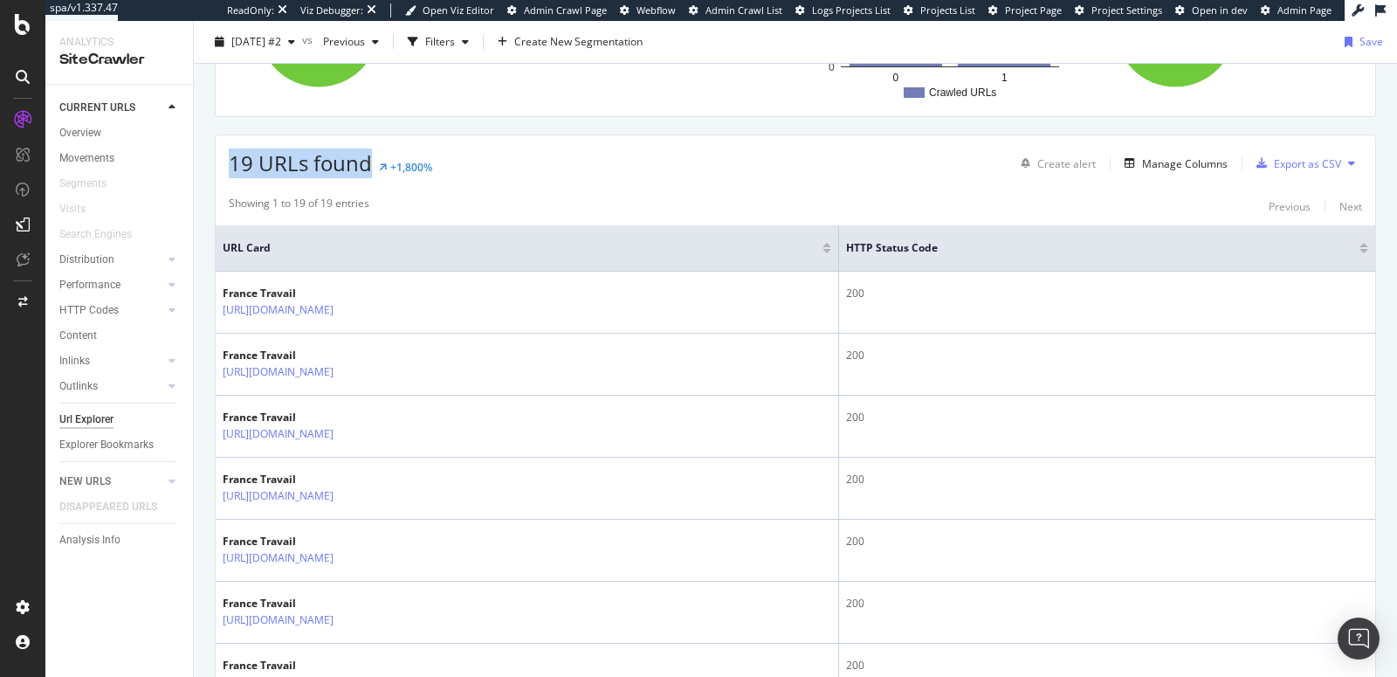
drag, startPoint x: 251, startPoint y: 164, endPoint x: 367, endPoint y: 168, distance: 115.3
click at [367, 168] on span "19 URLs found" at bounding box center [300, 162] width 143 height 29
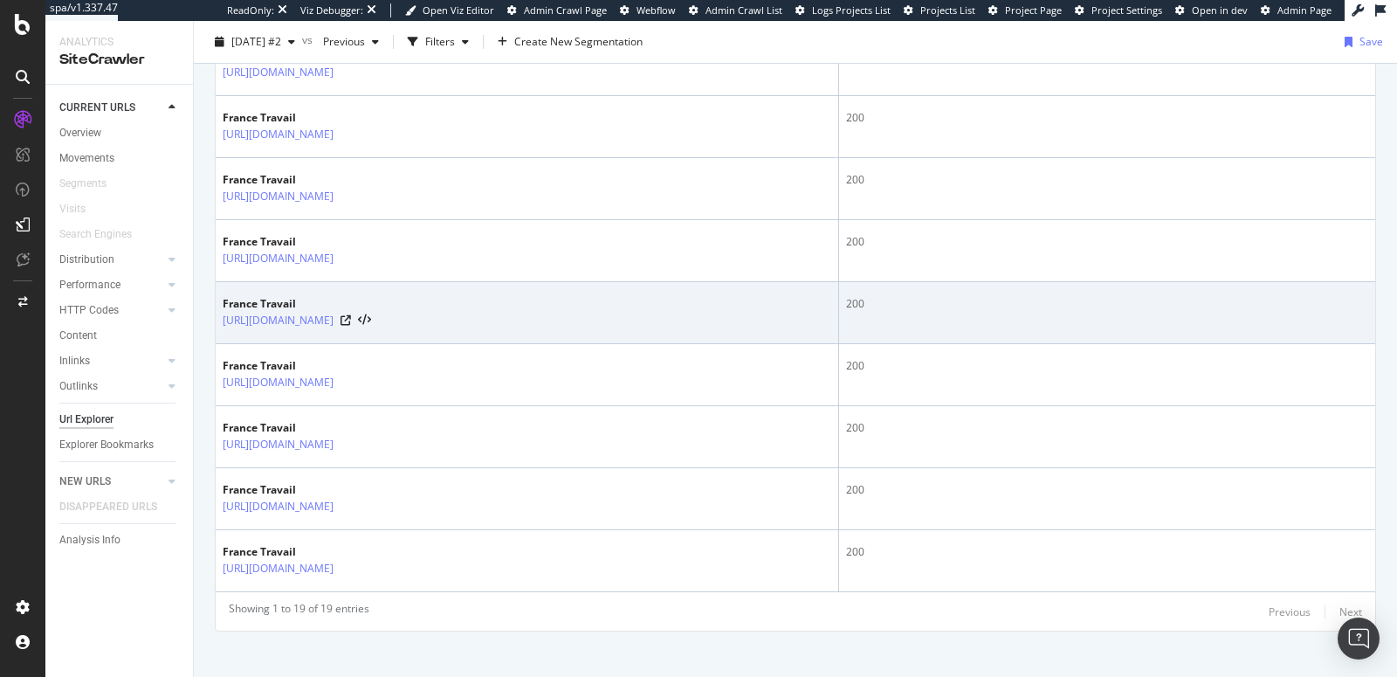
scroll to position [1210, 0]
click at [333, 312] on link "https://candidat-t.ft-qvr.fr/rechercheoffre/emploi/nouvelle-aquitaine/r14" at bounding box center [278, 320] width 111 height 17
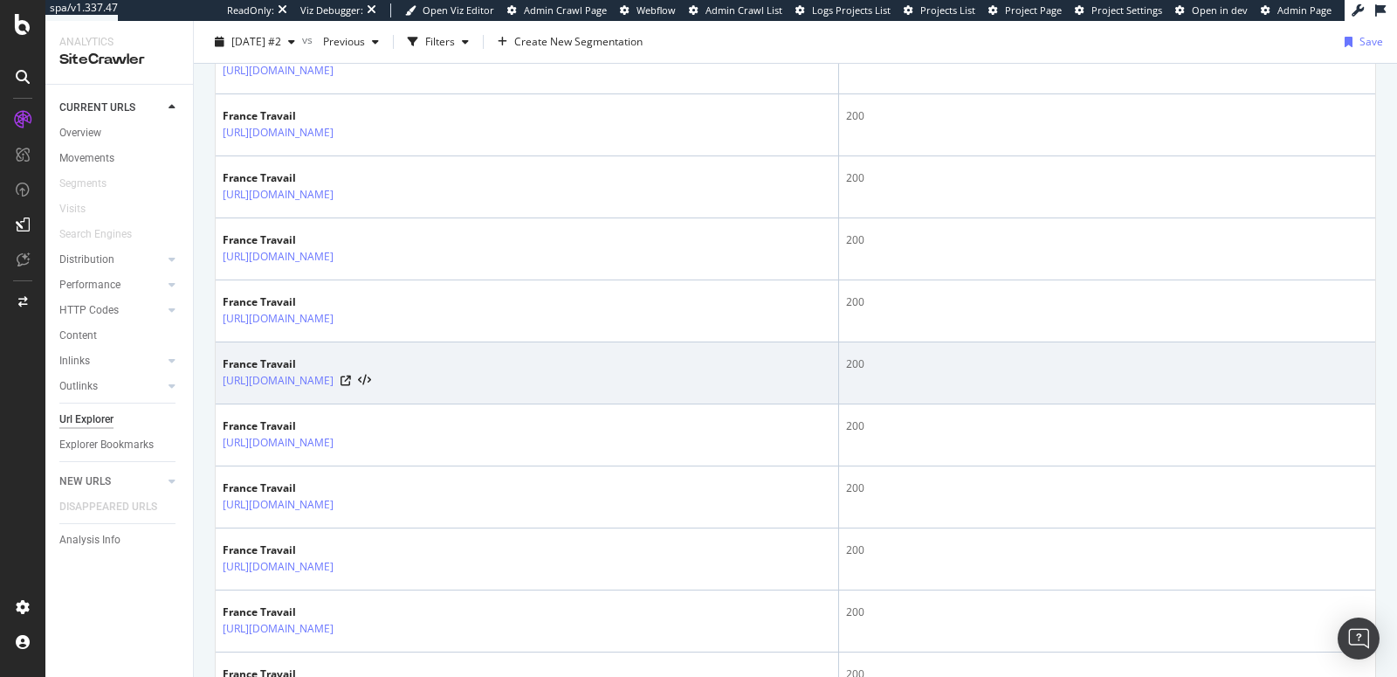
scroll to position [315, 0]
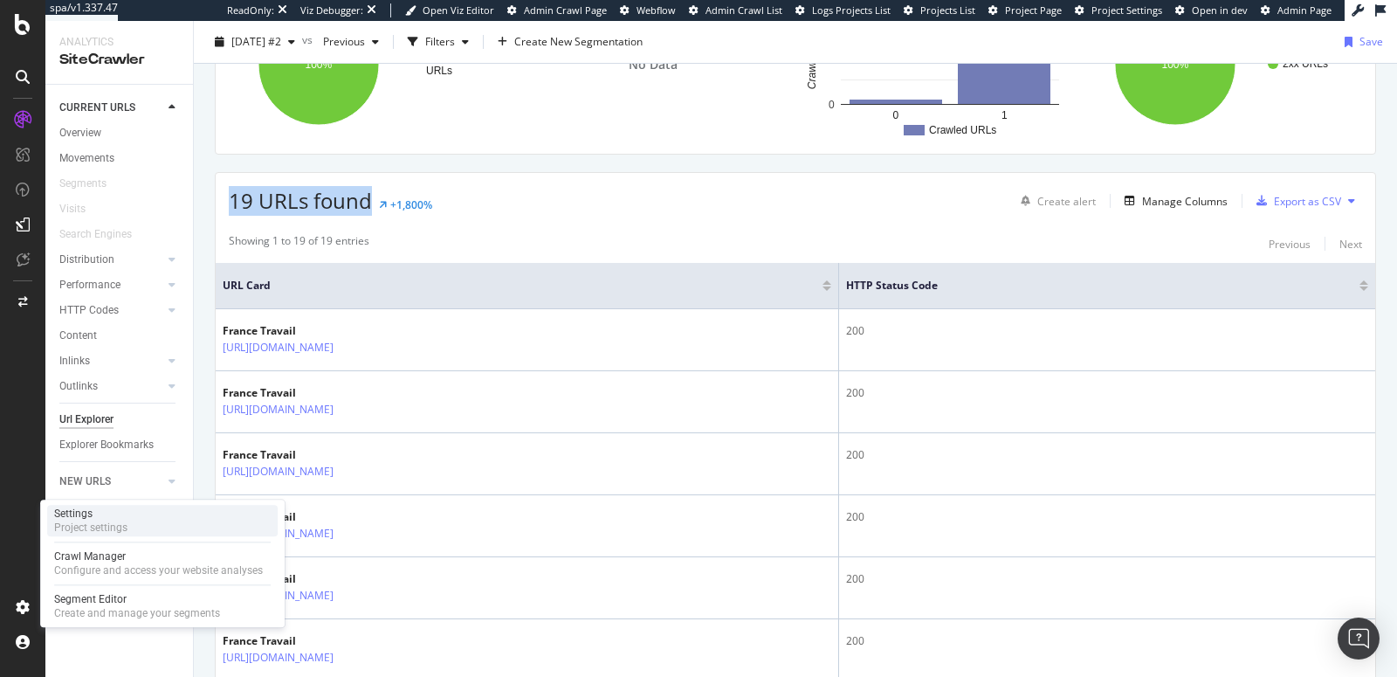
click at [112, 523] on div "Project settings" at bounding box center [90, 527] width 73 height 14
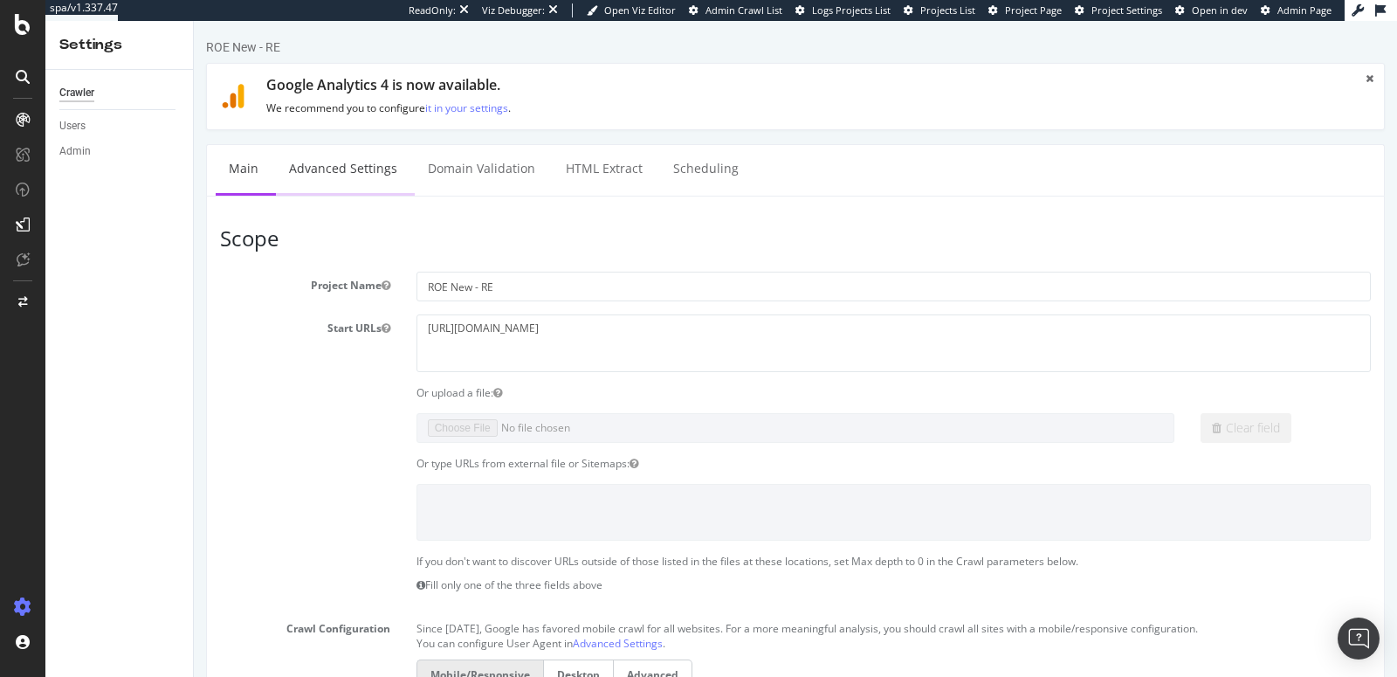
click at [338, 174] on link "Advanced Settings" at bounding box center [343, 169] width 134 height 48
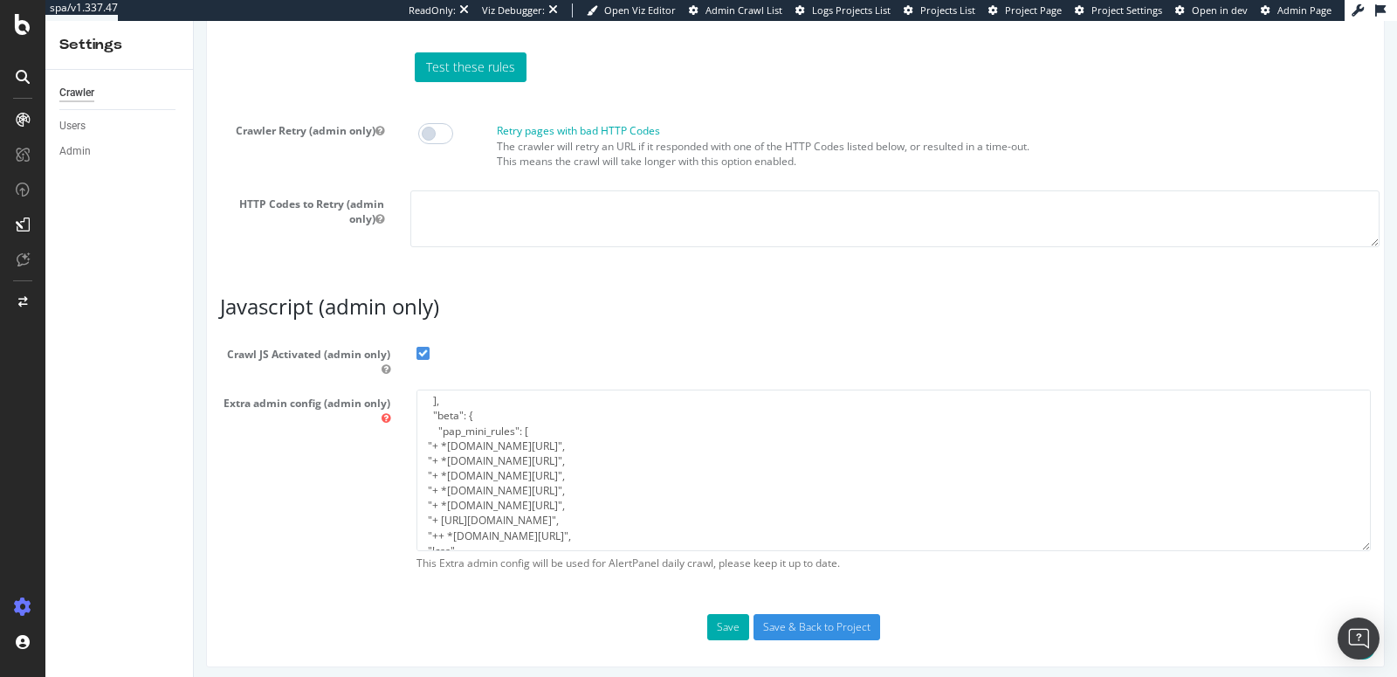
scroll to position [48, 0]
click at [491, 437] on textarea "{ "flags": [ "cube" ], "beta": { "pap_mini_rules": [ "+ *pe.fr/*", "+ *aticdn.n…" at bounding box center [893, 469] width 954 height 161
paste textarea "++ *pe-qvr.fr/*"
type textarea "{ "flags": [ "cube" ], "beta": { "pap_mini_rules": [ "+ *pe.fr/*", "++ *pe-qvr.…"
click at [726, 621] on button "Save" at bounding box center [728, 627] width 42 height 26
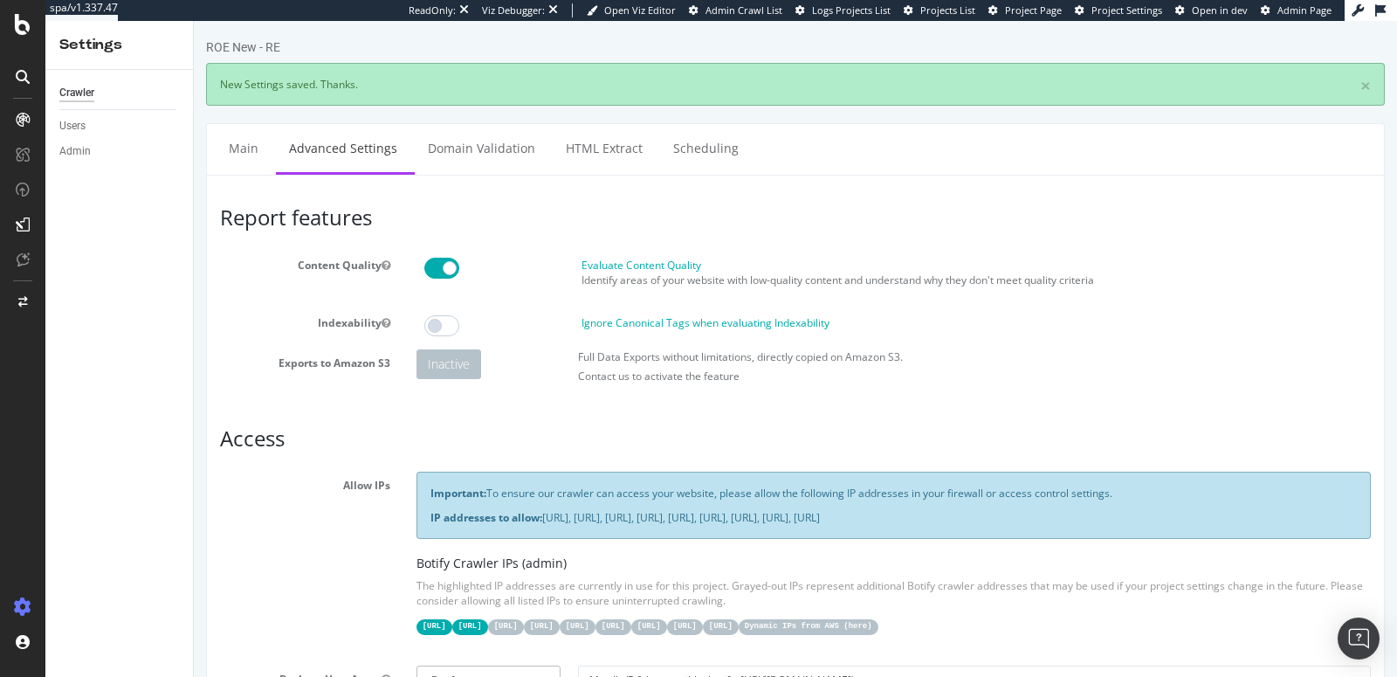
scroll to position [0, 0]
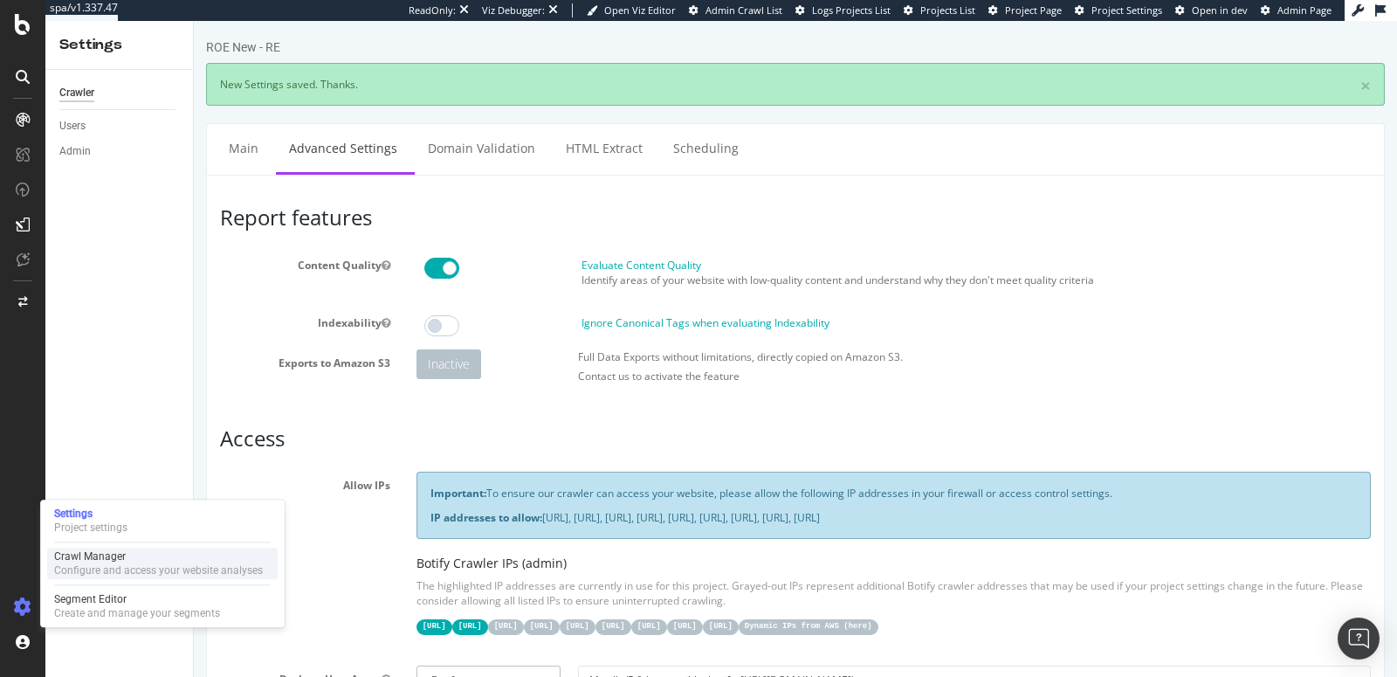
click at [95, 564] on div "Configure and access your website analyses" at bounding box center [158, 570] width 209 height 14
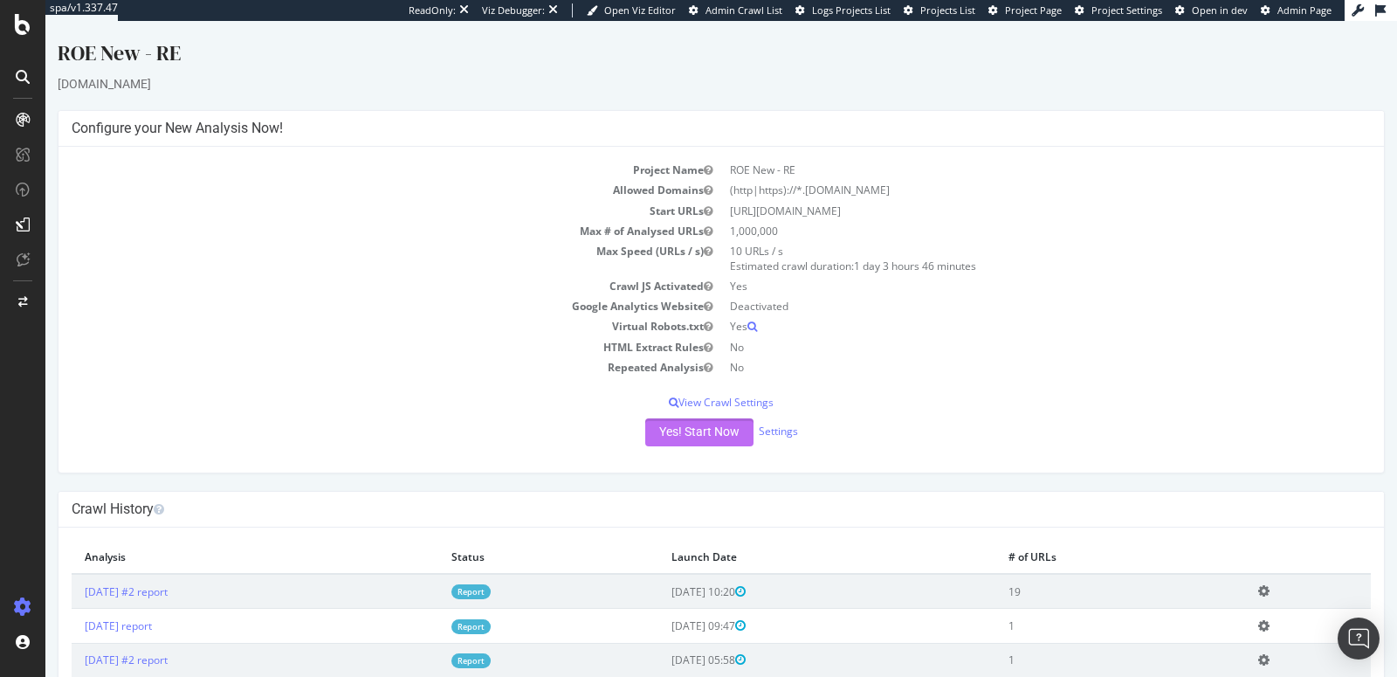
click at [677, 441] on button "Yes! Start Now" at bounding box center [699, 432] width 108 height 28
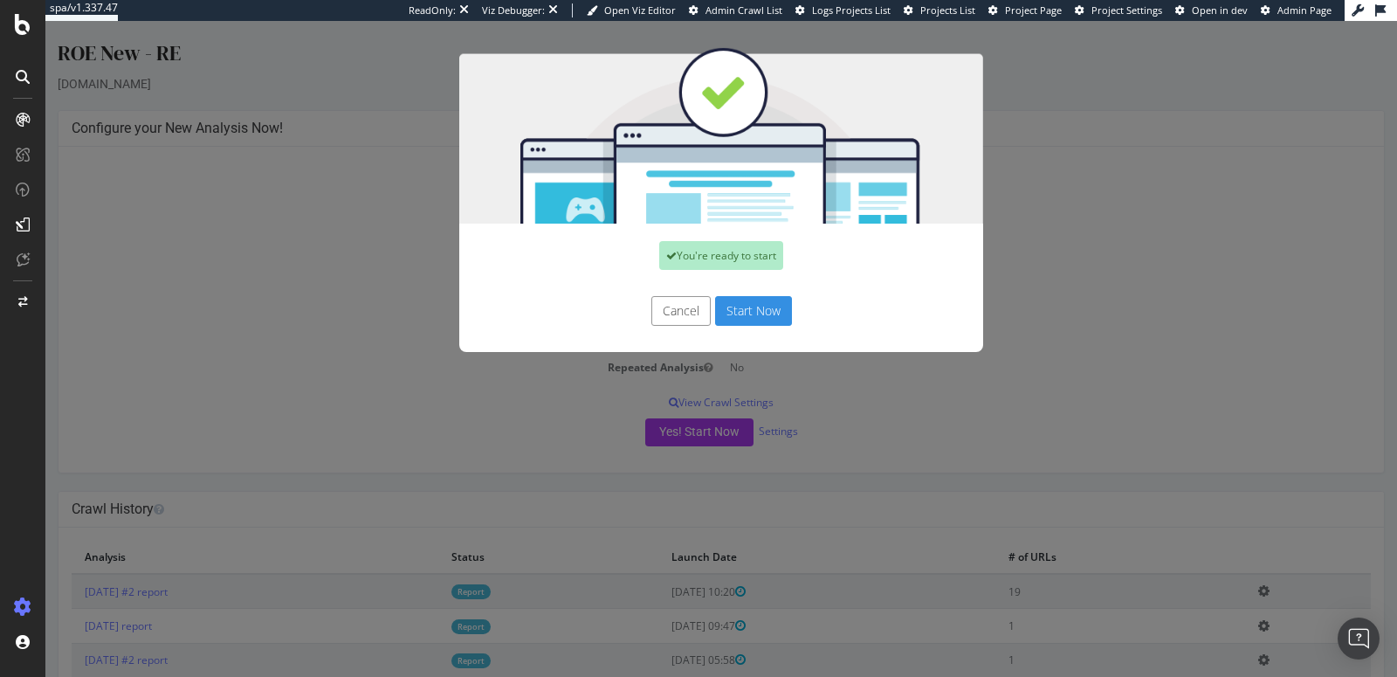
click at [749, 315] on button "Start Now" at bounding box center [753, 311] width 77 height 30
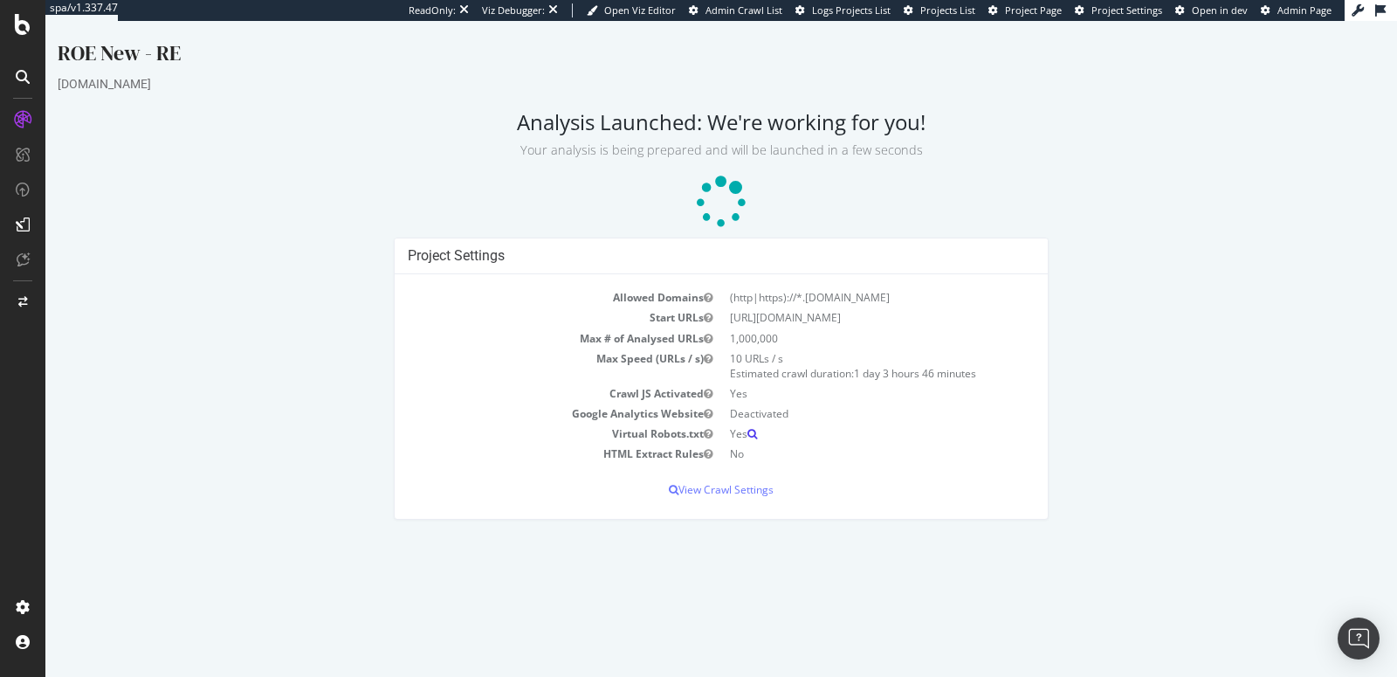
click at [755, 430] on icon at bounding box center [752, 434] width 10 height 10
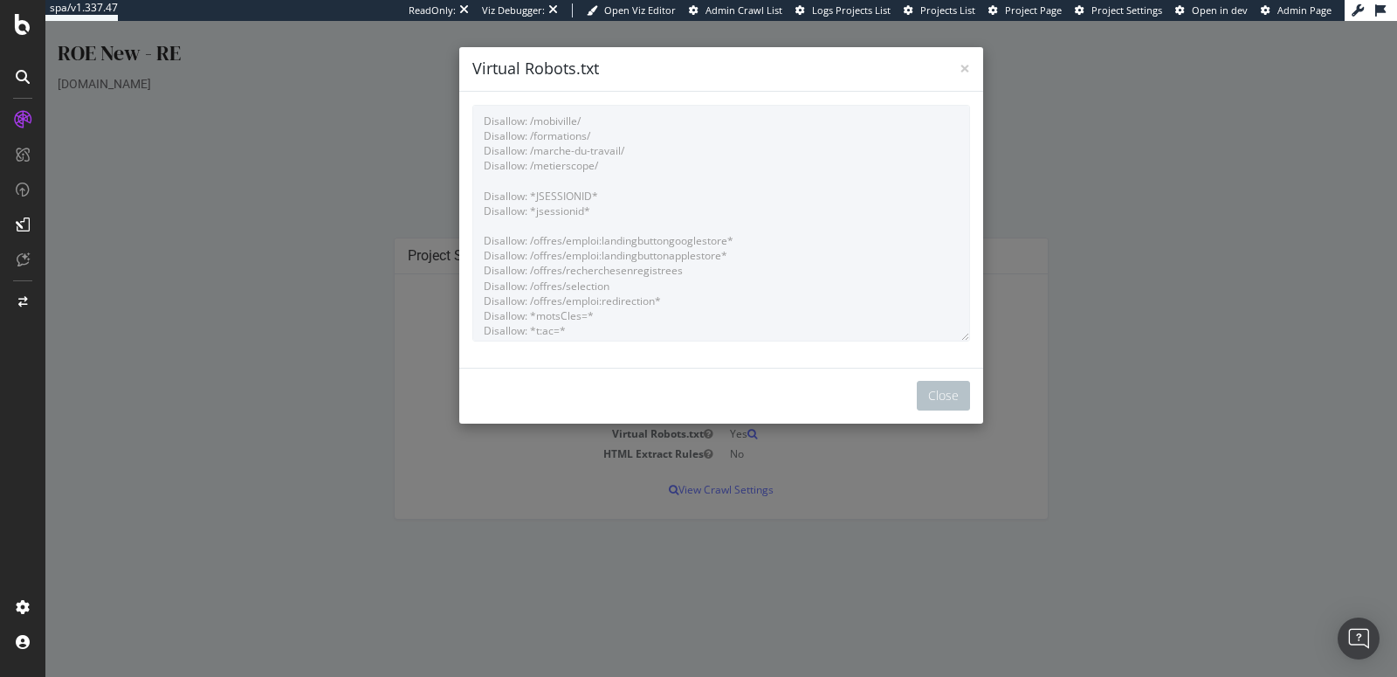
scroll to position [29, 0]
click at [960, 63] on span "×" at bounding box center [964, 68] width 10 height 24
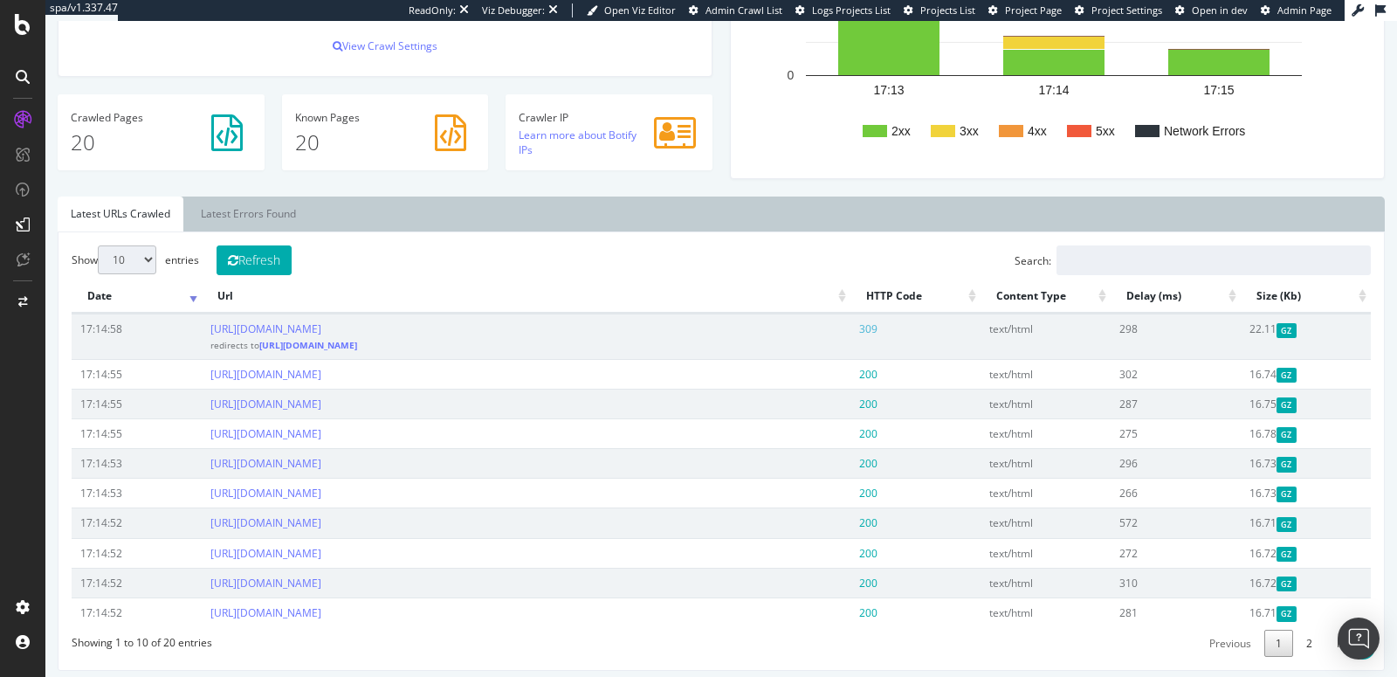
scroll to position [425, 0]
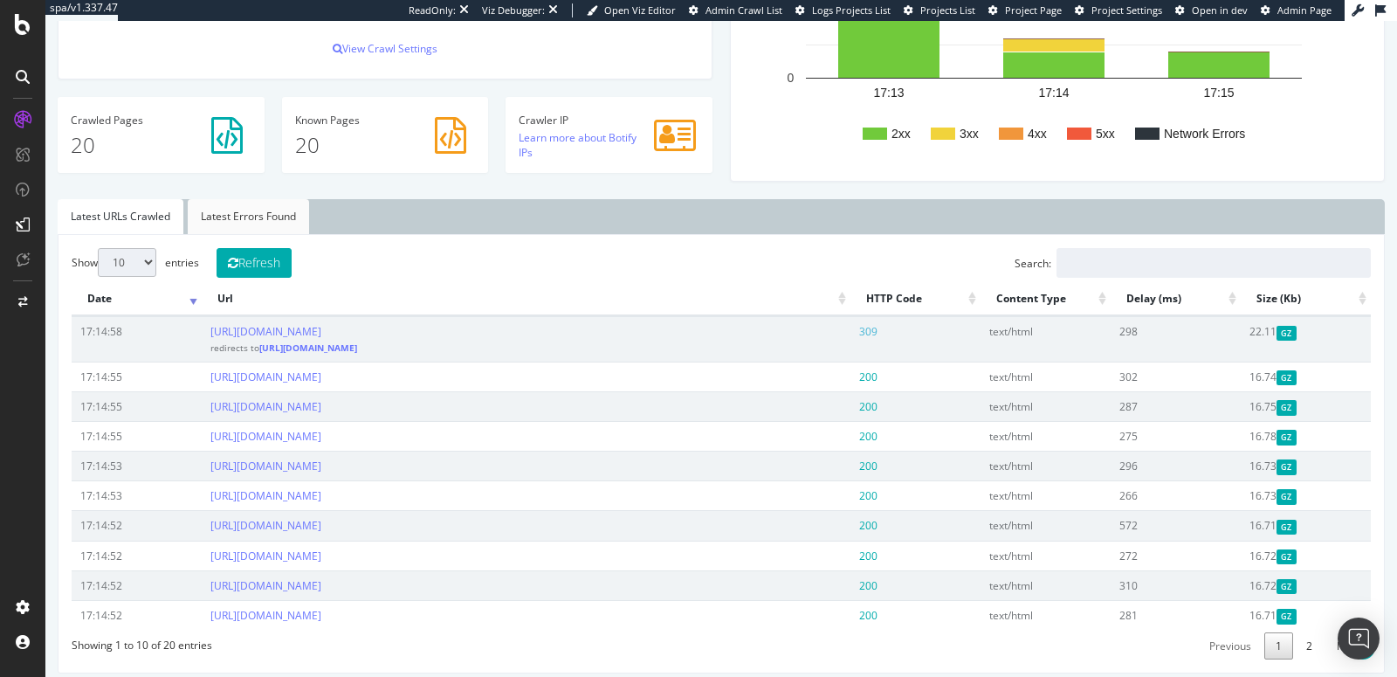
click at [251, 219] on link "Latest Errors Found" at bounding box center [248, 216] width 121 height 35
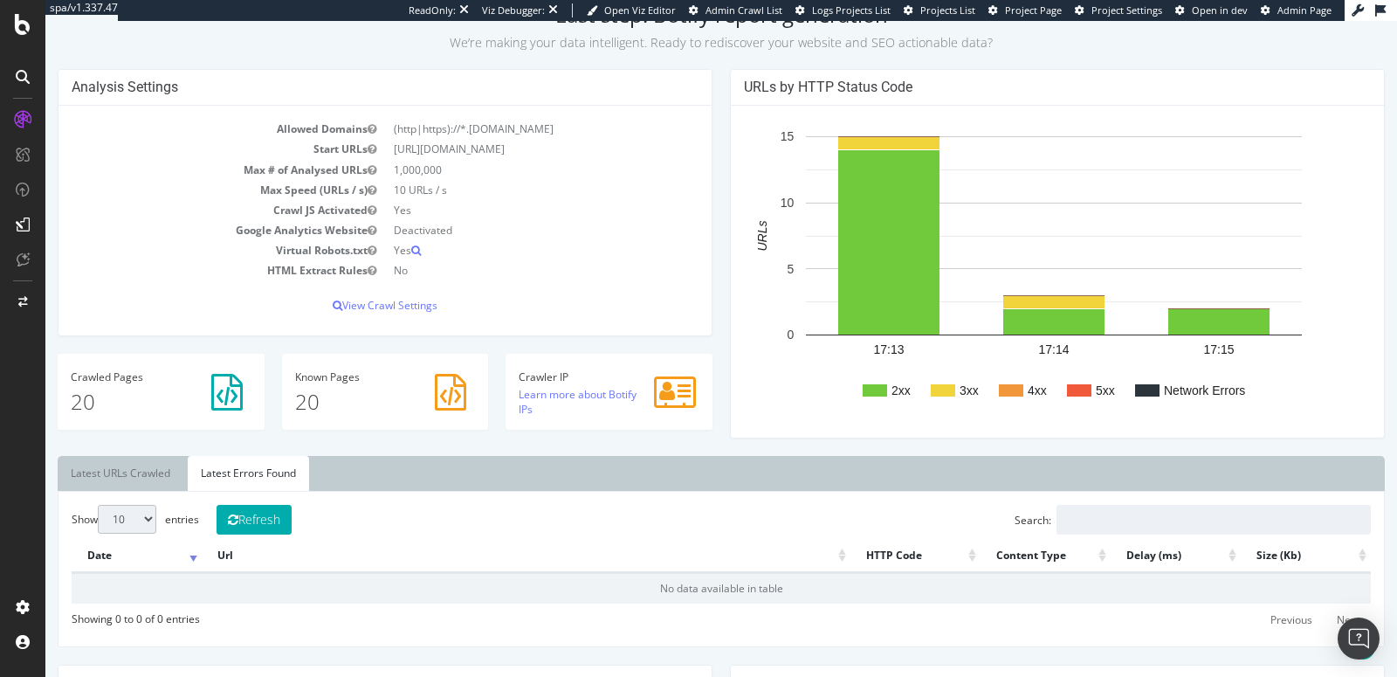
scroll to position [324, 0]
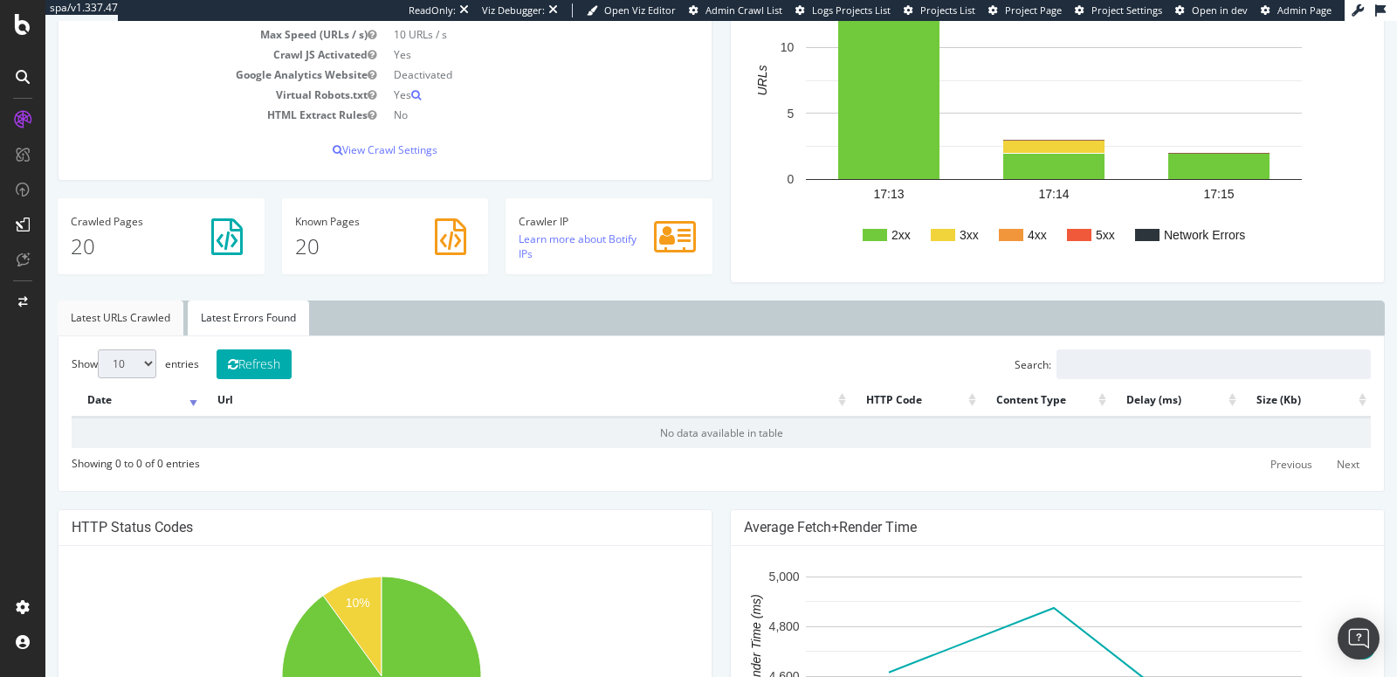
click at [134, 320] on link "Latest URLs Crawled" at bounding box center [121, 317] width 126 height 35
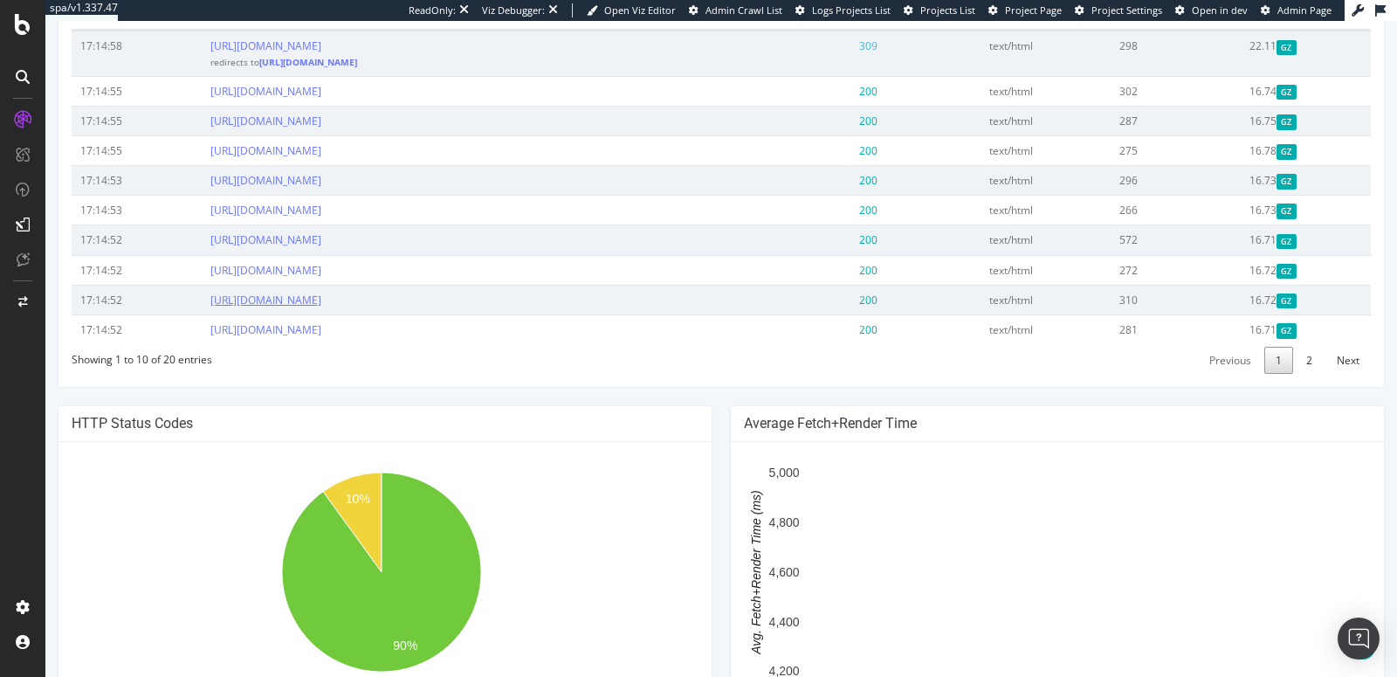
scroll to position [544, 0]
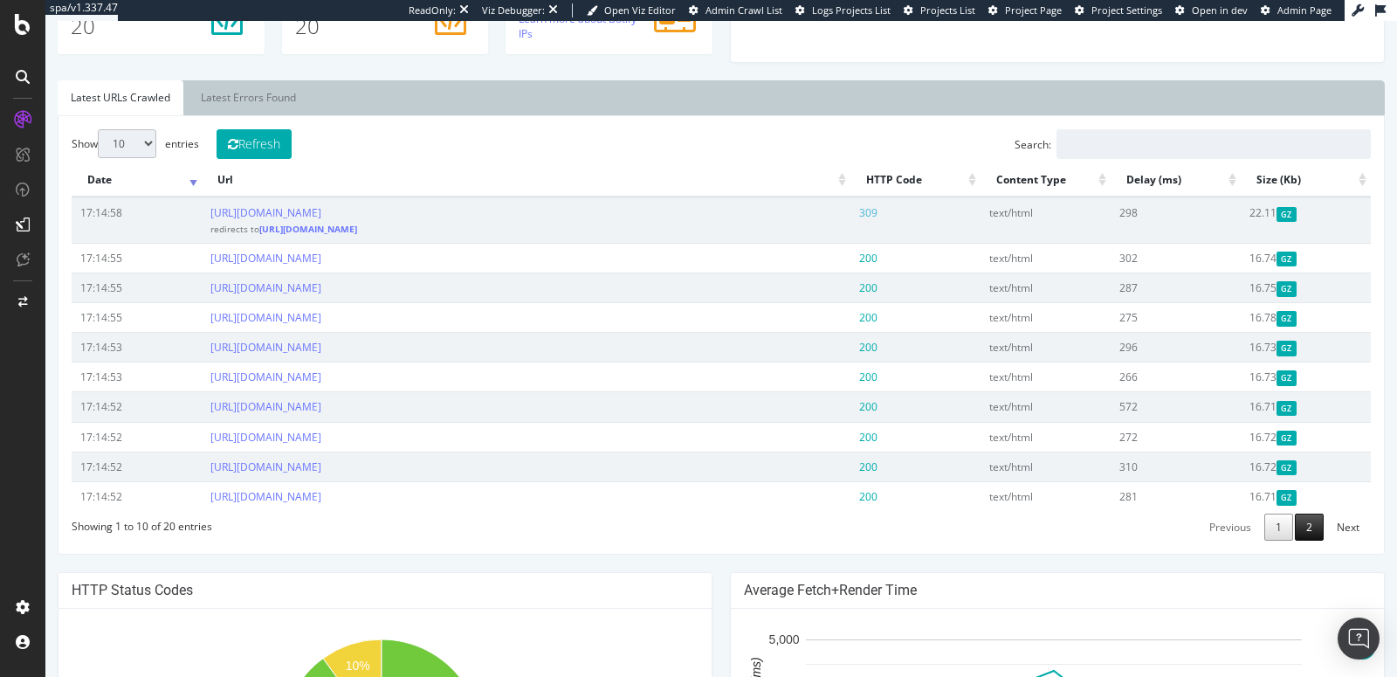
click at [1295, 525] on link "2" at bounding box center [1309, 526] width 29 height 27
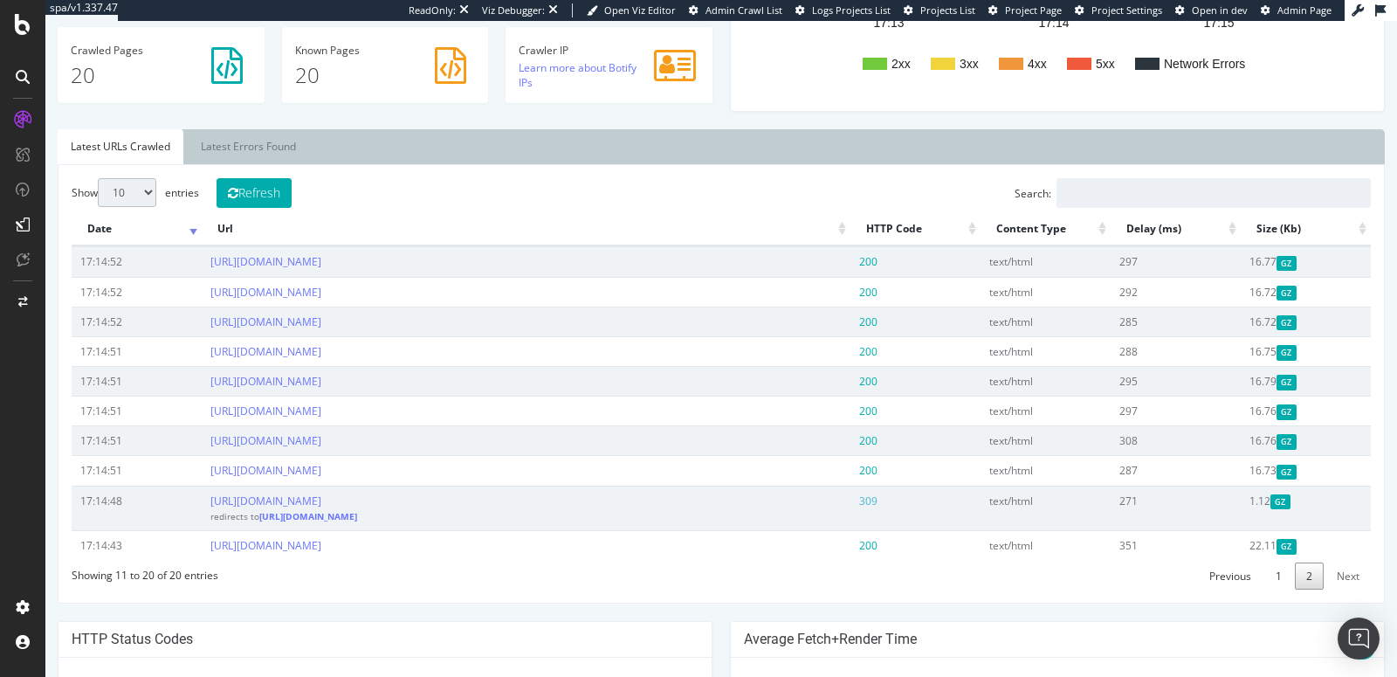
scroll to position [461, 0]
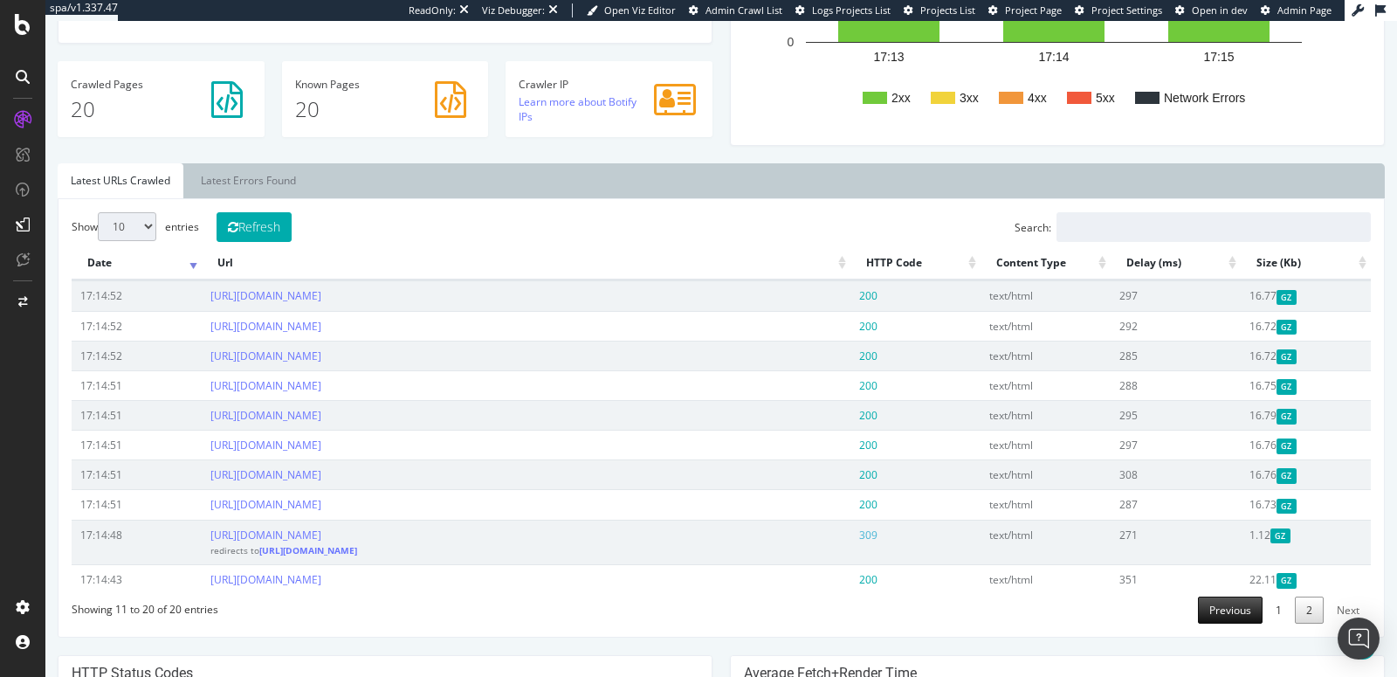
click at [1222, 608] on link "Previous" at bounding box center [1230, 609] width 65 height 27
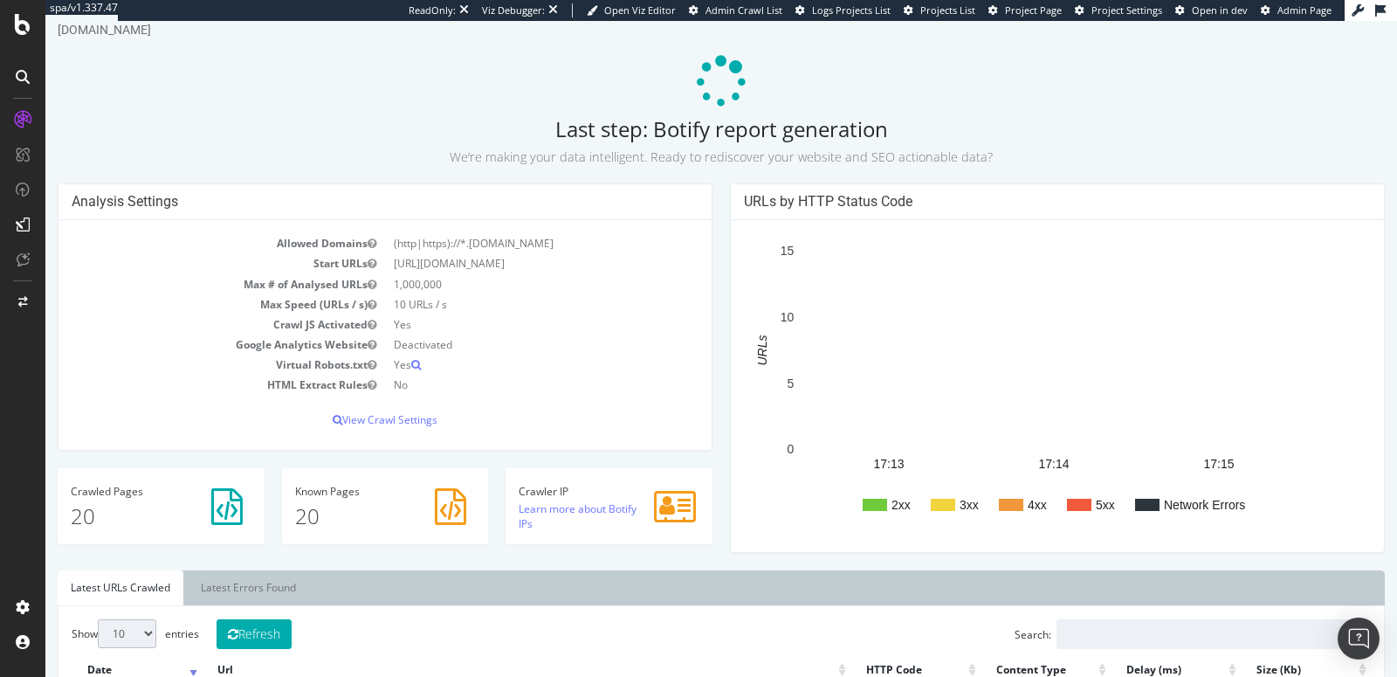
scroll to position [0, 0]
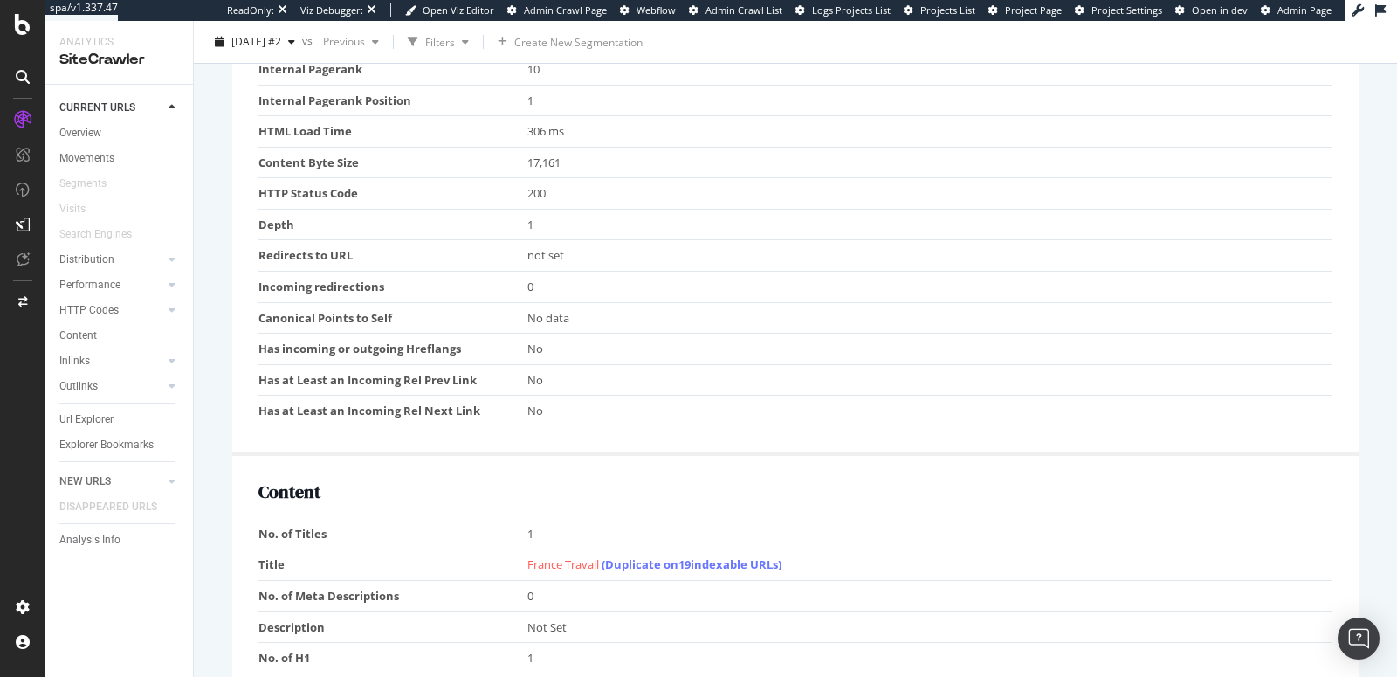
scroll to position [541, 0]
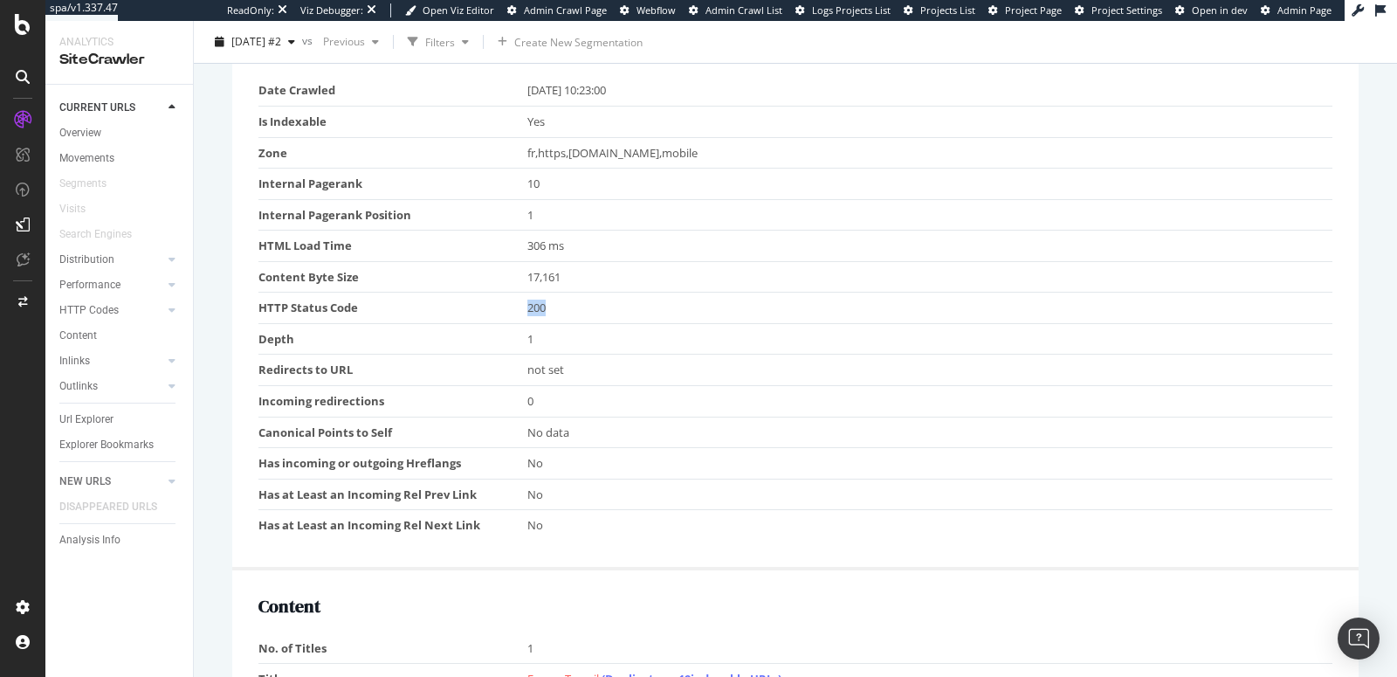
drag, startPoint x: 522, startPoint y: 297, endPoint x: 558, endPoint y: 302, distance: 36.2
click at [558, 302] on tr "HTTP Status Code 200" at bounding box center [795, 307] width 1074 height 31
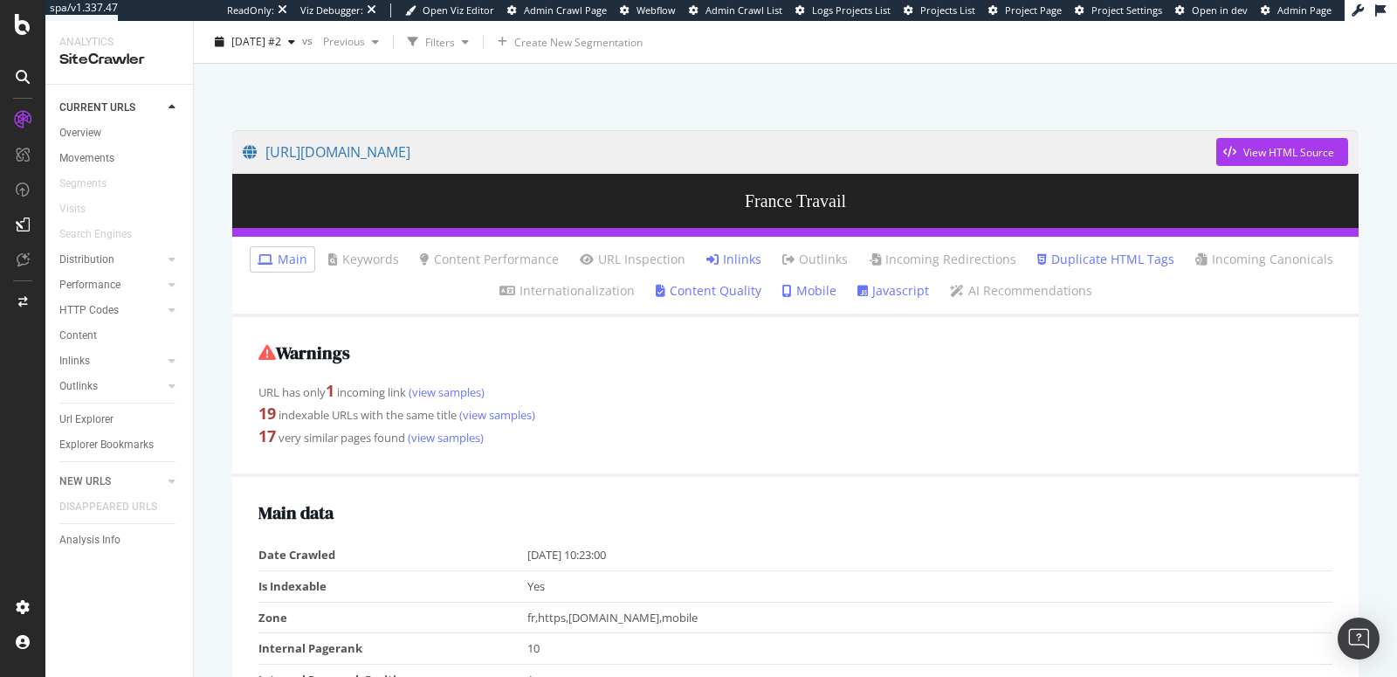
scroll to position [0, 0]
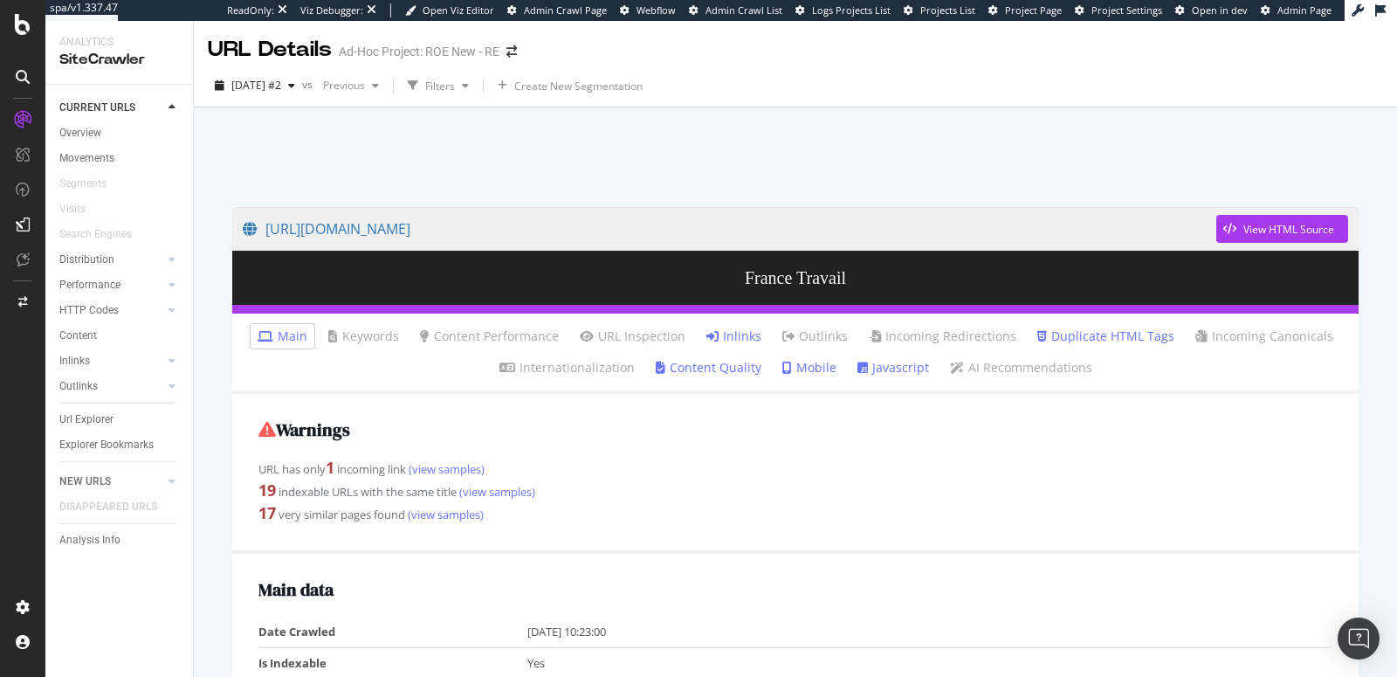
click at [904, 367] on link "Javascript" at bounding box center [893, 367] width 72 height 17
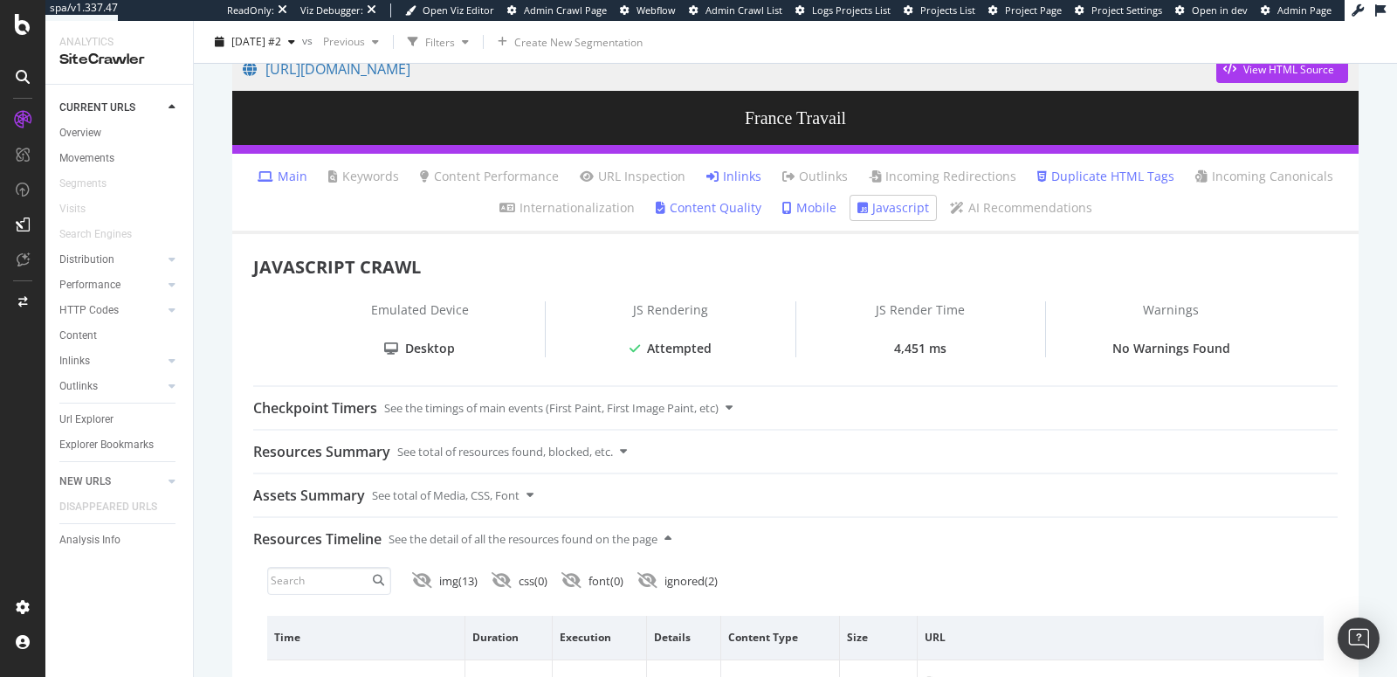
scroll to position [160, 0]
click at [1116, 349] on div "No Warnings Found" at bounding box center [1171, 348] width 118 height 17
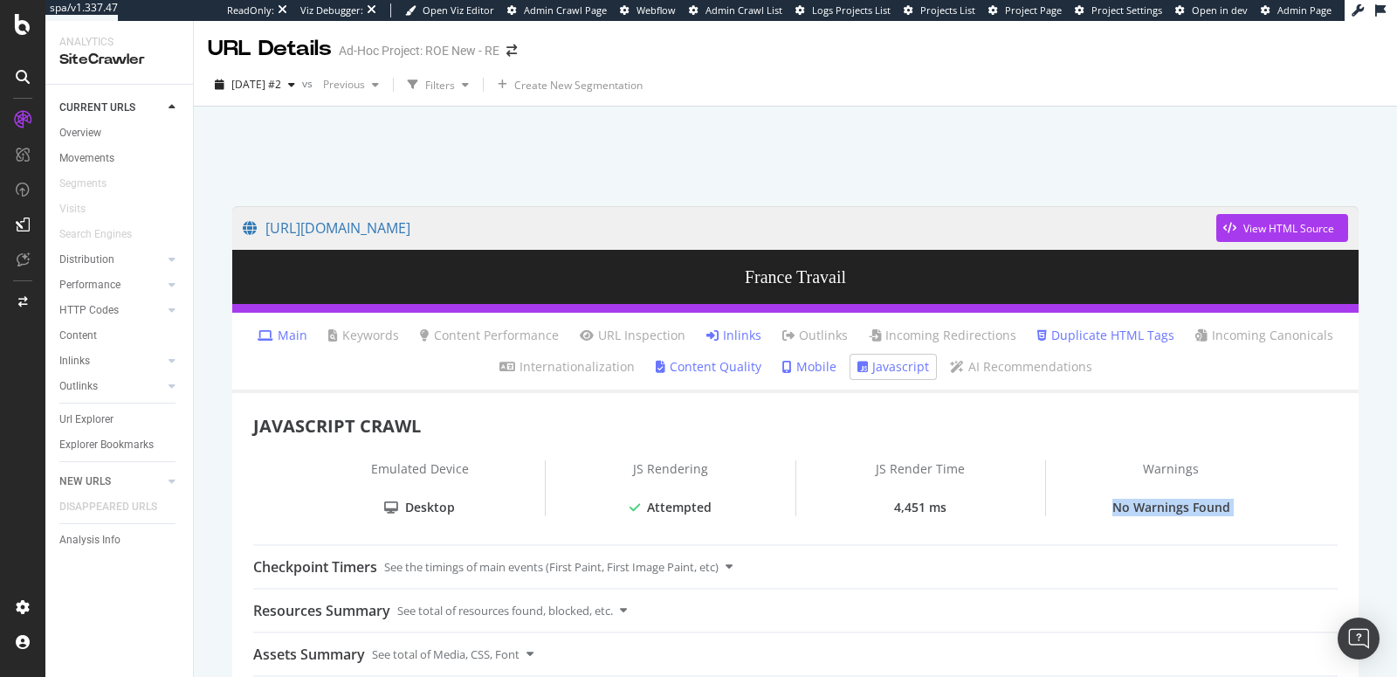
scroll to position [0, 0]
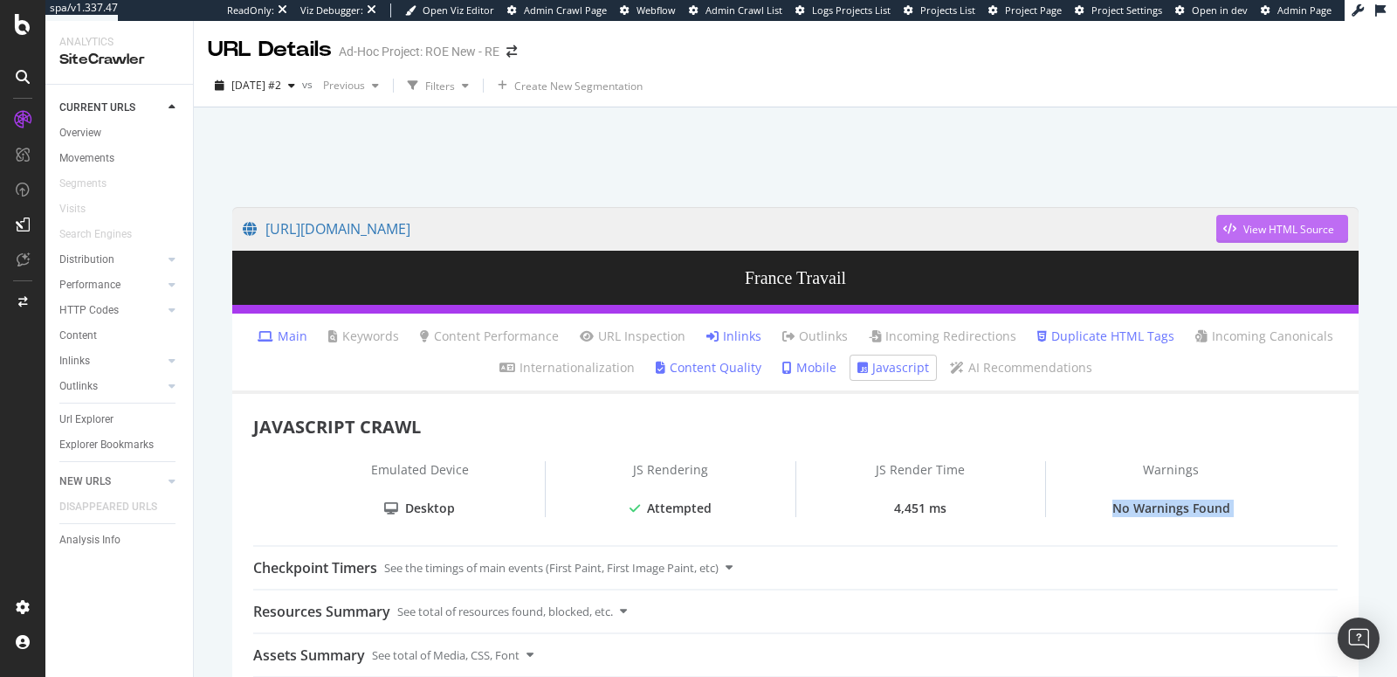
click at [1235, 237] on div "View HTML Source" at bounding box center [1275, 229] width 118 height 26
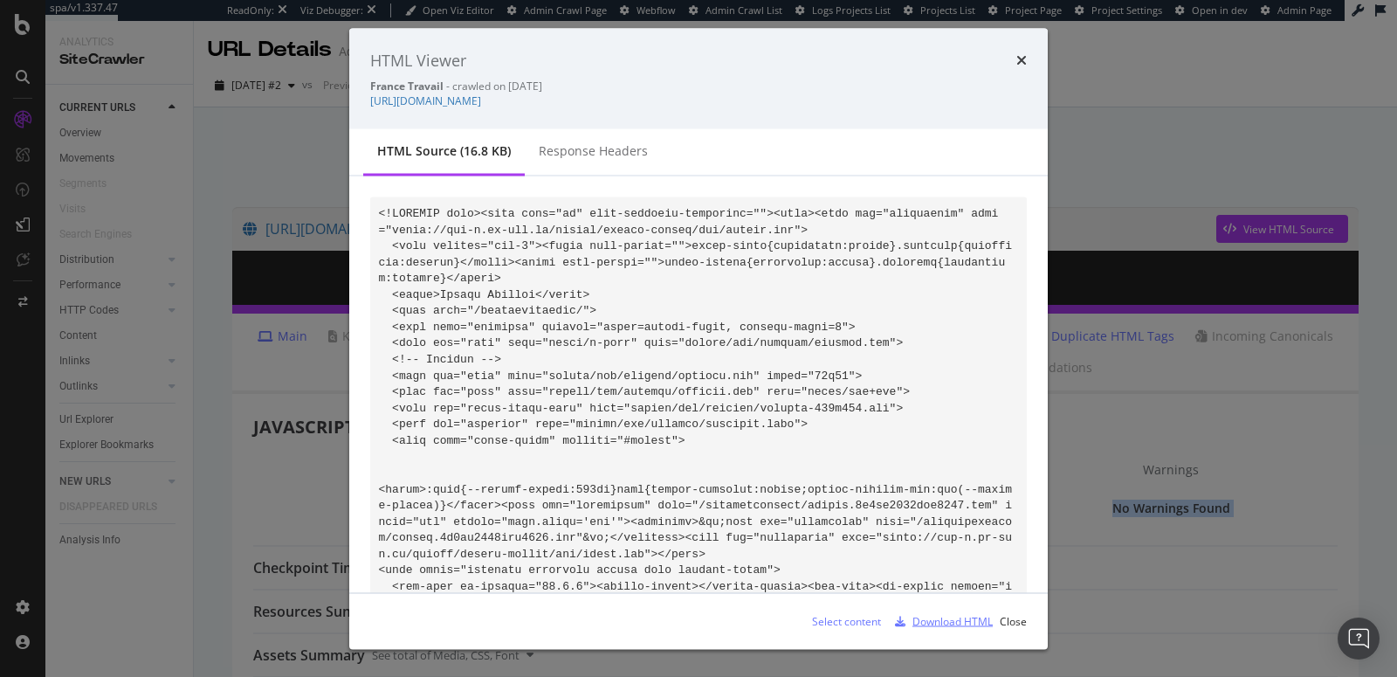
click at [940, 614] on div "Download HTML" at bounding box center [952, 620] width 80 height 15
click at [1018, 65] on icon "times" at bounding box center [1021, 60] width 10 height 14
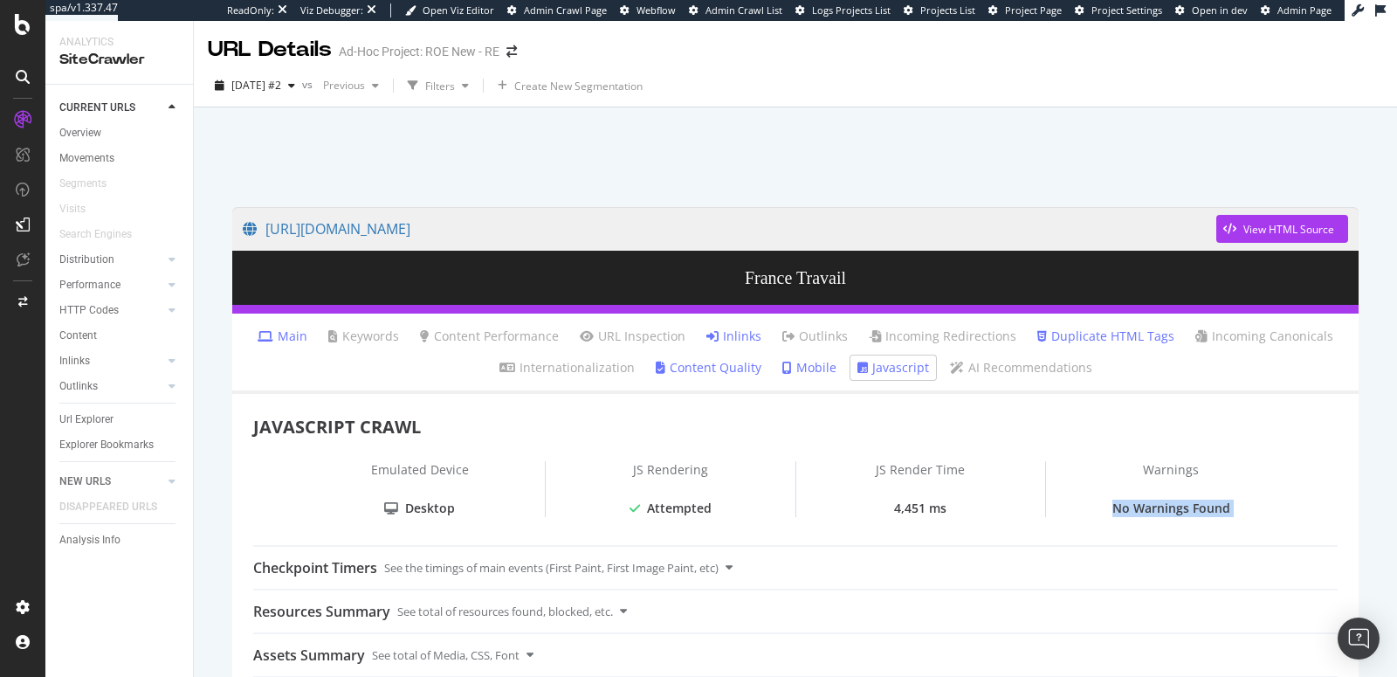
click at [299, 333] on link "Main" at bounding box center [283, 335] width 50 height 17
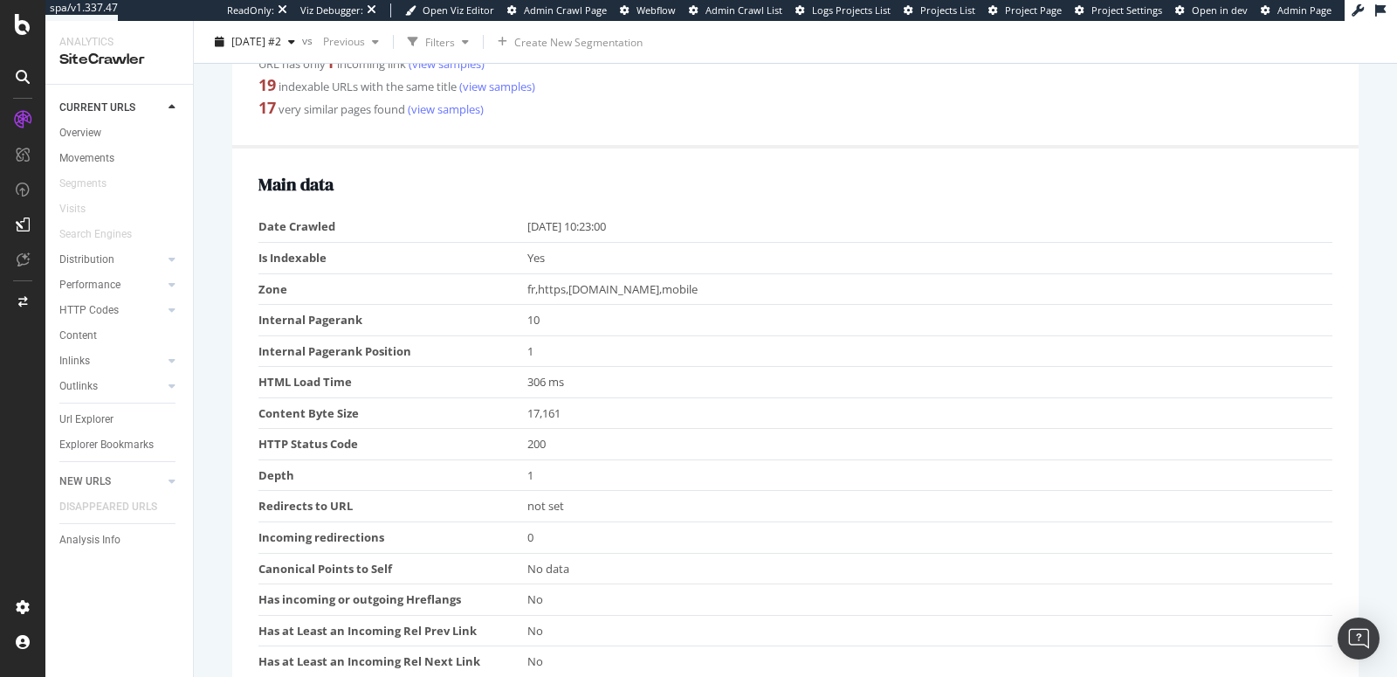
scroll to position [639, 0]
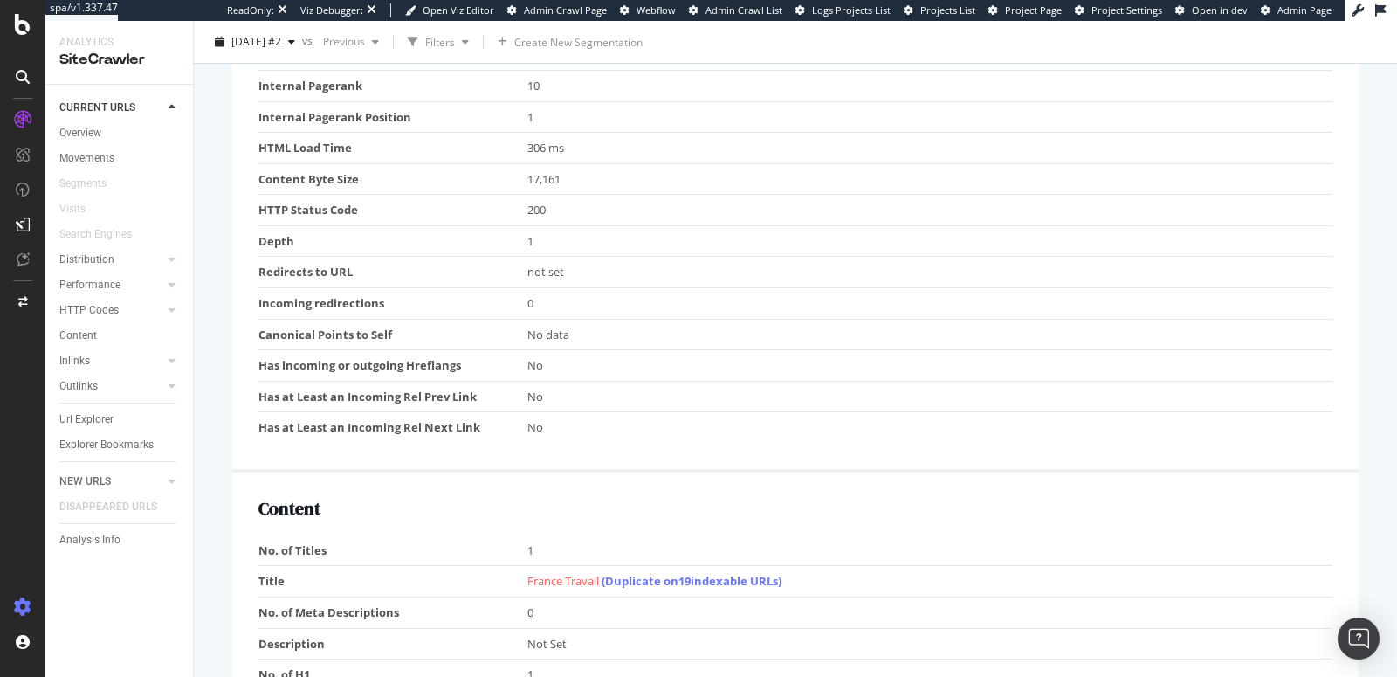
click at [34, 603] on div at bounding box center [23, 607] width 42 height 28
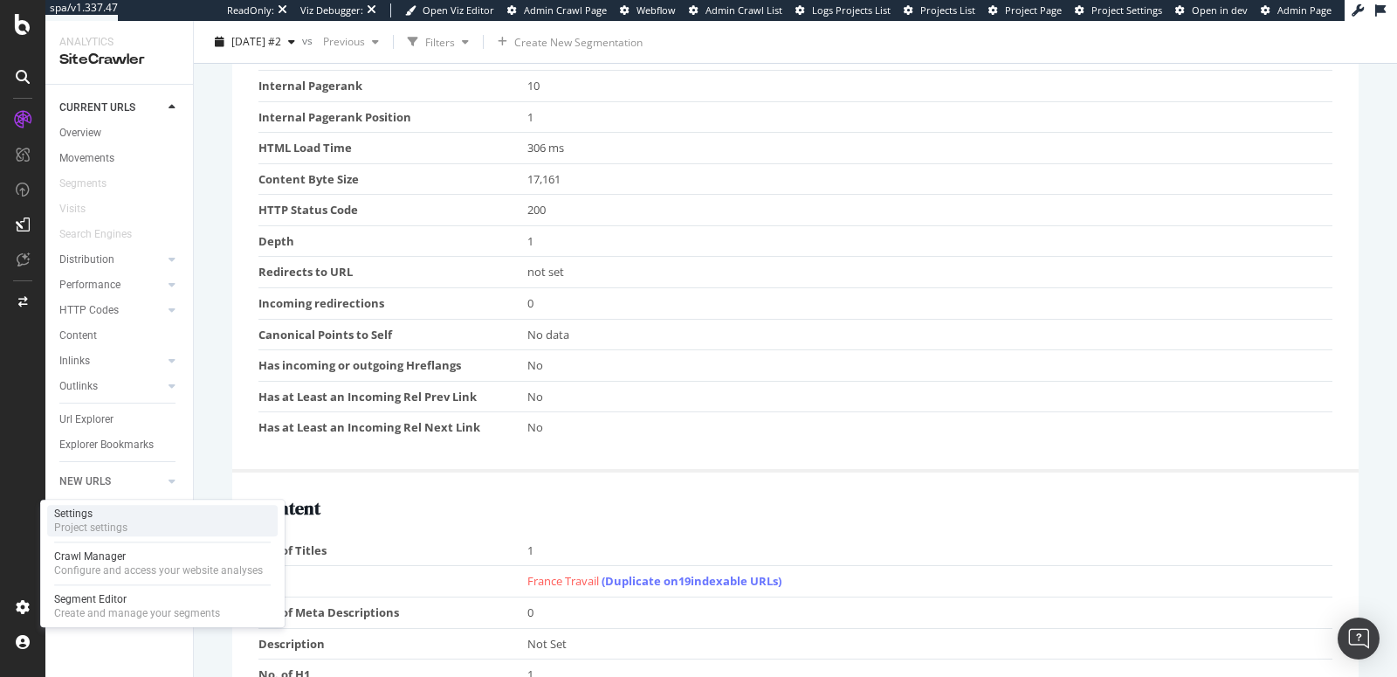
click at [80, 520] on div "Project settings" at bounding box center [90, 527] width 73 height 14
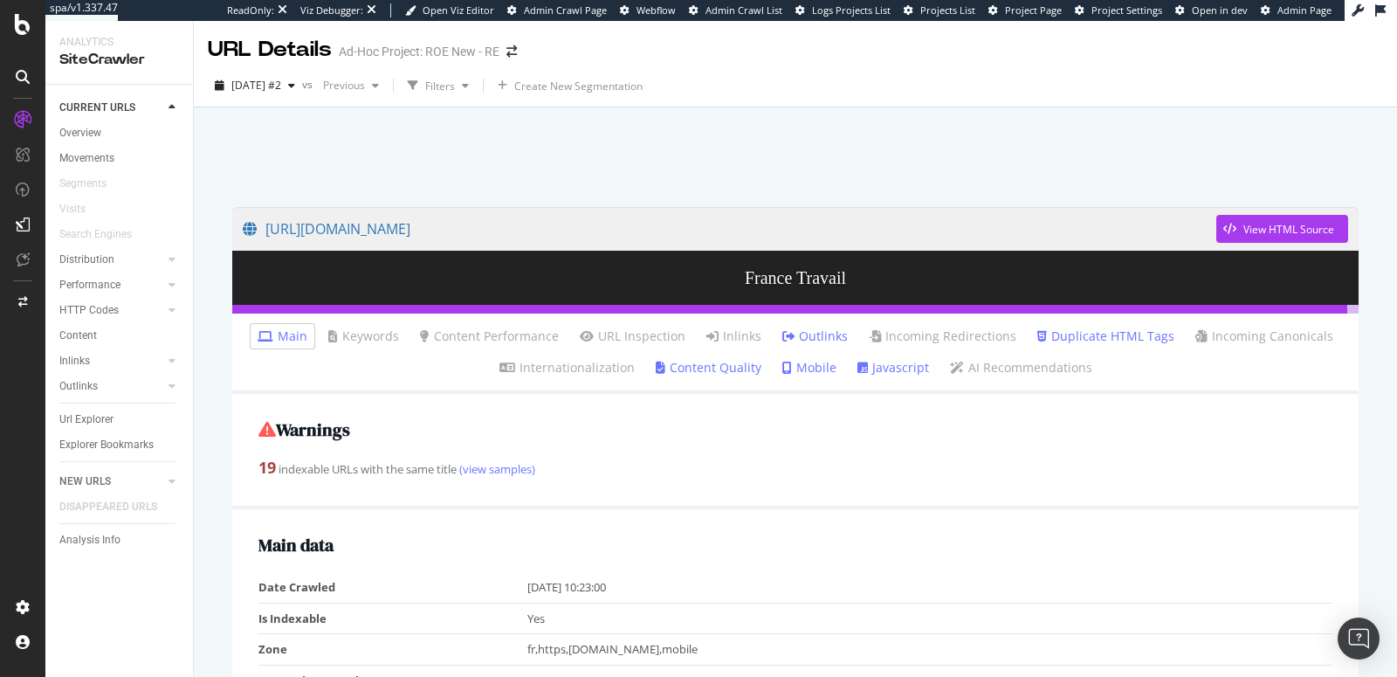
click at [814, 339] on link "Outlinks" at bounding box center [814, 335] width 65 height 17
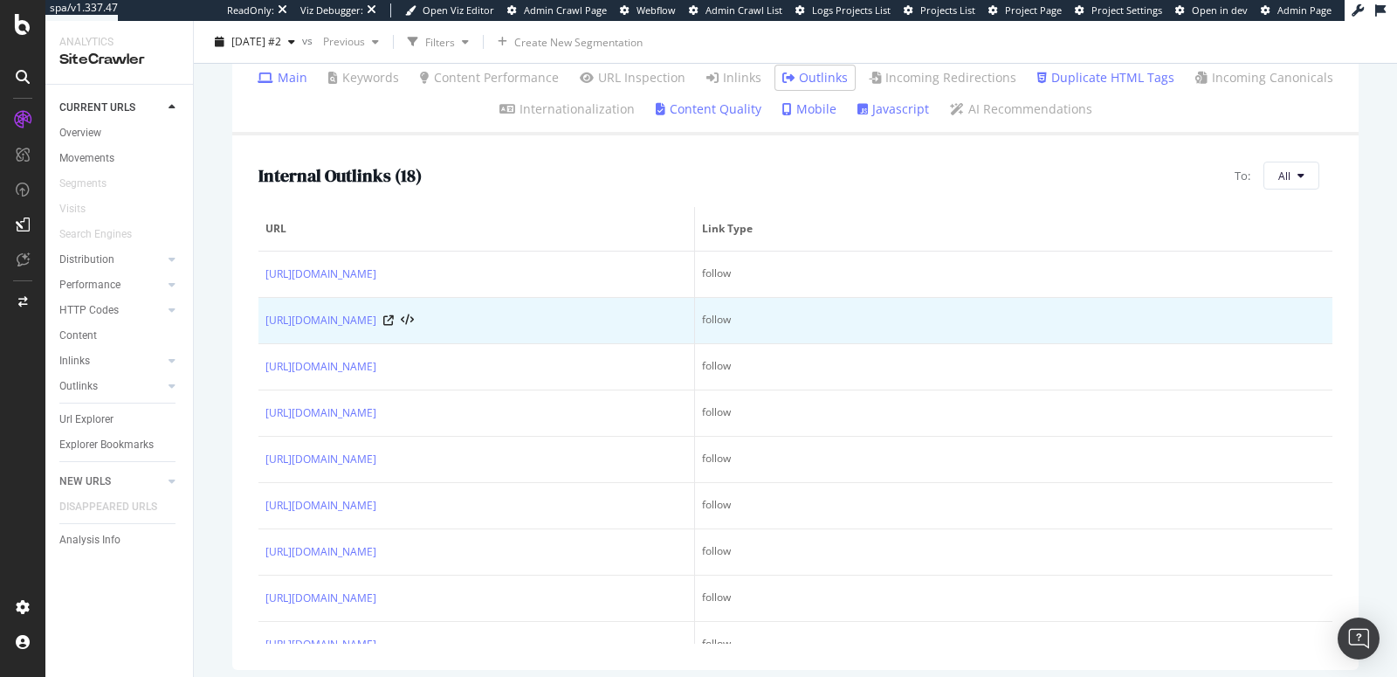
scroll to position [268, 0]
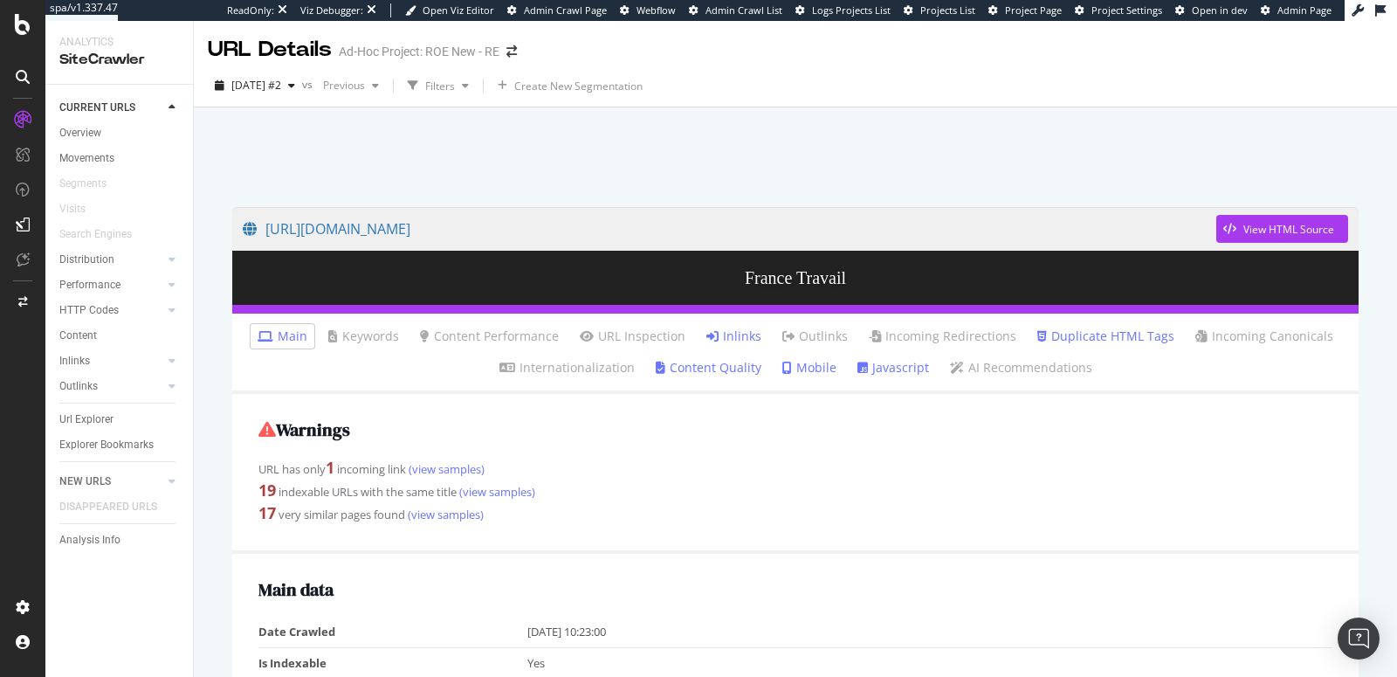
click at [716, 333] on link "Inlinks" at bounding box center [733, 335] width 55 height 17
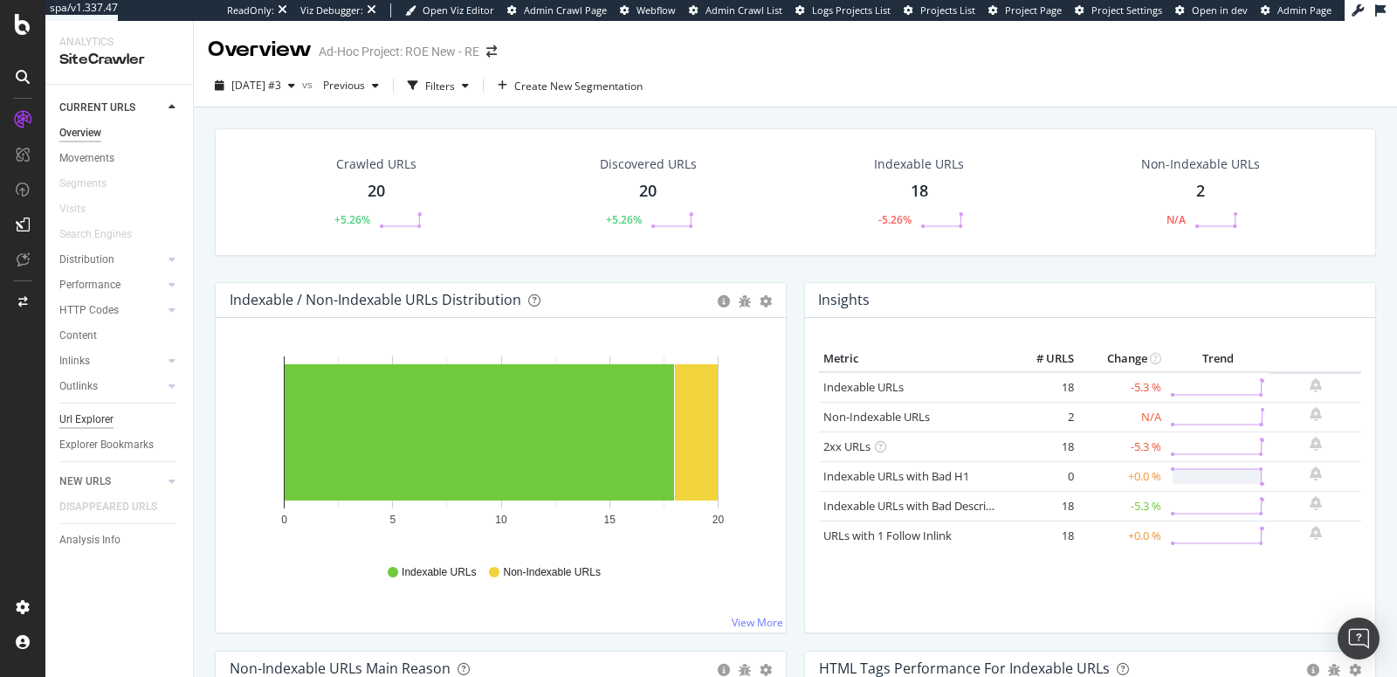
click at [84, 420] on div "Url Explorer" at bounding box center [86, 419] width 54 height 18
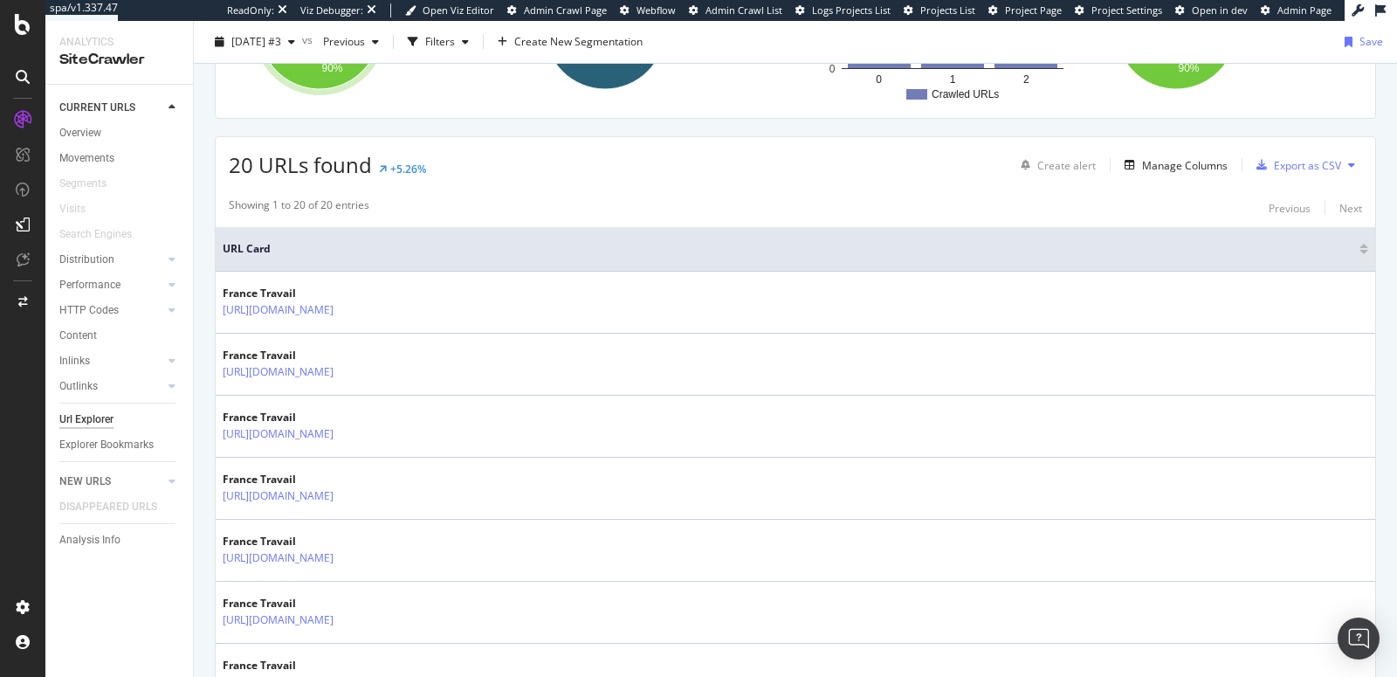
scroll to position [107, 0]
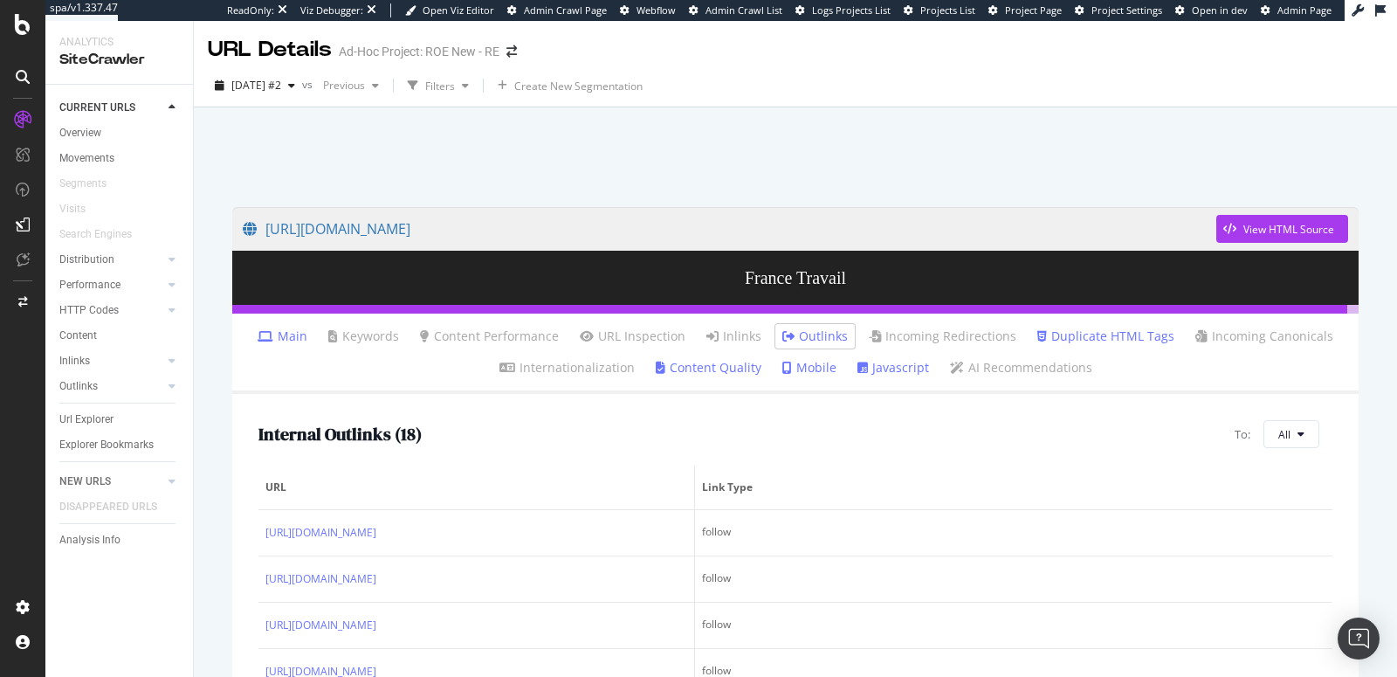
scroll to position [268, 0]
